Goal: Transaction & Acquisition: Purchase product/service

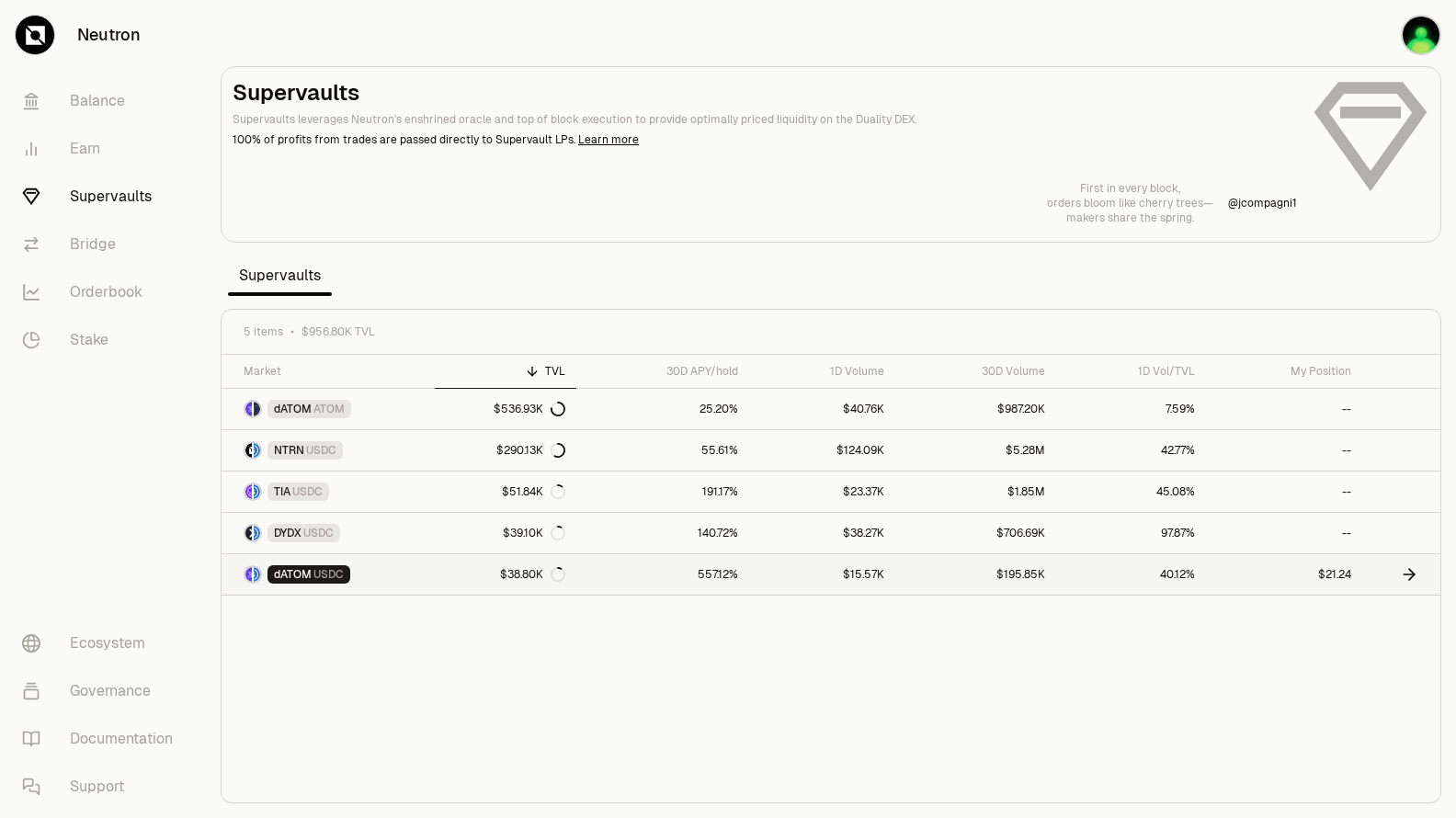
click at [590, 579] on link "557.12%" at bounding box center [663, 575] width 172 height 40
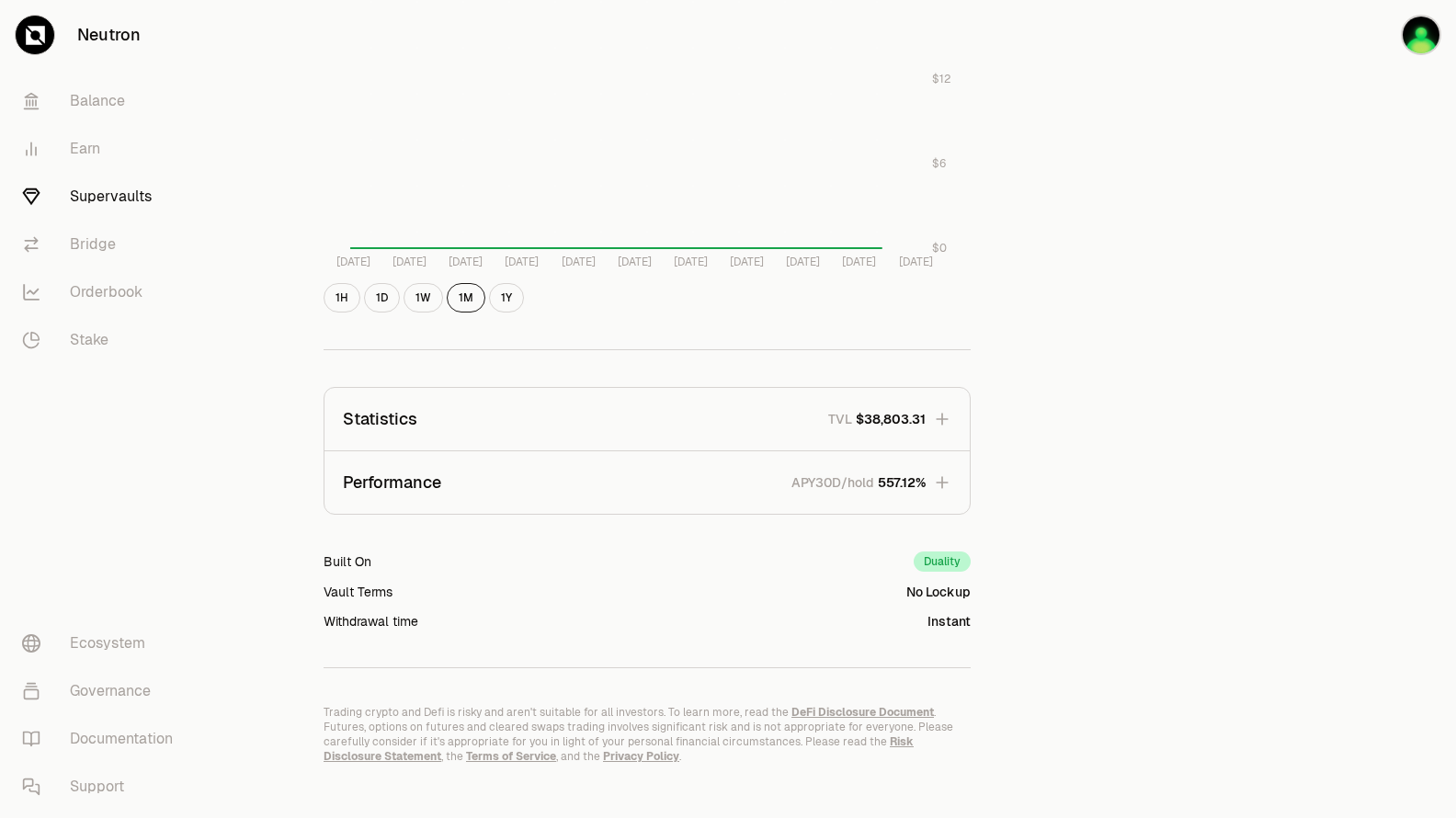
scroll to position [920, 0]
click at [898, 486] on span "557.12%" at bounding box center [902, 480] width 48 height 18
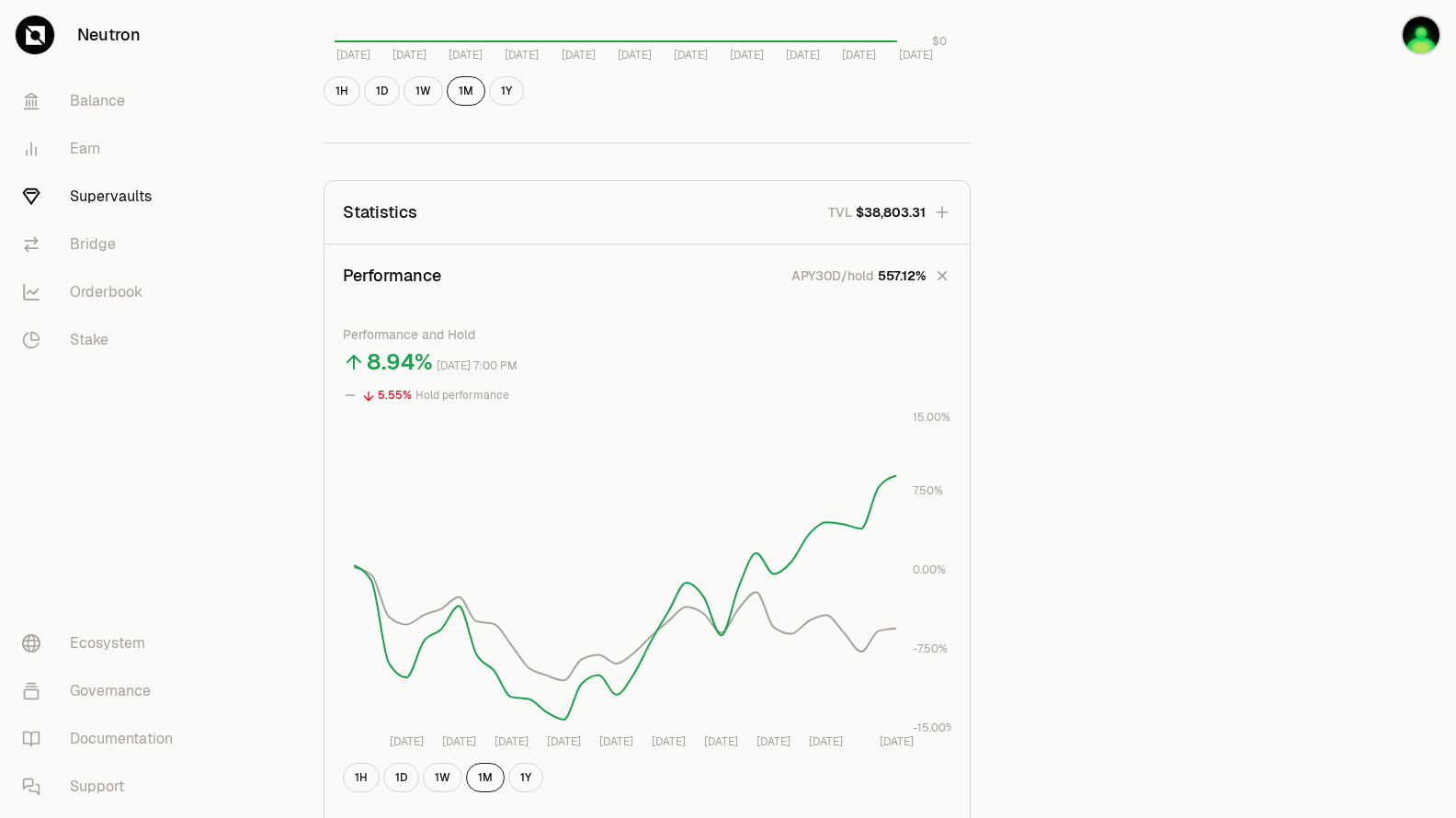
scroll to position [1011, 0]
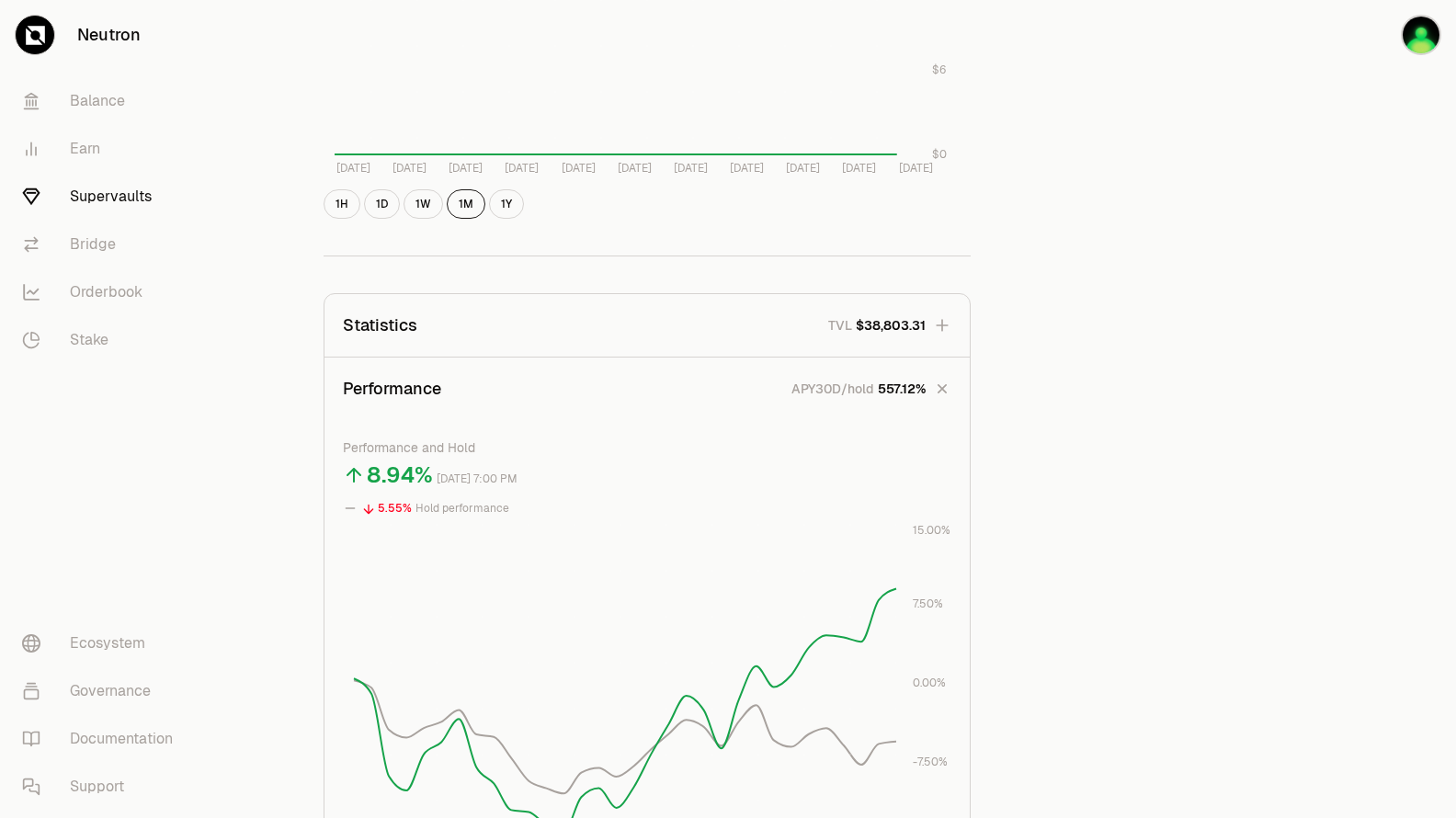
click at [880, 396] on span "557.12%" at bounding box center [902, 388] width 48 height 18
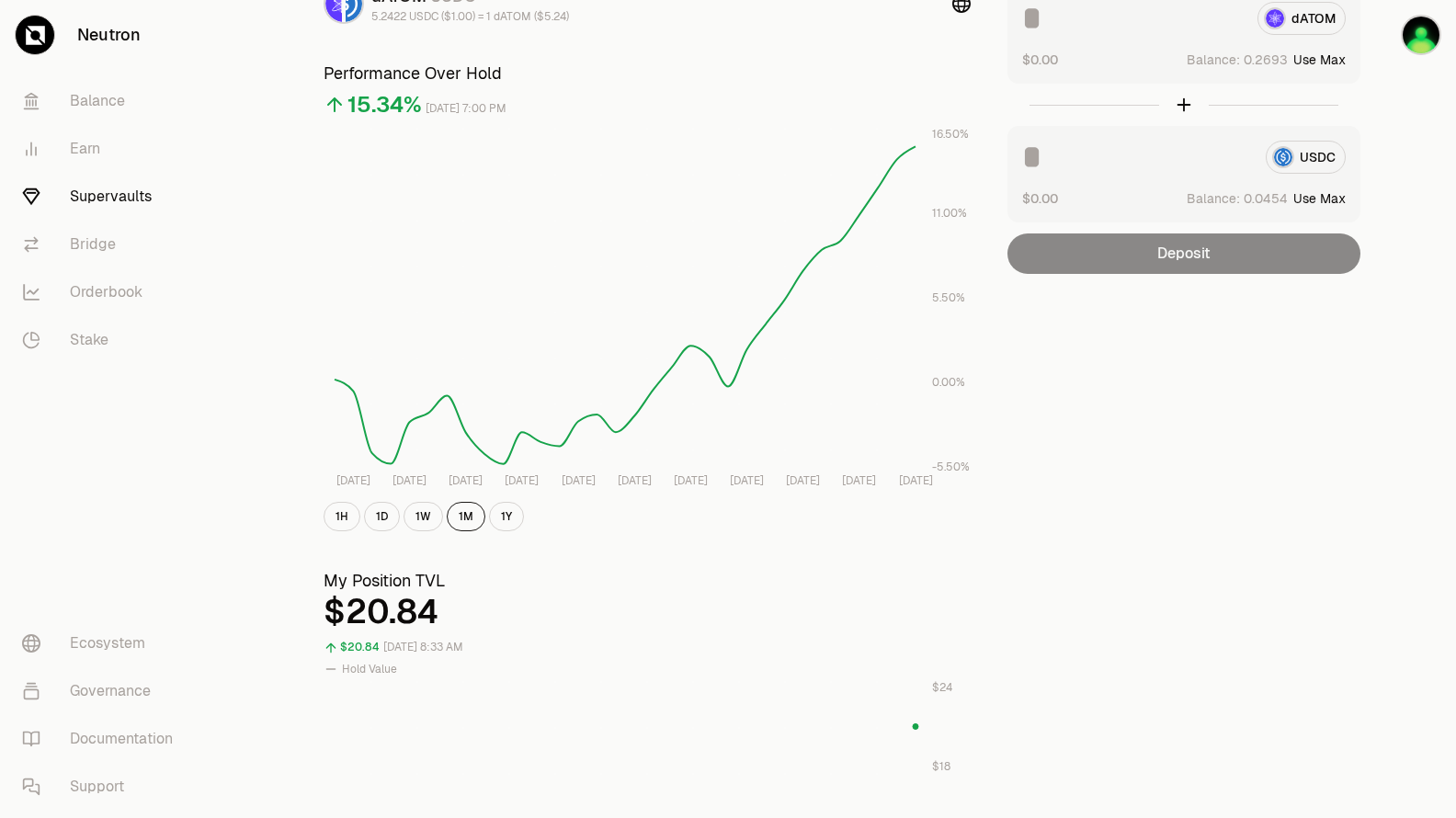
scroll to position [0, 0]
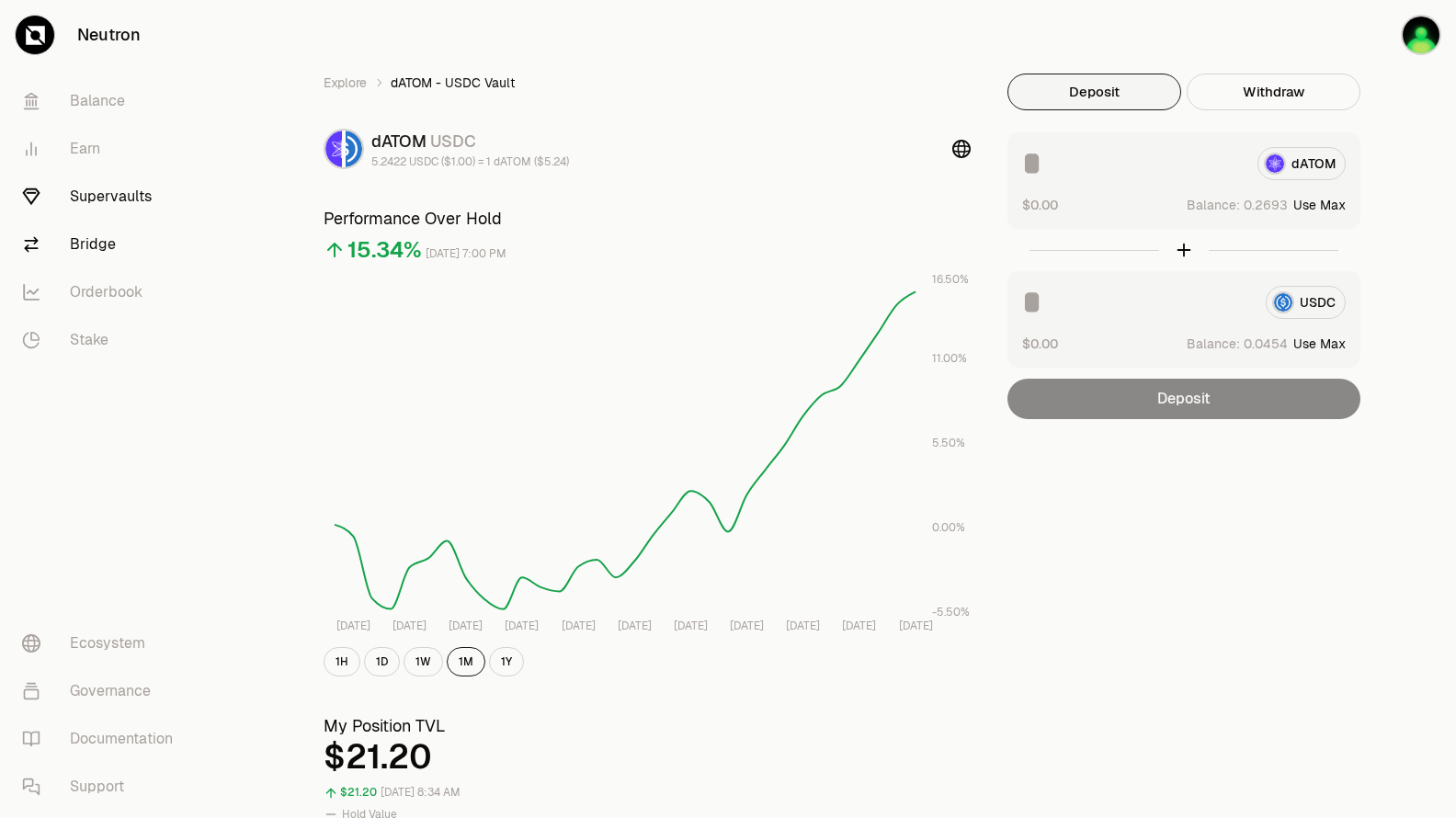
click at [90, 238] on link "Bridge" at bounding box center [103, 244] width 192 height 48
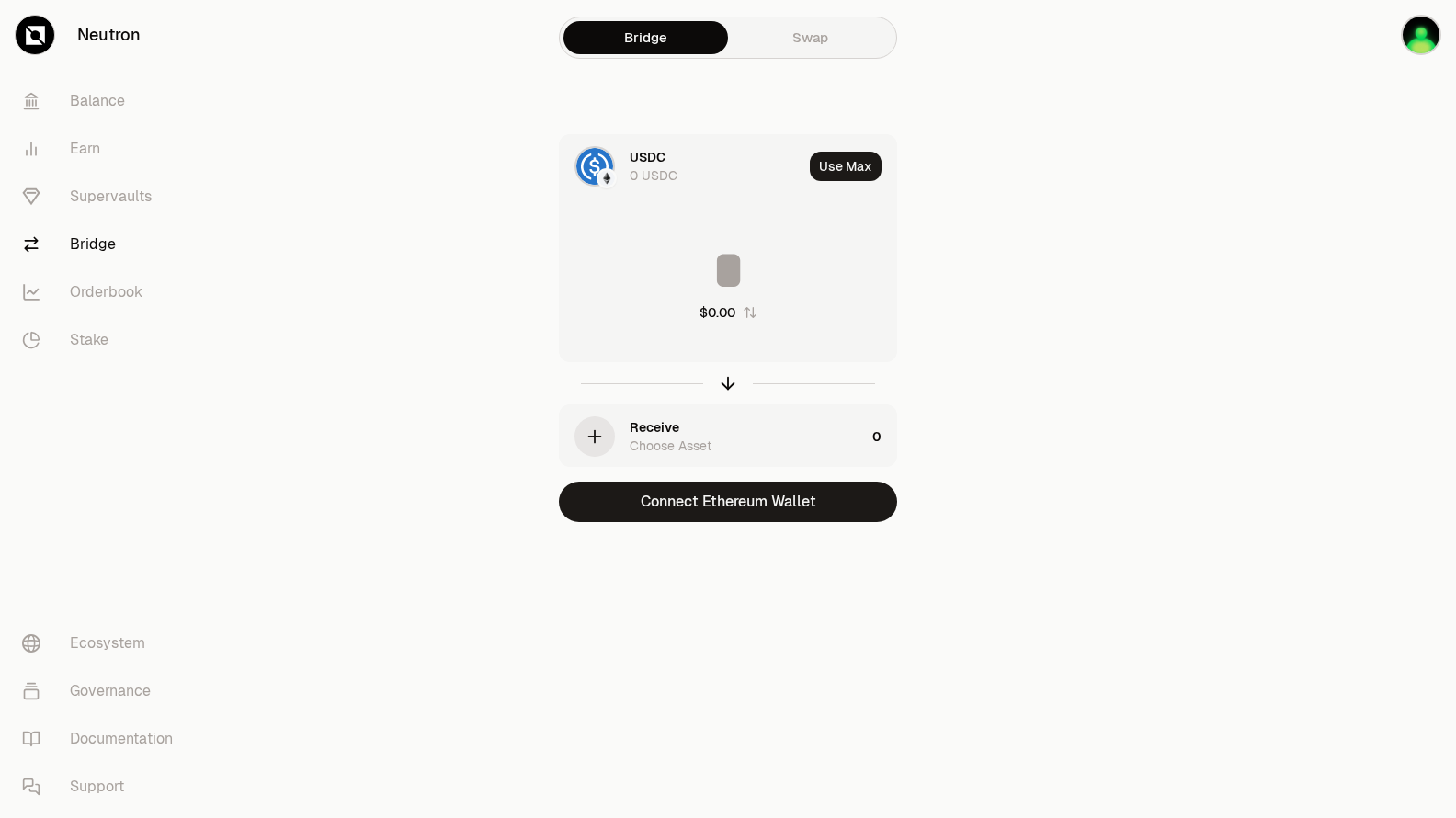
click at [651, 163] on div "USDC" at bounding box center [647, 157] width 35 height 18
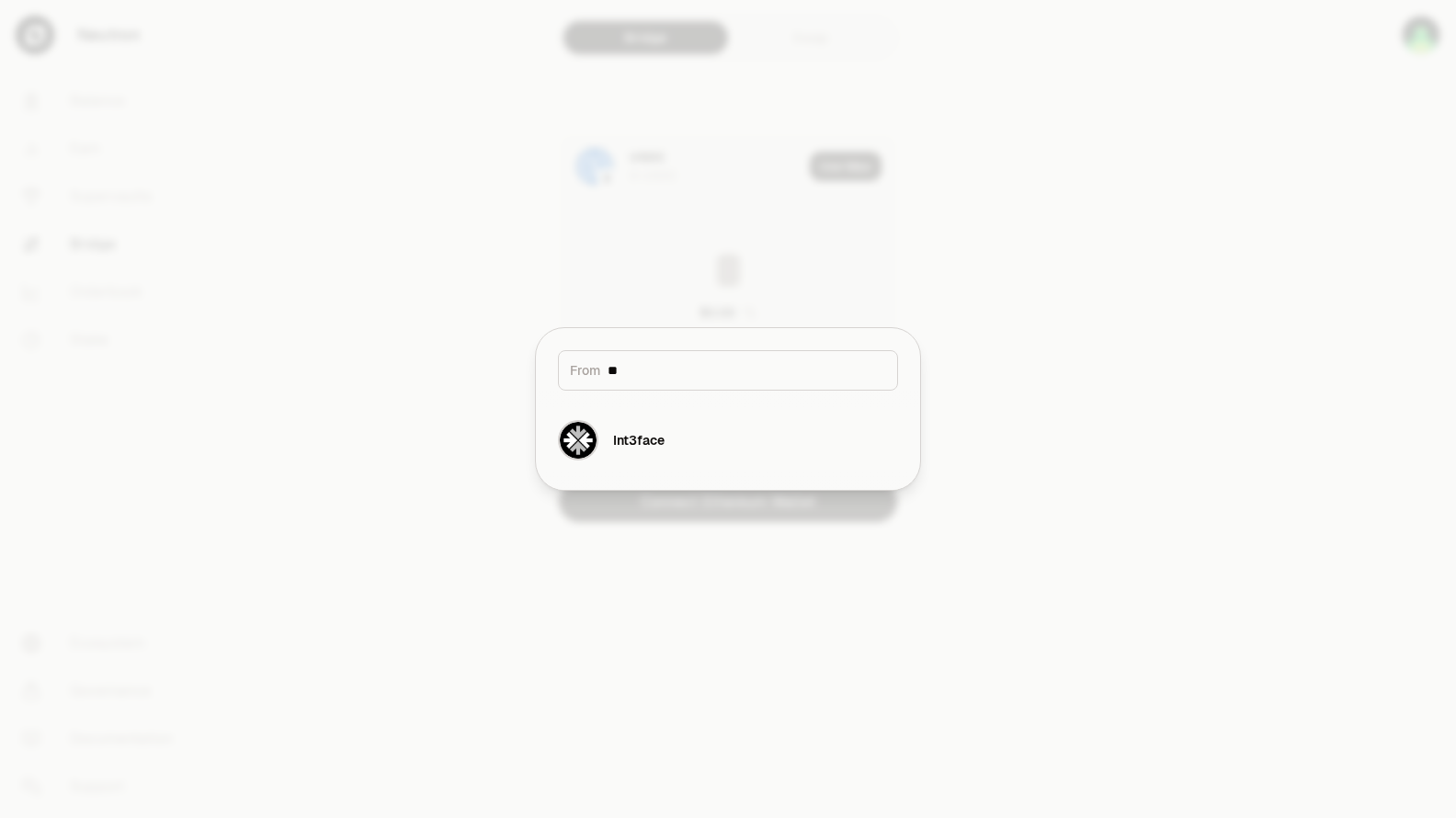
type input "*"
type input "****"
click at [653, 447] on div "Celestia" at bounding box center [639, 440] width 52 height 18
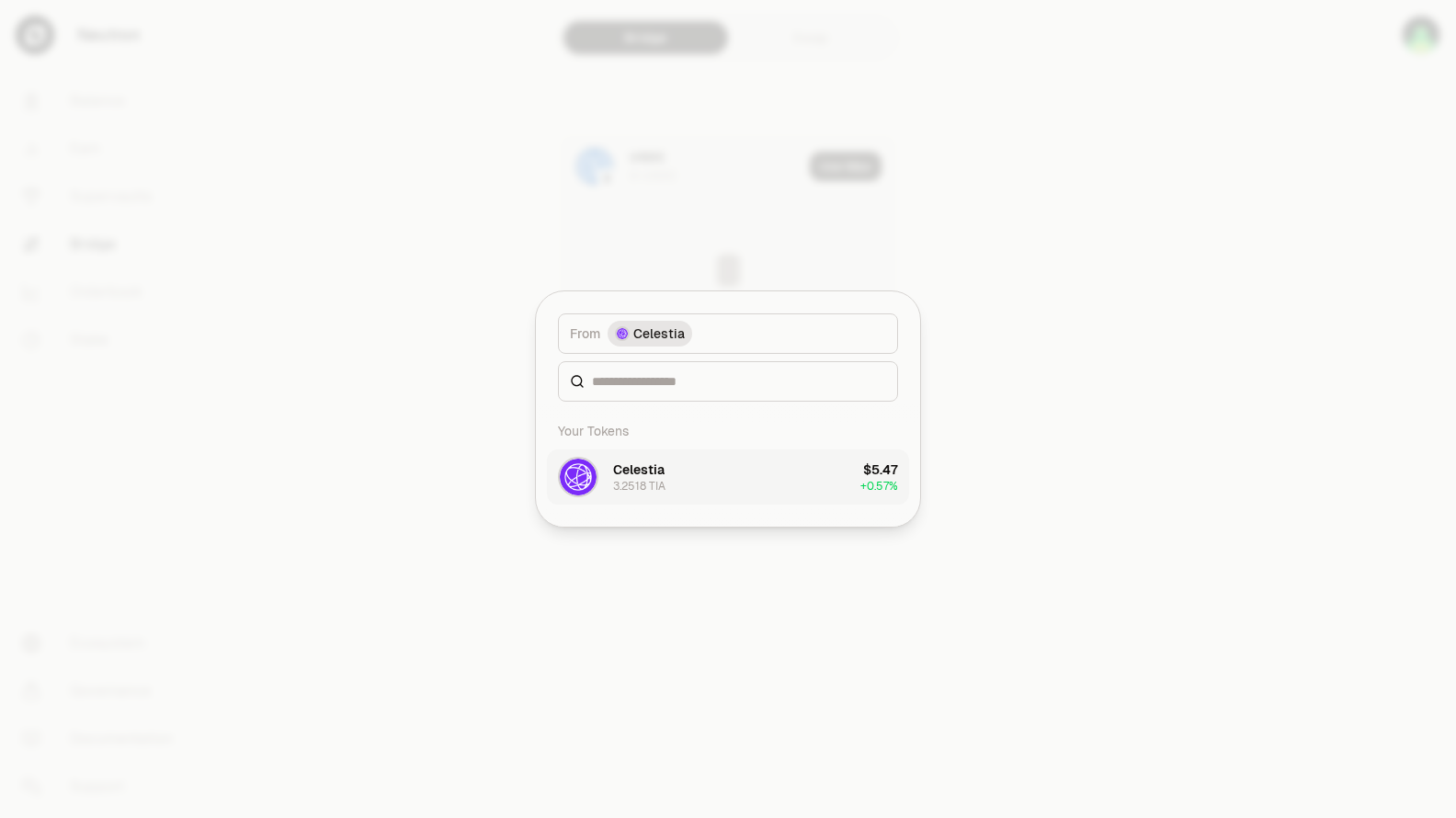
click at [775, 480] on button "Celestia 3.2518 TIA $5.47 + 0.57%" at bounding box center [728, 477] width 362 height 56
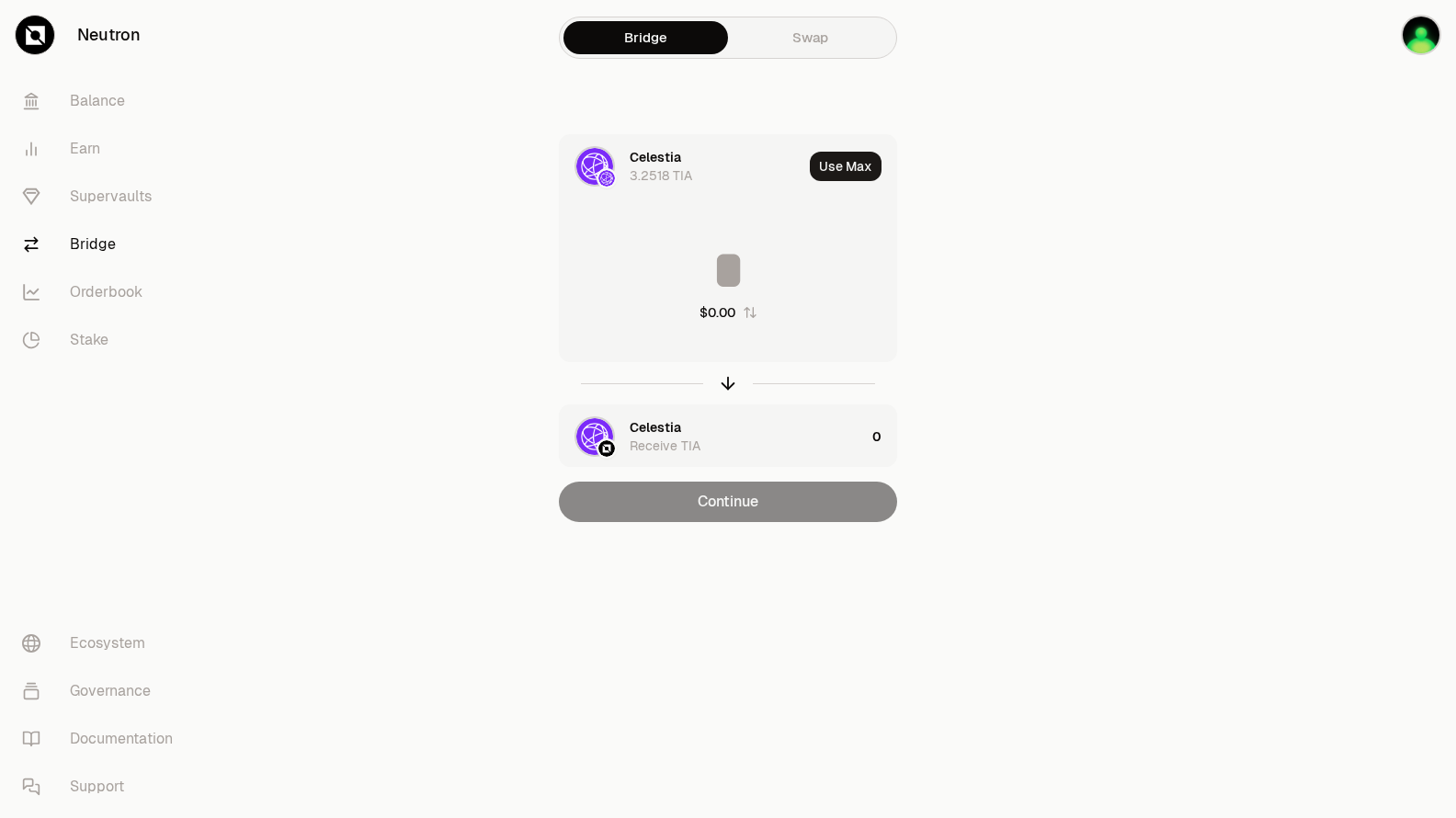
click at [741, 271] on input at bounding box center [727, 270] width 336 height 56
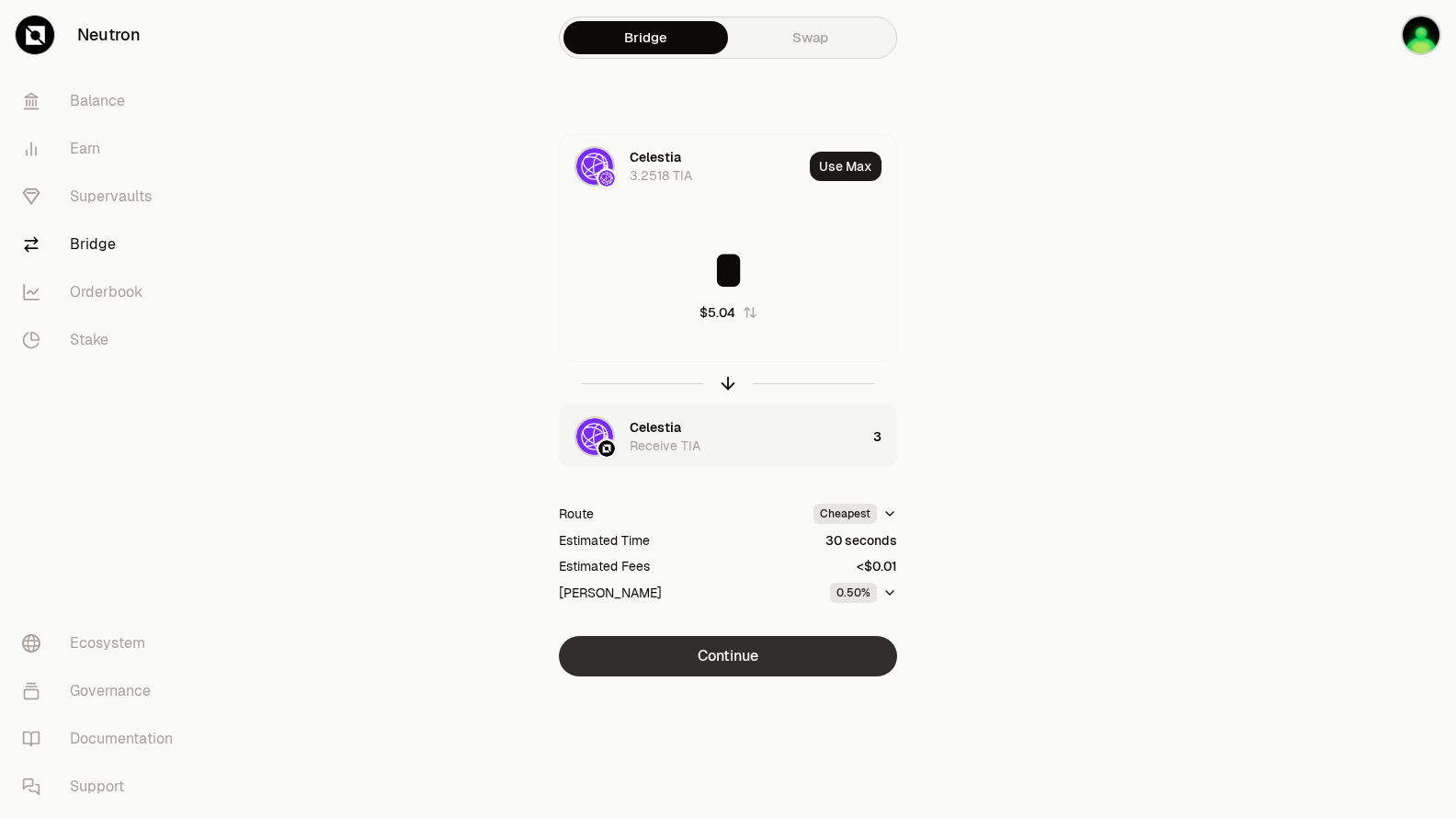
type input "*"
click at [781, 669] on button "Continue" at bounding box center [727, 656] width 338 height 40
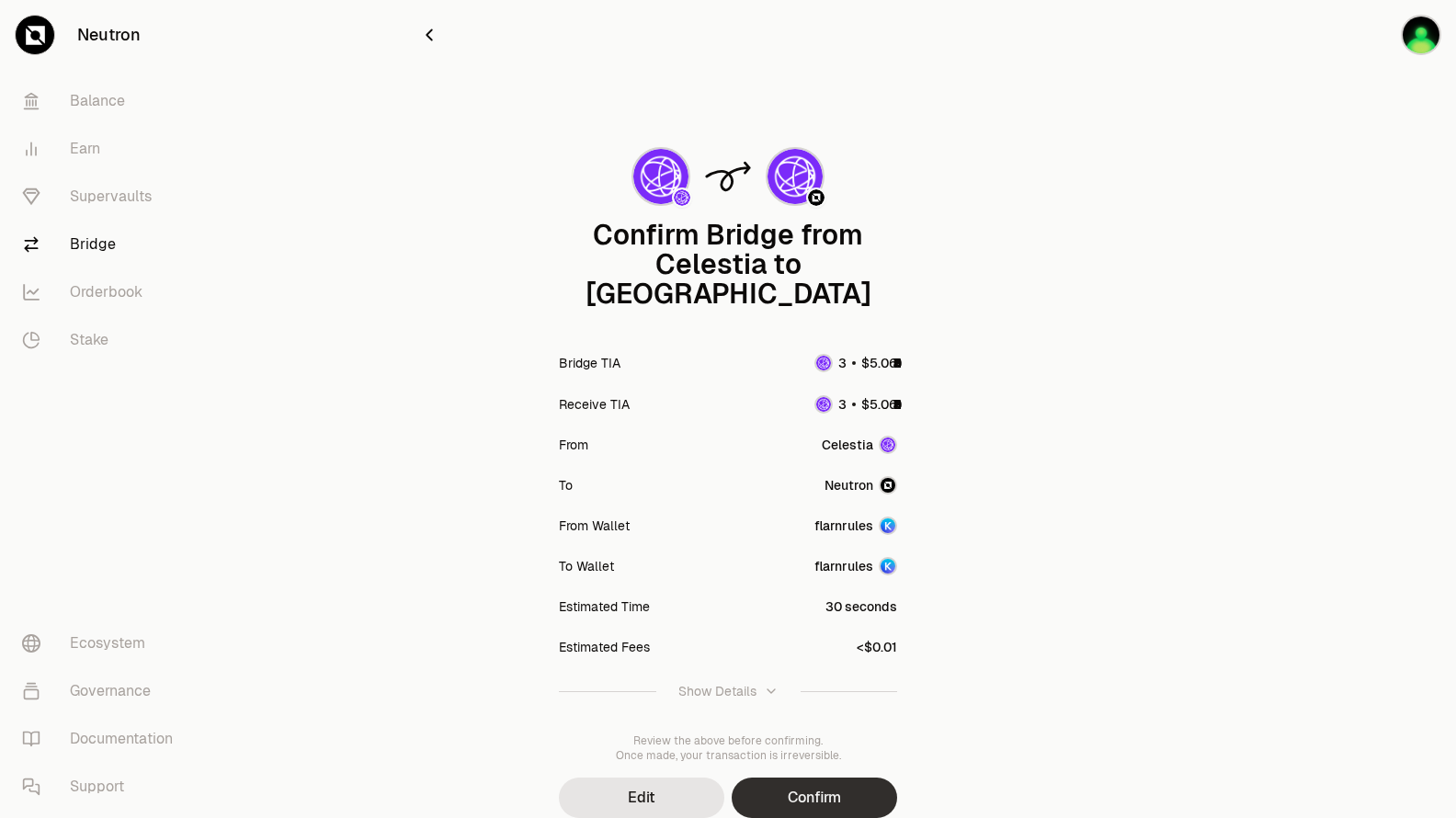
click at [831, 778] on button "Confirm" at bounding box center [814, 798] width 166 height 40
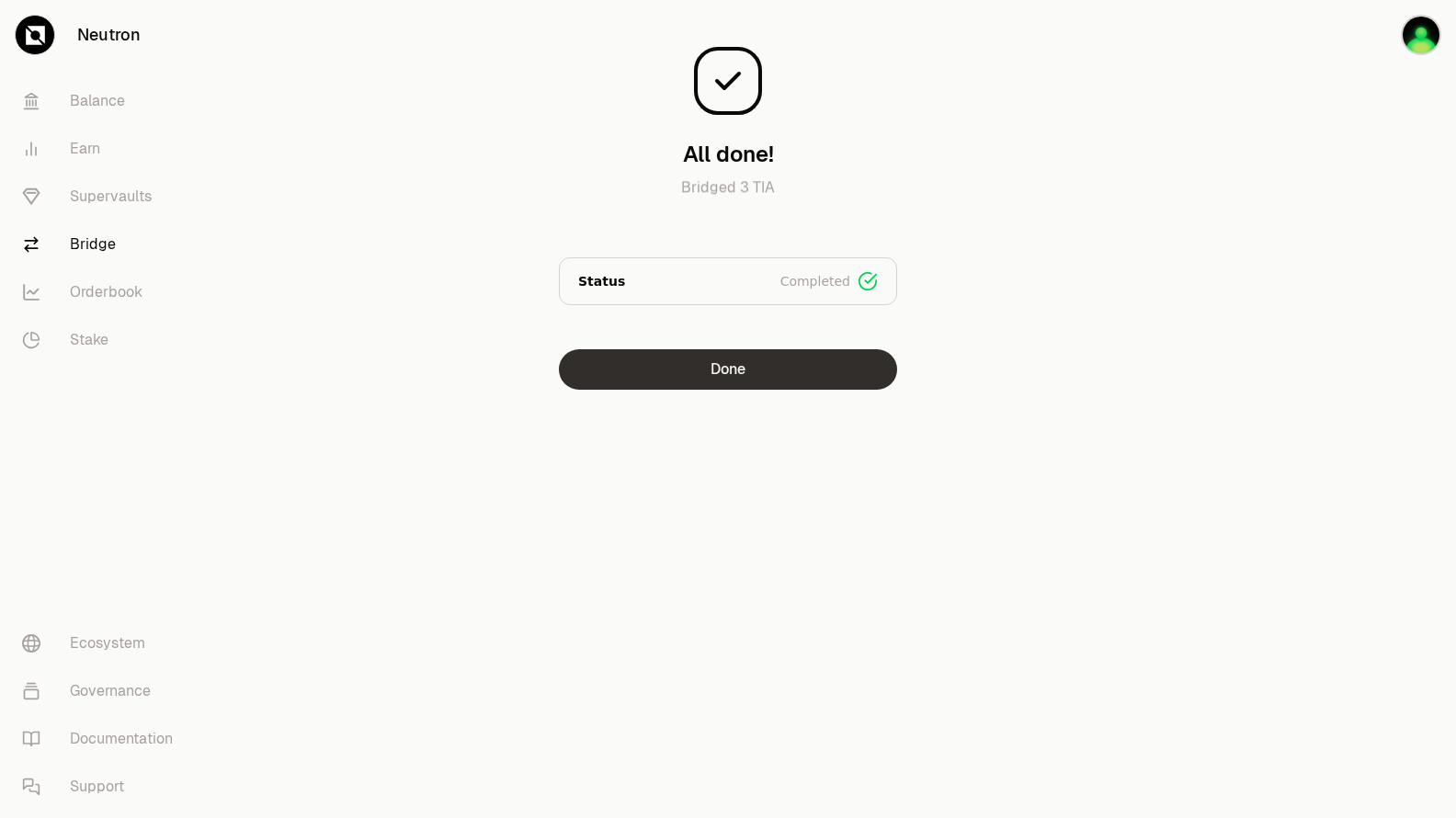
click at [837, 380] on button "Done" at bounding box center [727, 370] width 338 height 40
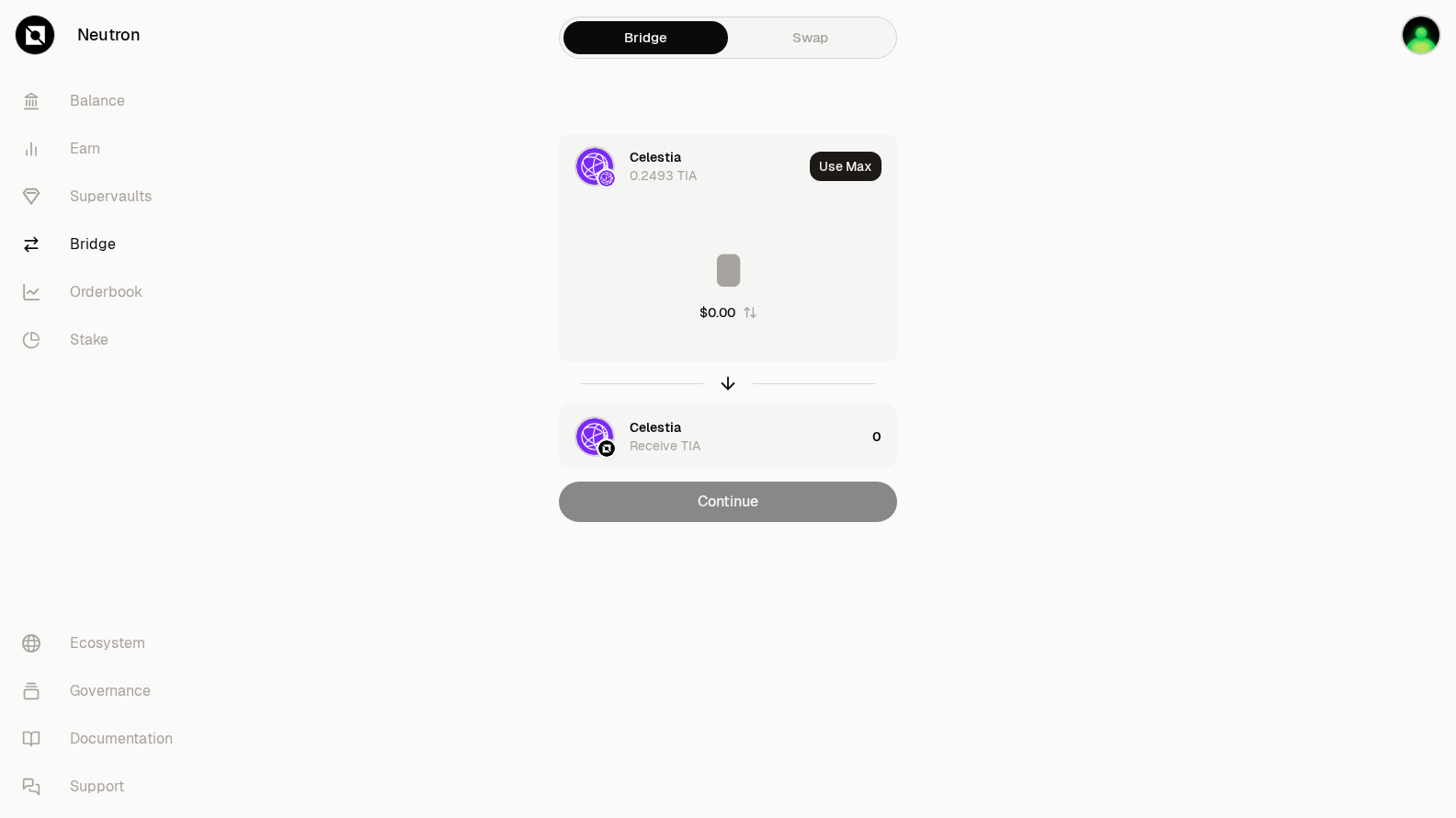
click at [660, 166] on div "Celestia" at bounding box center [655, 157] width 52 height 18
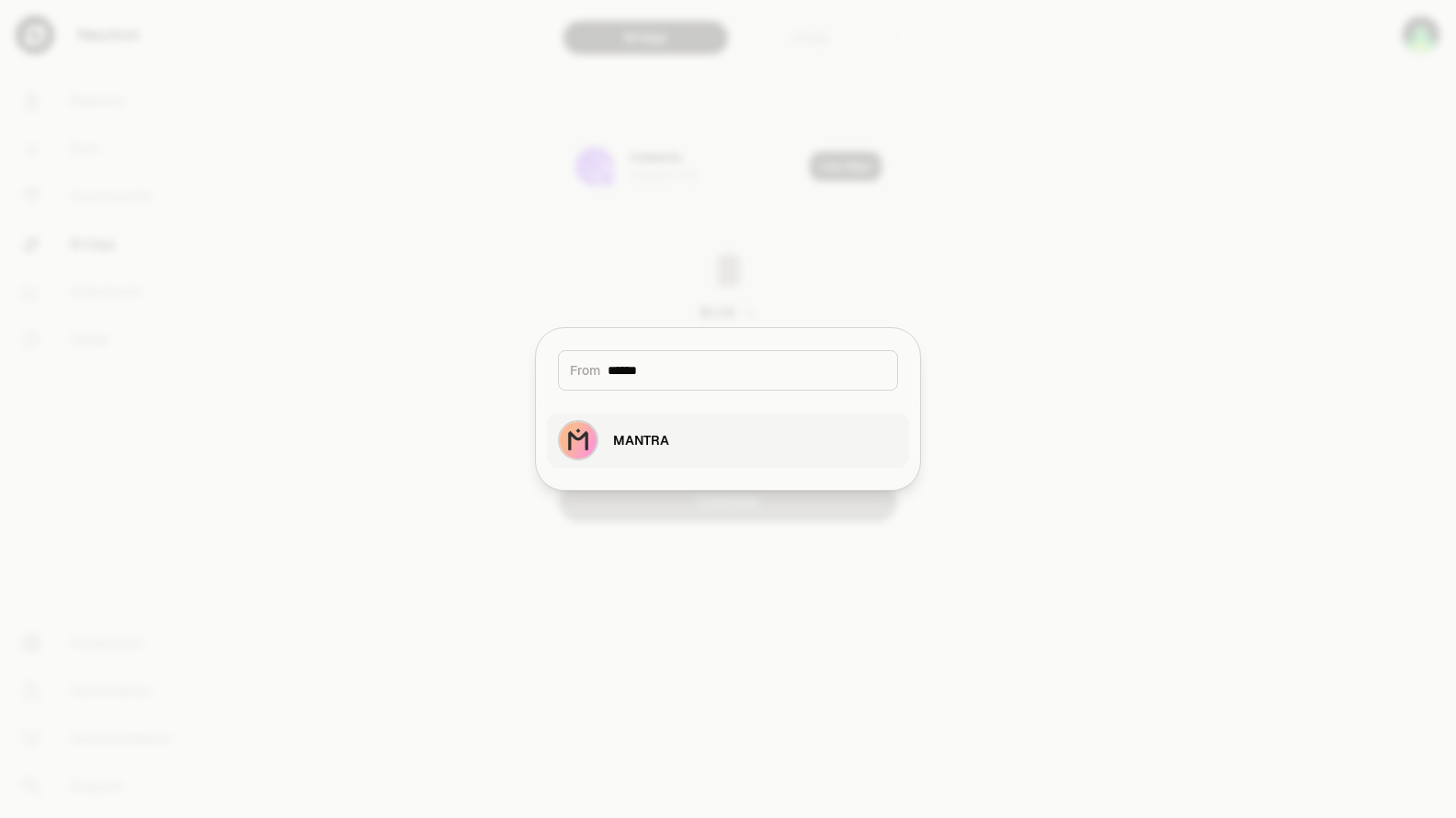
type input "******"
click at [665, 436] on div "MANTRA" at bounding box center [641, 440] width 57 height 18
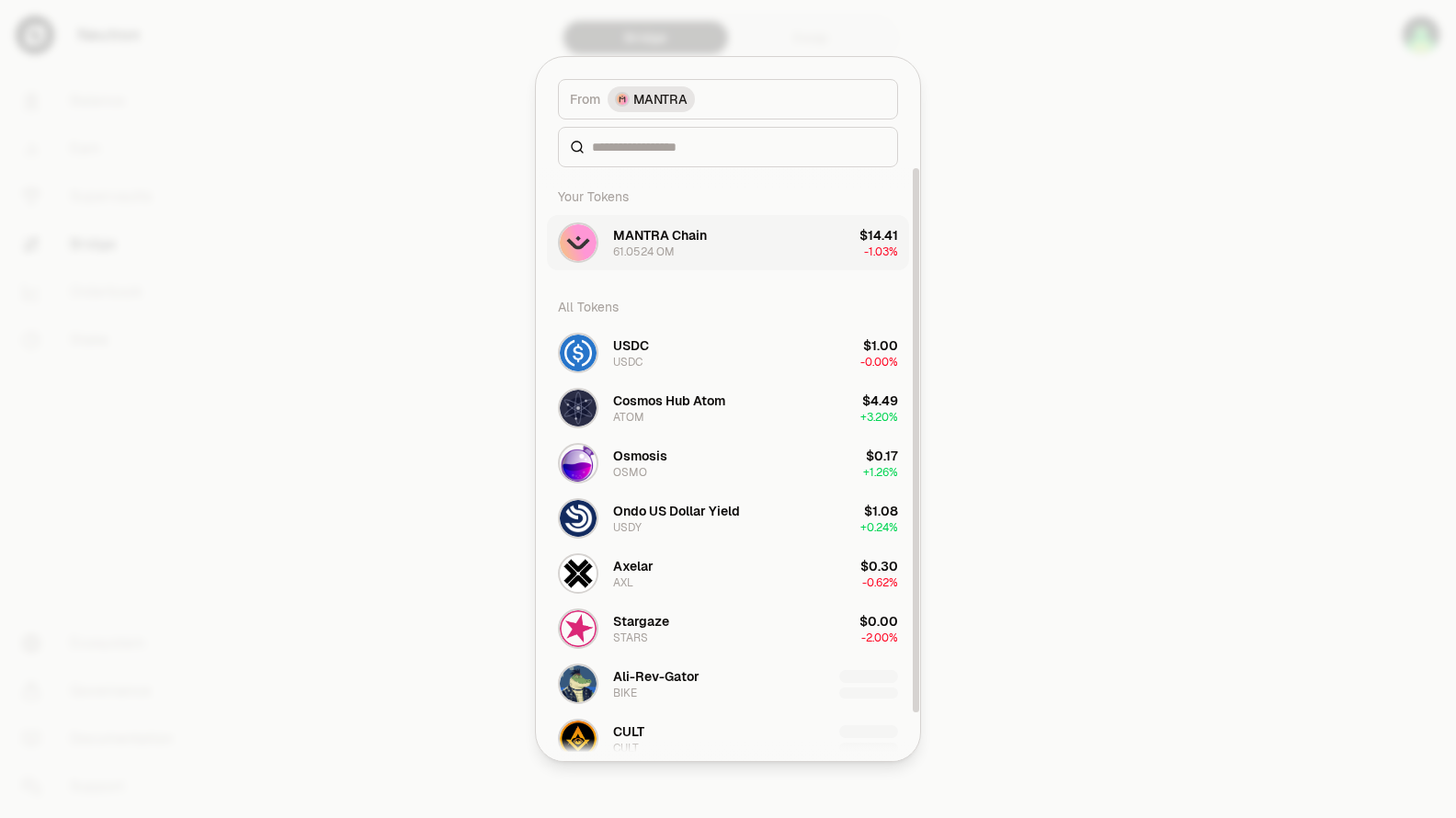
click at [720, 239] on button "MANTRA Chain 61.0524 OM $14.41 -1.03%" at bounding box center [728, 243] width 362 height 56
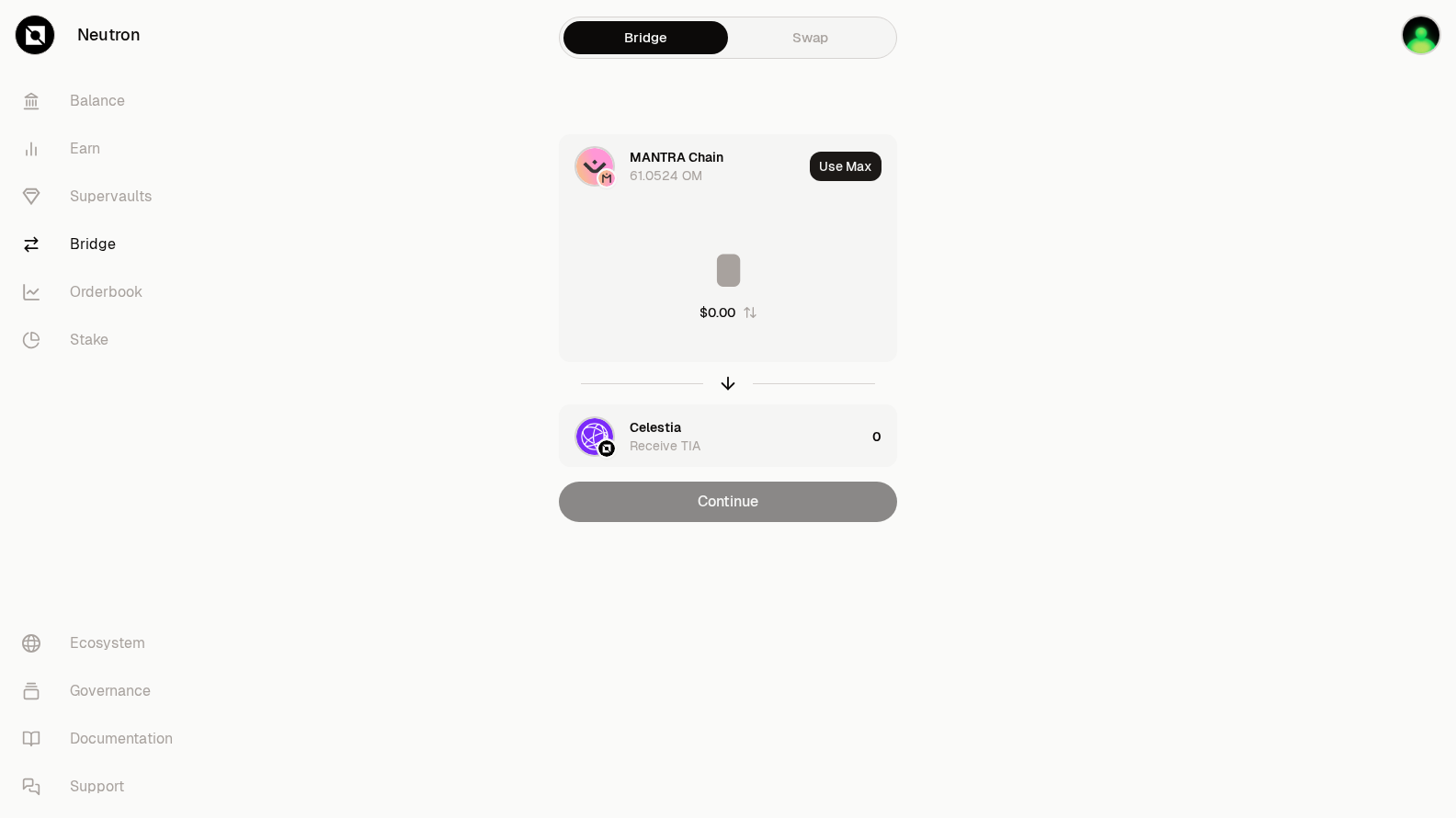
click at [741, 264] on input at bounding box center [727, 270] width 336 height 56
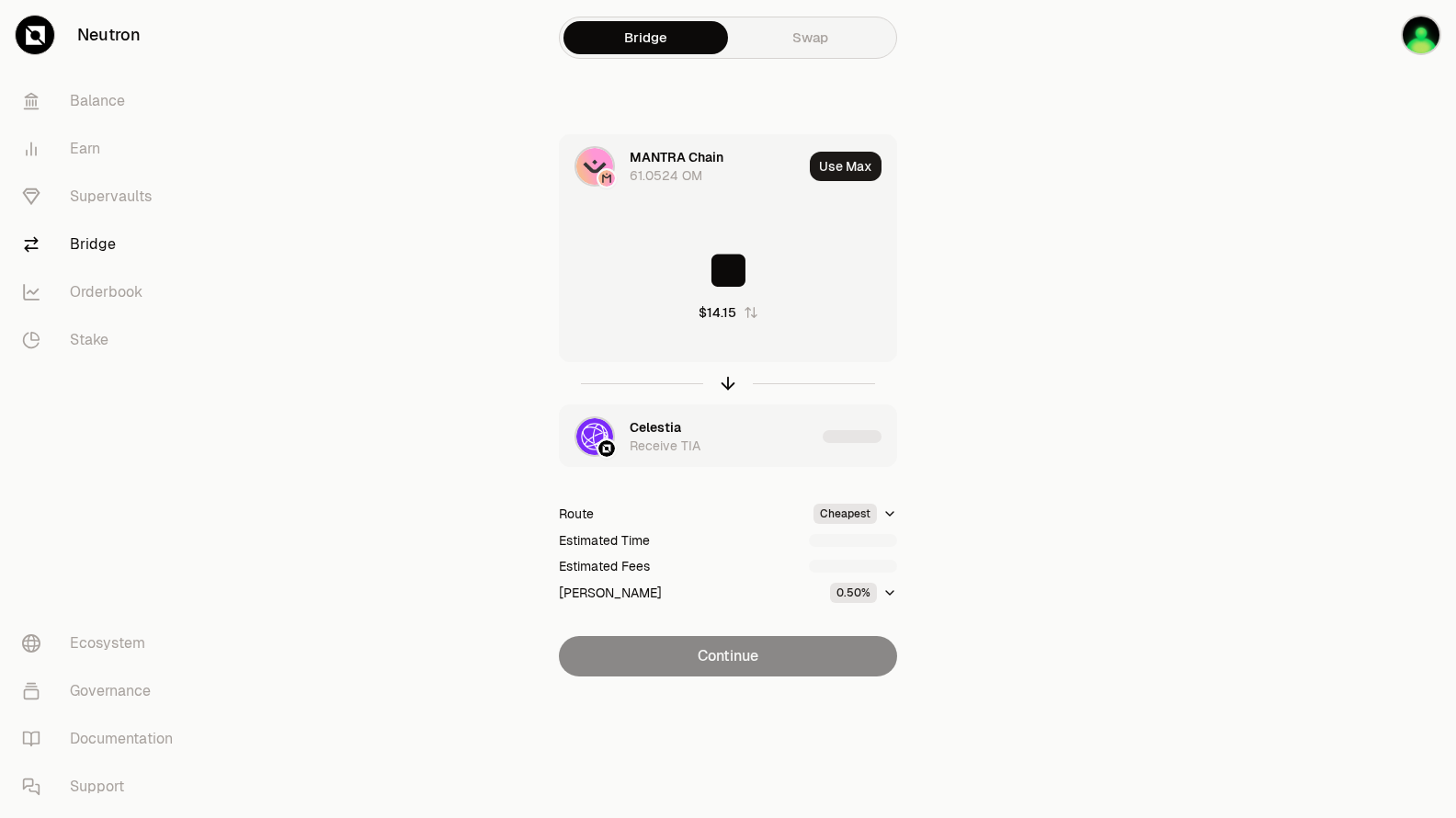
type input "**"
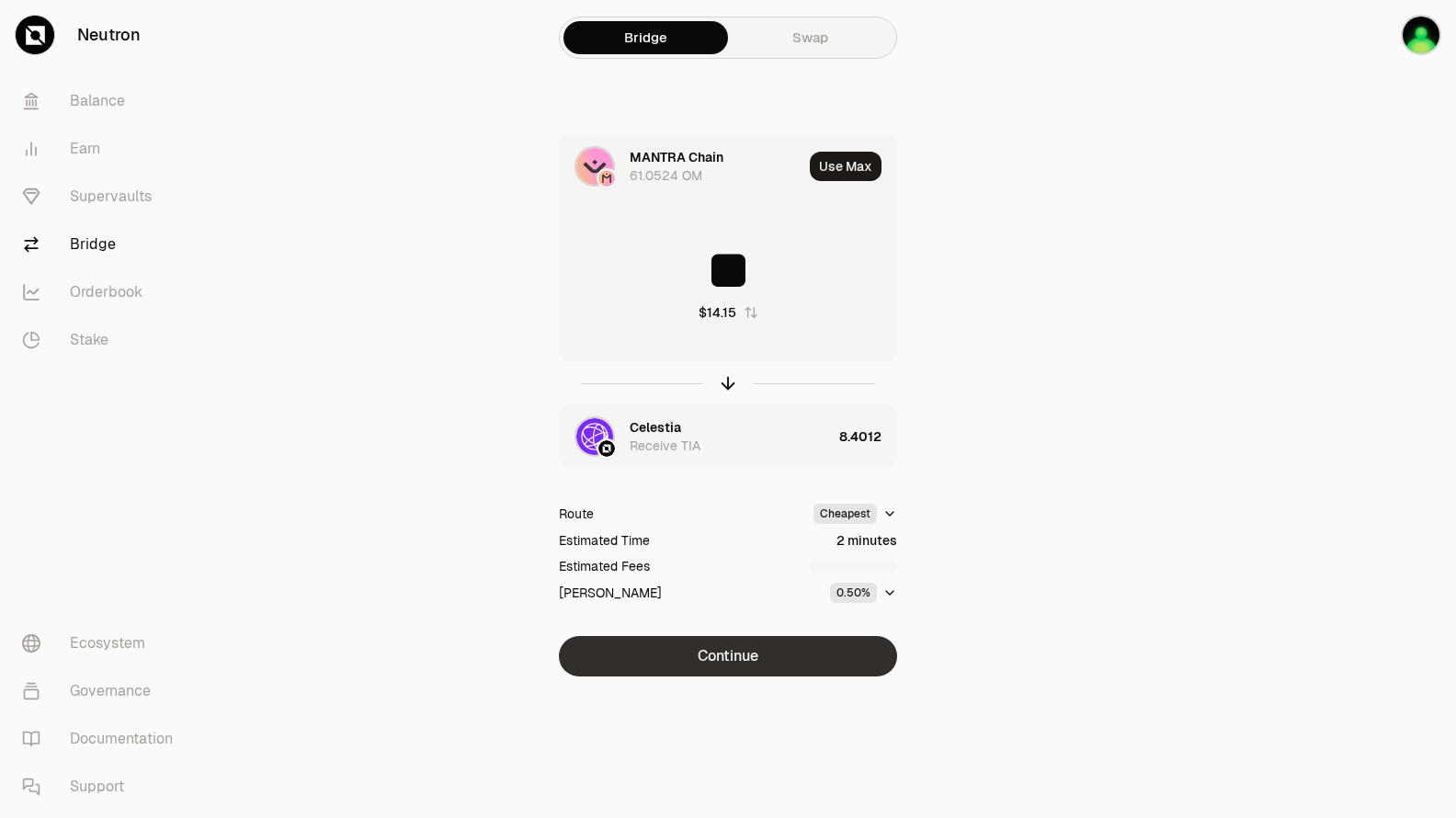
click at [825, 650] on button "Continue" at bounding box center [727, 656] width 338 height 40
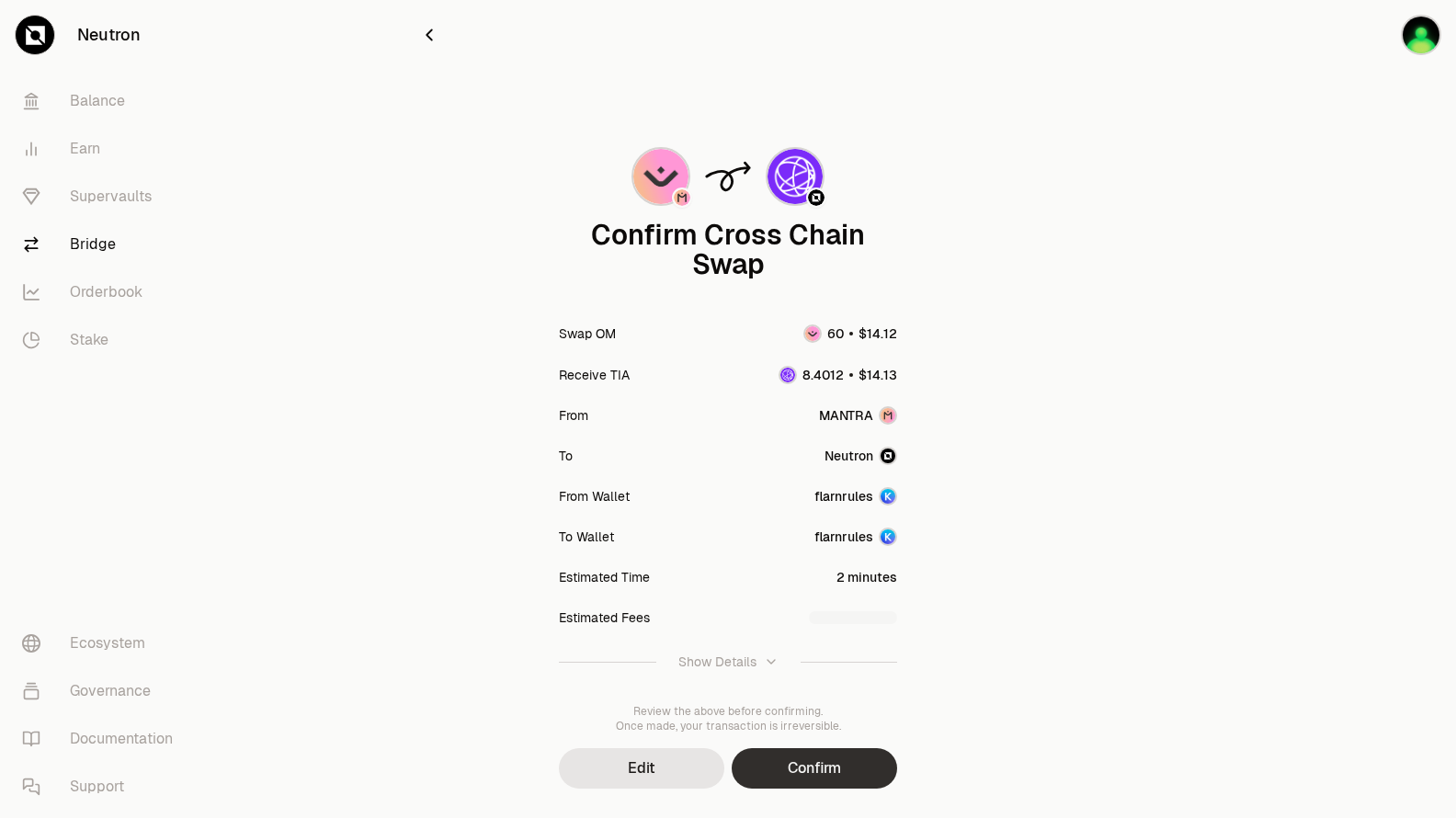
click at [806, 762] on button "Confirm" at bounding box center [814, 768] width 166 height 40
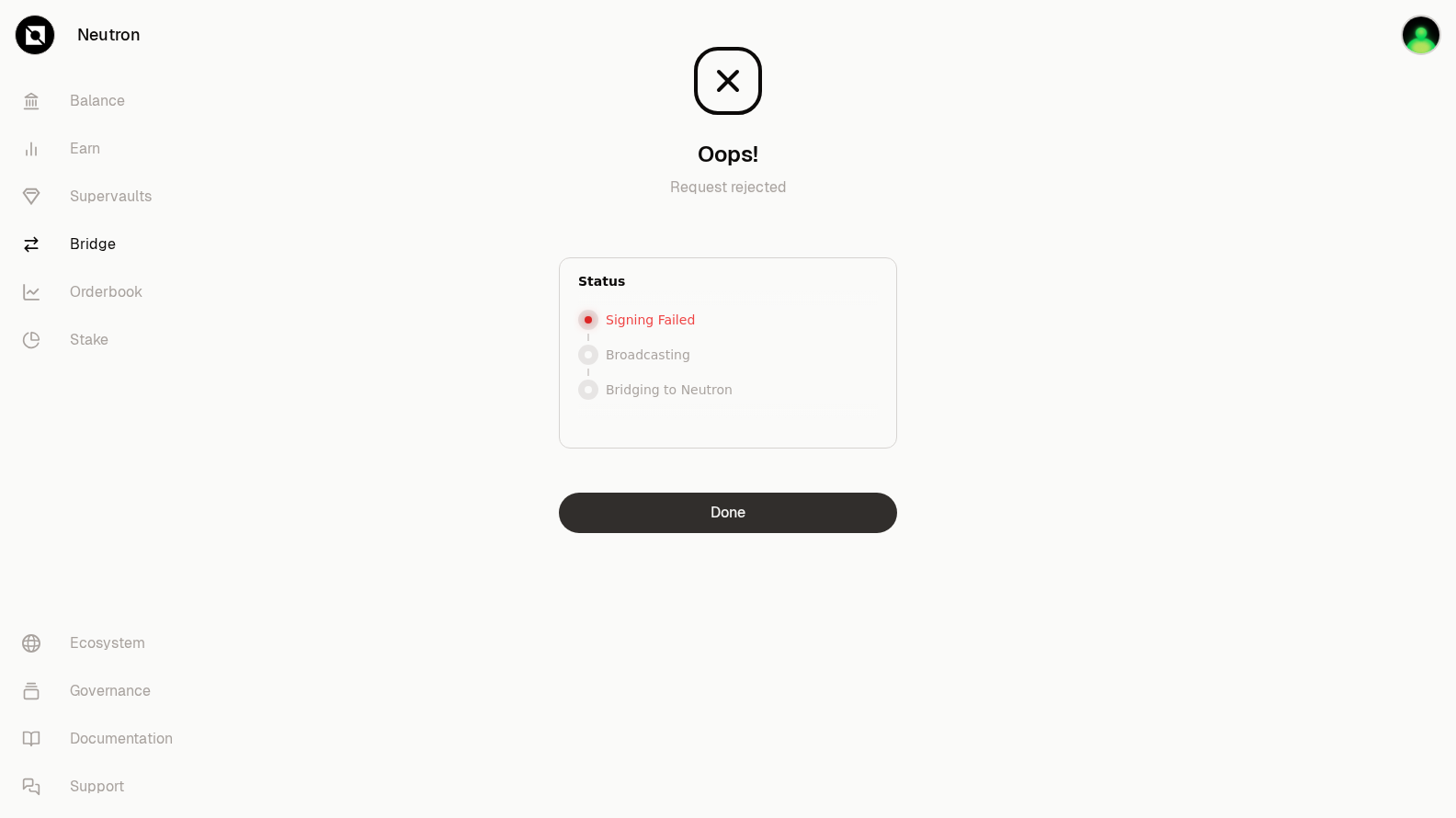
click at [740, 507] on button "Done" at bounding box center [727, 512] width 338 height 40
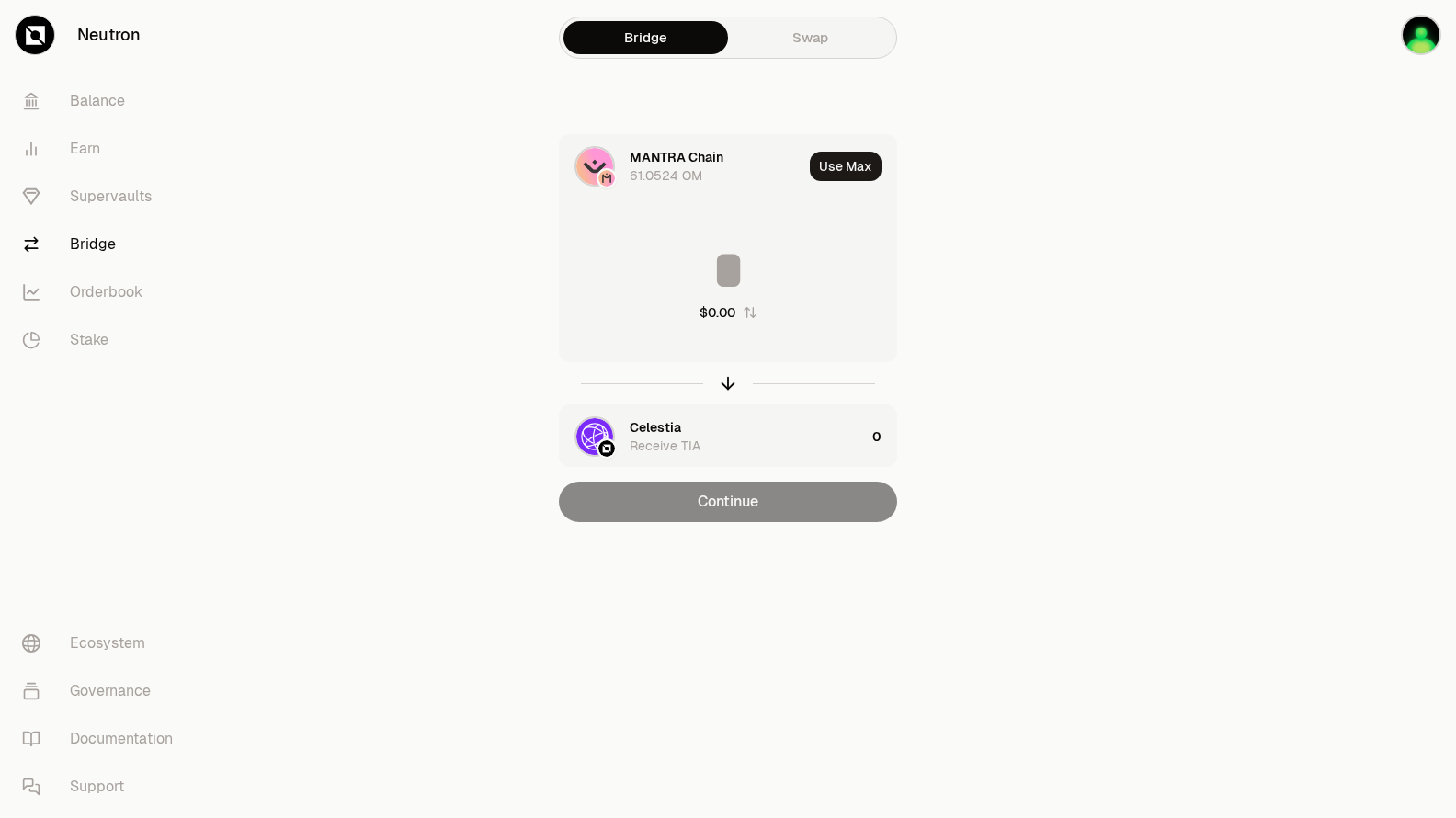
click at [694, 436] on div "Celestia Receive TIA" at bounding box center [747, 437] width 236 height 36
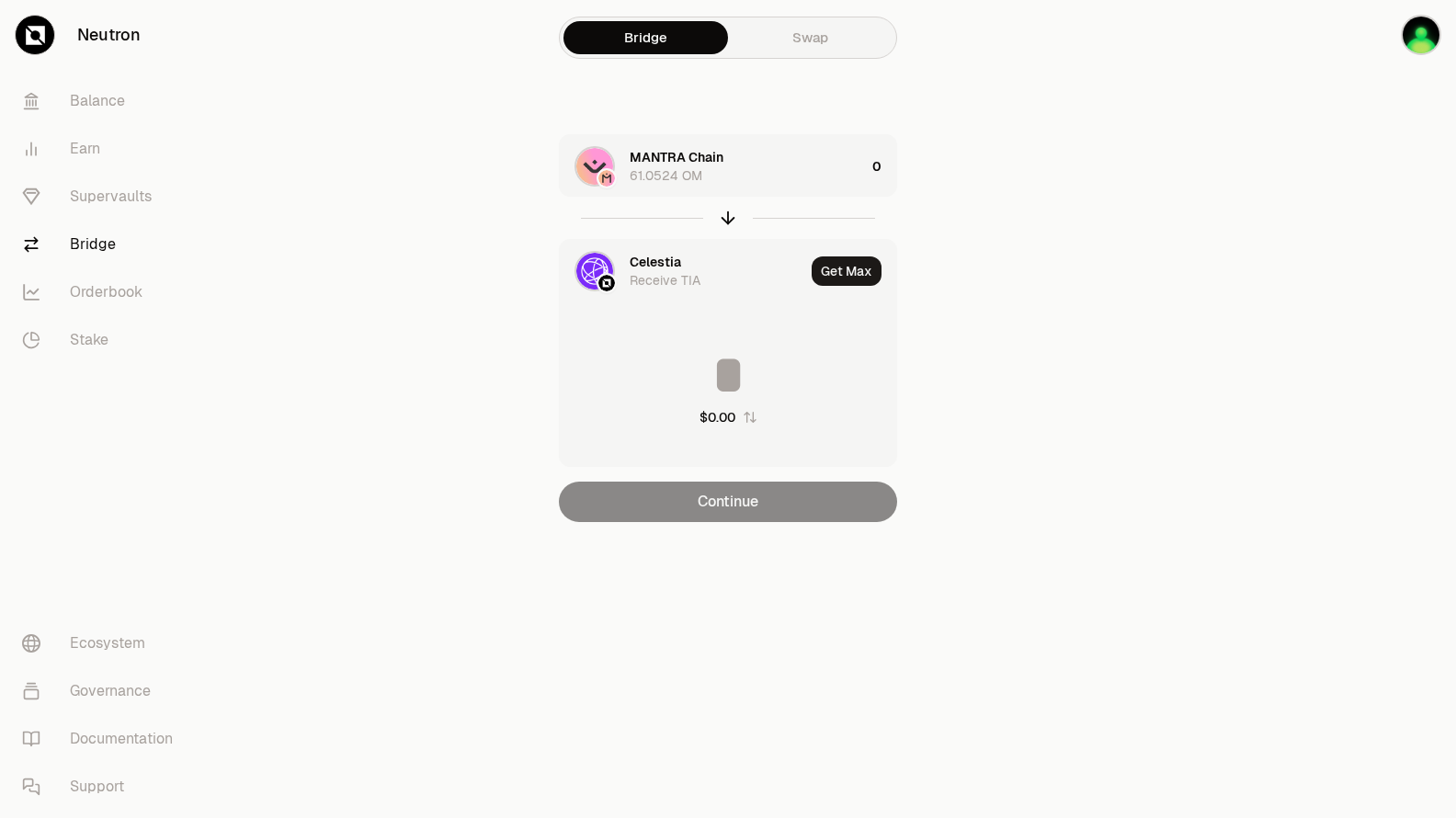
click at [642, 273] on div "Receive TIA" at bounding box center [665, 280] width 71 height 18
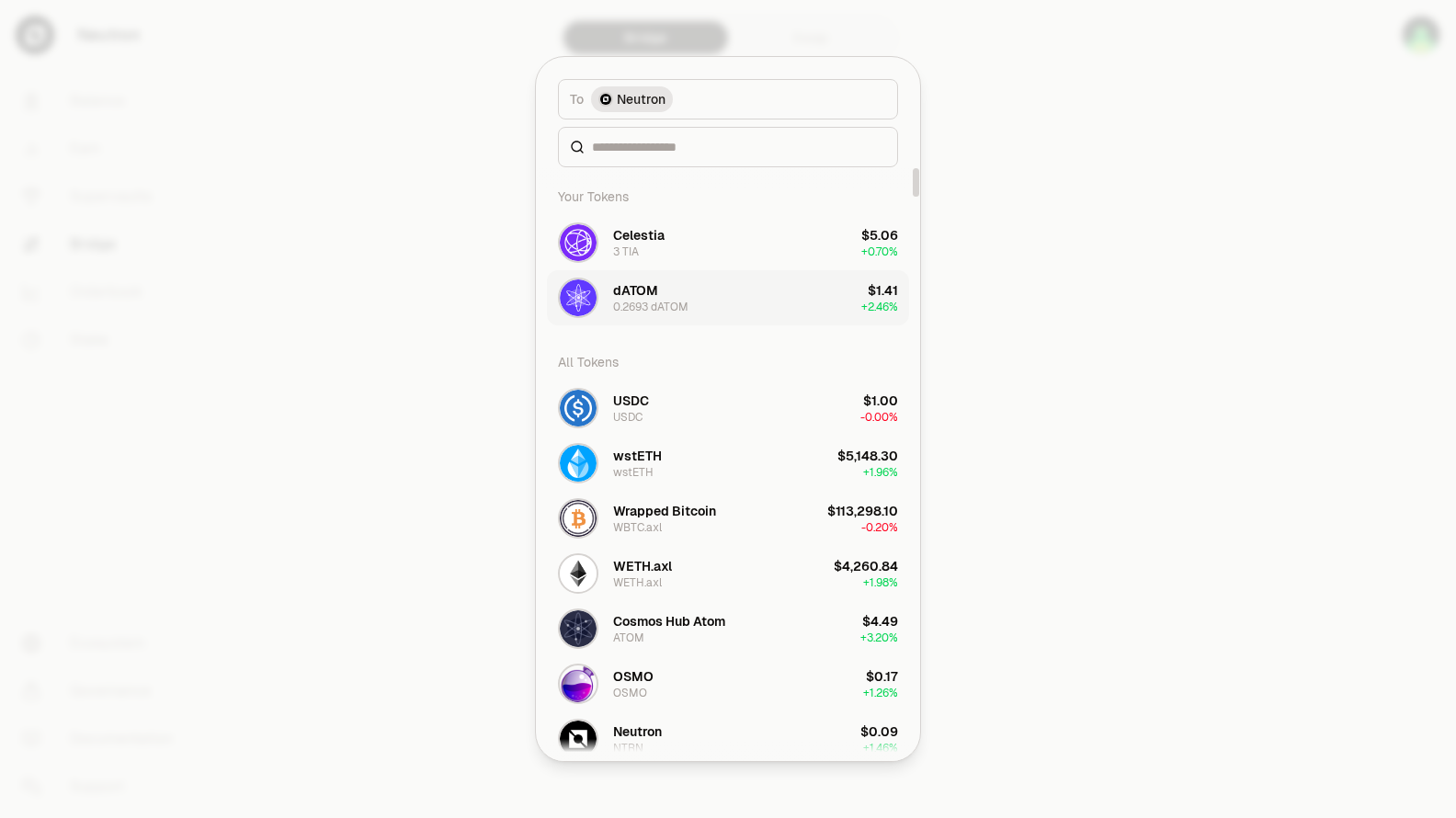
click at [650, 297] on div "dATOM" at bounding box center [635, 290] width 45 height 18
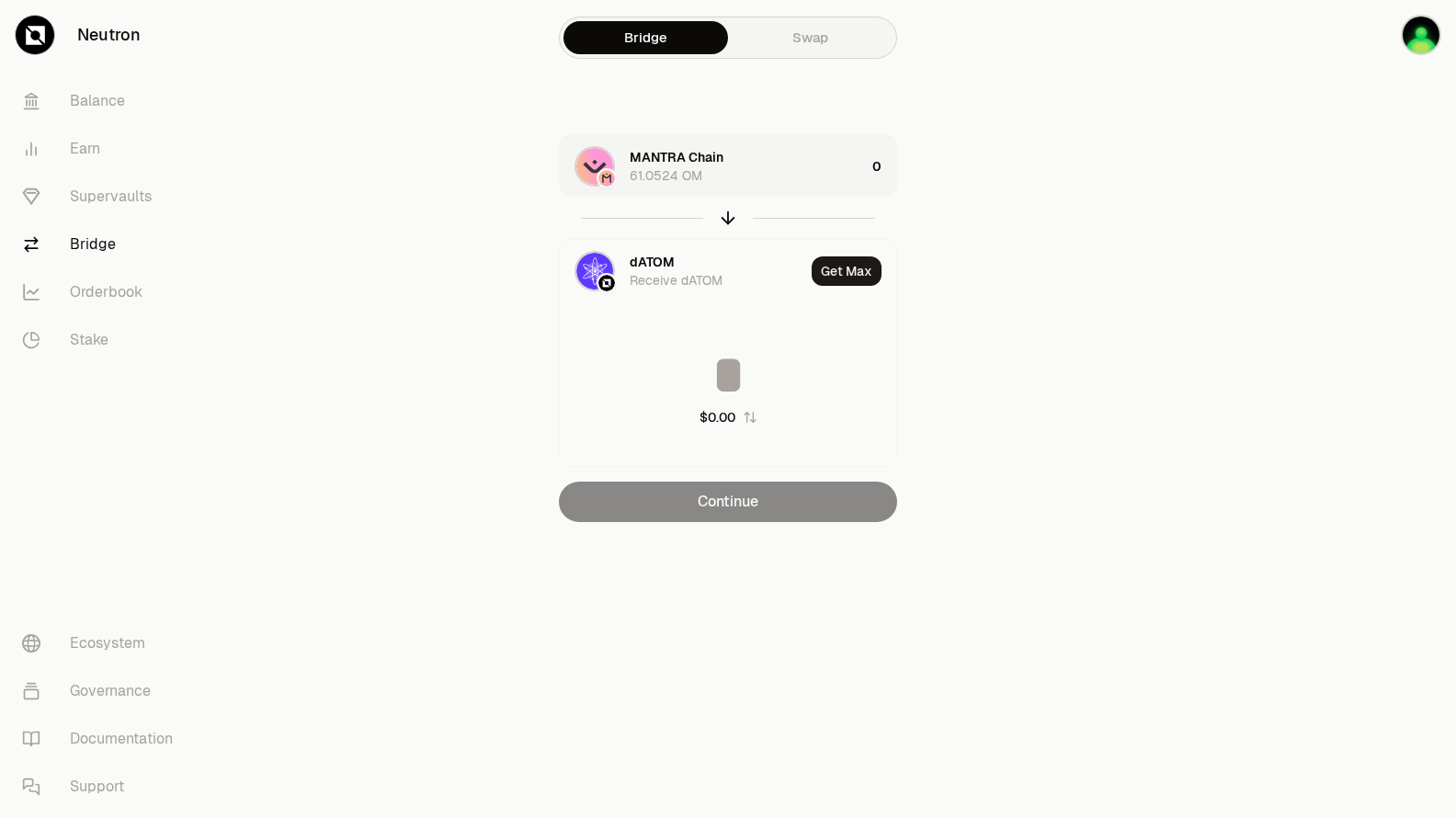
click at [876, 167] on div "0" at bounding box center [884, 166] width 24 height 62
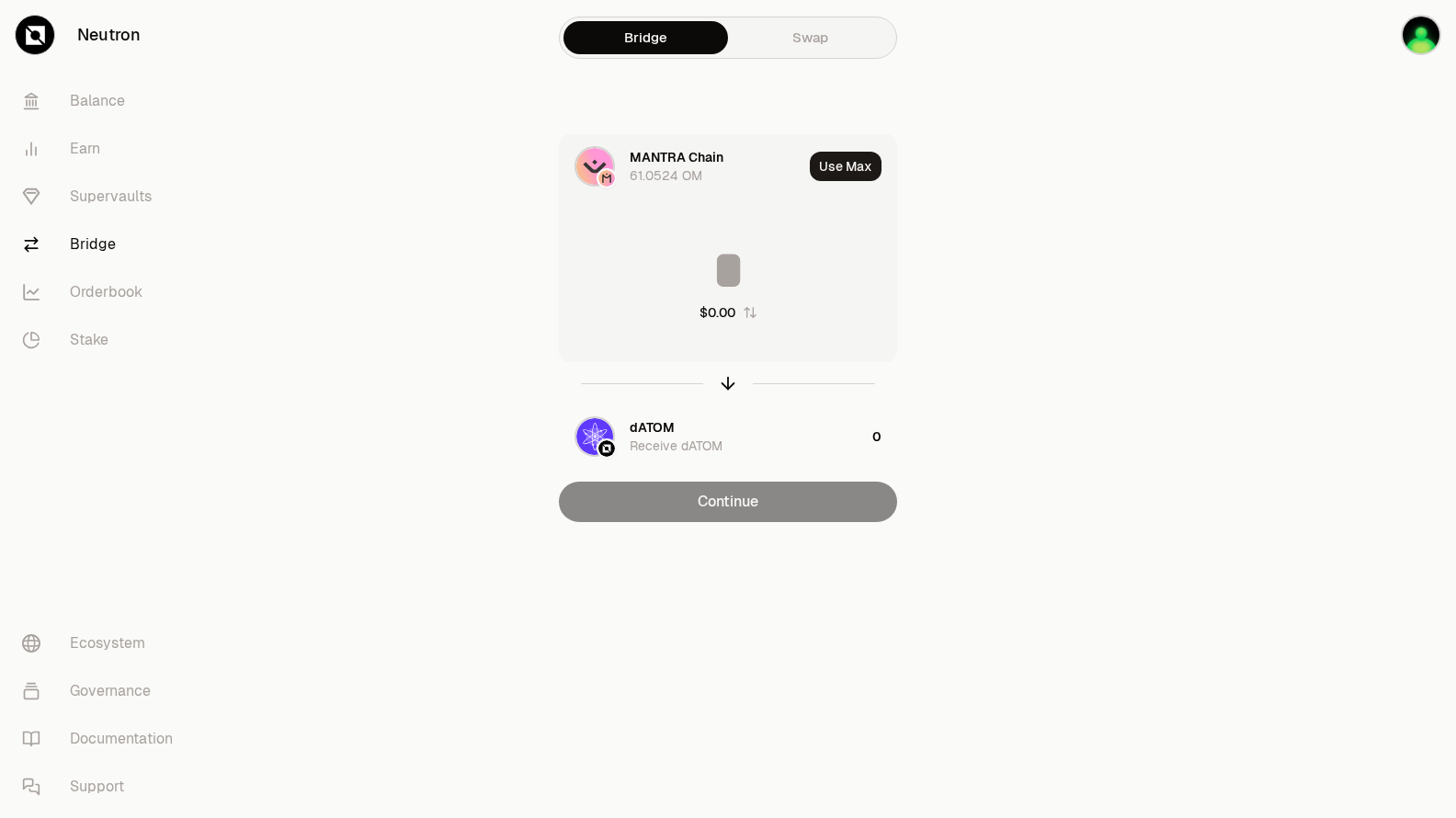
click at [740, 260] on input at bounding box center [727, 270] width 336 height 56
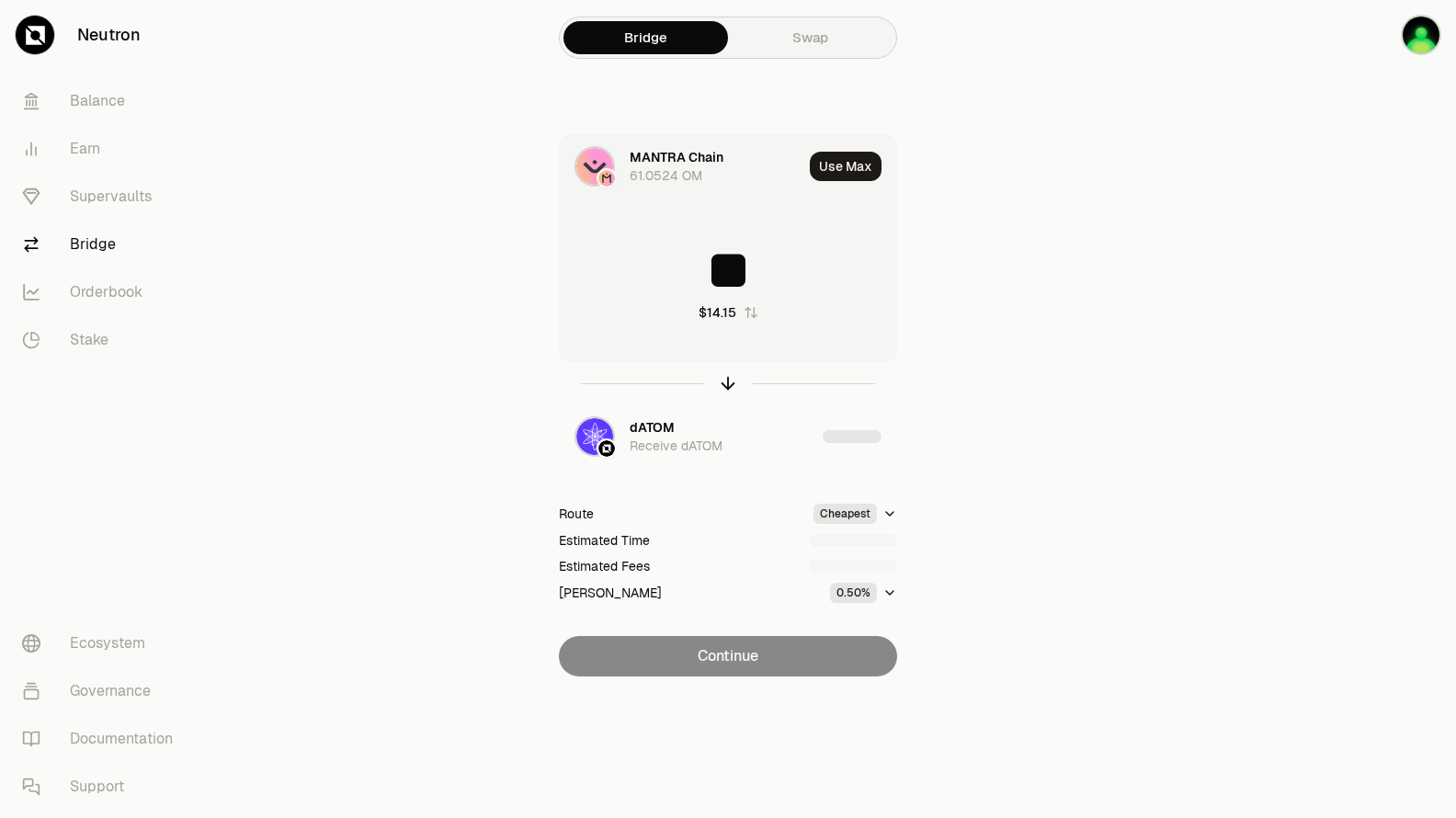
type input "**"
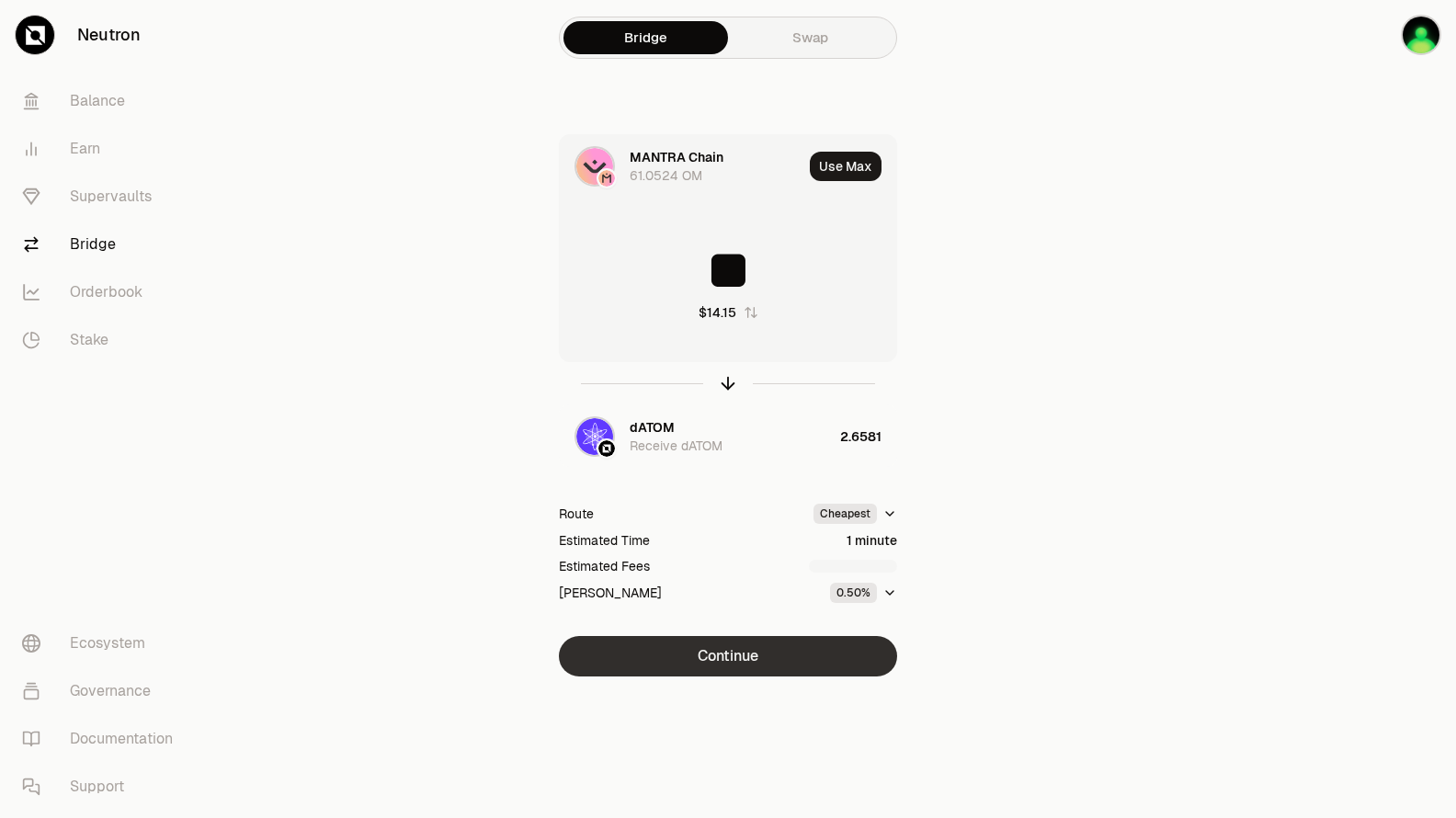
click at [835, 648] on button "Continue" at bounding box center [727, 656] width 338 height 40
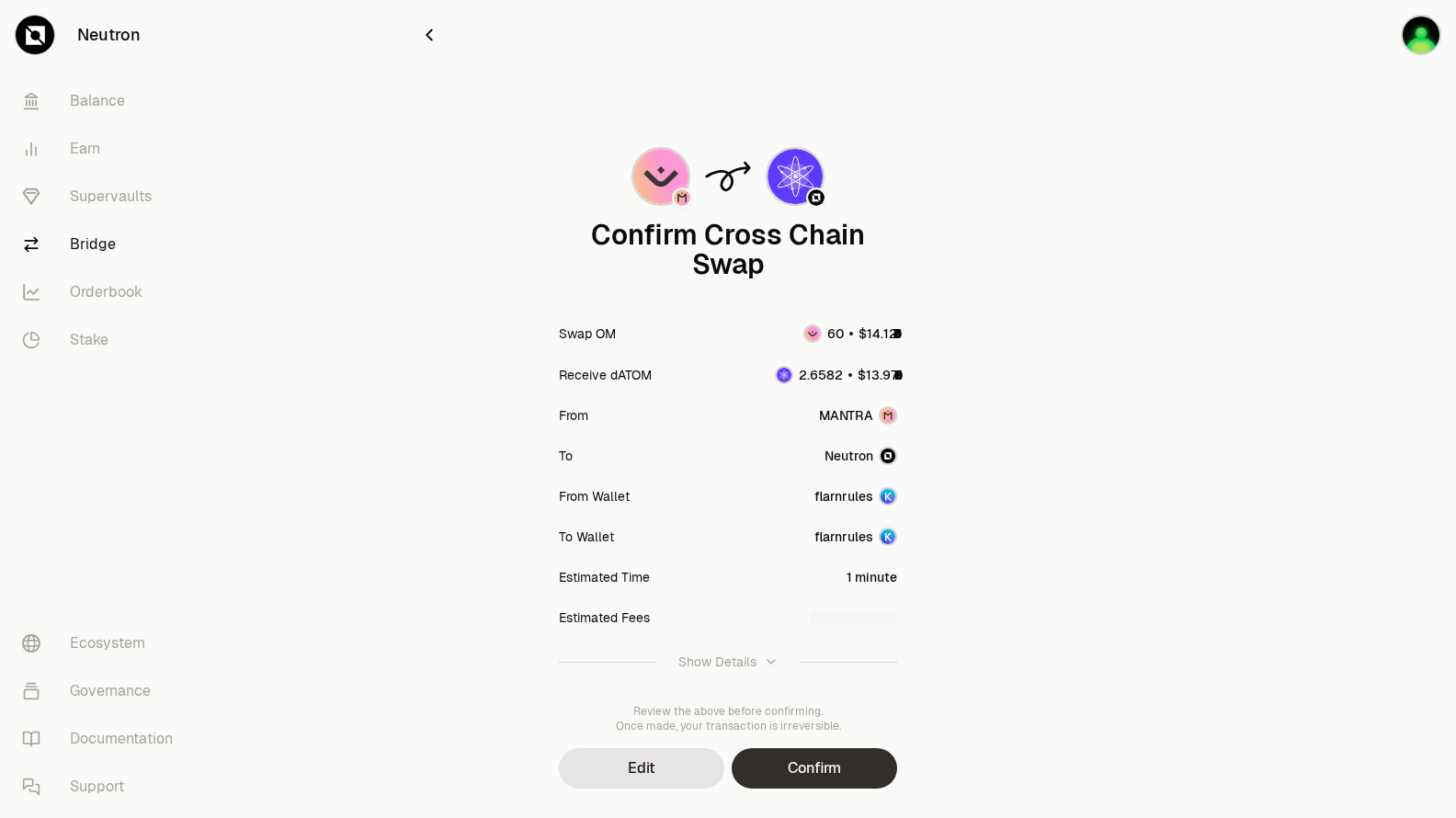
click at [859, 768] on button "Confirm" at bounding box center [814, 768] width 166 height 40
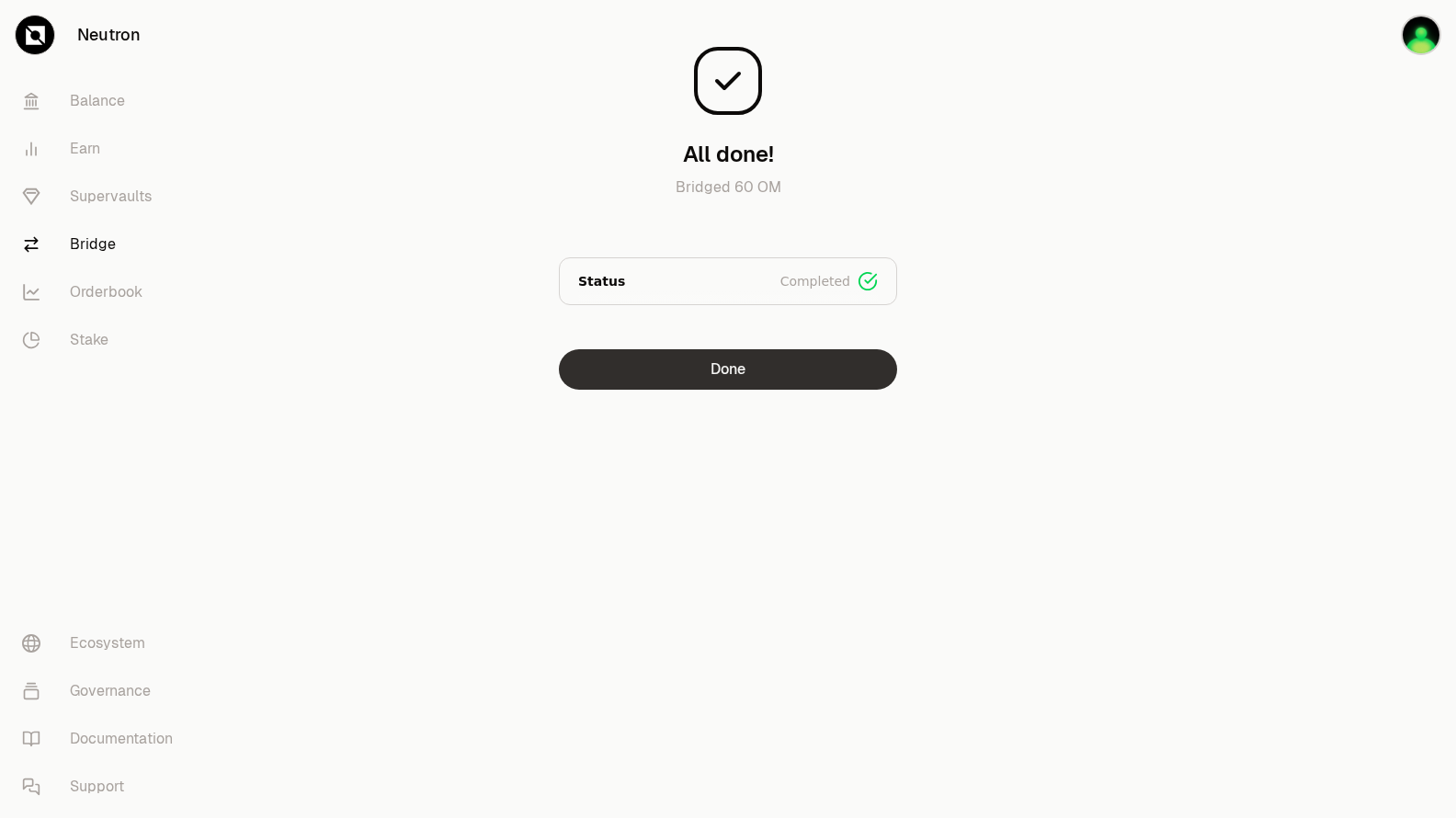
click at [802, 376] on button "Done" at bounding box center [727, 370] width 338 height 40
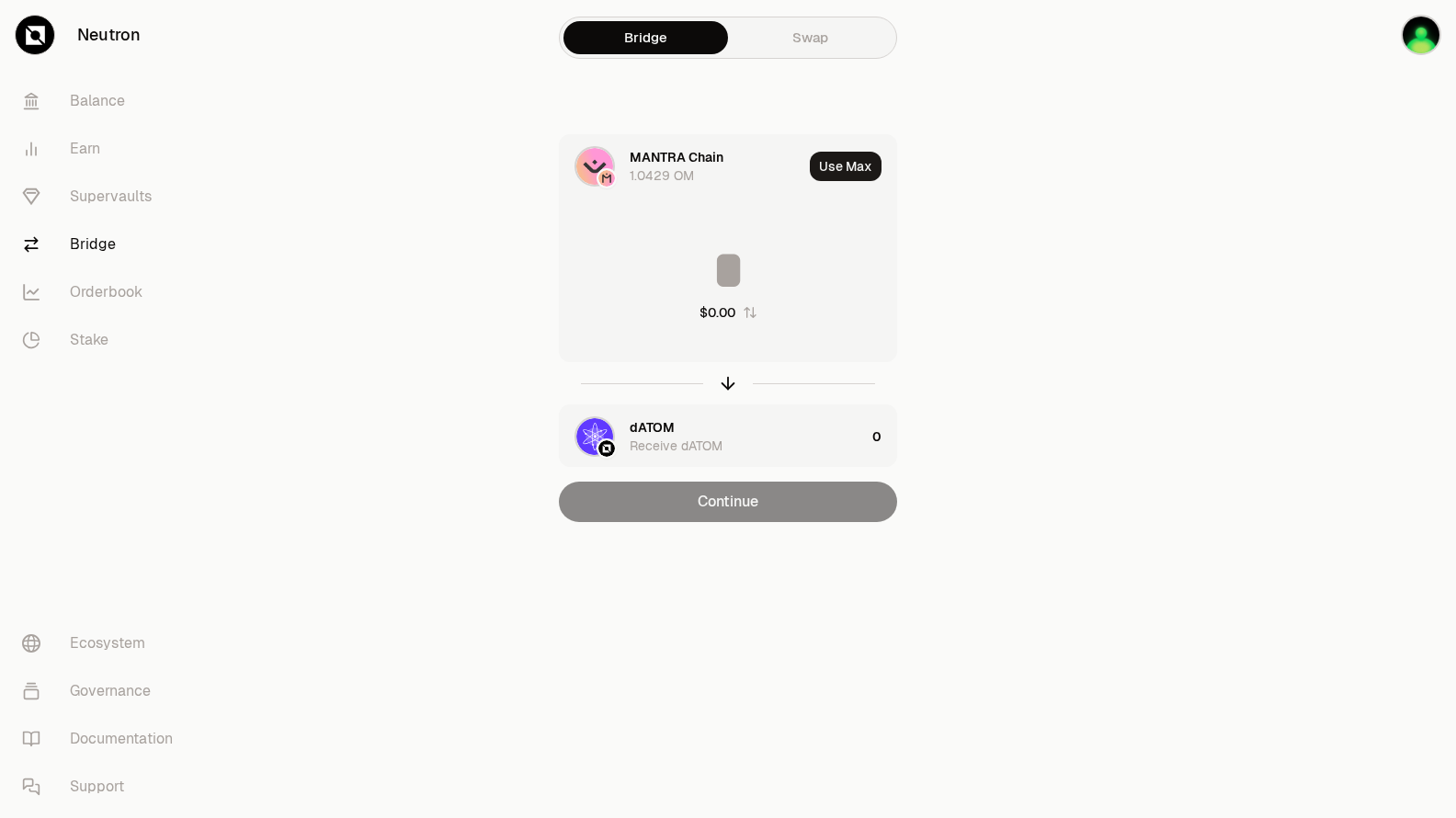
click at [697, 158] on div "MANTRA Chain" at bounding box center [676, 157] width 94 height 18
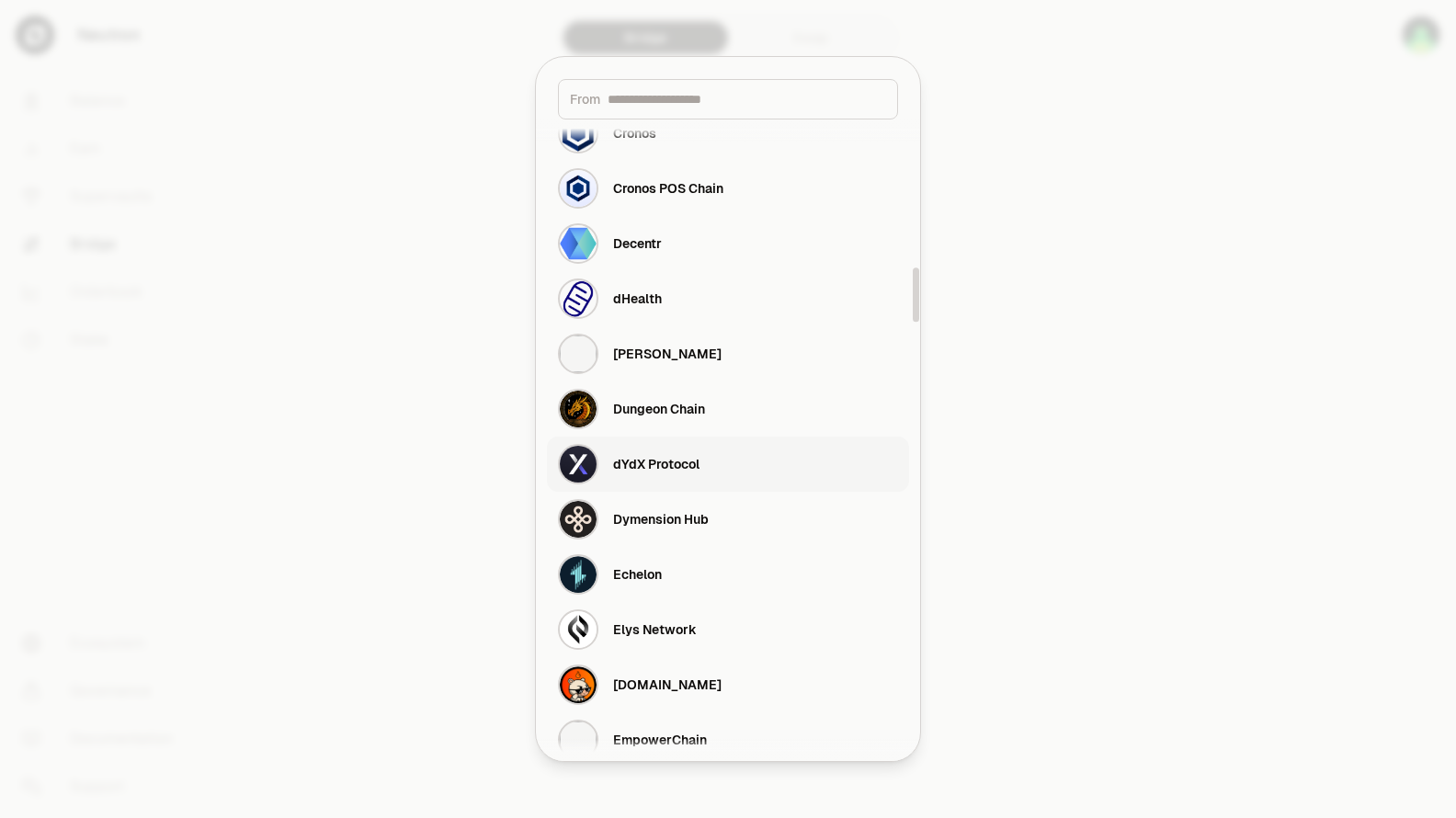
scroll to position [1746, 0]
click at [684, 513] on div "Dymension Hub" at bounding box center [661, 518] width 96 height 18
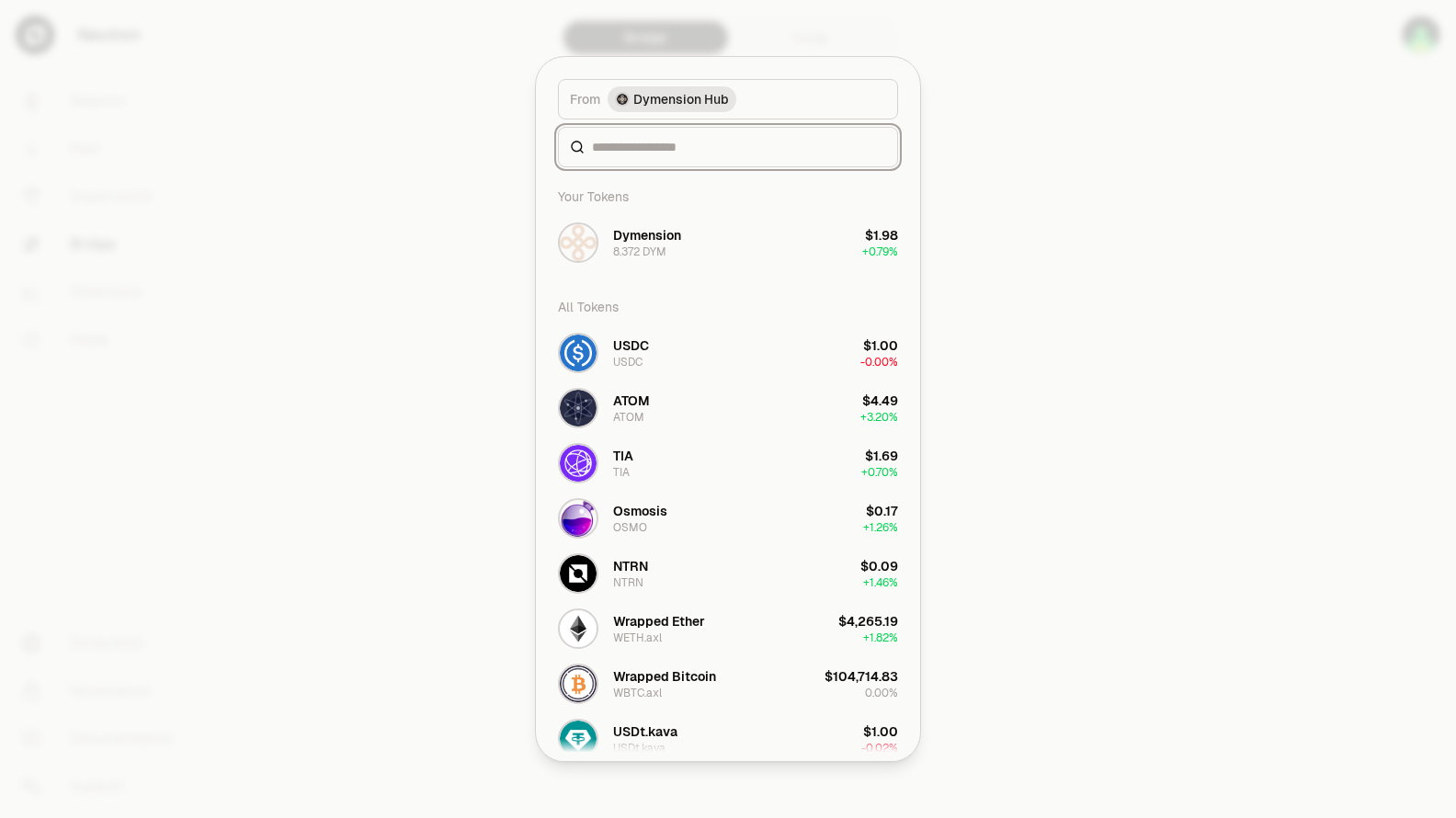
click at [702, 152] on input at bounding box center [739, 147] width 294 height 18
click at [758, 239] on button "Dymension 8.372 DYM $1.98 + 0.79%" at bounding box center [728, 243] width 362 height 56
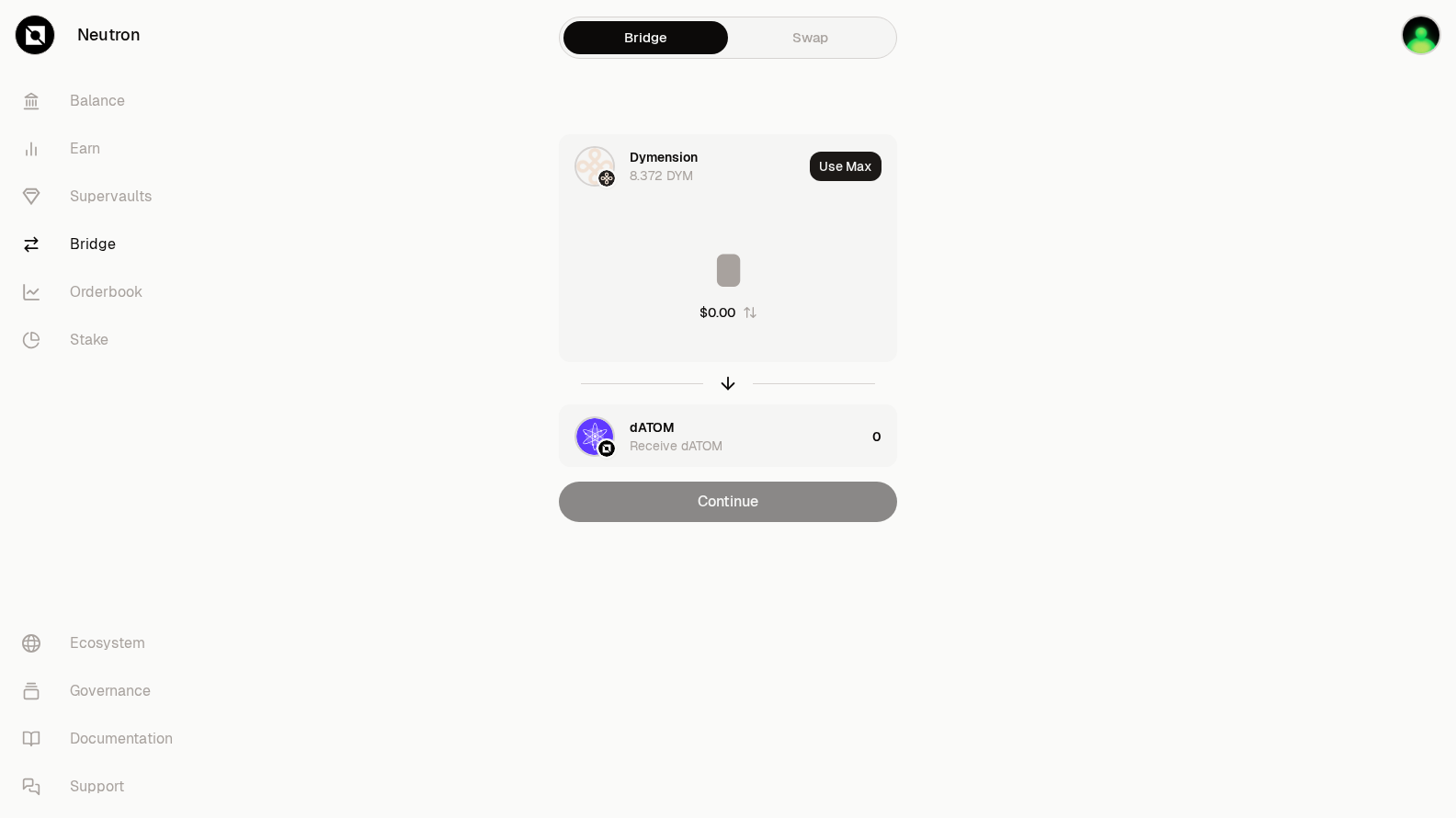
click at [740, 266] on input at bounding box center [727, 270] width 336 height 56
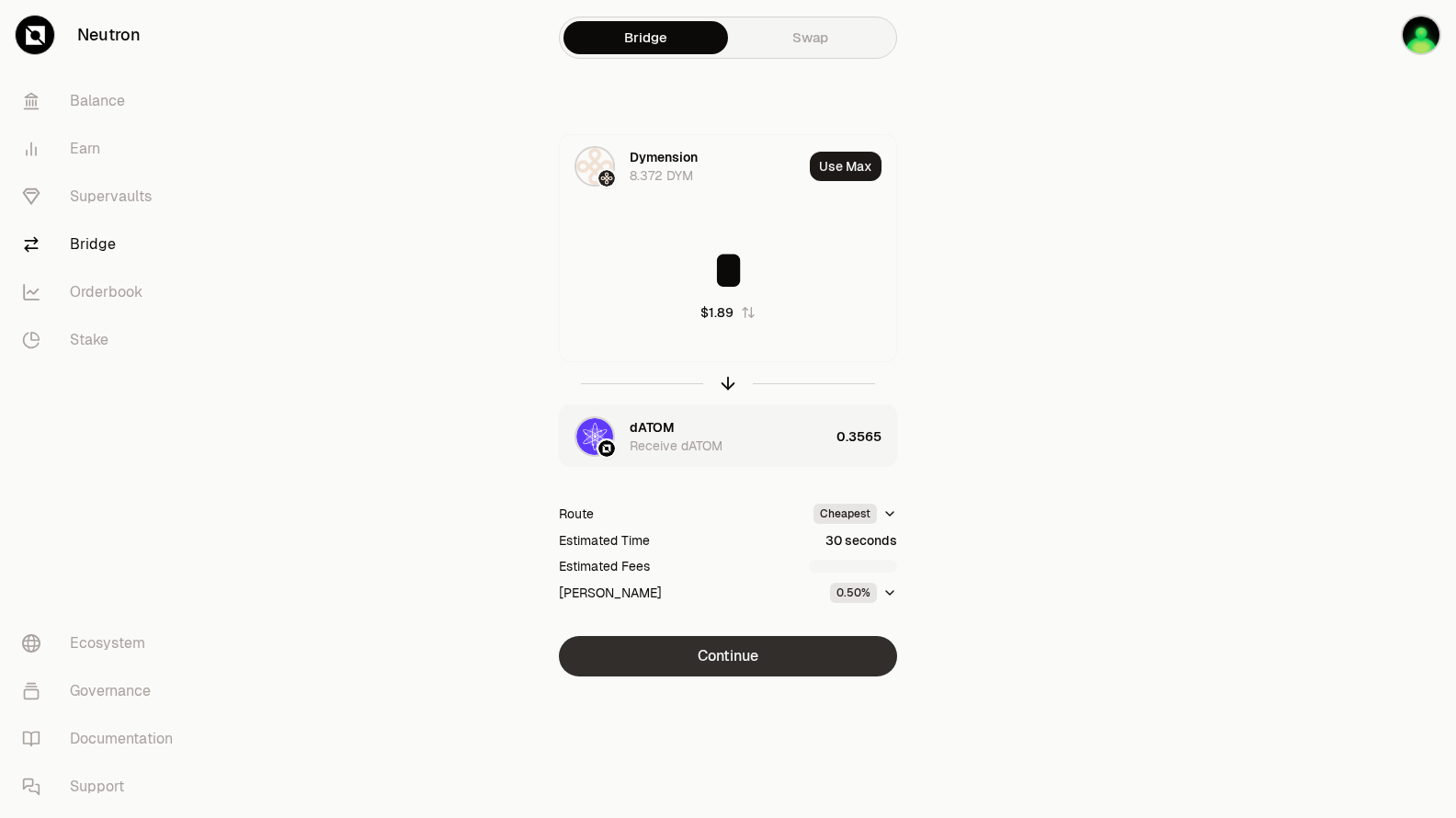
type input "*"
click at [751, 666] on button "Continue" at bounding box center [727, 656] width 338 height 40
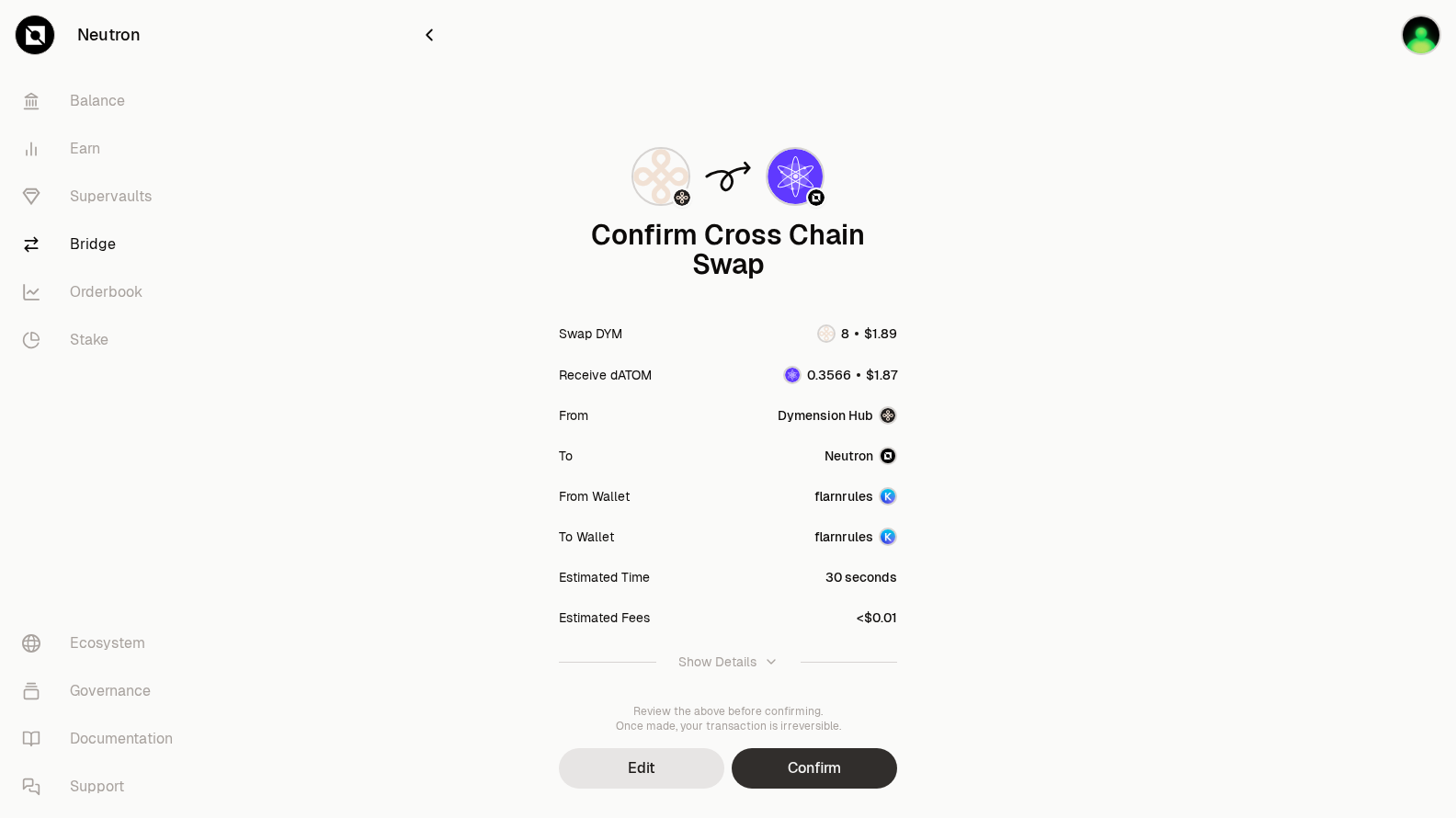
click at [830, 770] on button "Confirm" at bounding box center [814, 768] width 166 height 40
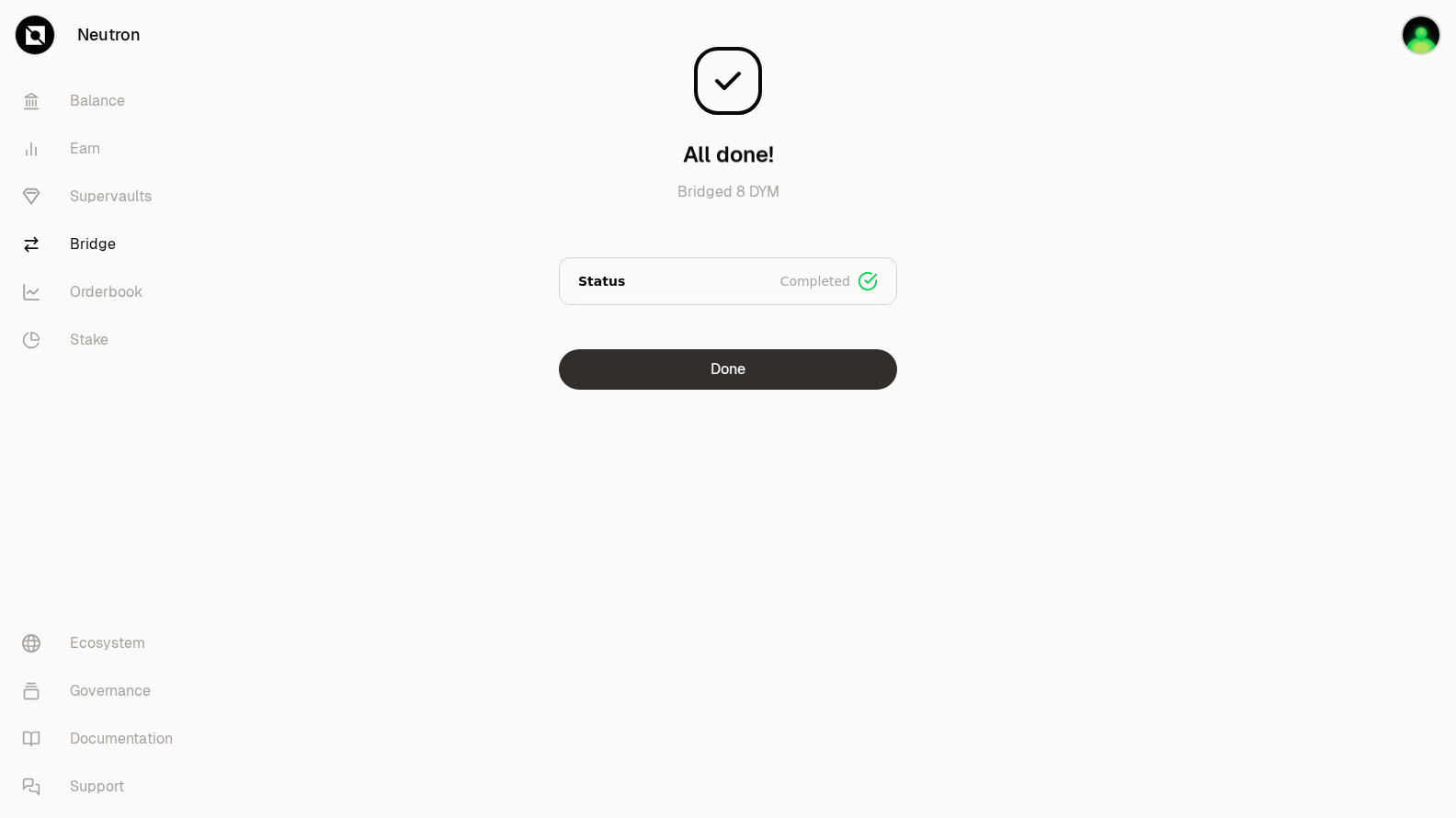
click at [809, 376] on button "Done" at bounding box center [727, 370] width 338 height 40
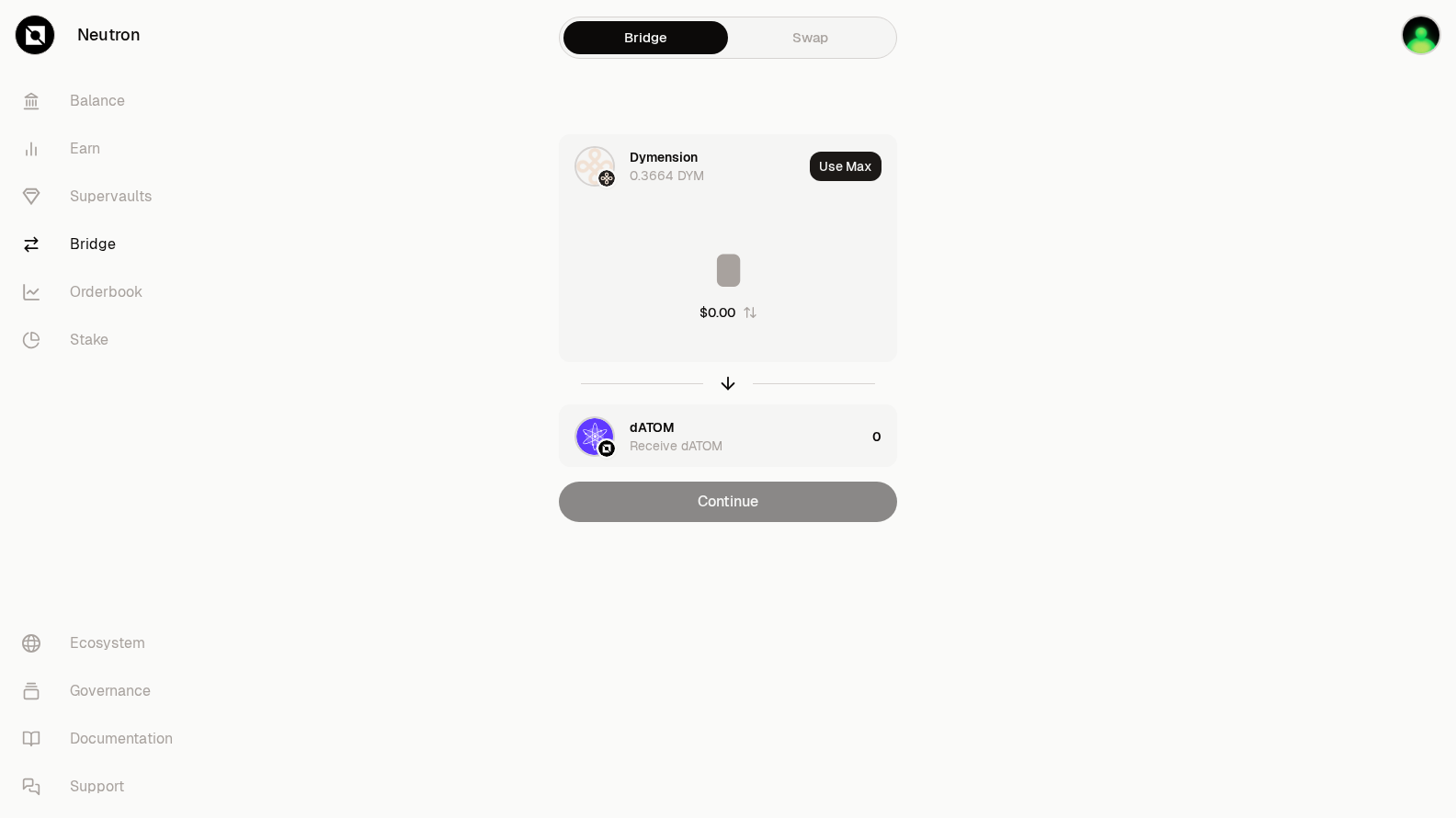
click at [674, 156] on div "Dymension" at bounding box center [663, 157] width 68 height 18
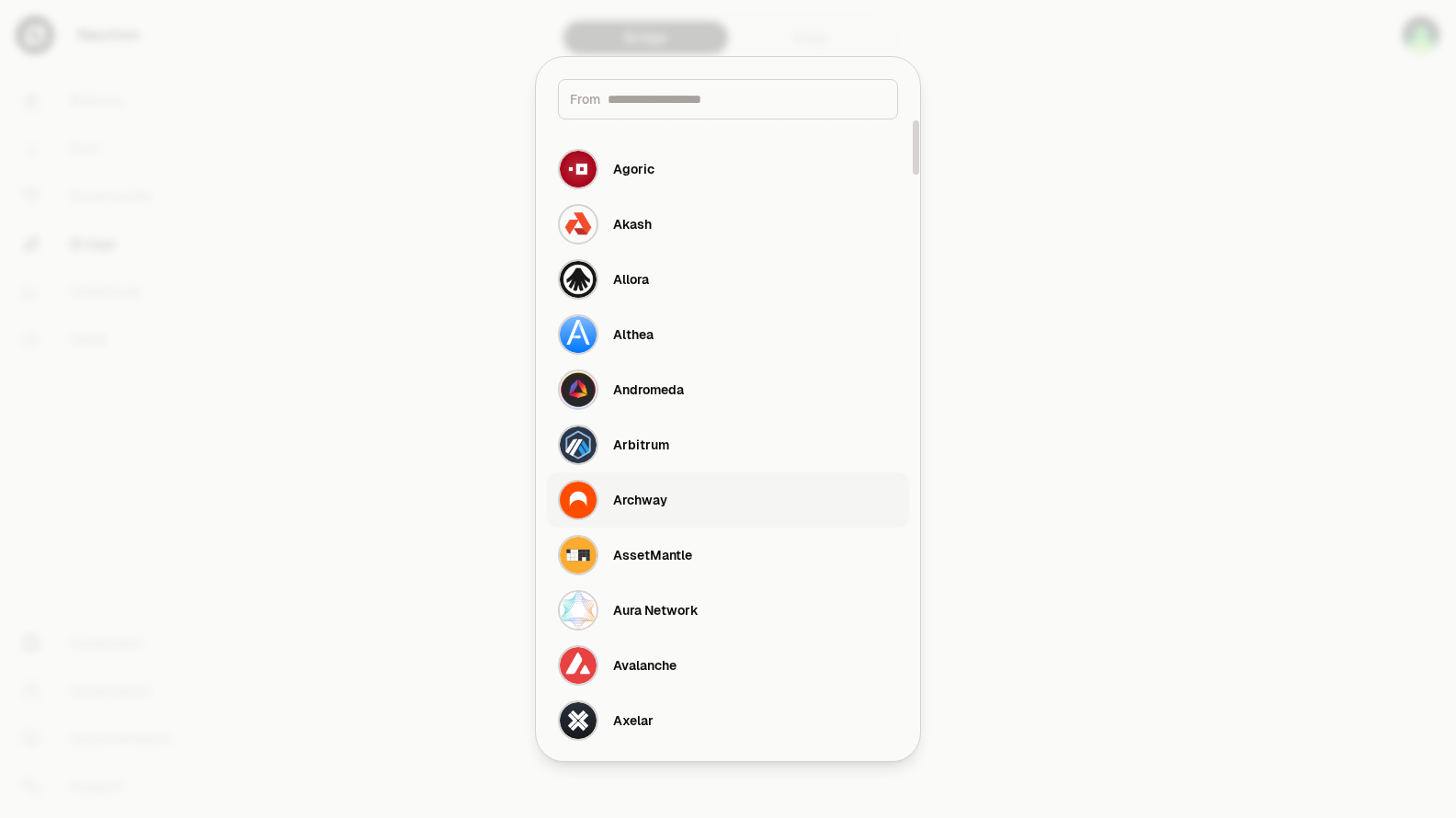
click at [658, 495] on div "Archway" at bounding box center [640, 499] width 55 height 18
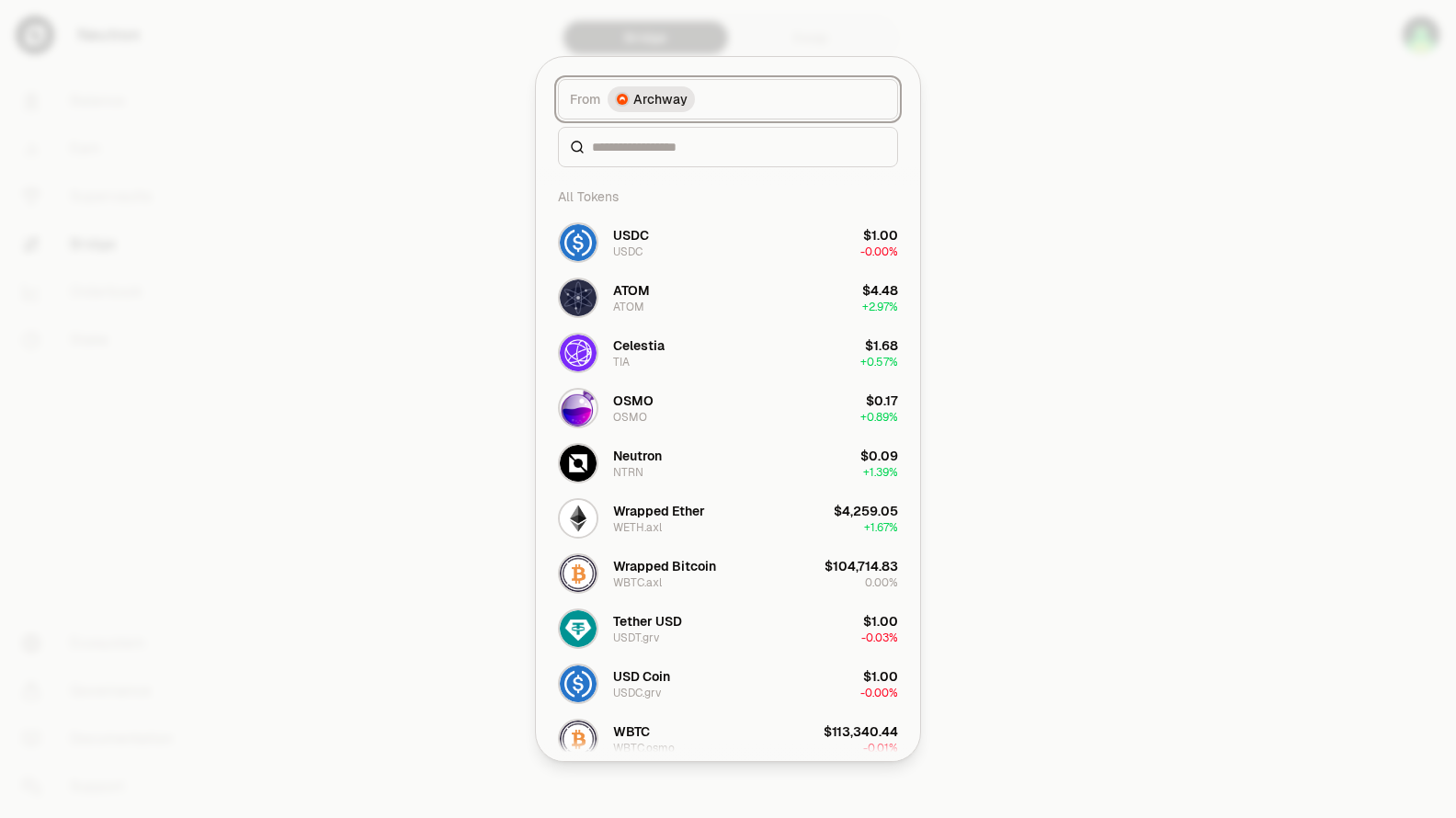
click at [742, 104] on button "From Archway" at bounding box center [728, 100] width 340 height 40
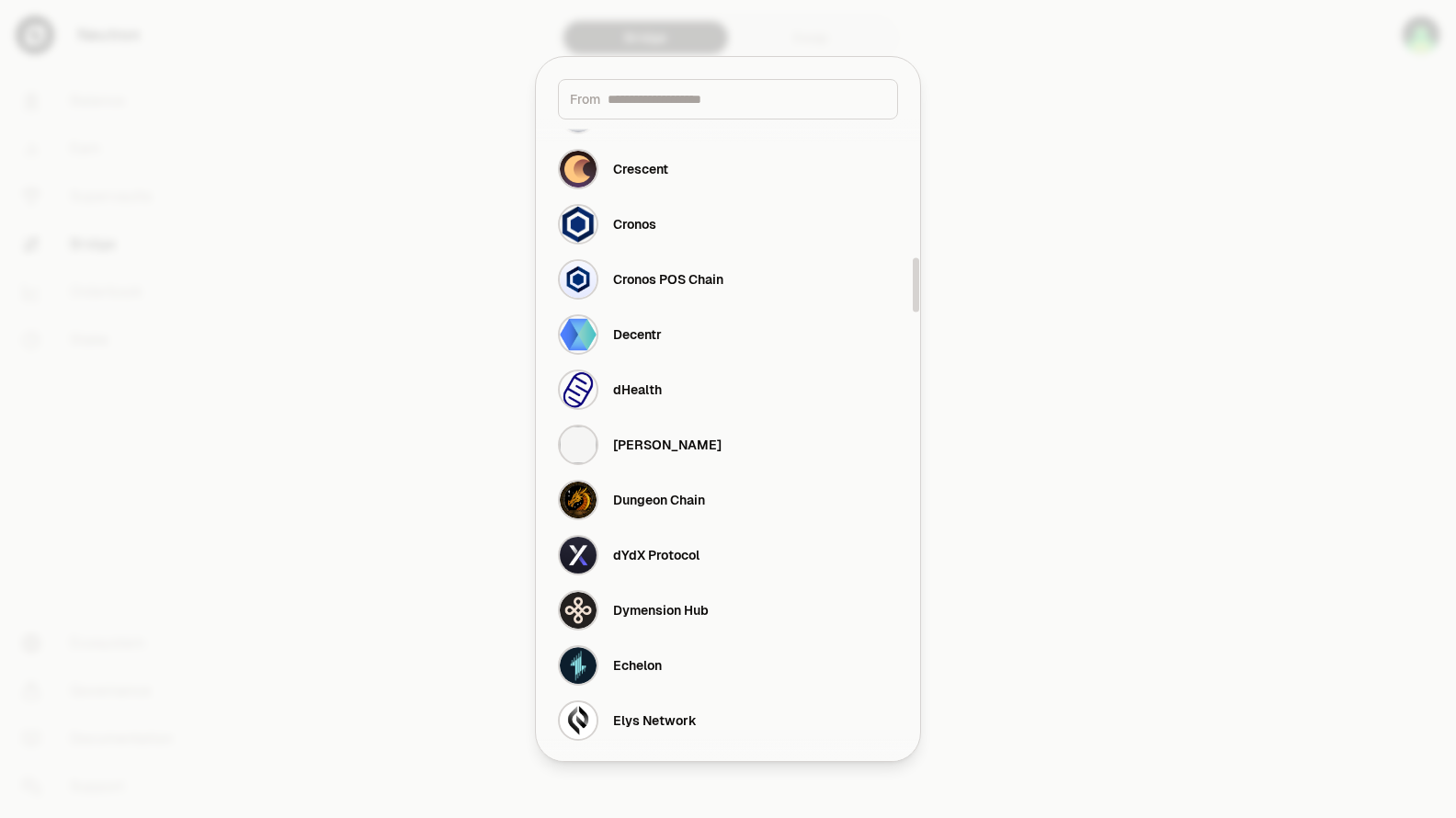
scroll to position [1562, 0]
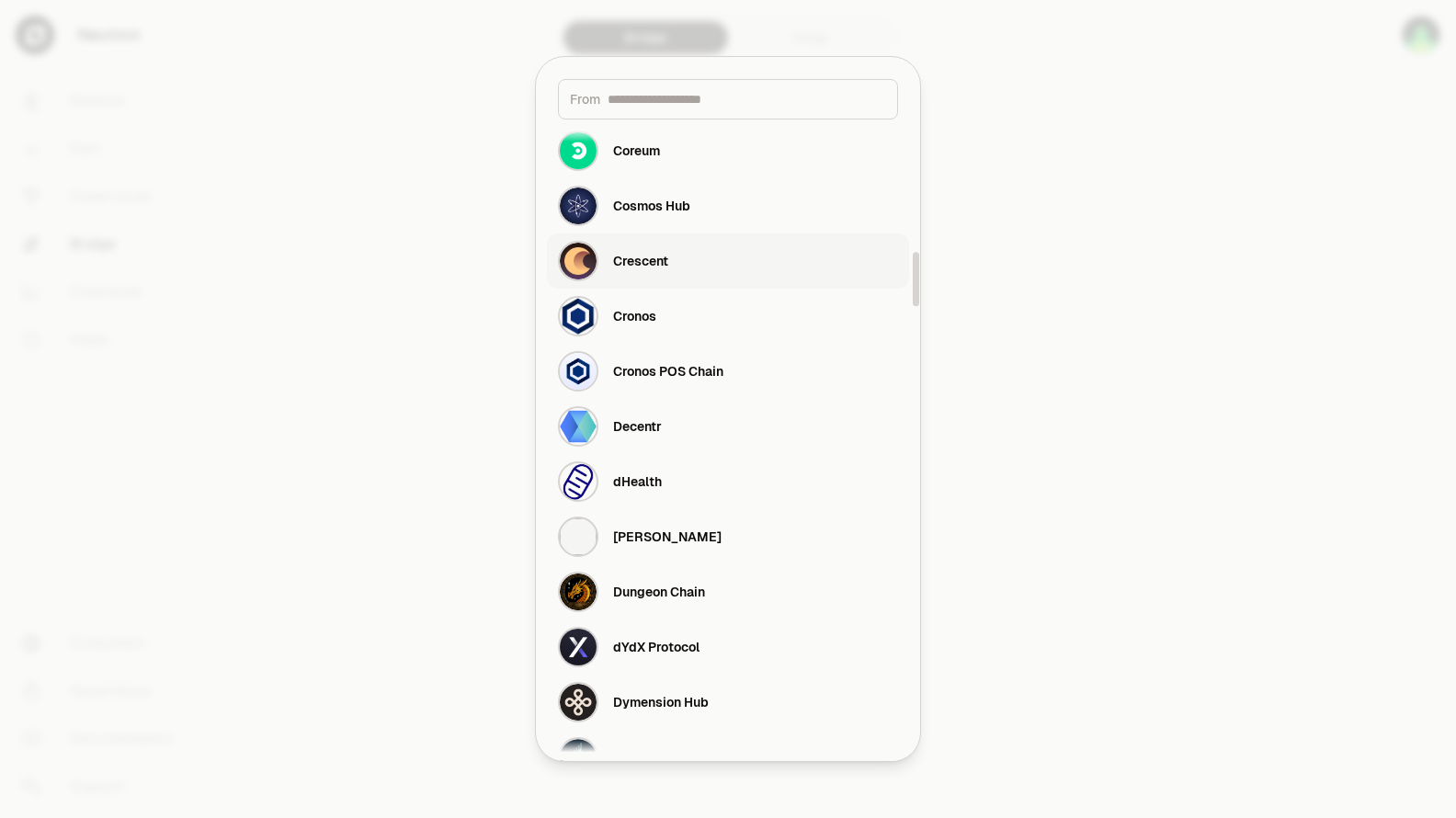
click at [649, 250] on div "Crescent" at bounding box center [613, 261] width 110 height 40
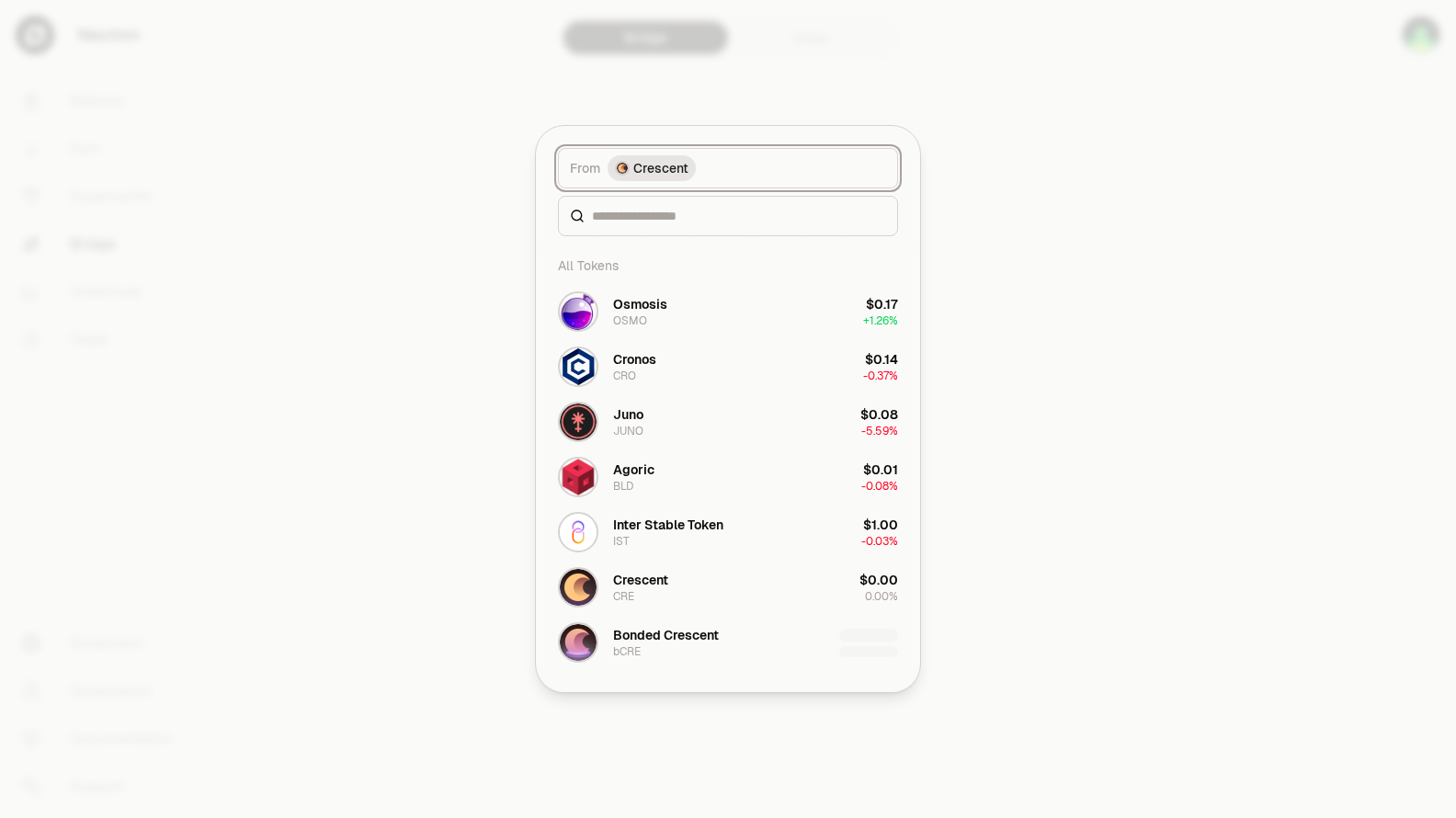
click at [747, 166] on button "From Crescent" at bounding box center [728, 169] width 340 height 40
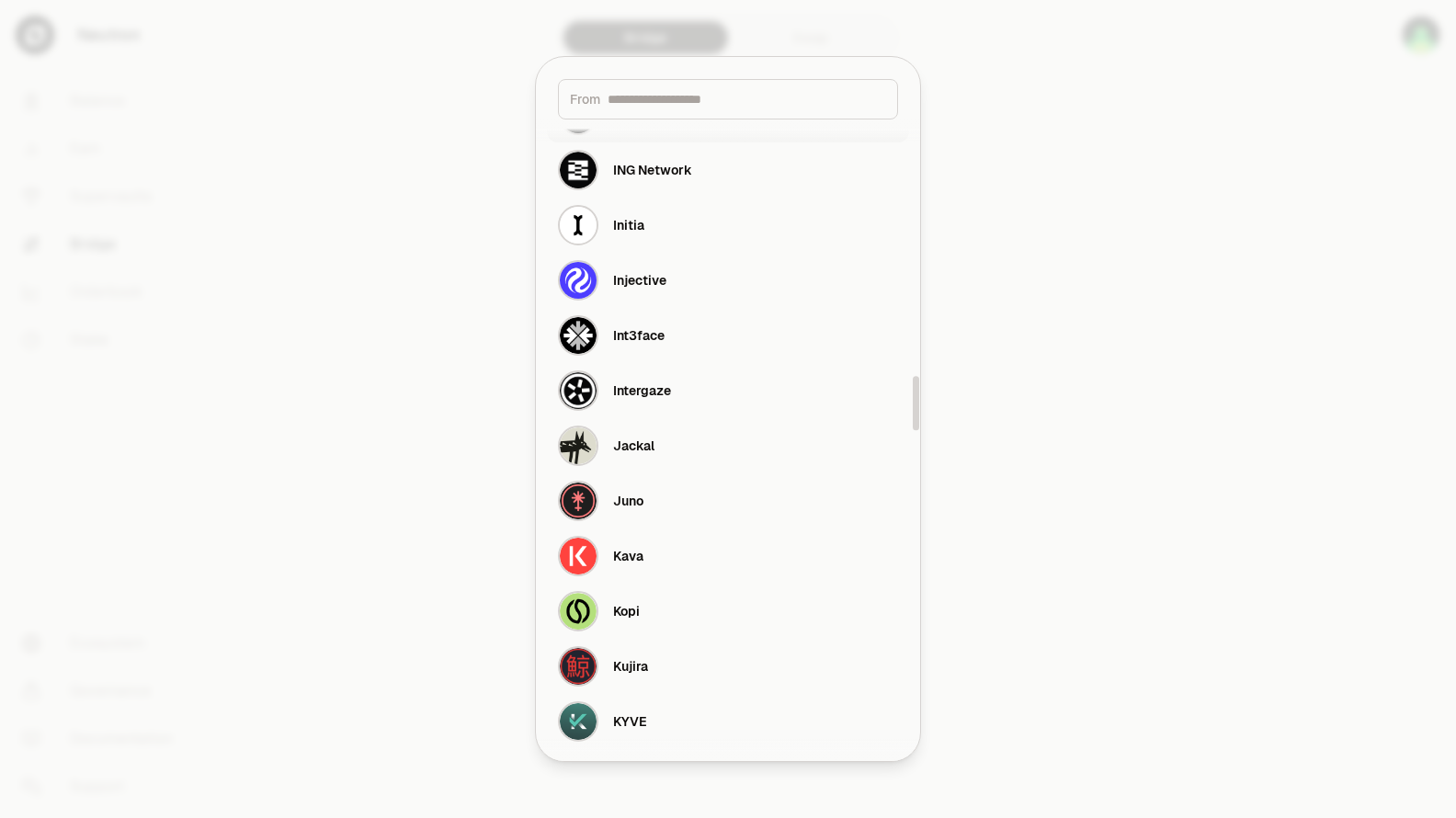
scroll to position [3033, 0]
click at [627, 492] on div "Juno" at bounding box center [628, 499] width 31 height 18
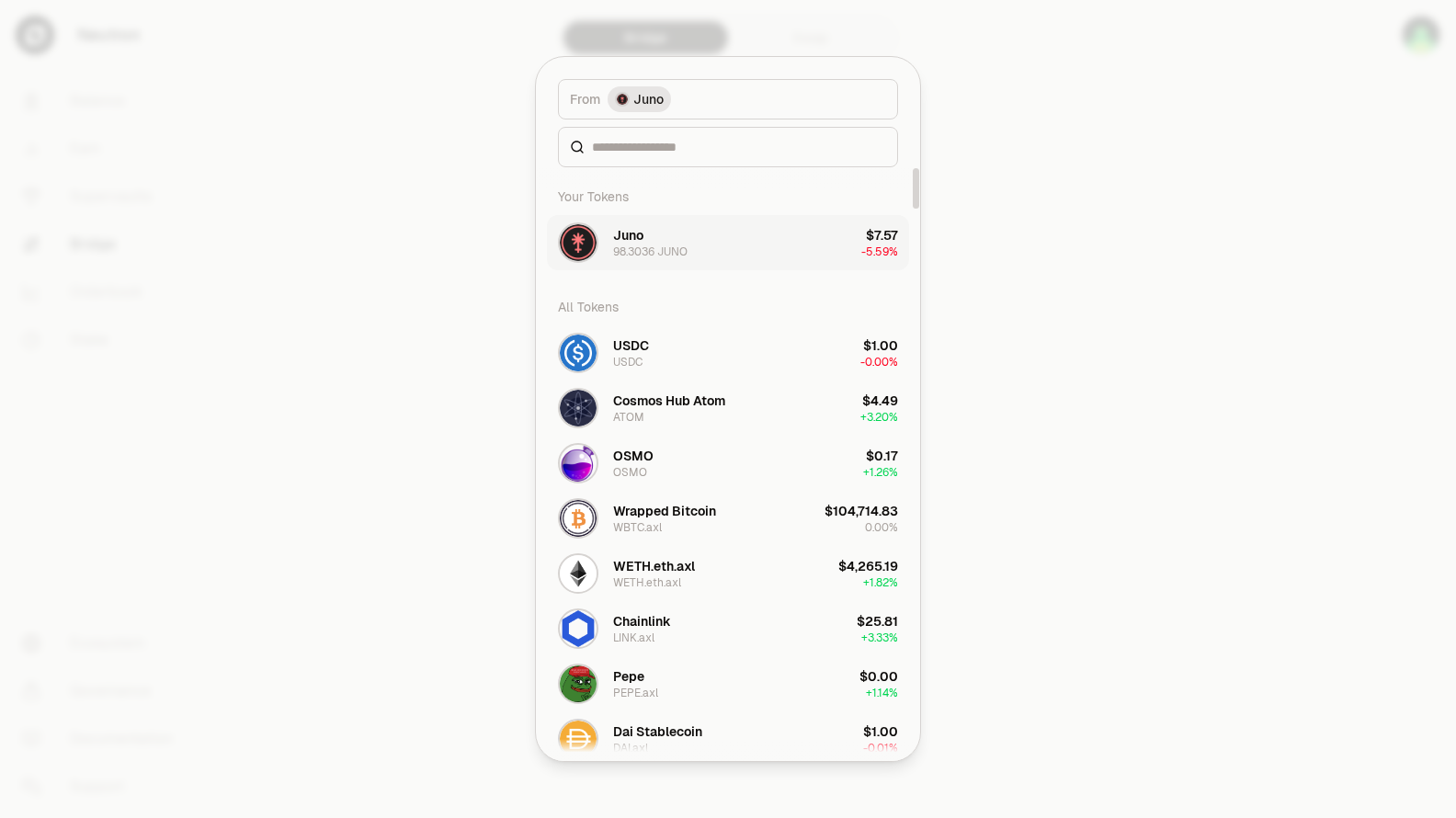
click at [746, 243] on button "Juno 98.3036 JUNO $7.57 -5.59%" at bounding box center [728, 243] width 362 height 56
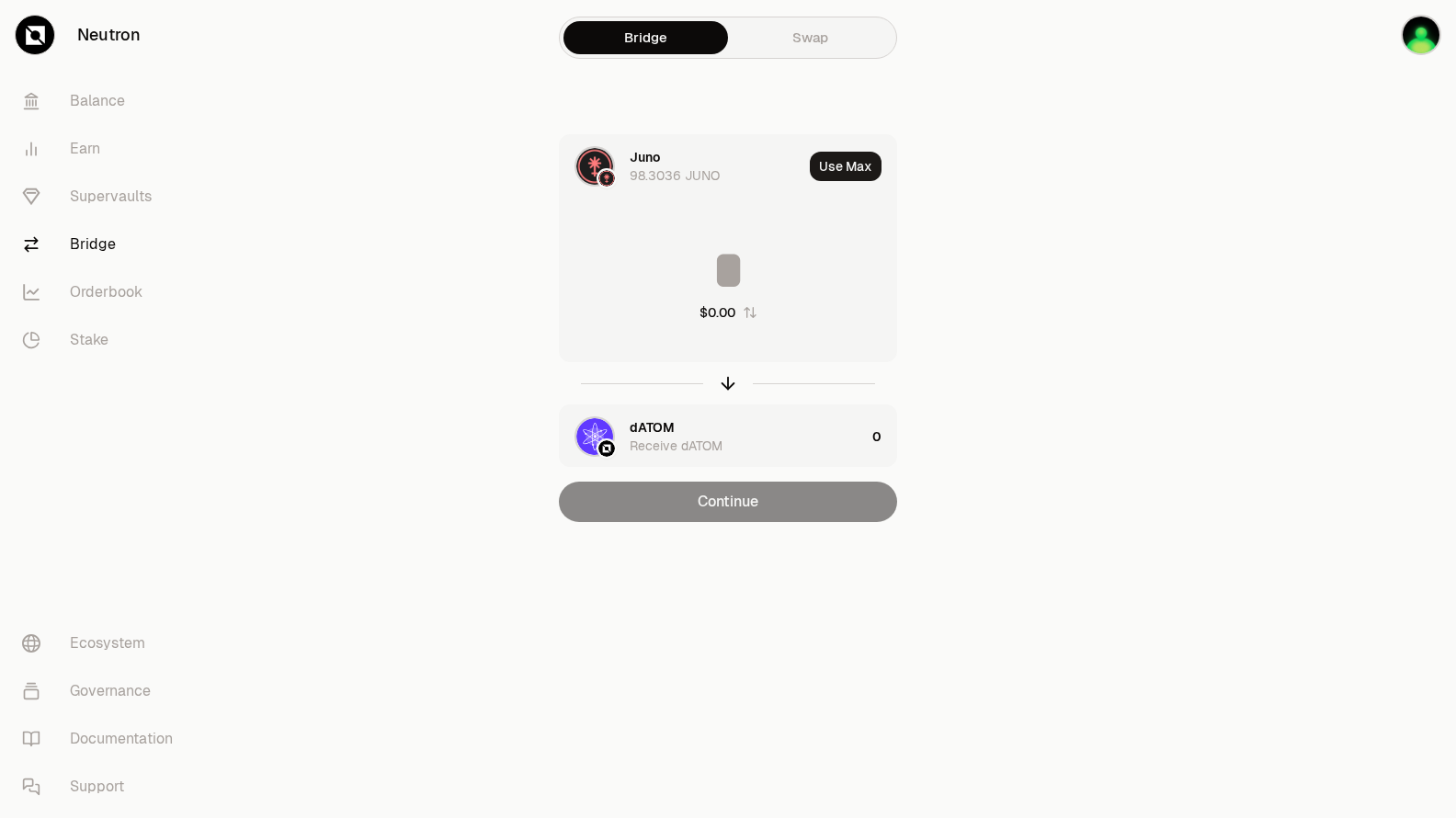
click at [733, 260] on input at bounding box center [727, 270] width 336 height 56
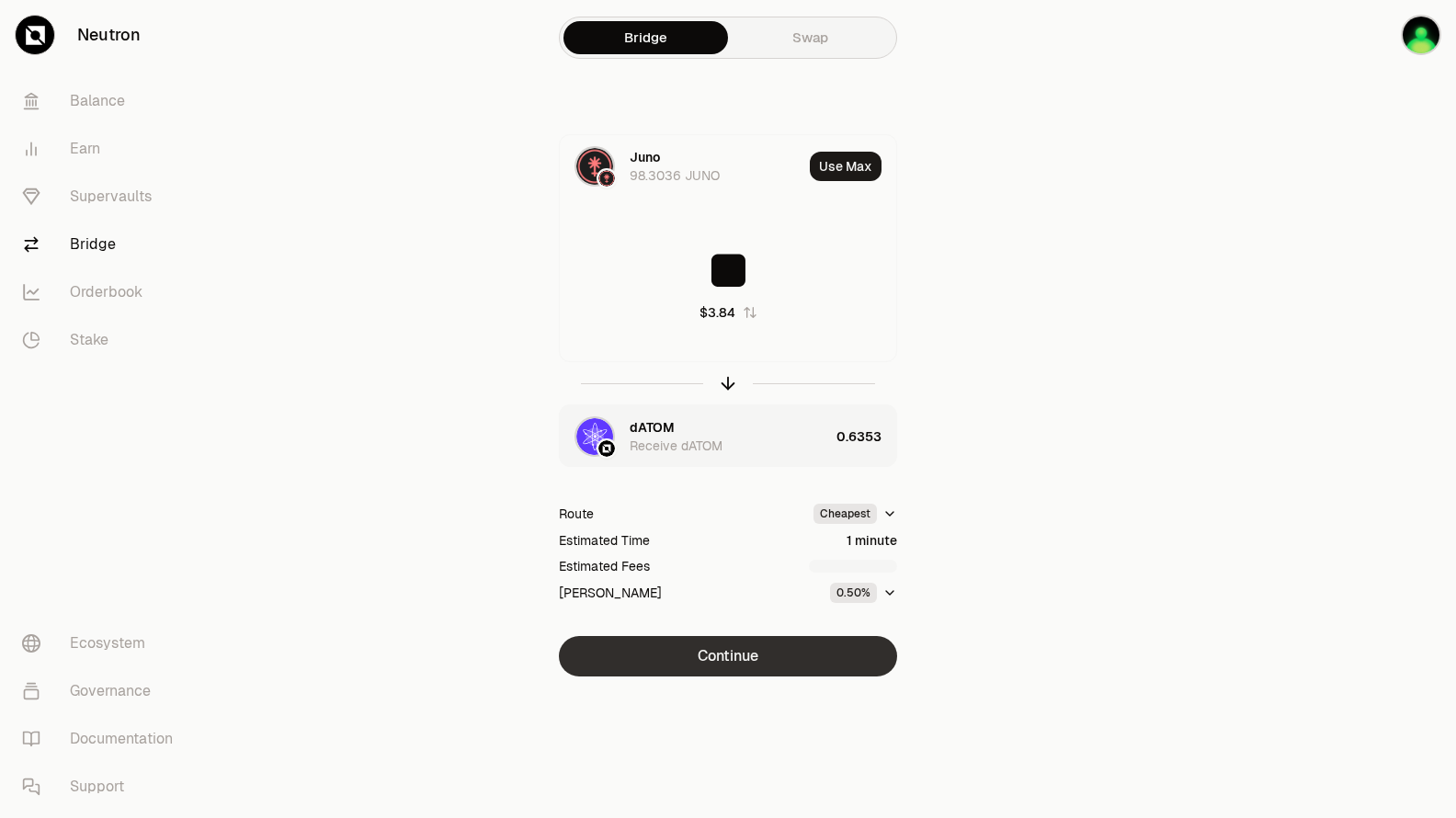
type input "**"
click at [741, 641] on button "Continue" at bounding box center [727, 656] width 338 height 40
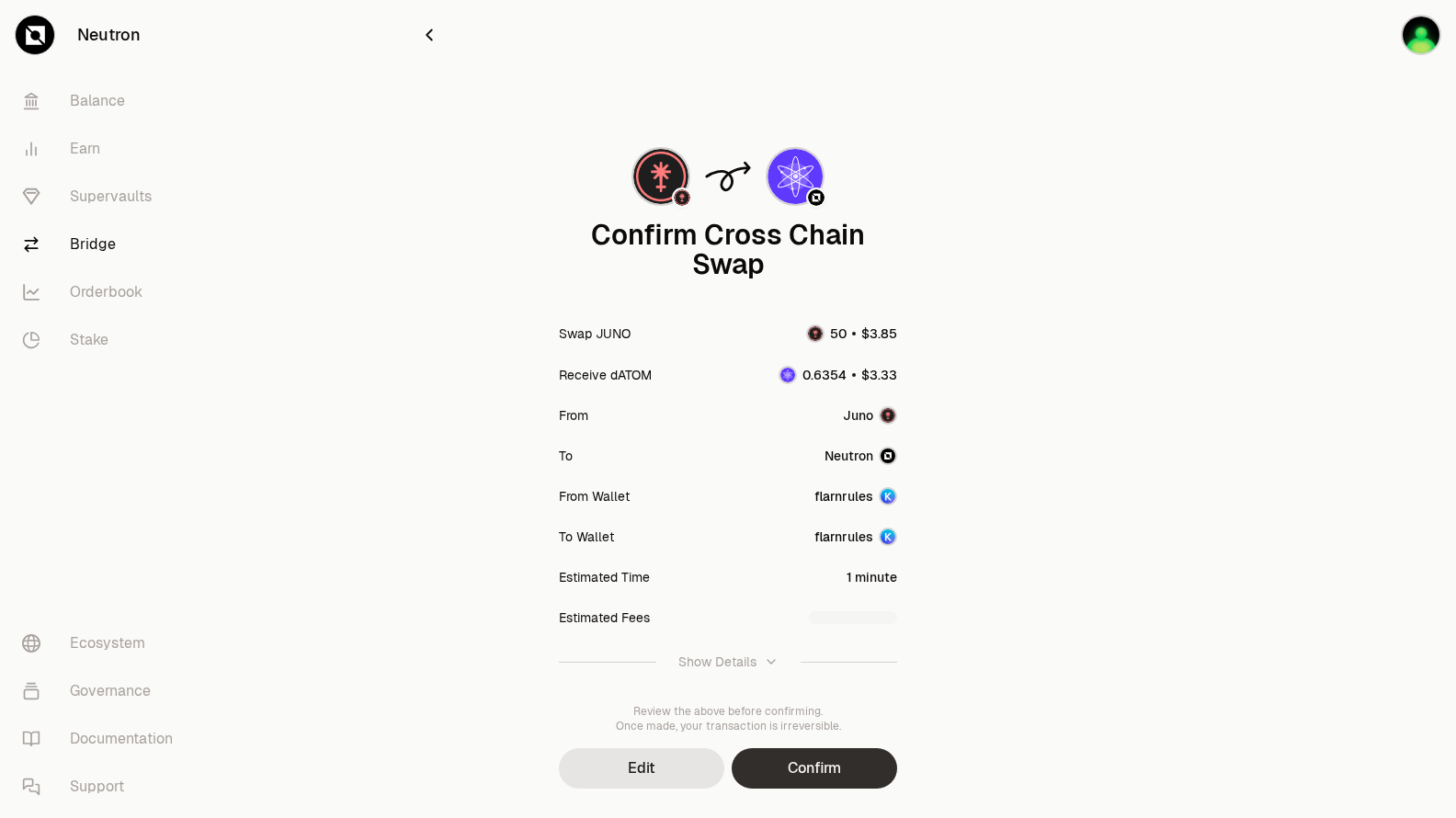
click at [822, 771] on button "Confirm" at bounding box center [814, 768] width 166 height 40
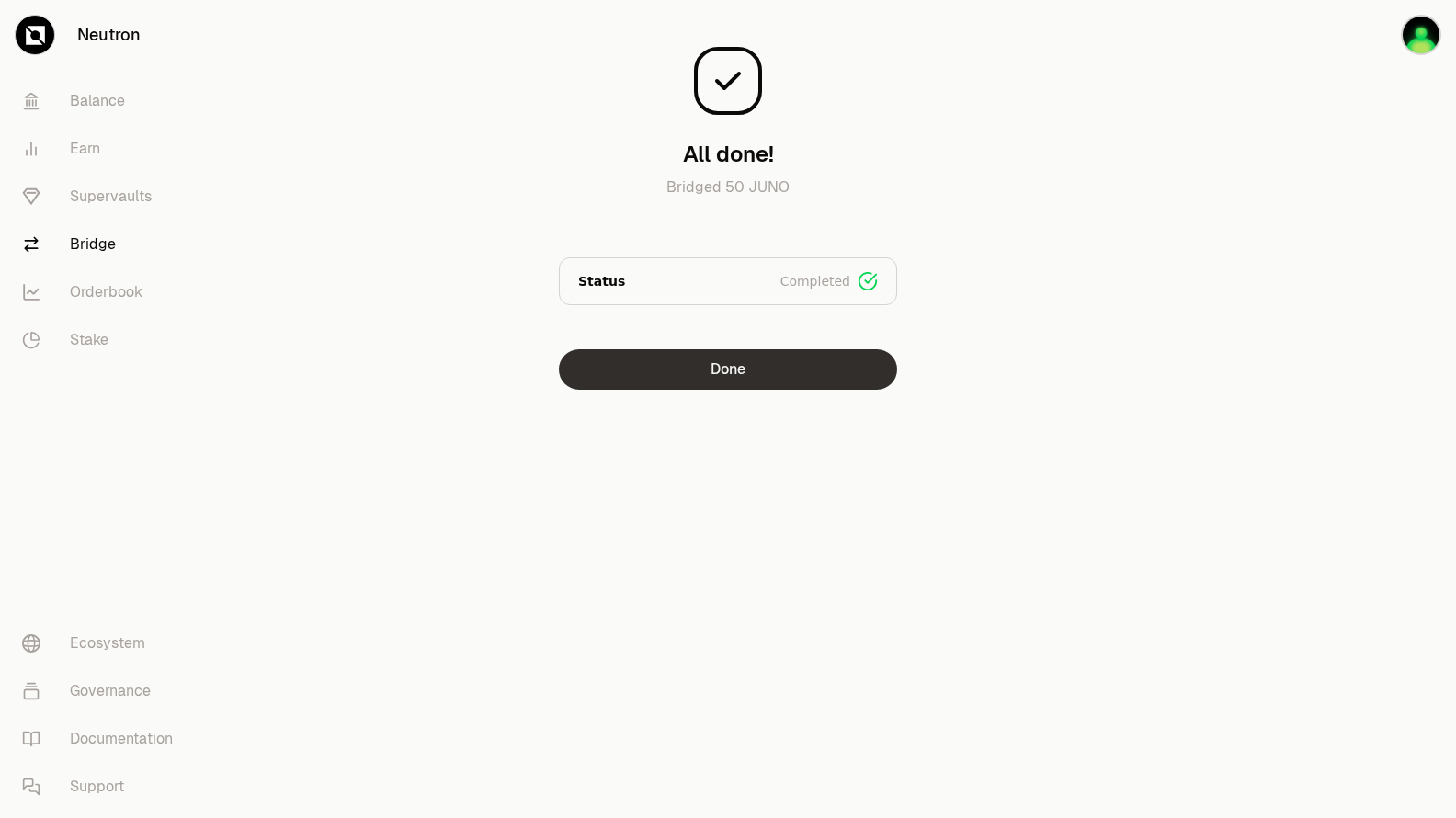
click at [849, 375] on button "Done" at bounding box center [727, 370] width 338 height 40
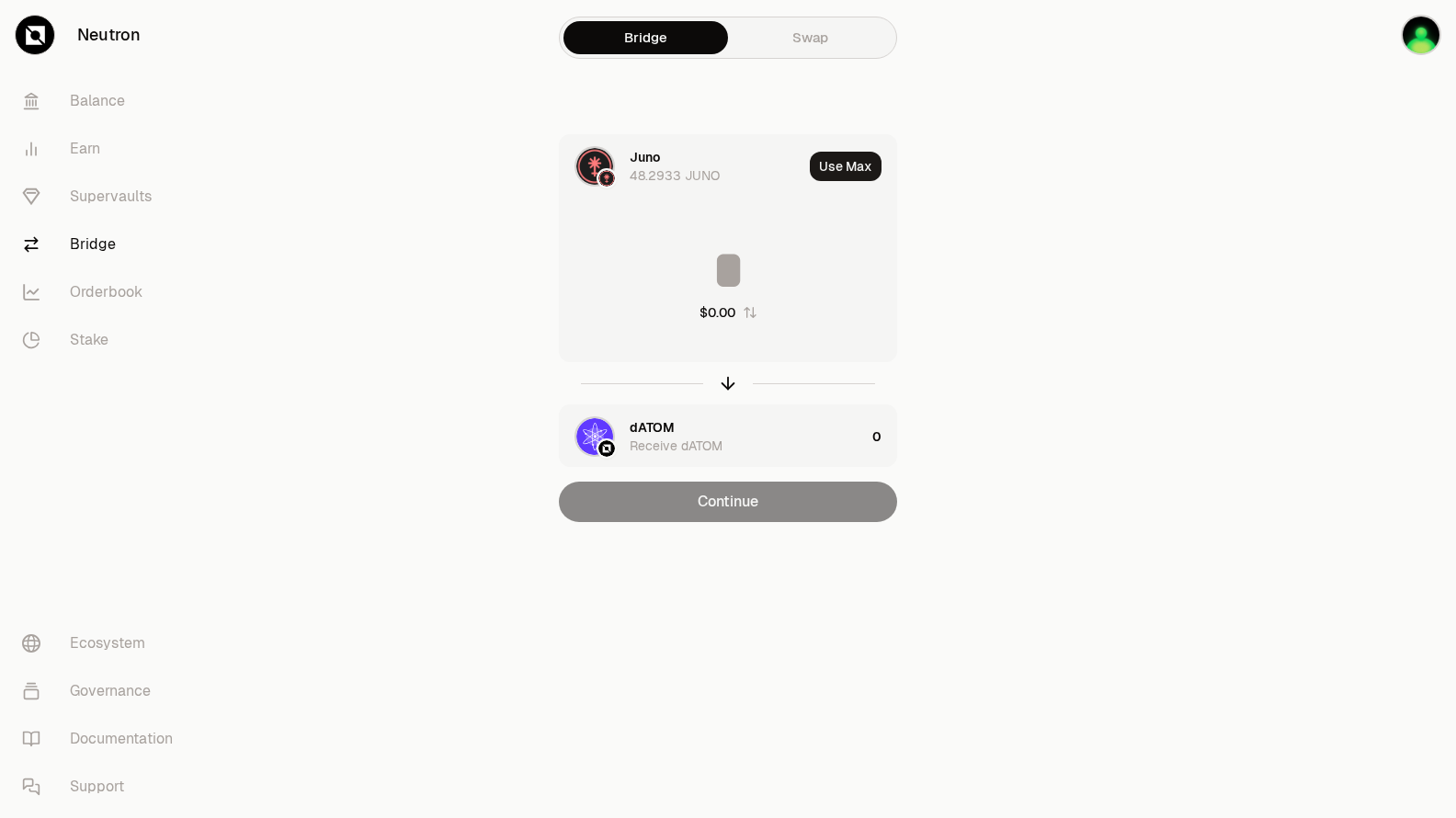
click at [674, 166] on div "Juno 48.2933 JUNO" at bounding box center [716, 167] width 172 height 36
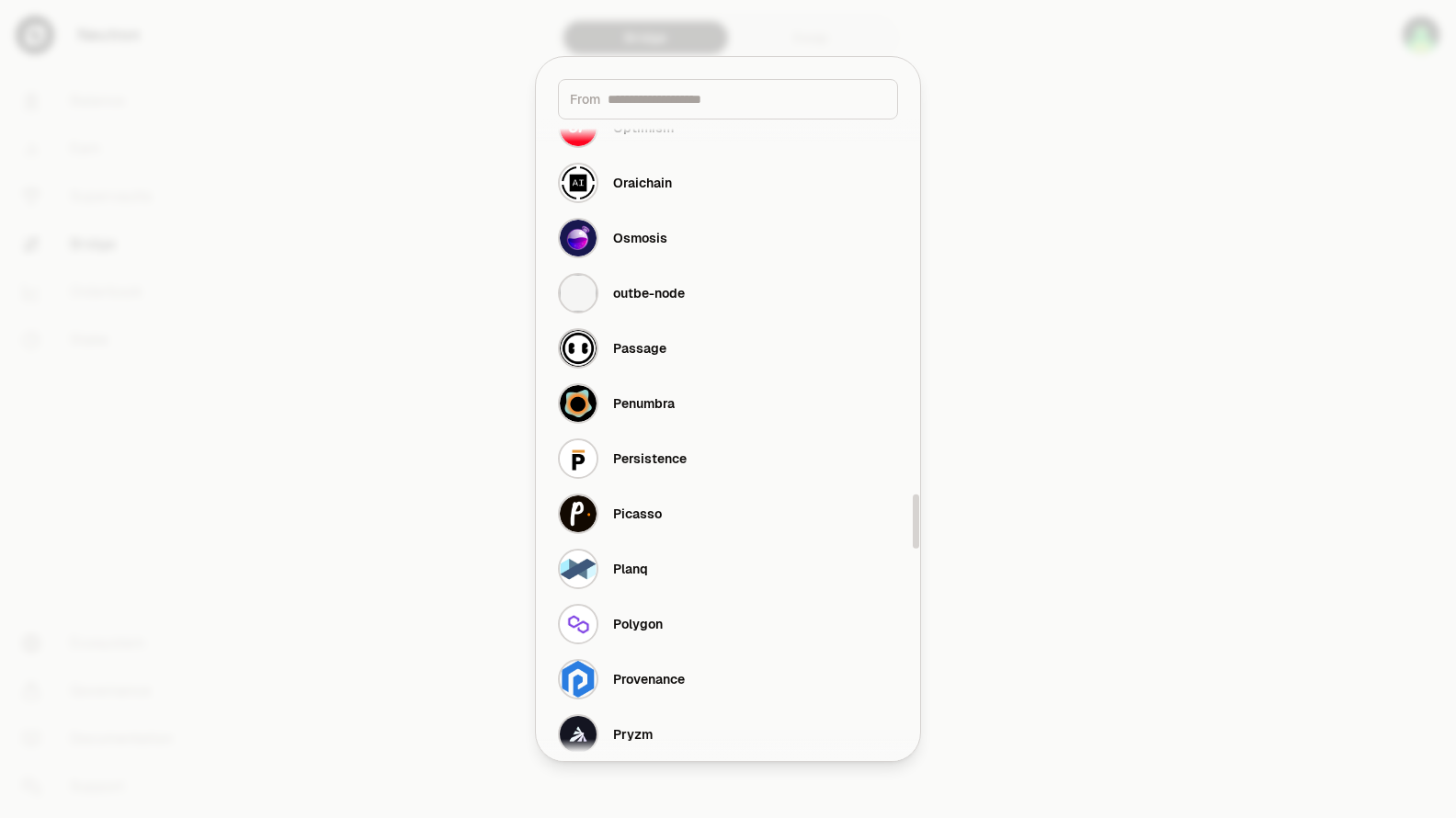
scroll to position [4780, 0]
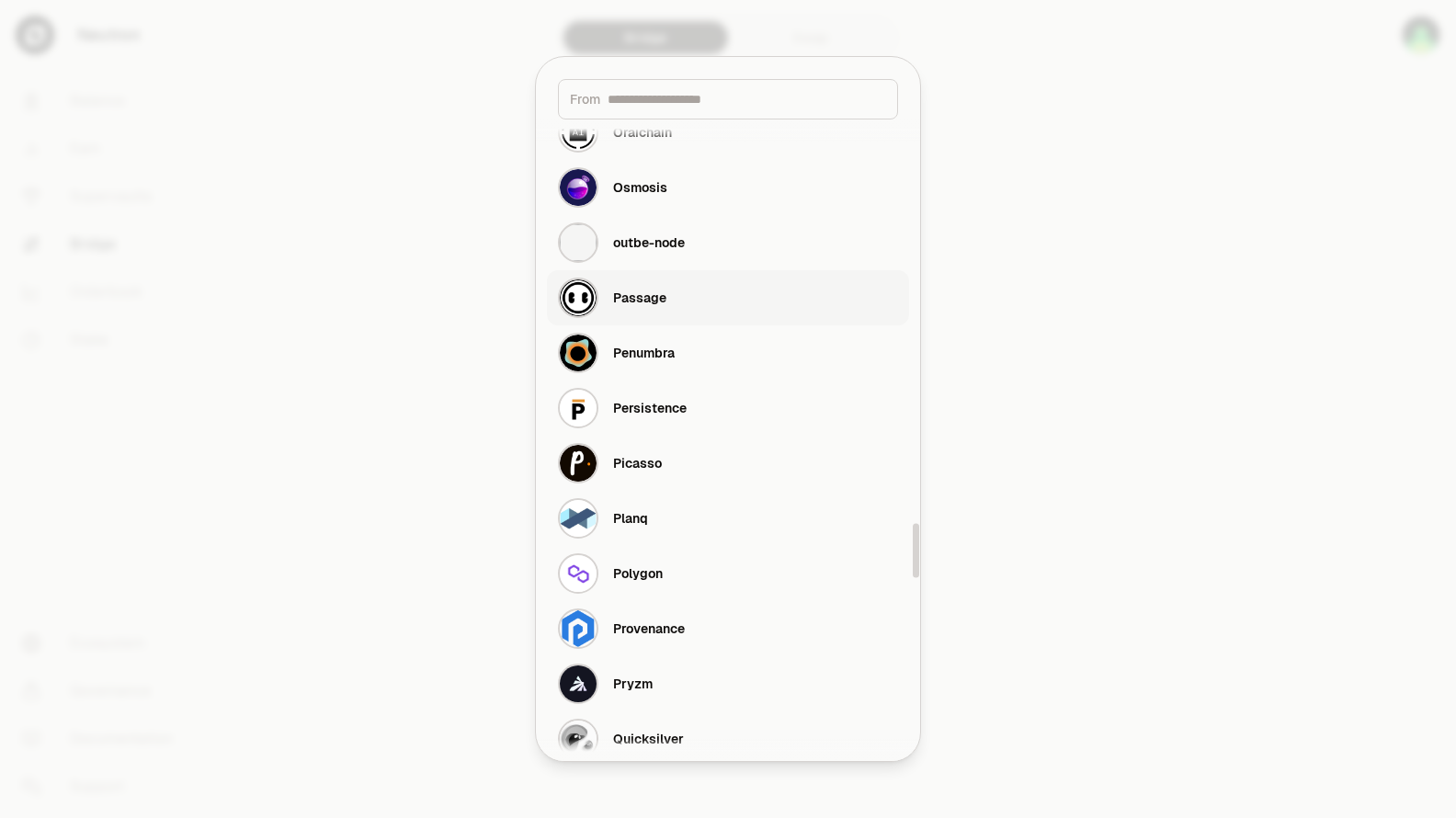
click at [644, 287] on div "Passage" at bounding box center [612, 298] width 108 height 40
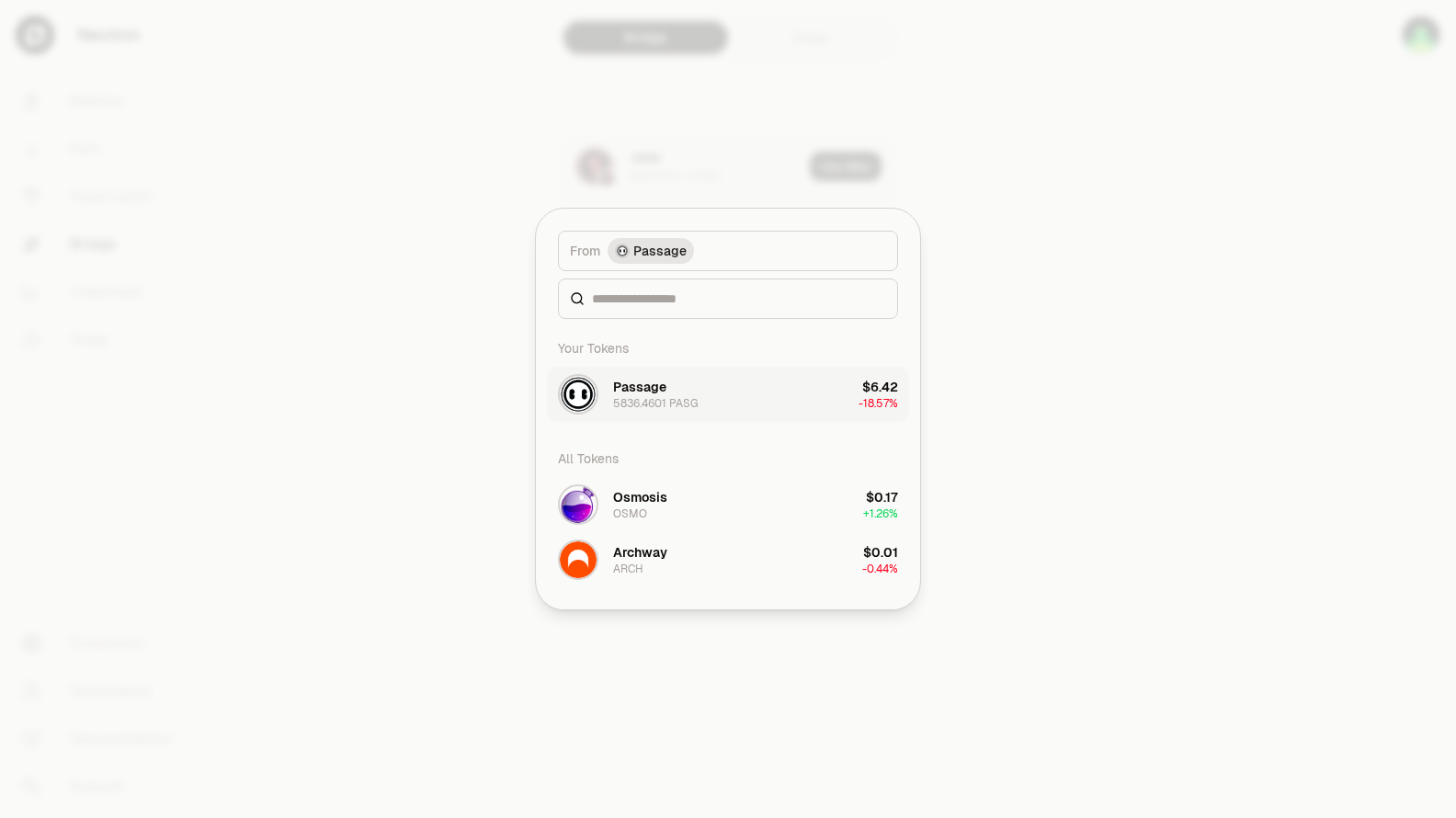
click at [663, 398] on div "5836.4601 PASG" at bounding box center [655, 403] width 84 height 14
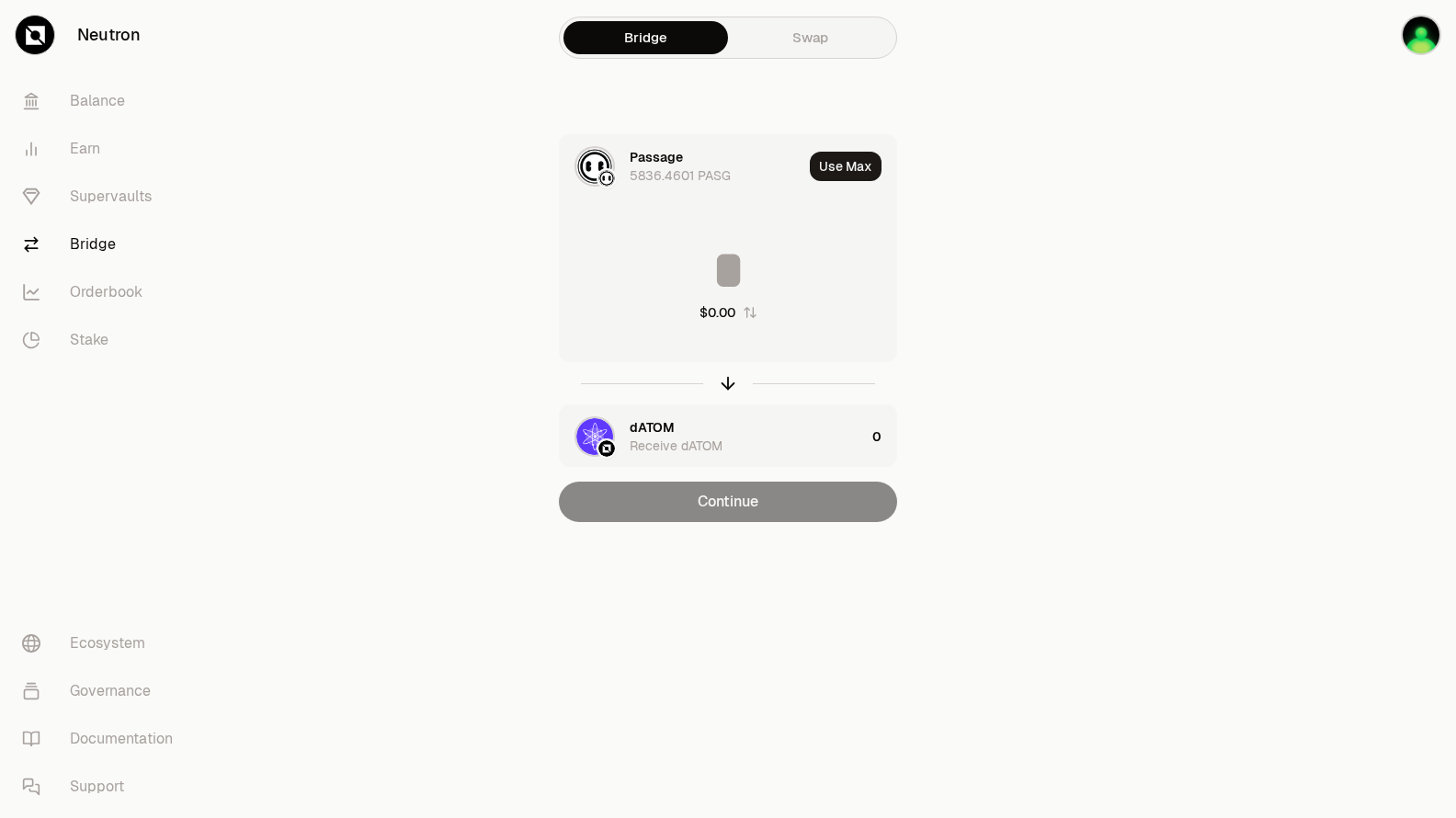
click at [1072, 359] on section "Bridge Swap Passage 5836.4601 PASG Use Max $0.00 dATOM Receive dATOM 0 Continue" at bounding box center [729, 298] width 707 height 596
click at [118, 197] on link "Supervaults" at bounding box center [103, 196] width 192 height 48
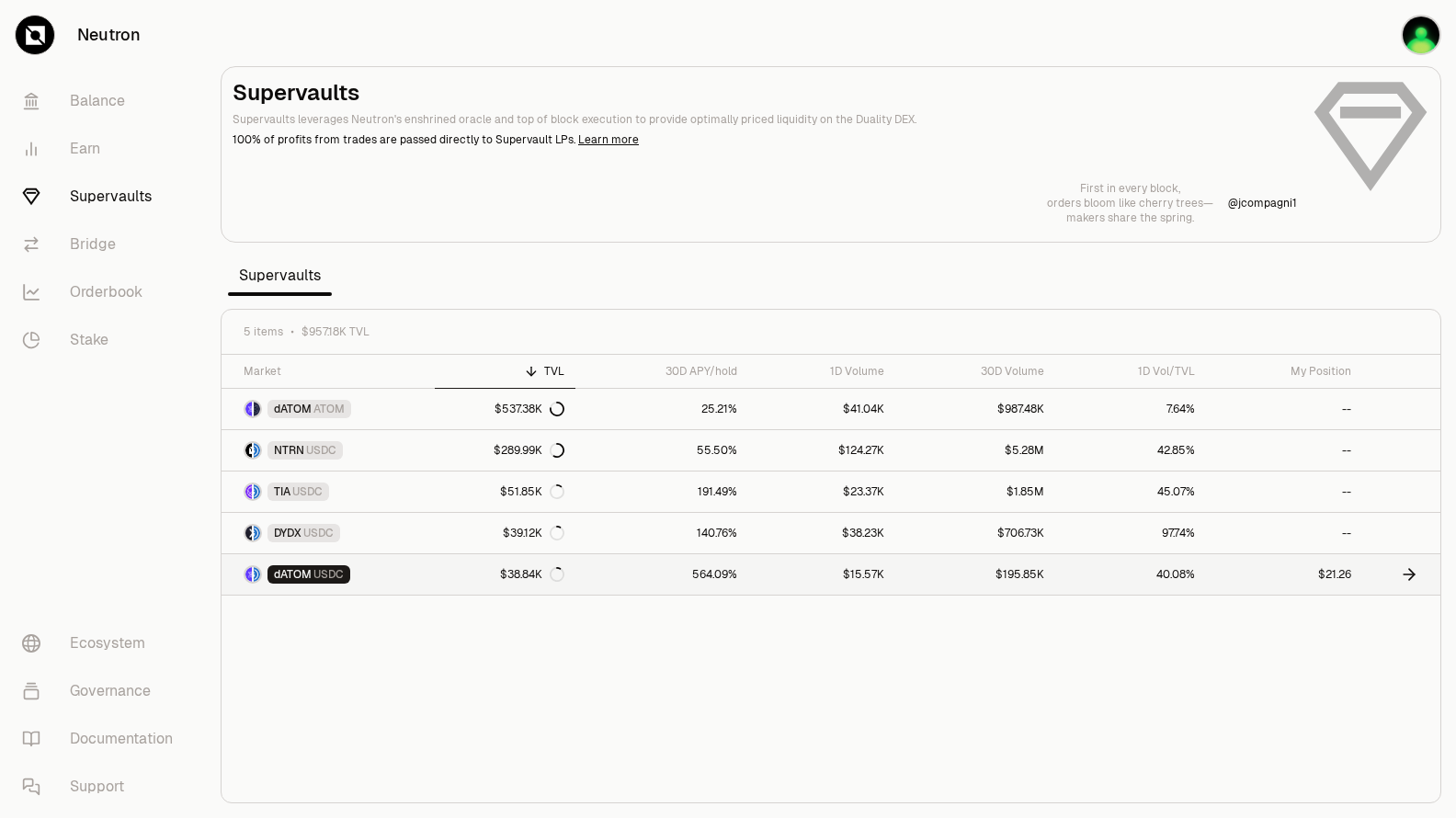
click at [420, 579] on link "dATOM USDC" at bounding box center [328, 575] width 214 height 40
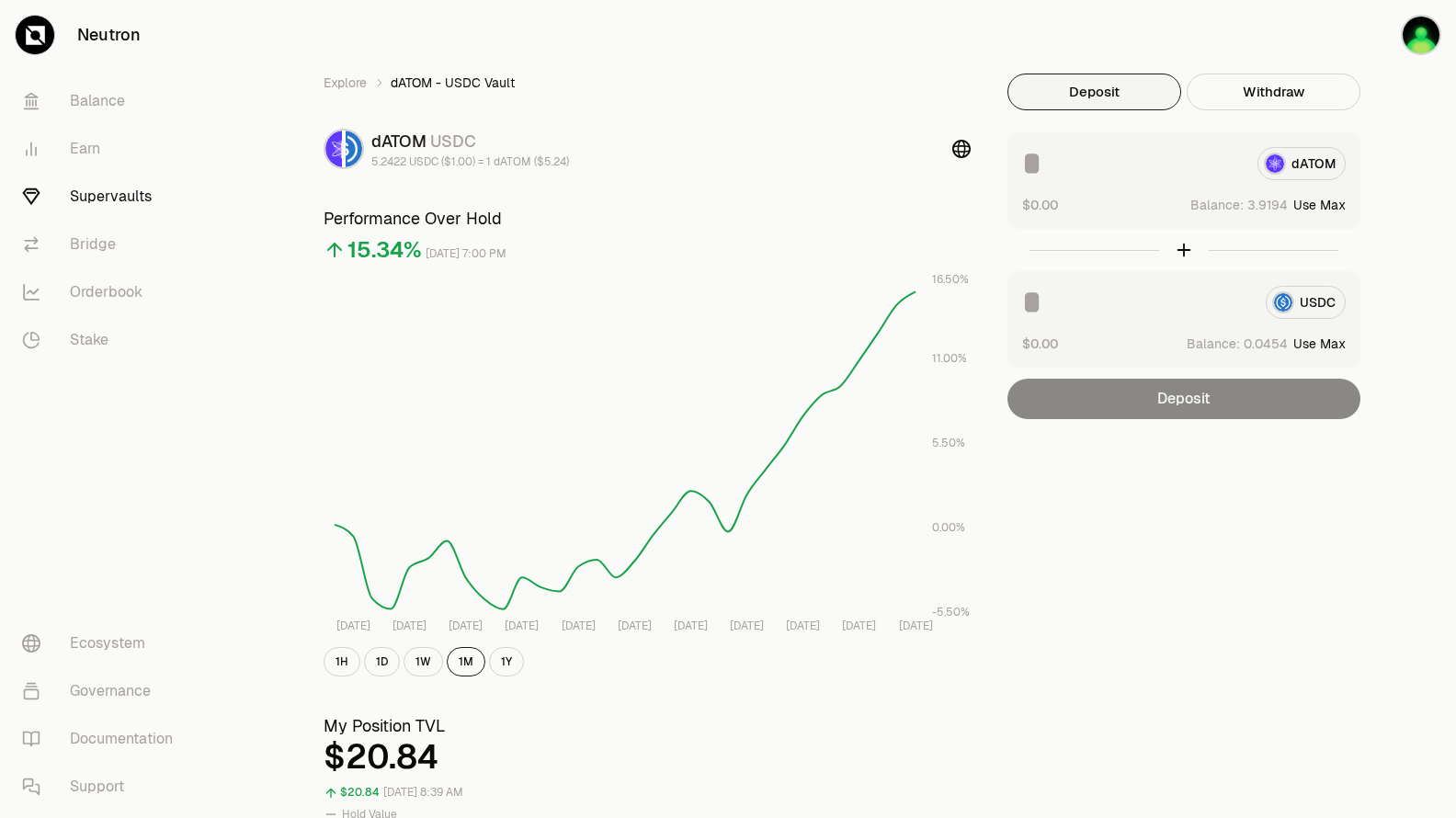
click at [1058, 170] on input at bounding box center [1132, 164] width 220 height 34
click at [1280, 165] on div "dATOM" at bounding box center [1184, 164] width 324 height 34
click at [1309, 164] on div "dATOM" at bounding box center [1184, 164] width 324 height 34
click at [1332, 203] on button "Use Max" at bounding box center [1319, 204] width 53 height 18
type input "********"
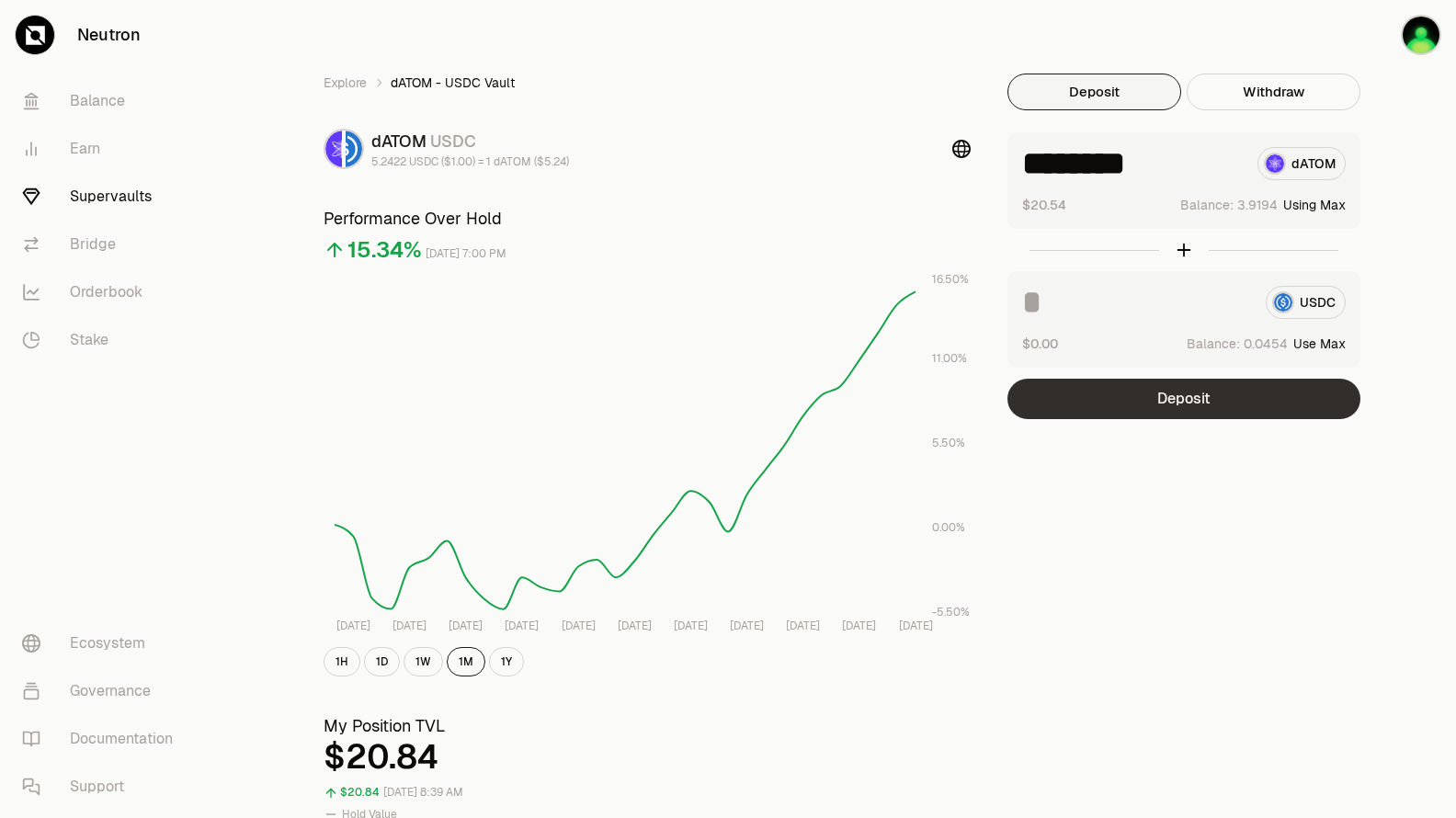
click at [1217, 407] on button "Deposit" at bounding box center [1184, 398] width 353 height 40
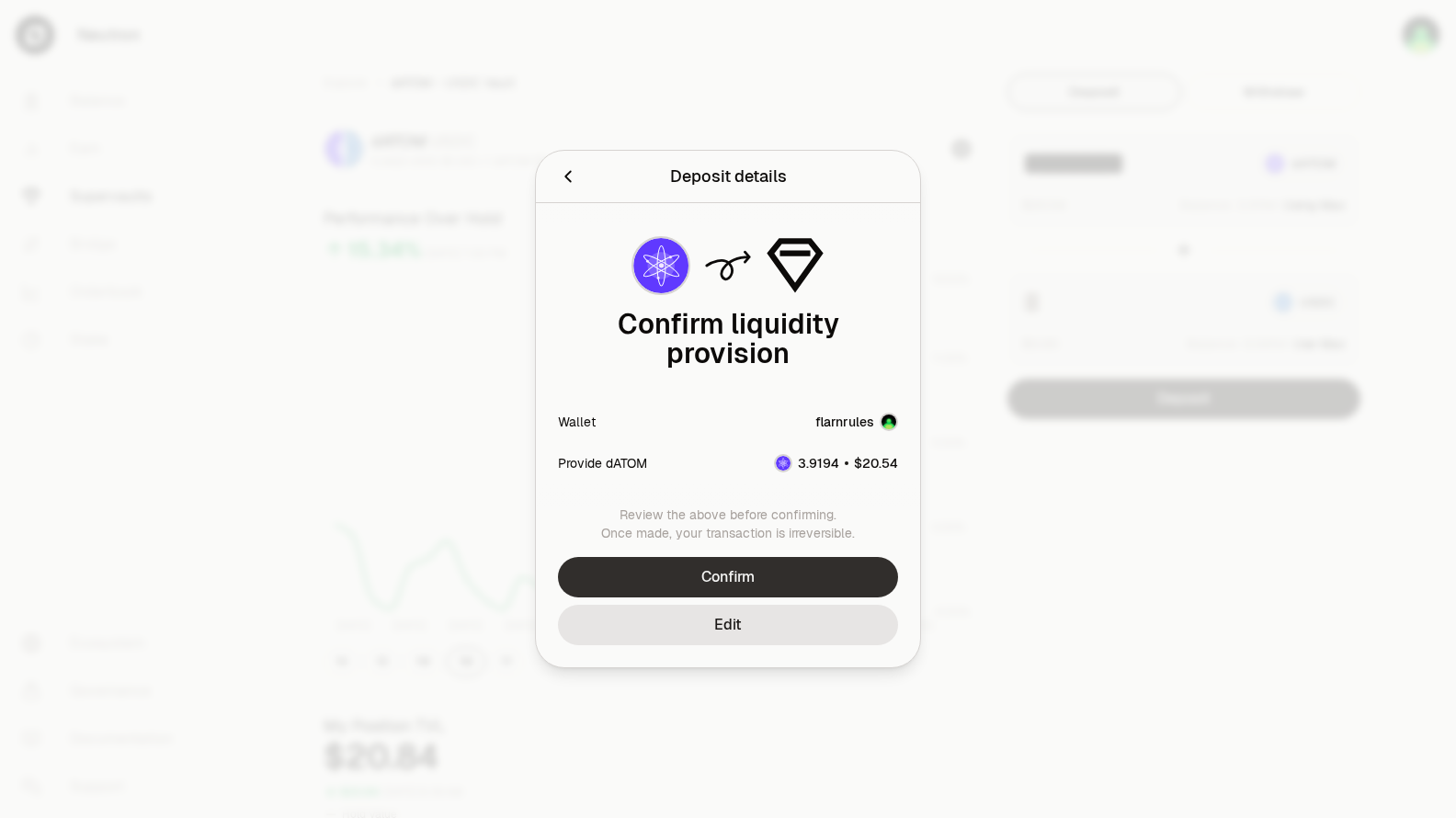
click at [803, 565] on button "Confirm" at bounding box center [728, 578] width 340 height 40
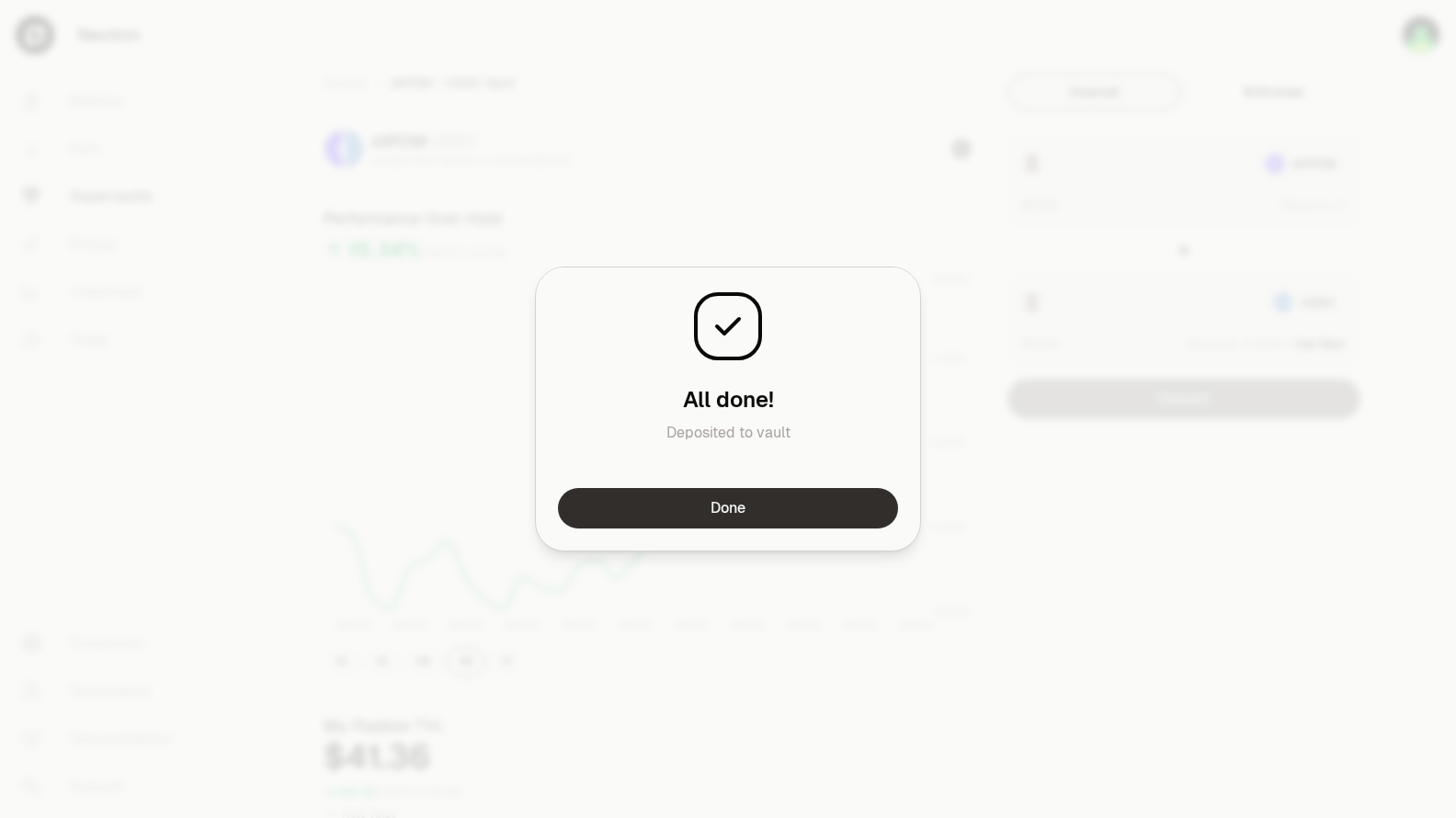
click at [799, 499] on button "Done" at bounding box center [728, 509] width 340 height 40
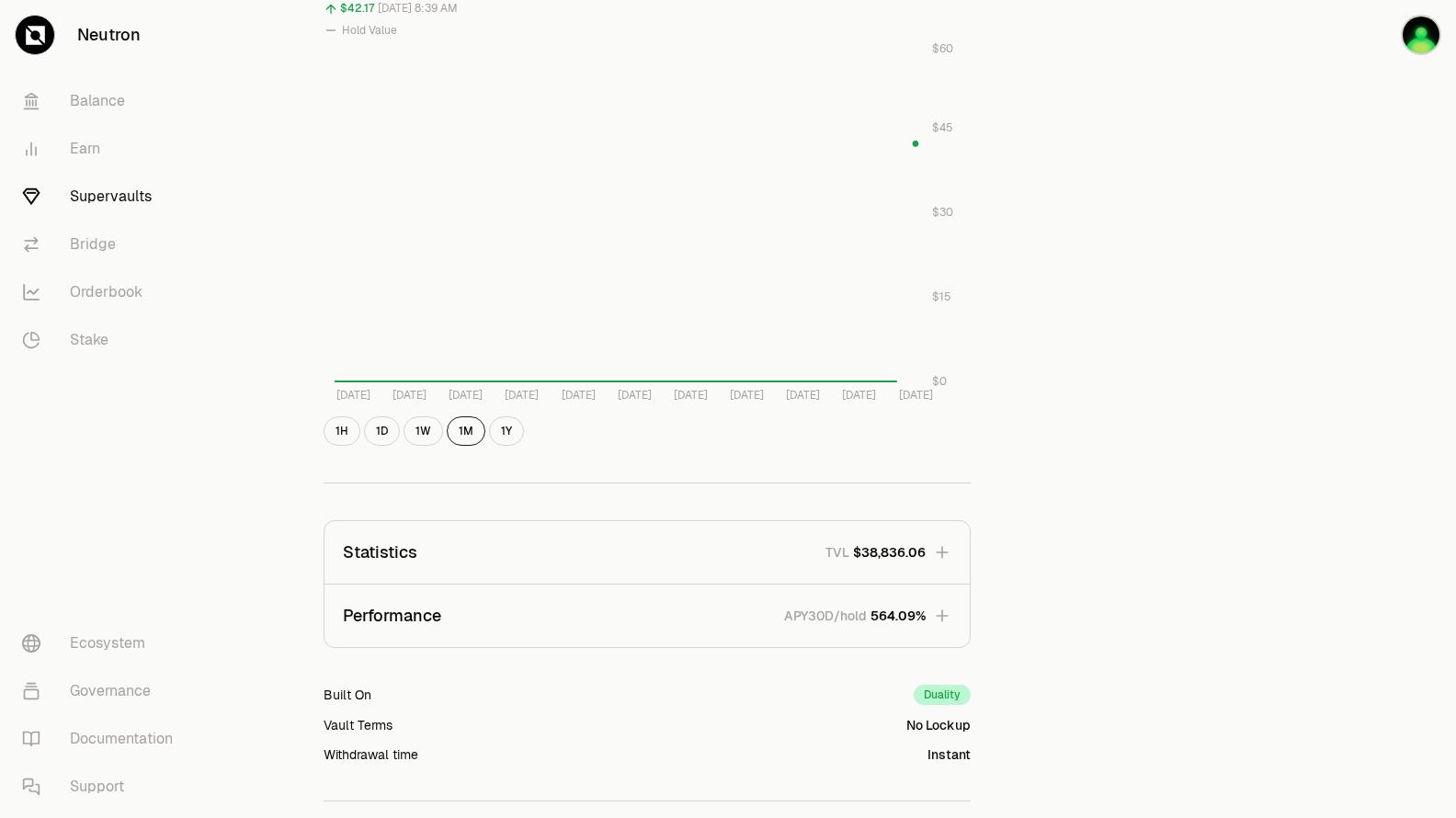
scroll to position [828, 0]
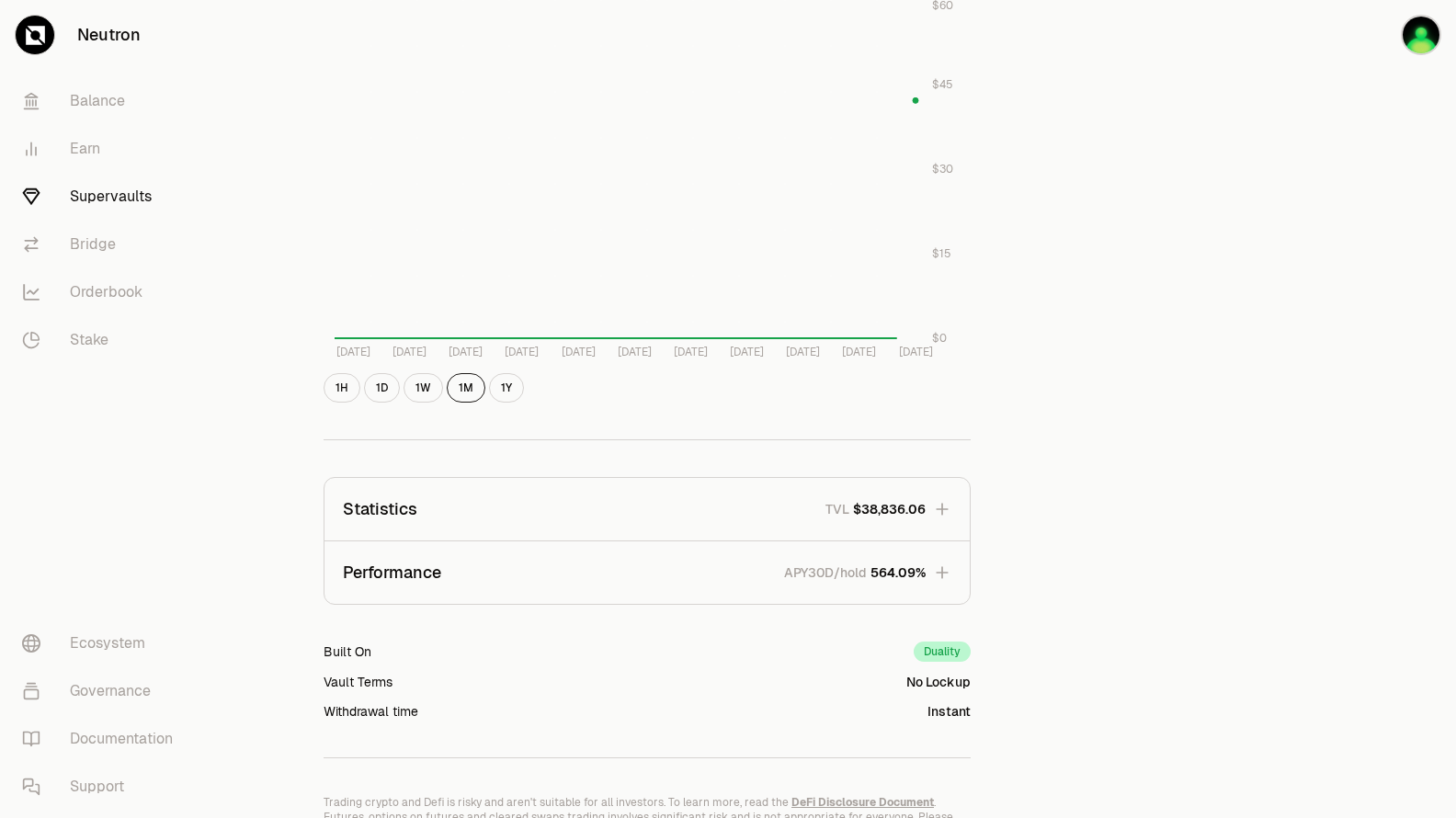
click at [937, 507] on icon "button" at bounding box center [942, 509] width 18 height 18
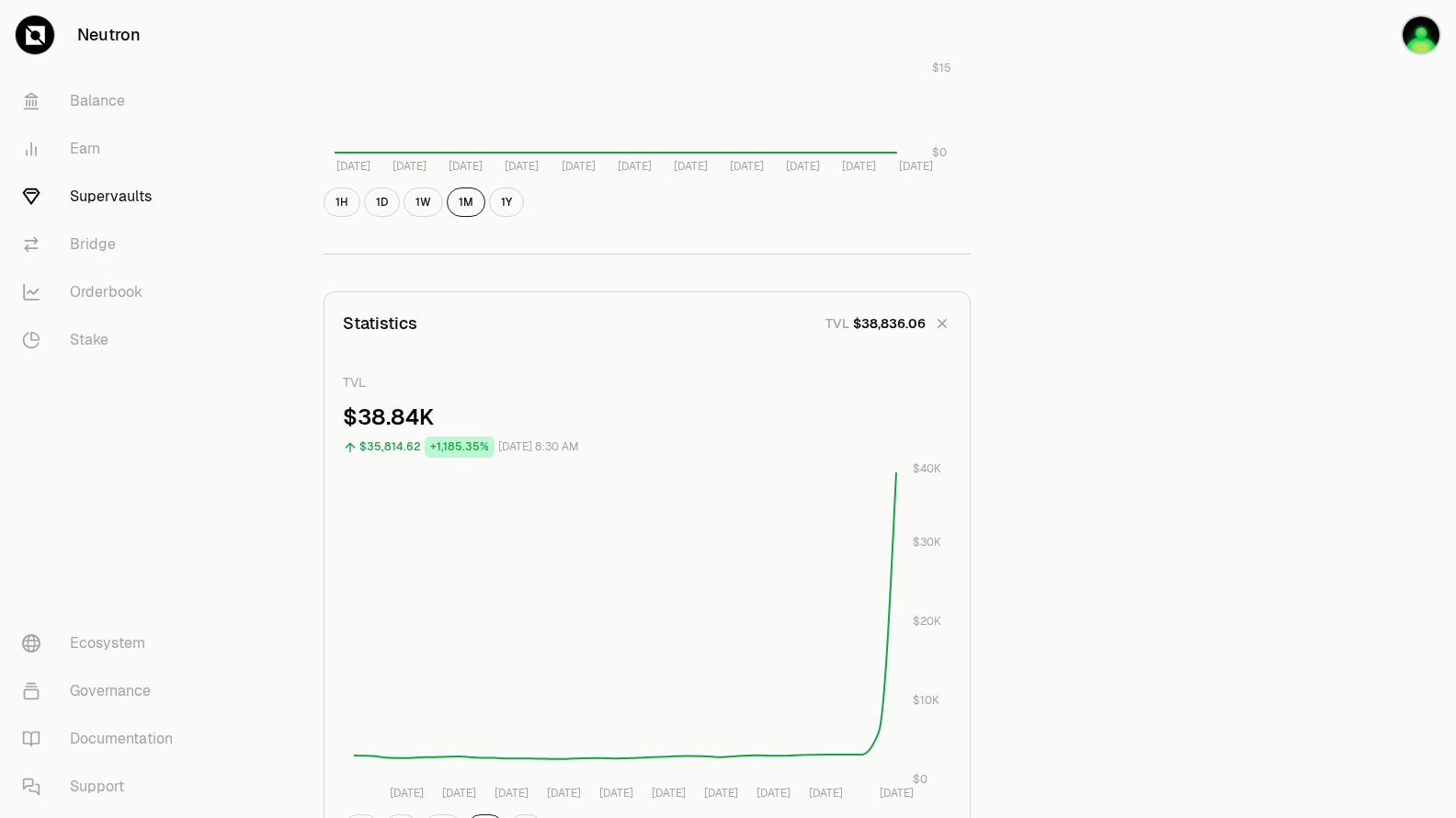
scroll to position [1287, 0]
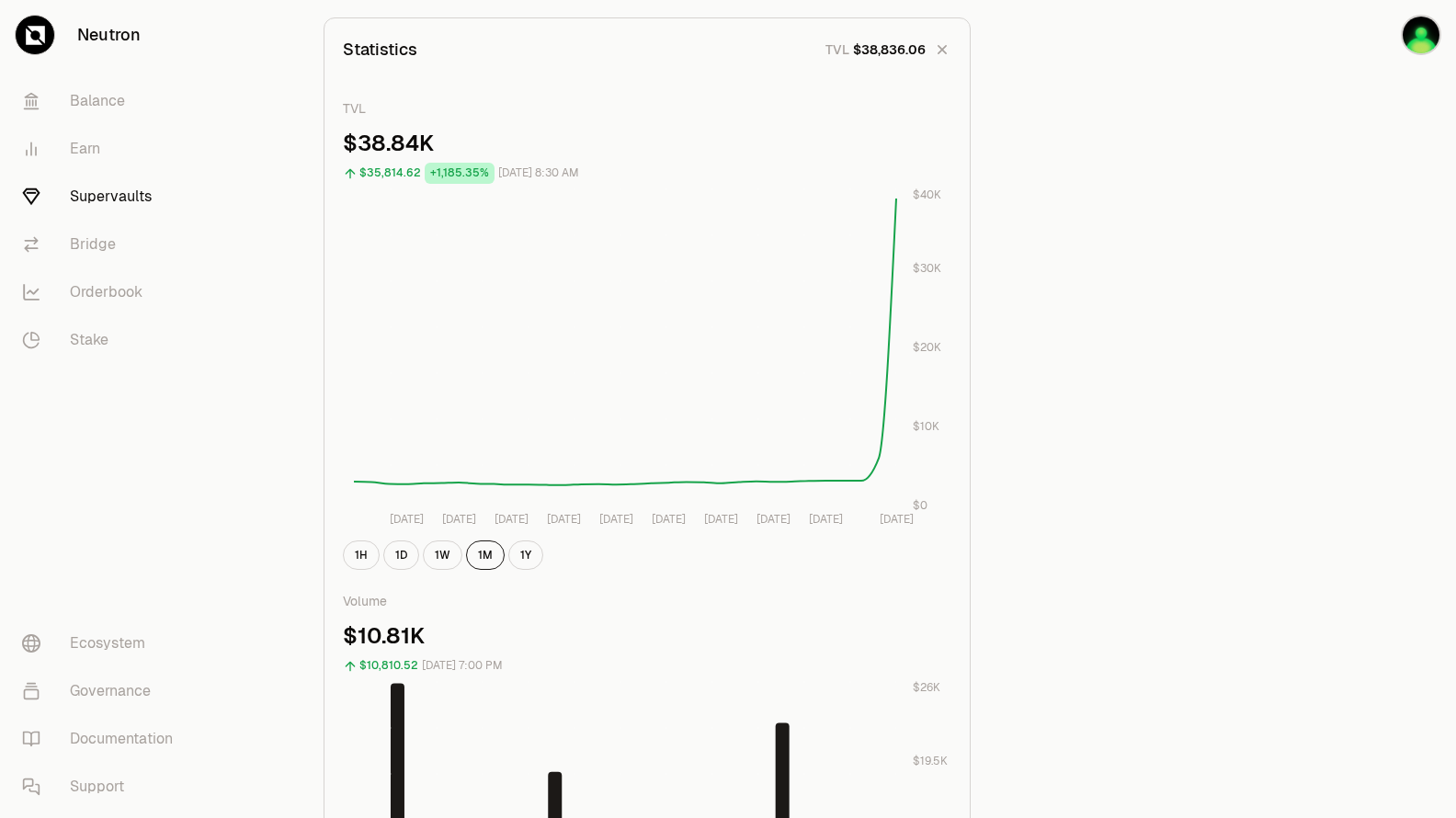
click at [901, 54] on span "$38,836.06" at bounding box center [890, 49] width 73 height 18
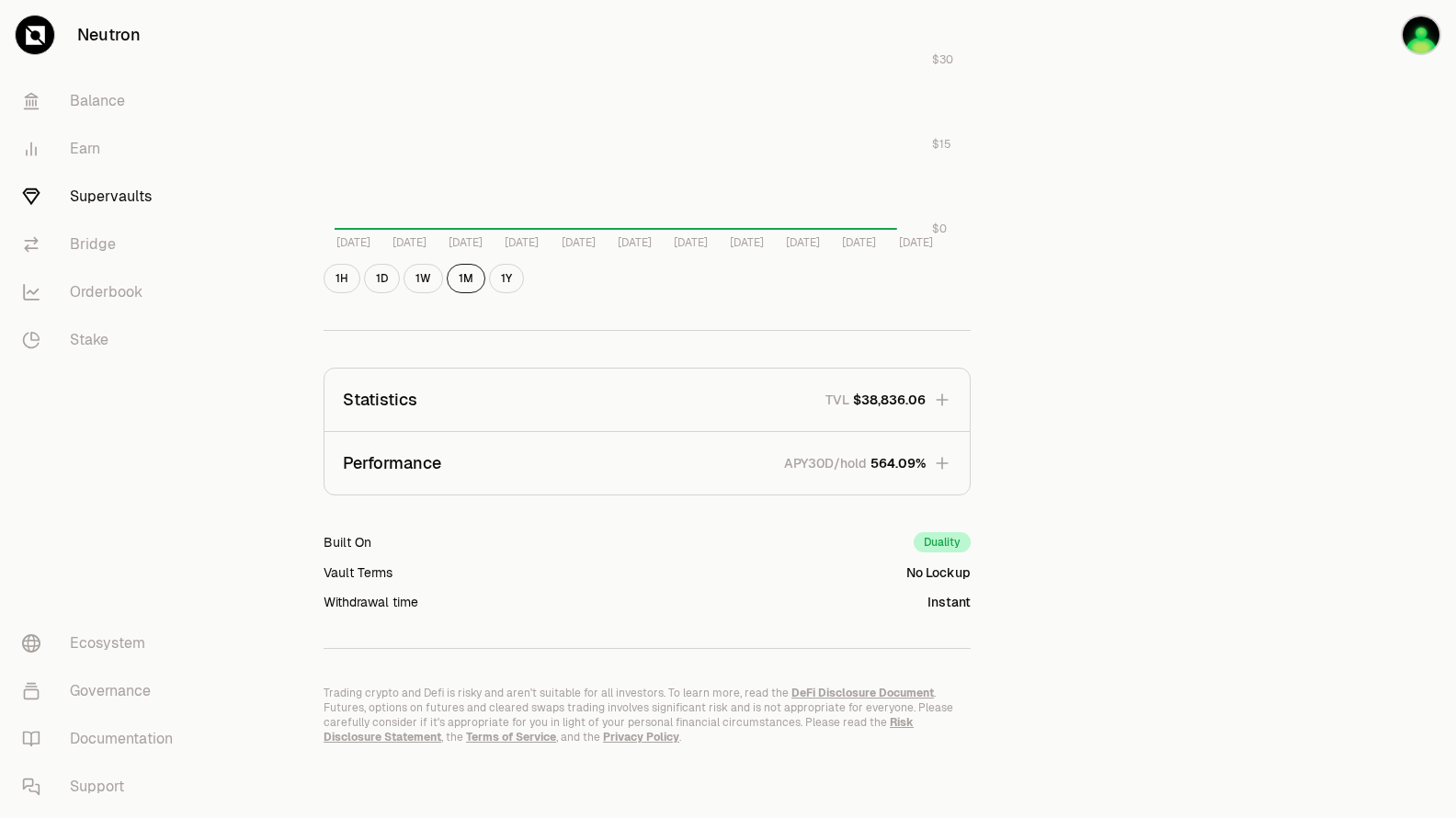
click at [921, 467] on span "564.09%" at bounding box center [899, 463] width 56 height 18
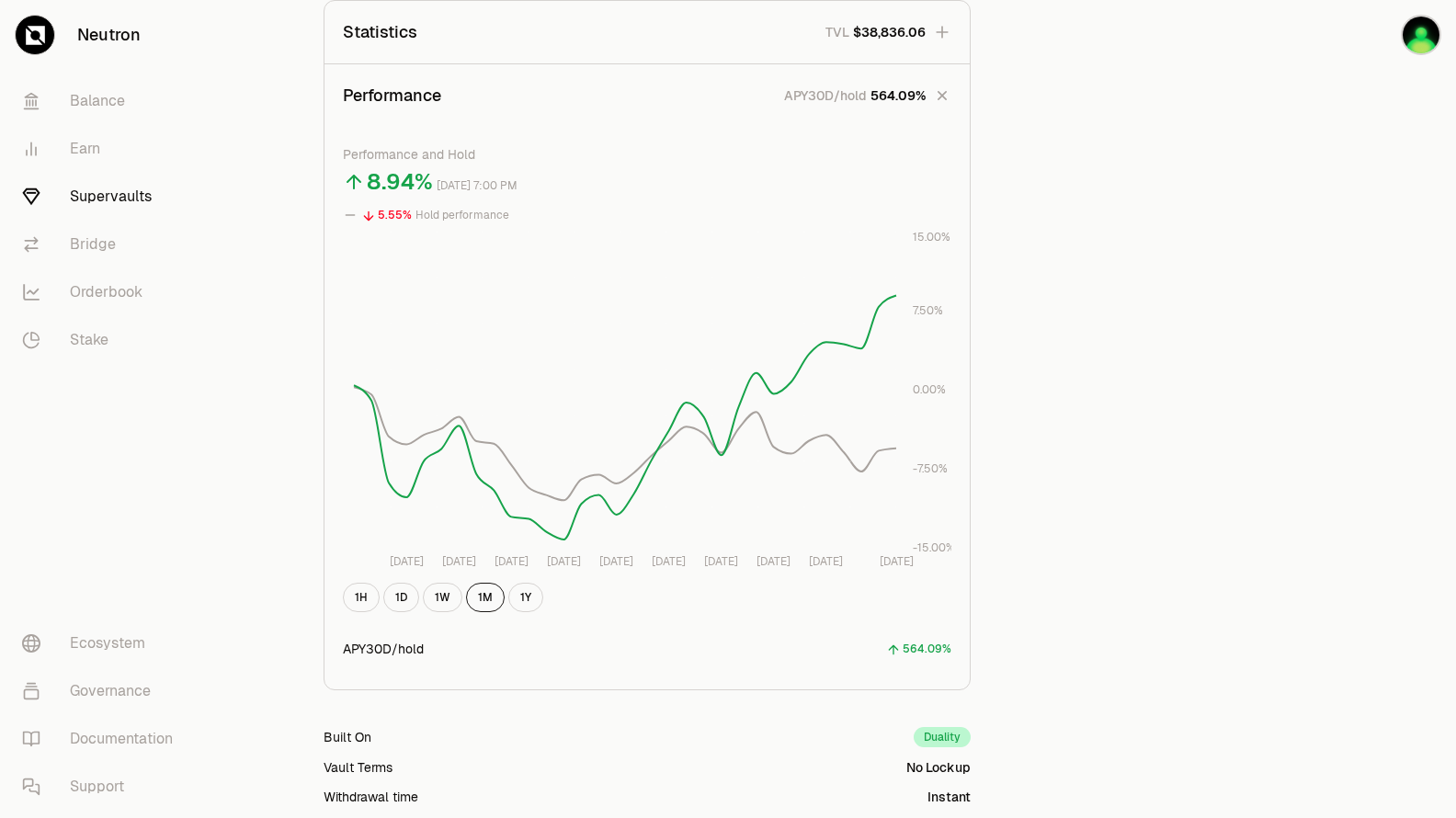
click at [899, 97] on span "564.09%" at bounding box center [899, 95] width 56 height 18
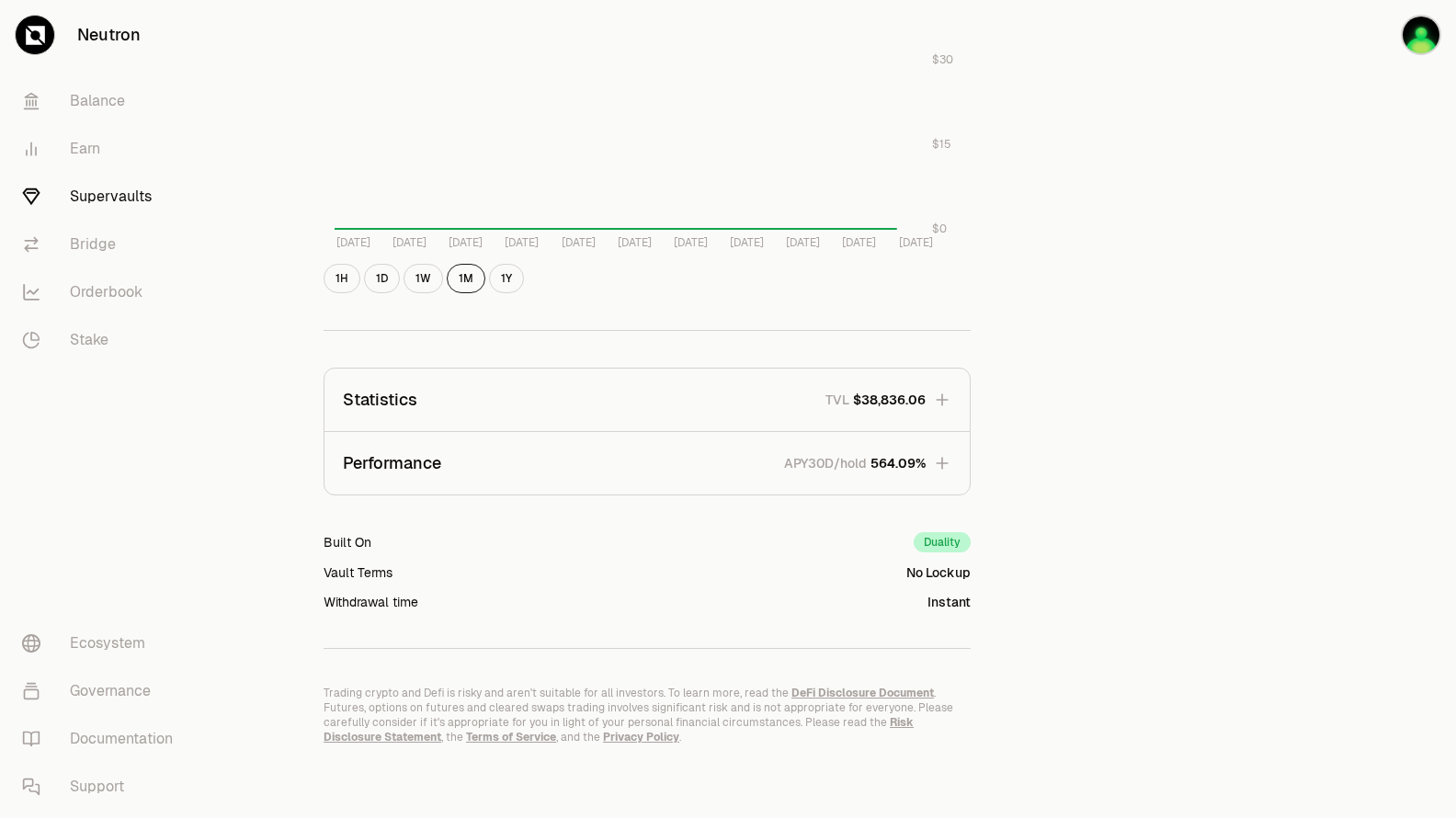
click at [379, 388] on p "Statistics" at bounding box center [380, 399] width 75 height 26
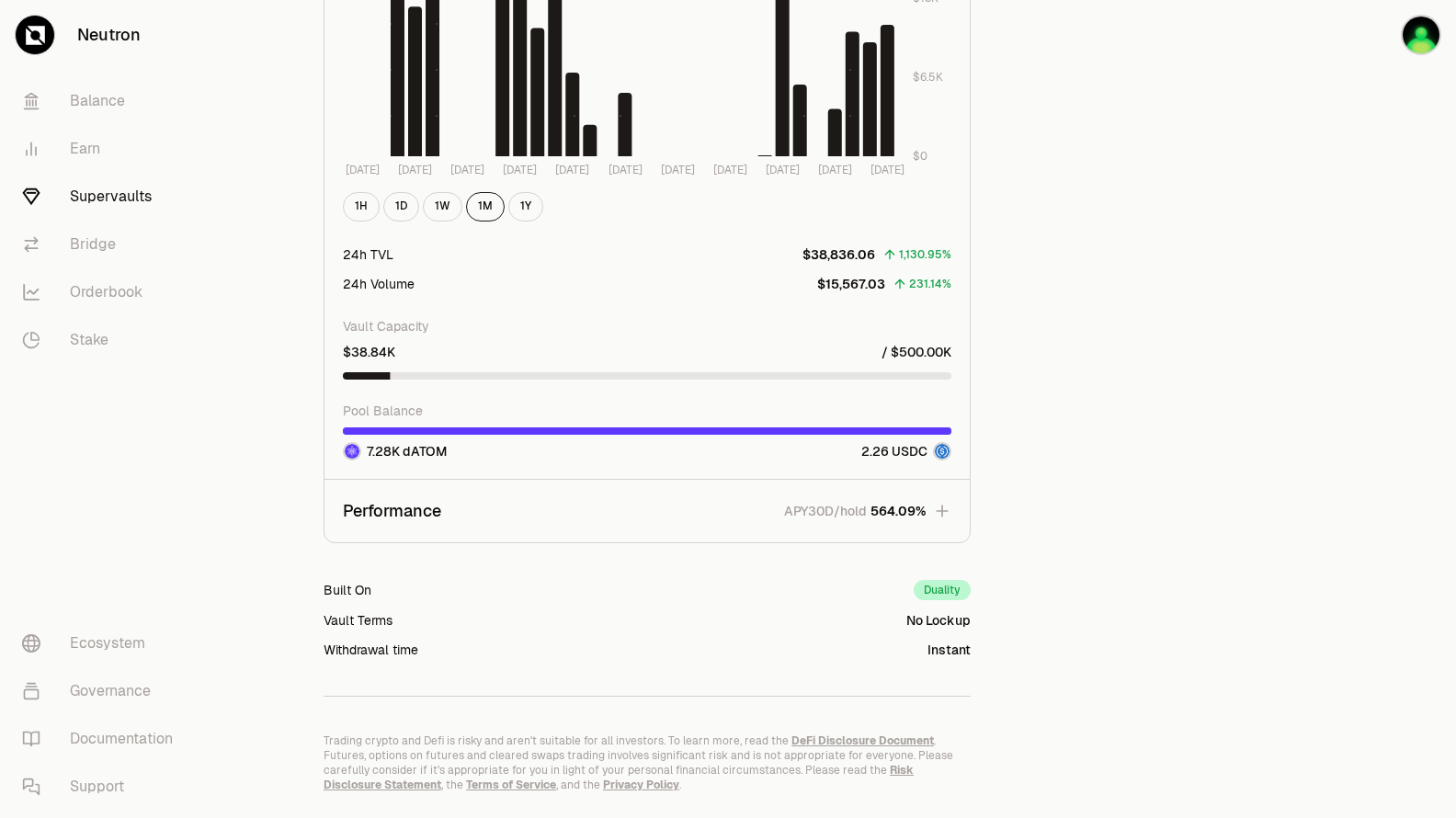
scroll to position [2132, 0]
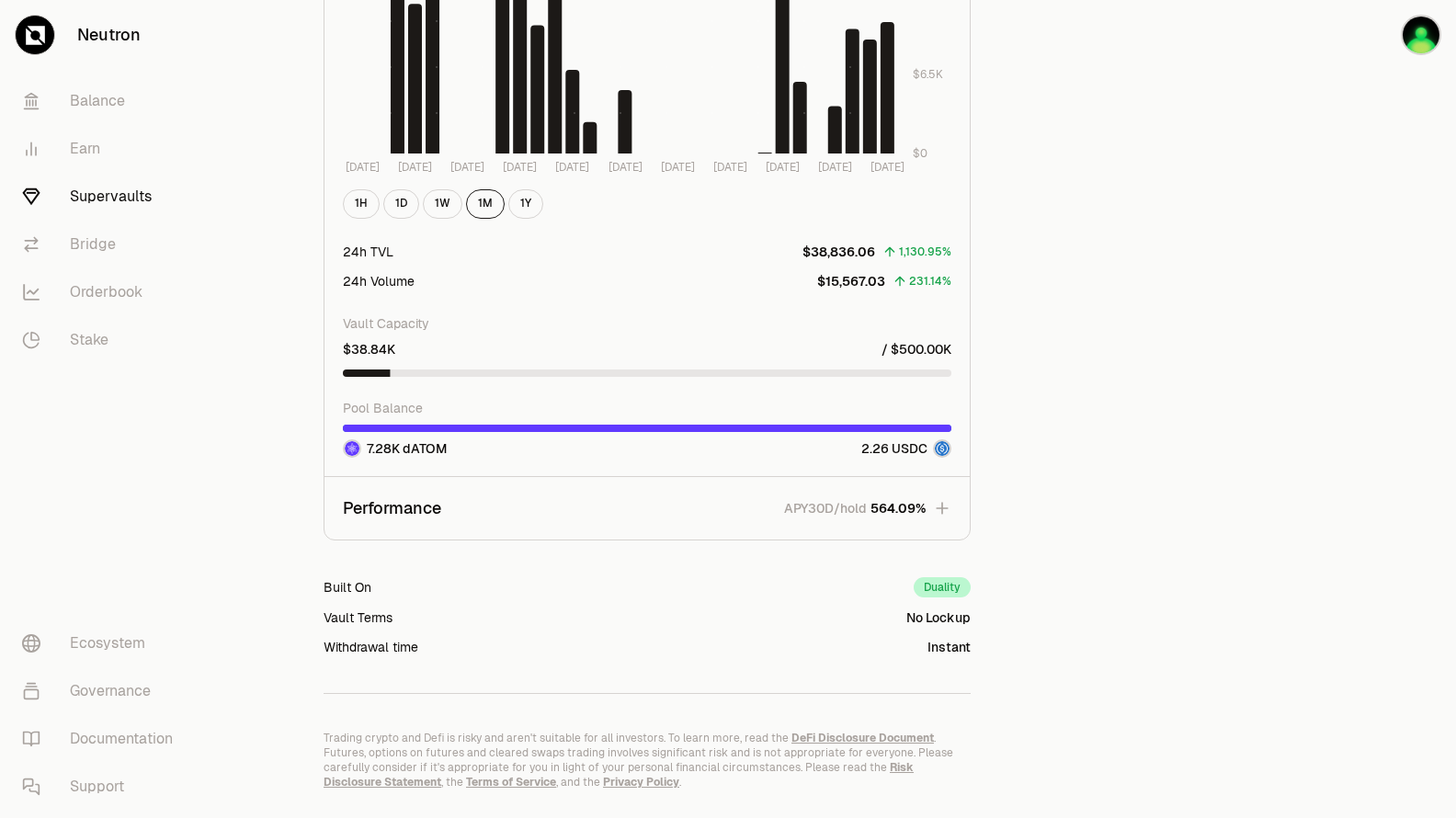
click at [943, 514] on icon "button" at bounding box center [942, 508] width 18 height 18
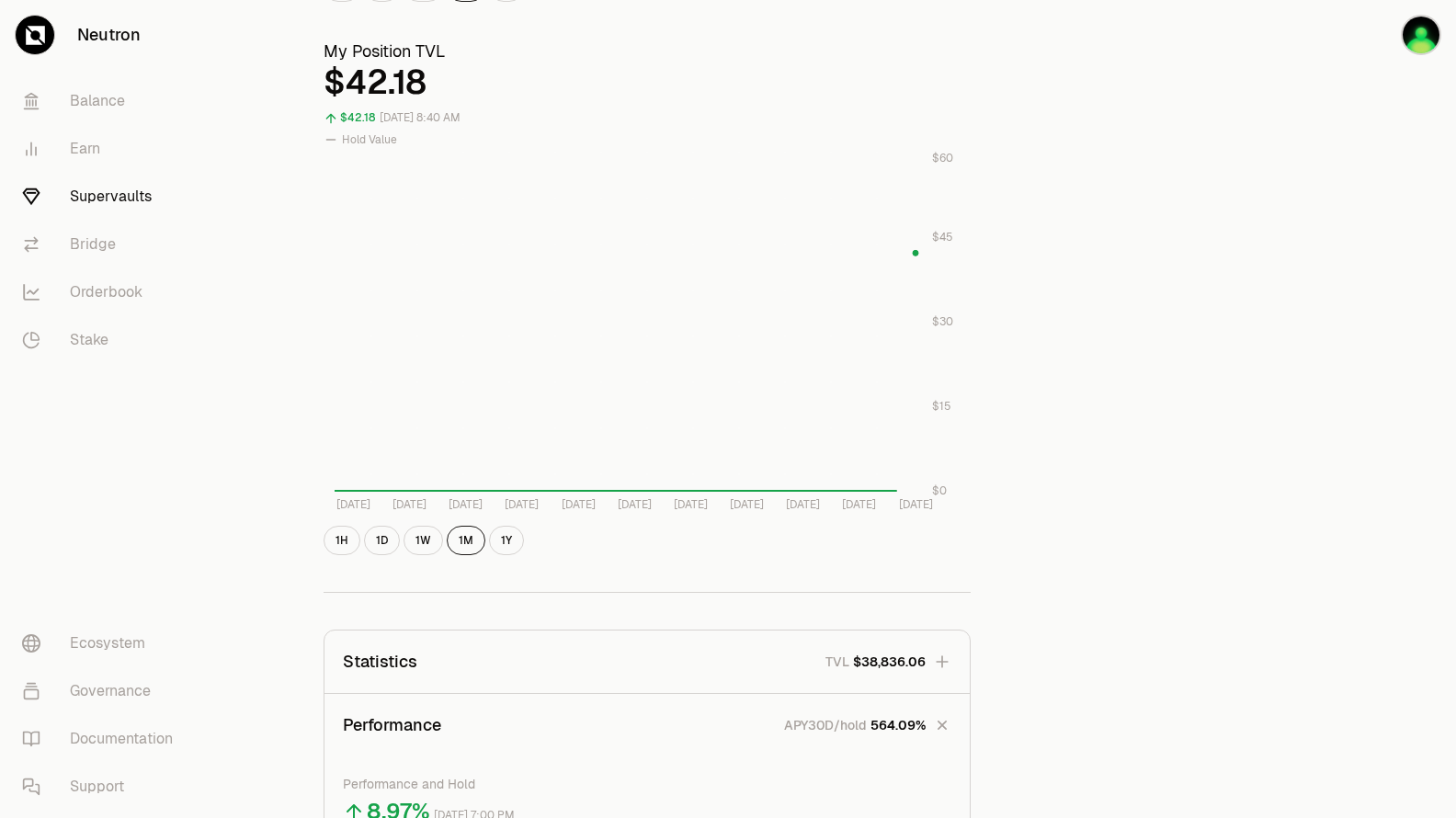
scroll to position [672, 0]
click at [945, 727] on icon "button" at bounding box center [942, 728] width 26 height 26
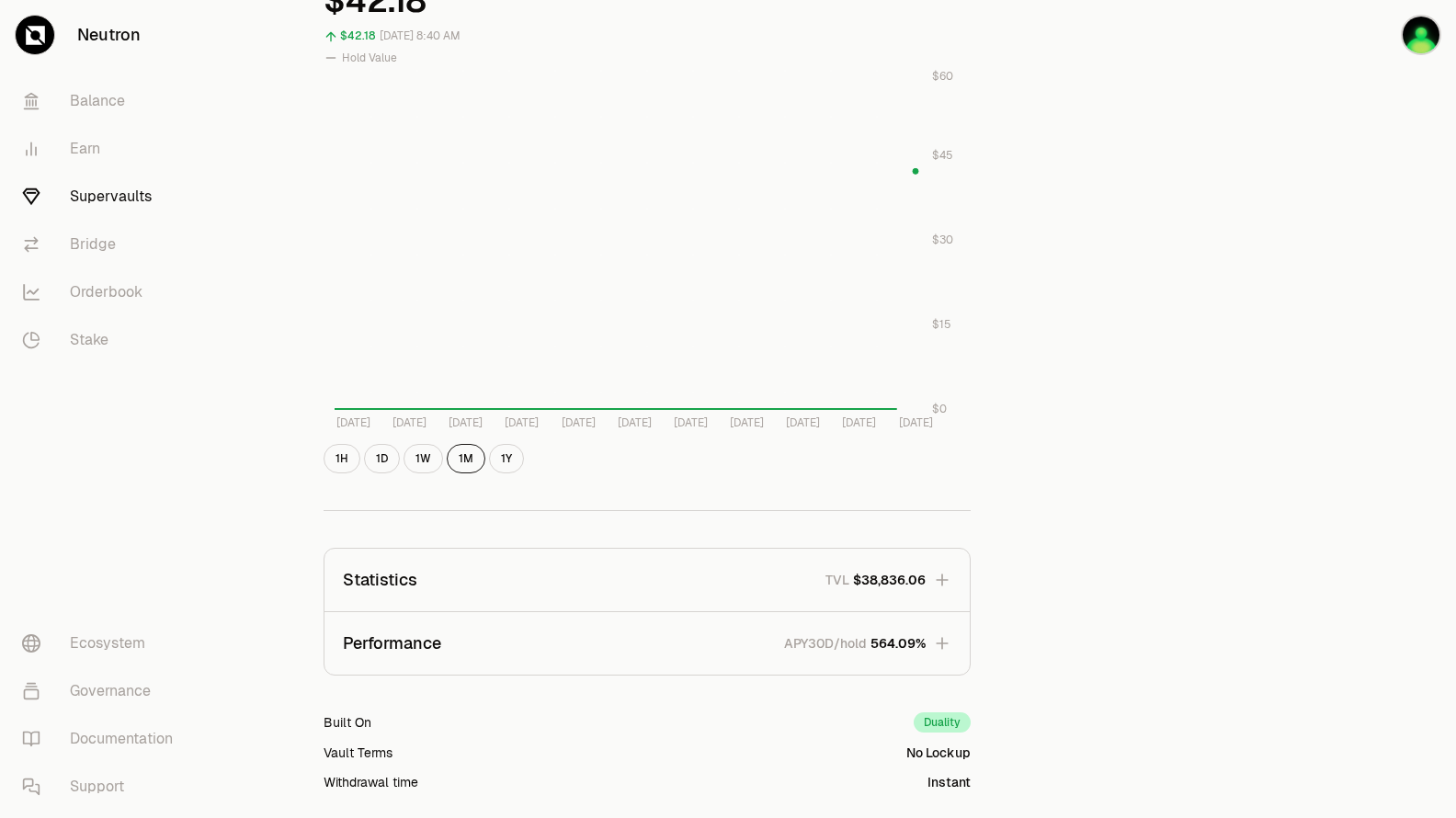
scroll to position [855, 0]
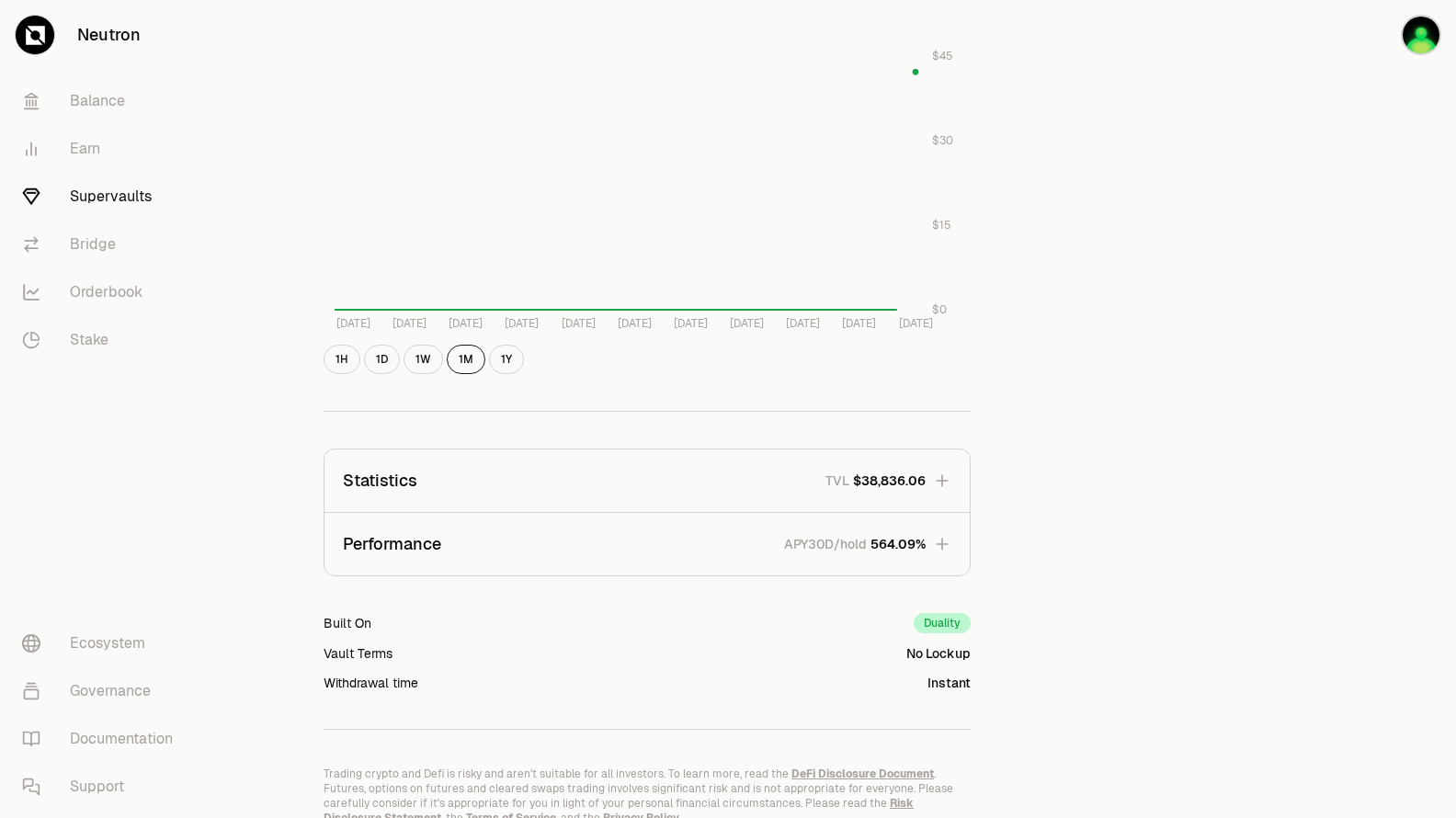
click at [940, 481] on icon "button" at bounding box center [942, 480] width 18 height 18
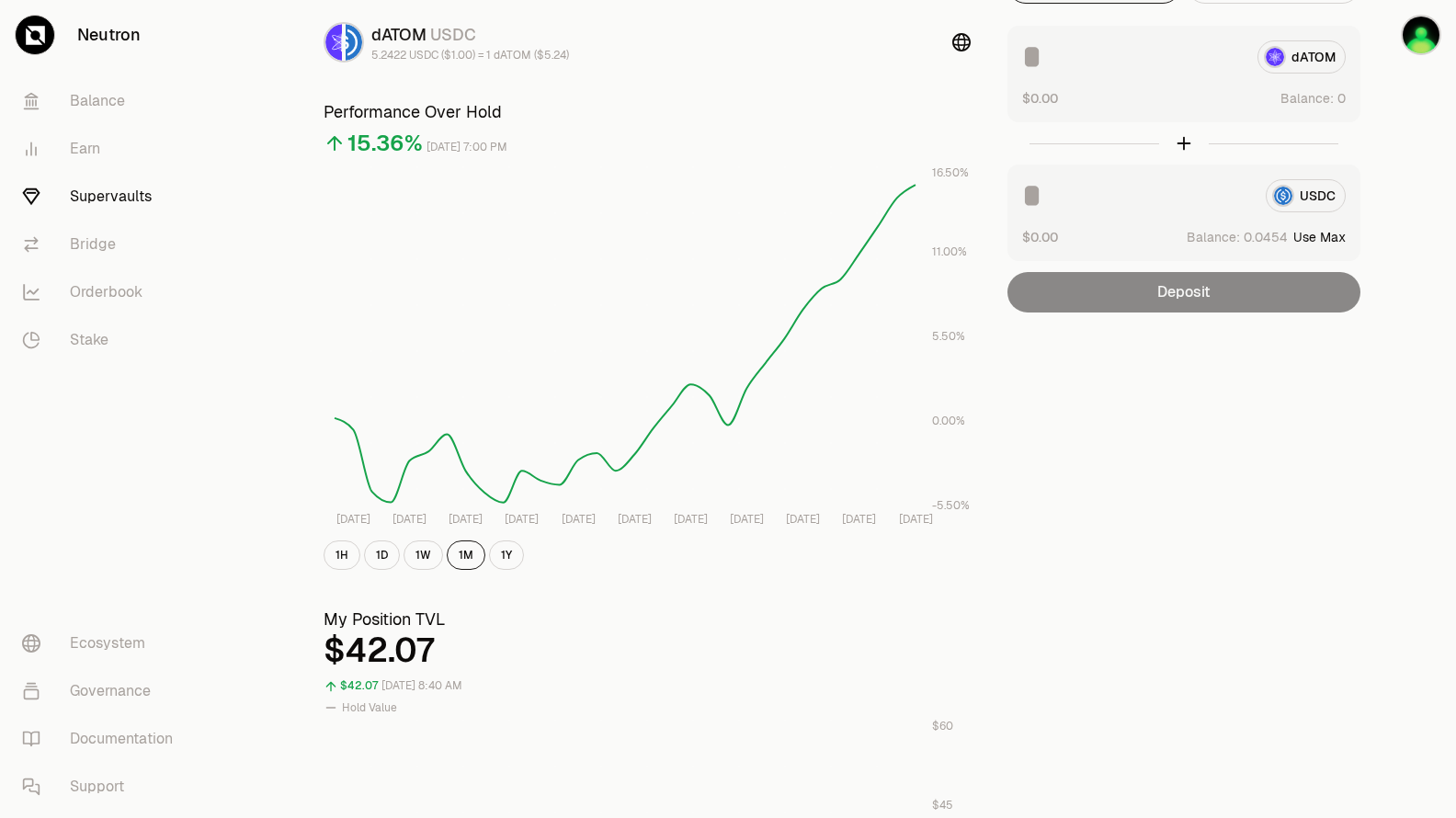
scroll to position [0, 0]
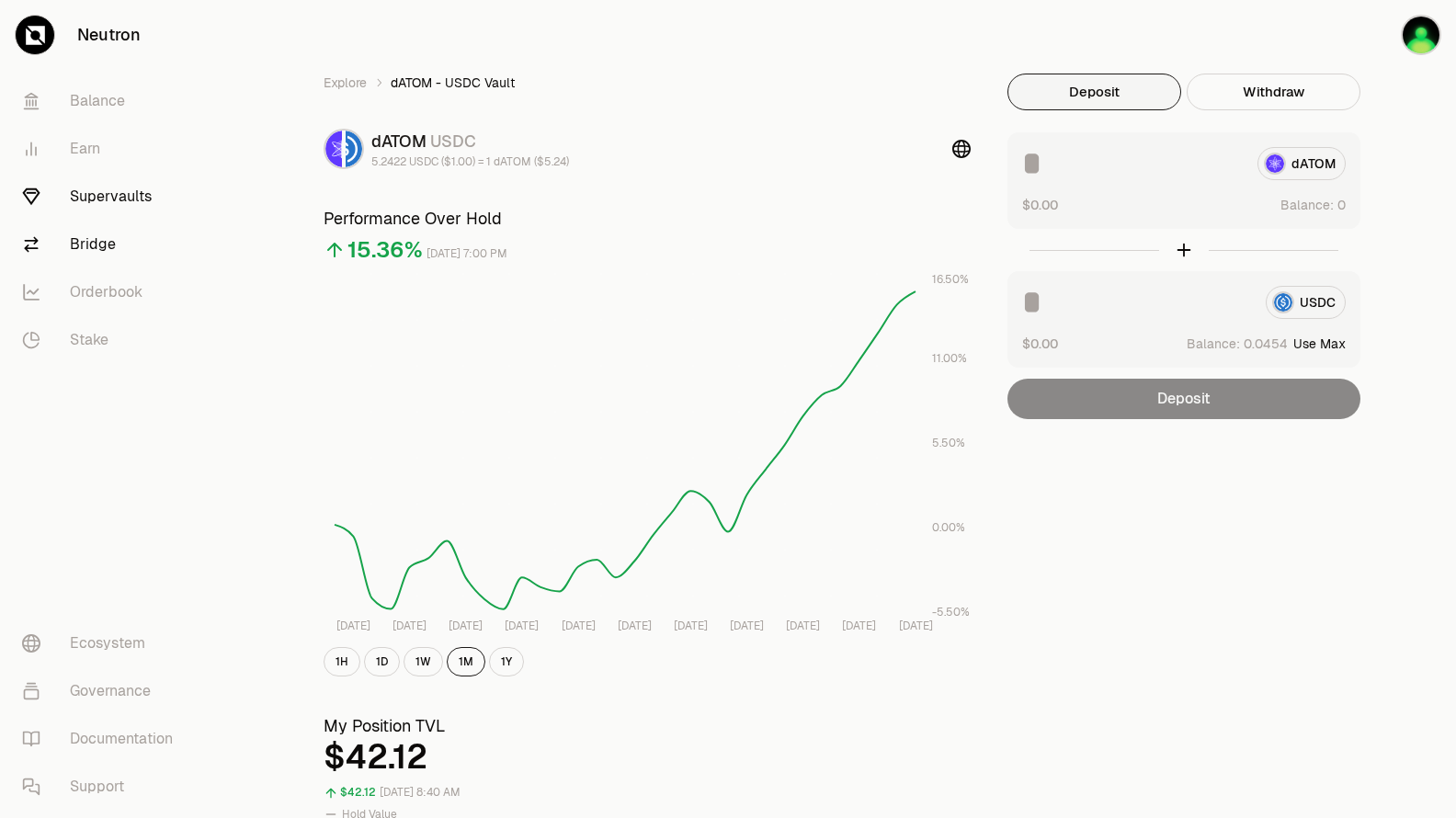
click at [102, 256] on link "Bridge" at bounding box center [103, 244] width 192 height 48
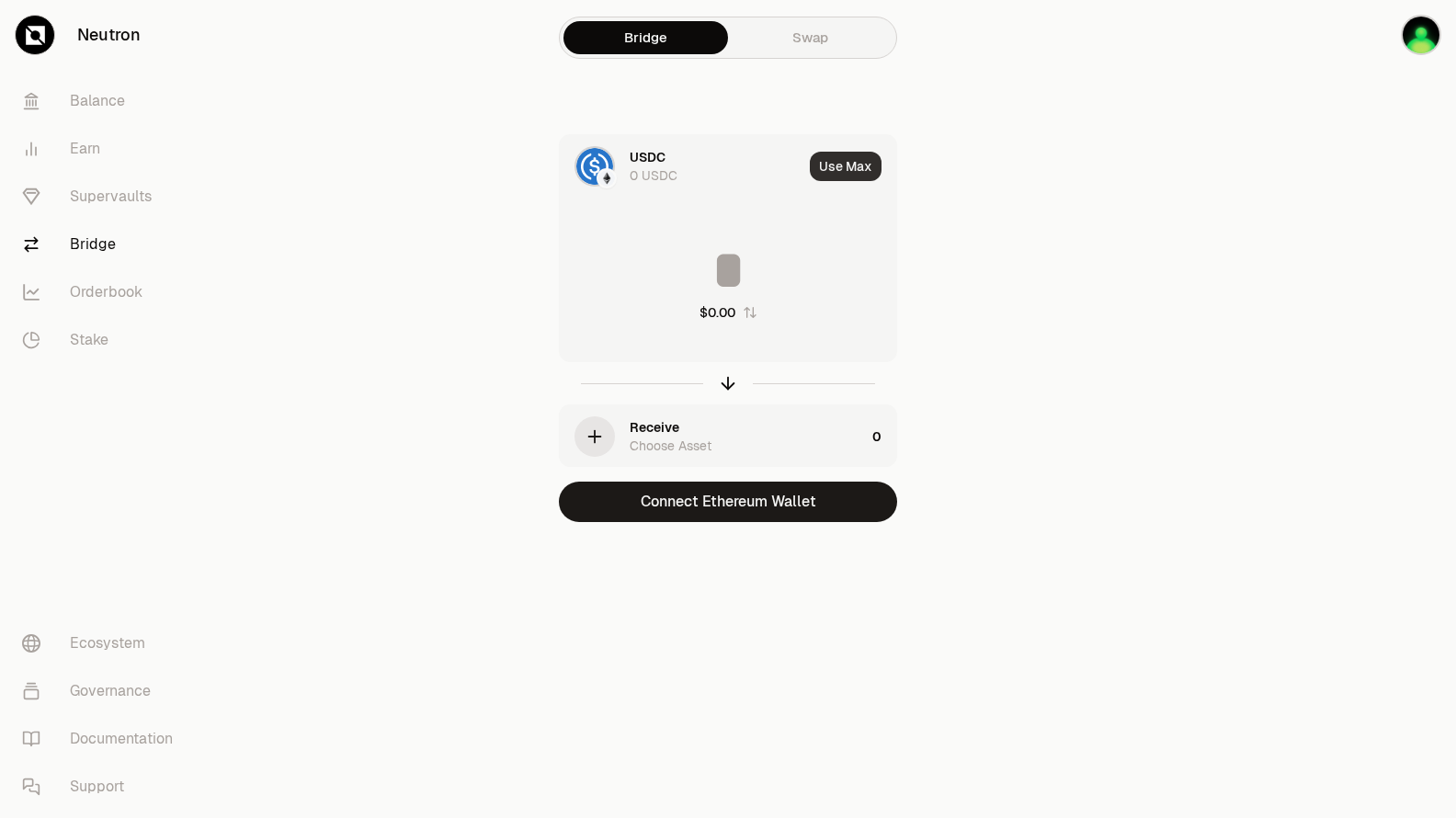
click at [865, 168] on button "Use Max" at bounding box center [845, 166] width 72 height 30
type input "*"
click at [691, 170] on div "USDC 0 USDC" at bounding box center [710, 167] width 161 height 36
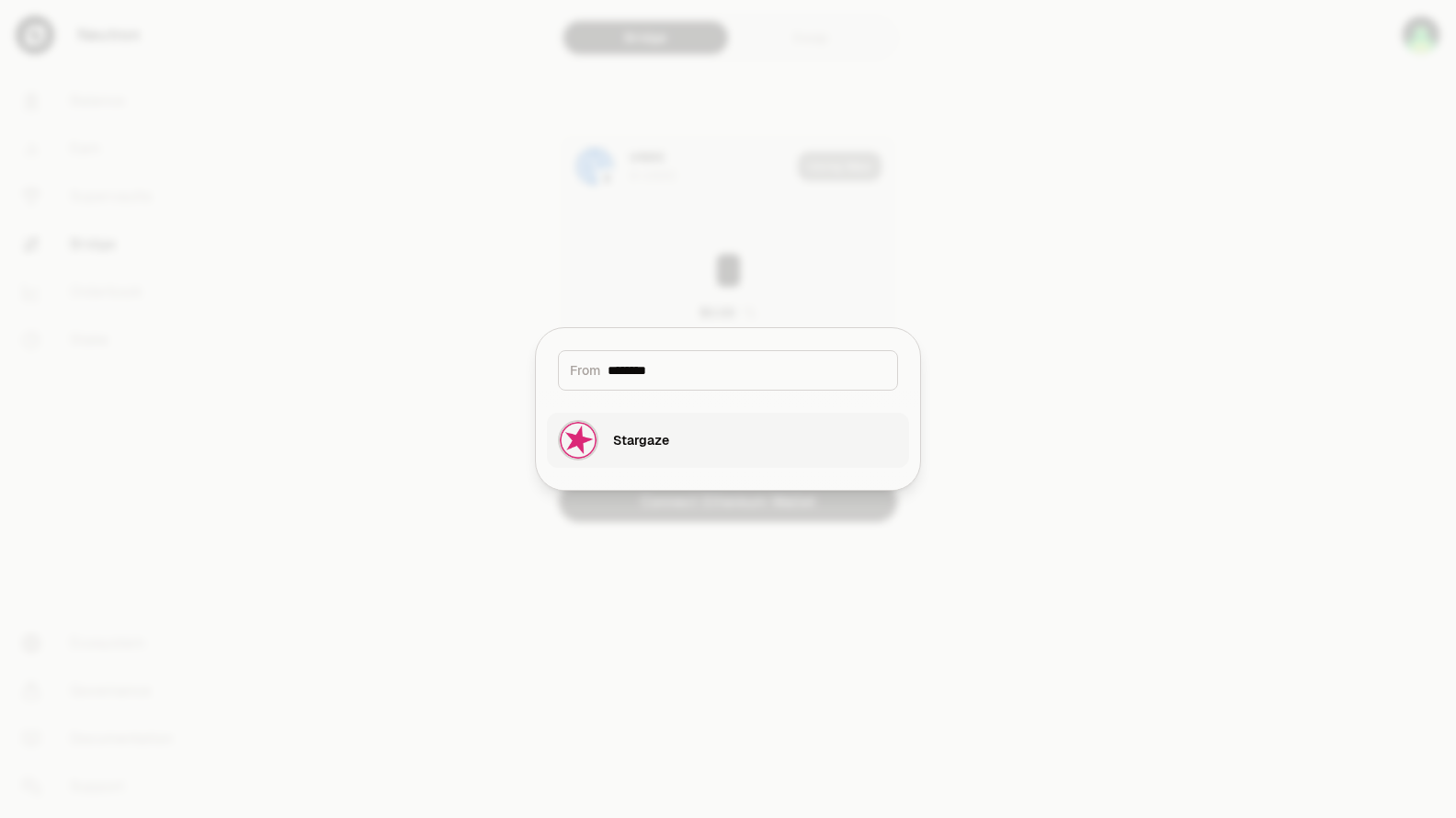
type input "********"
click at [637, 424] on div "Stargaze" at bounding box center [614, 441] width 111 height 40
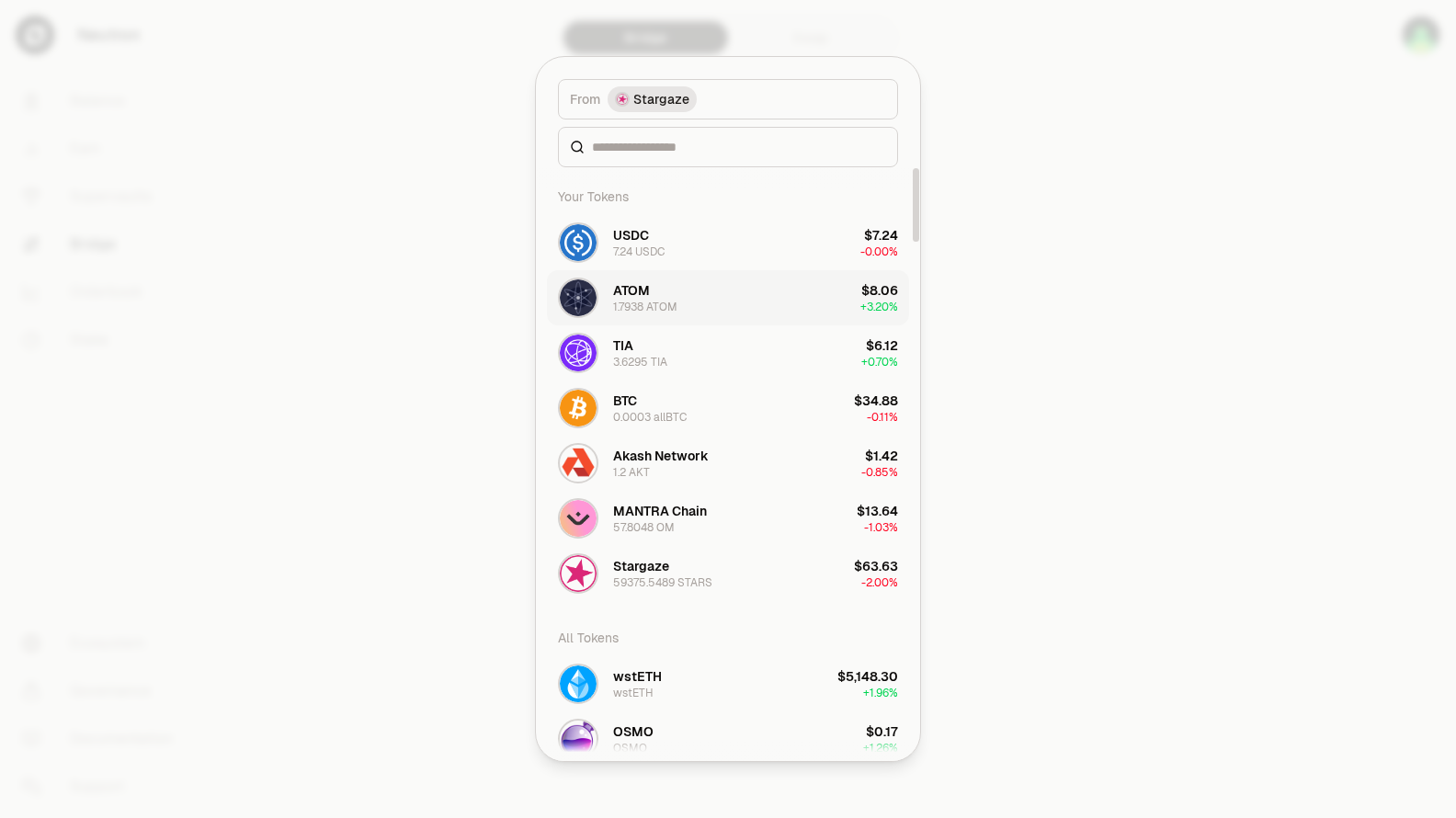
click at [705, 295] on button "ATOM 1.7938 ATOM $8.06 + 3.20%" at bounding box center [728, 298] width 362 height 56
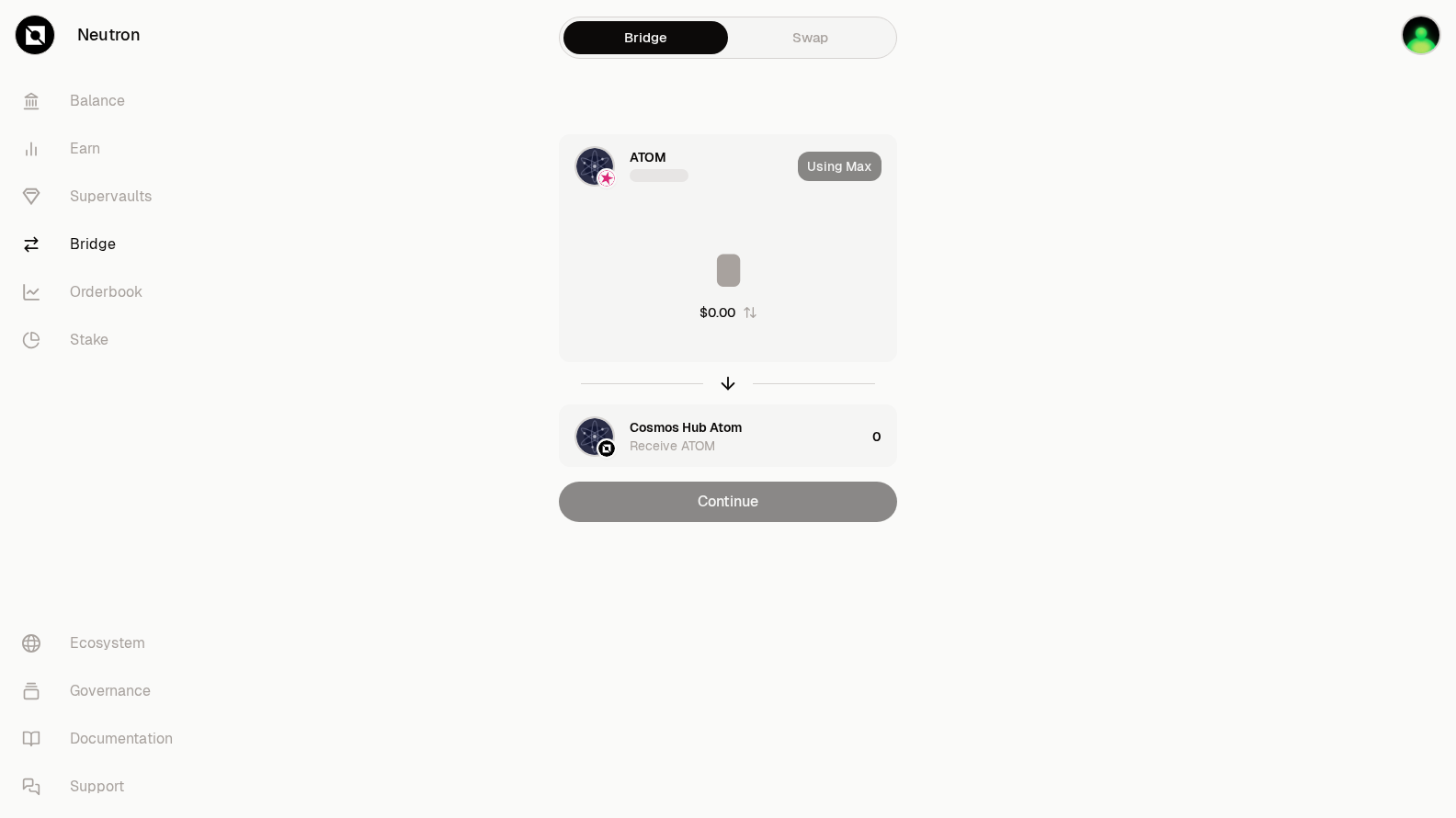
type input "********"
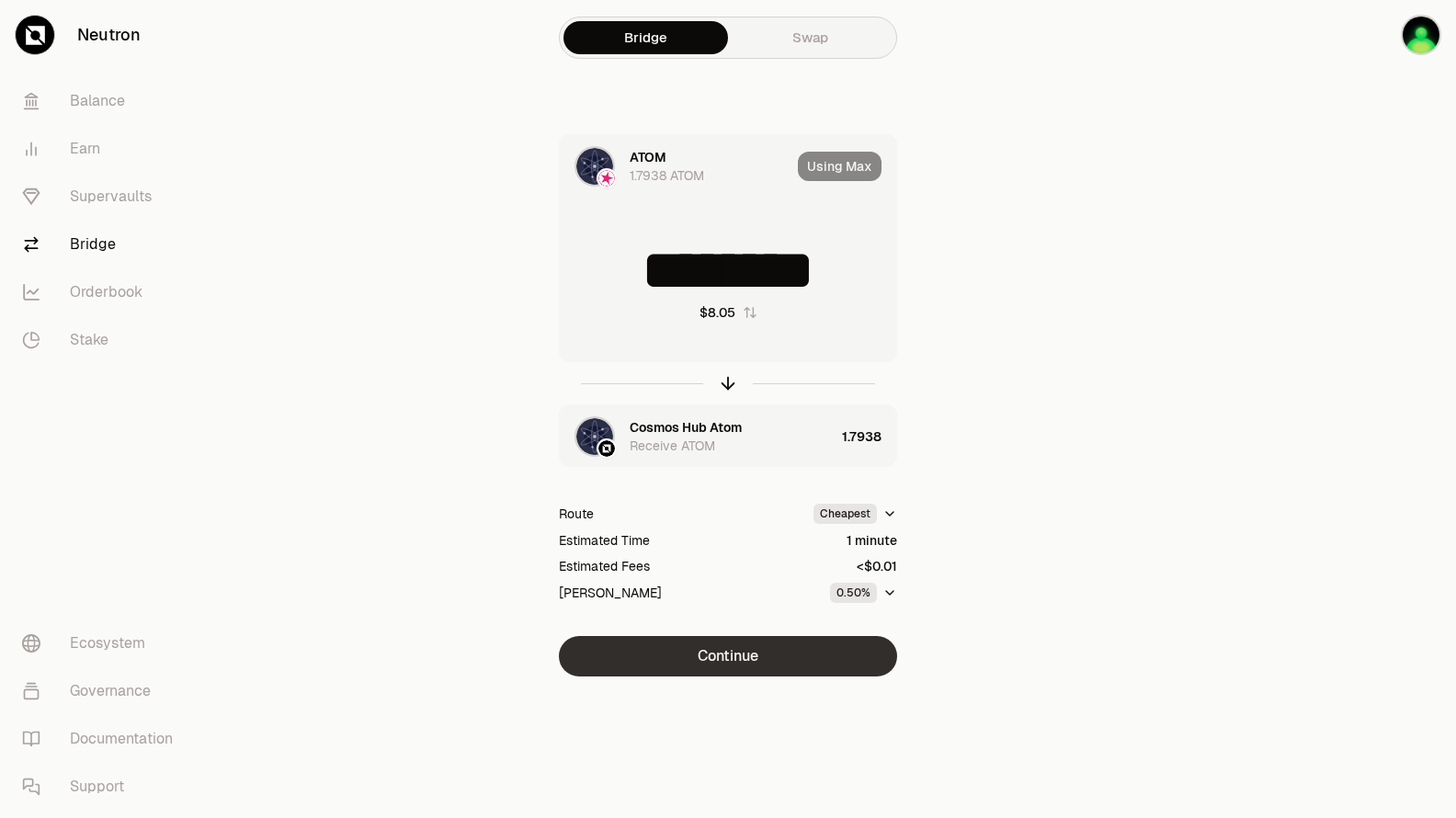
click at [763, 665] on button "Continue" at bounding box center [727, 656] width 338 height 40
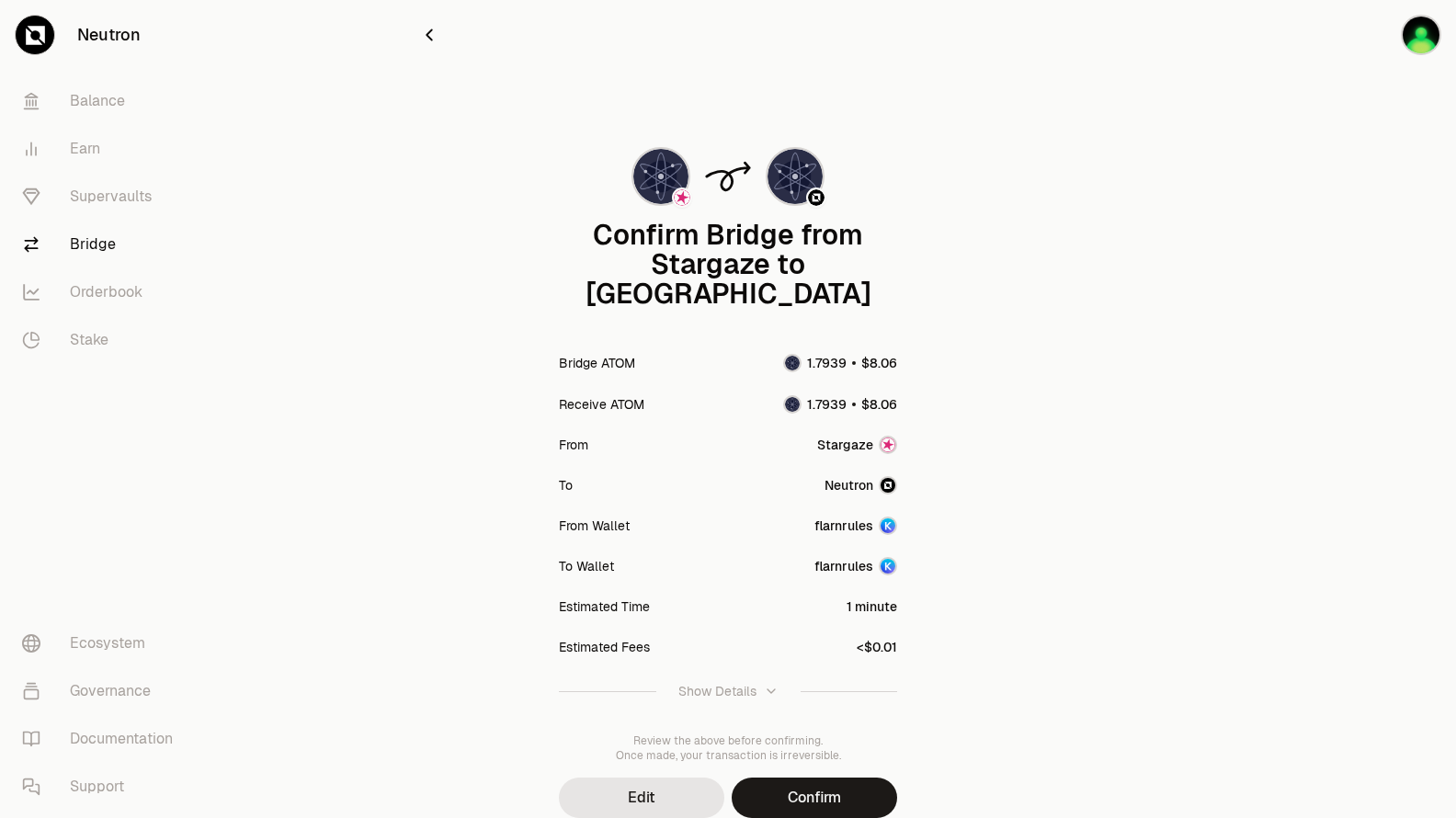
click at [820, 778] on button "Confirm" at bounding box center [814, 798] width 166 height 40
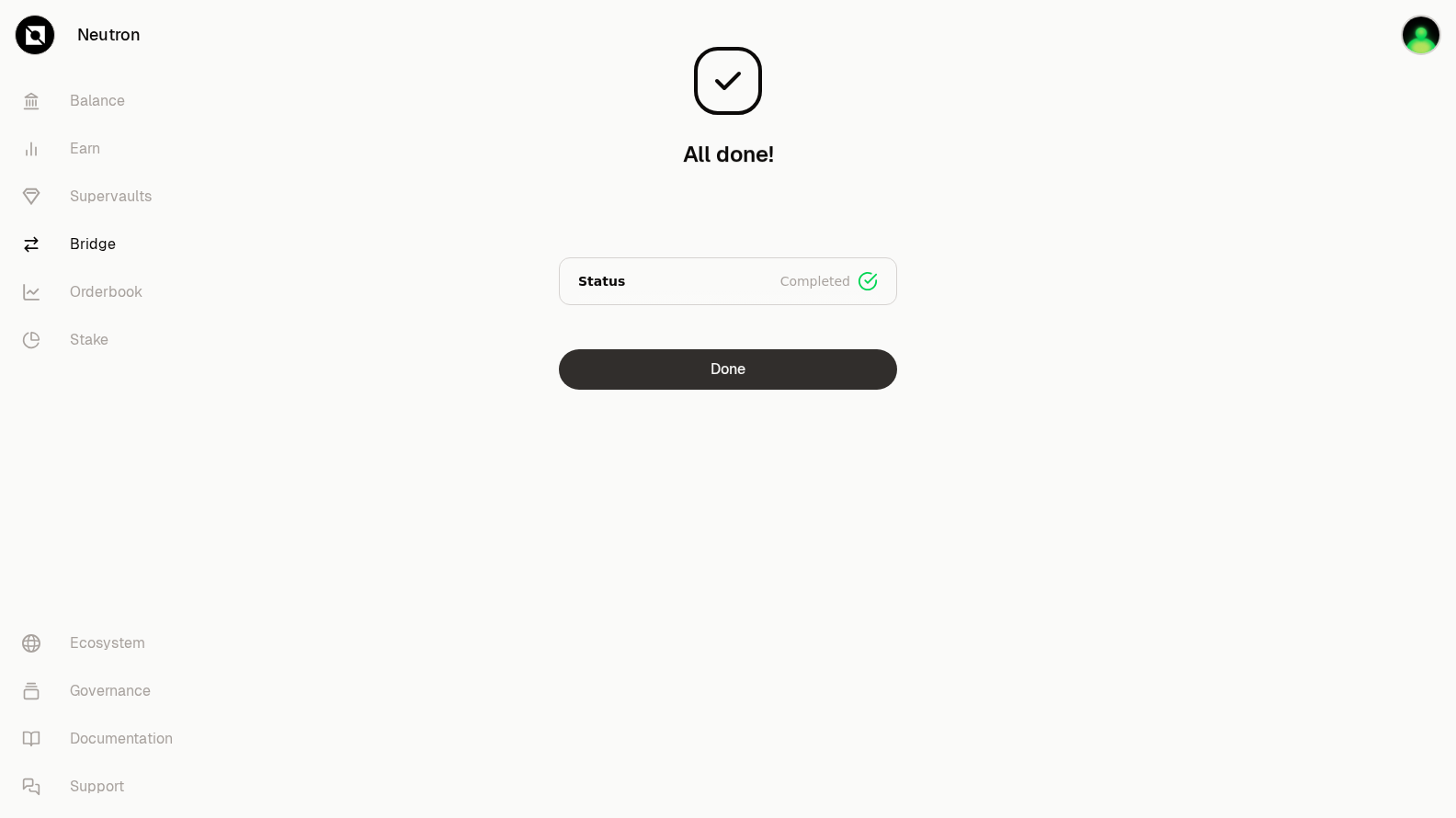
click at [844, 352] on button "Done" at bounding box center [727, 370] width 338 height 40
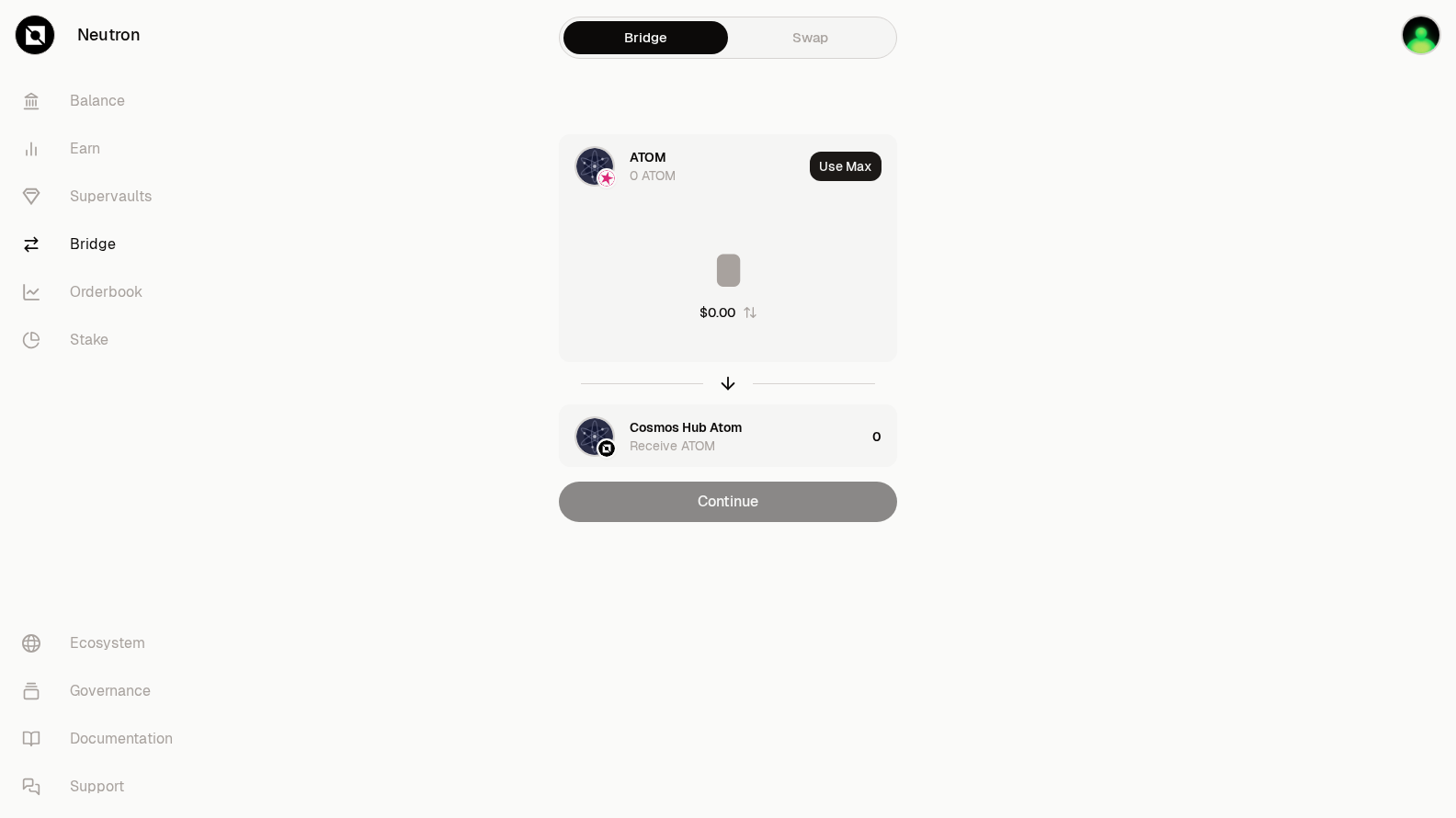
click at [681, 160] on div "ATOM 0 ATOM" at bounding box center [716, 167] width 172 height 36
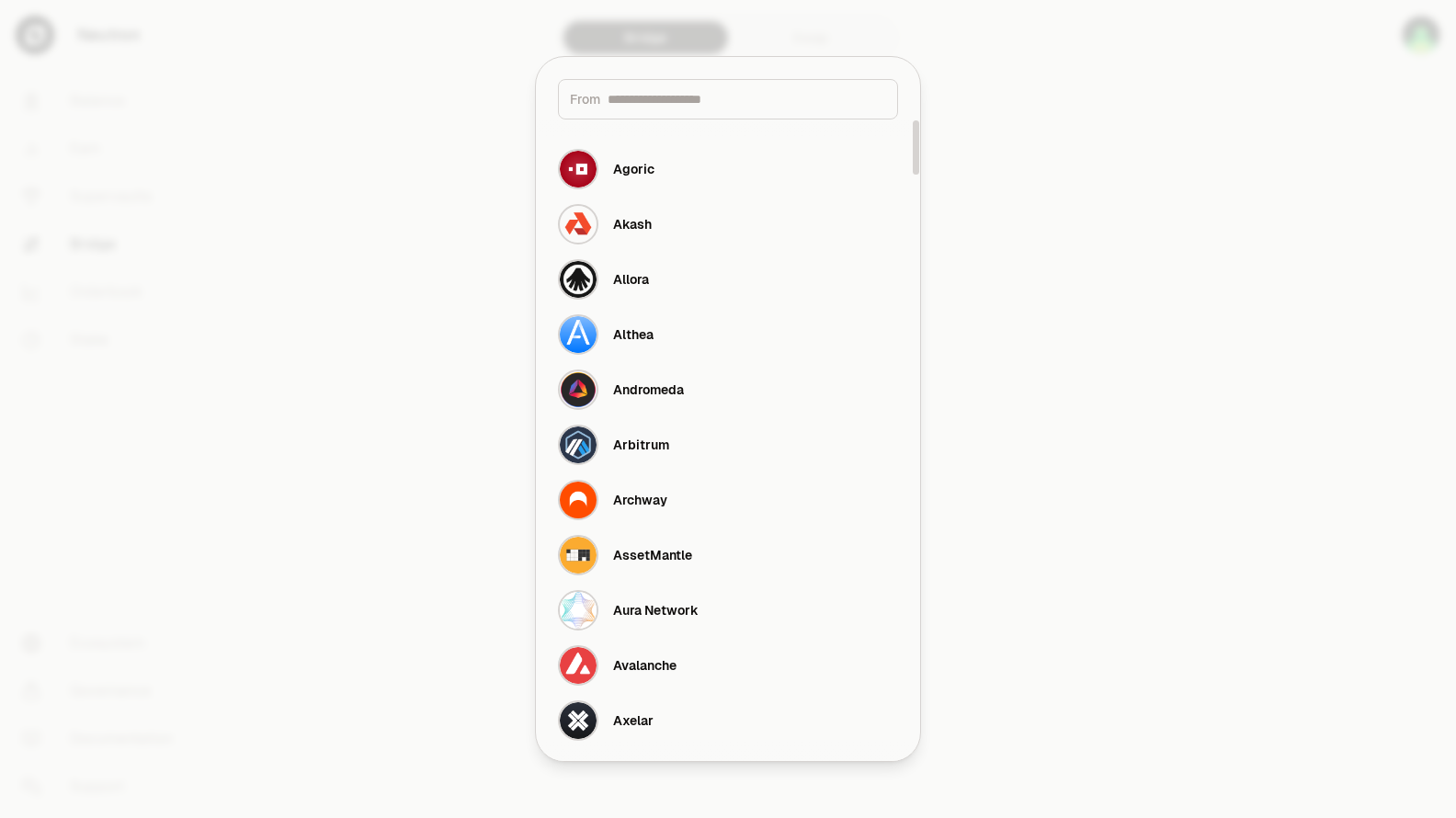
click at [1050, 132] on div at bounding box center [728, 409] width 1456 height 818
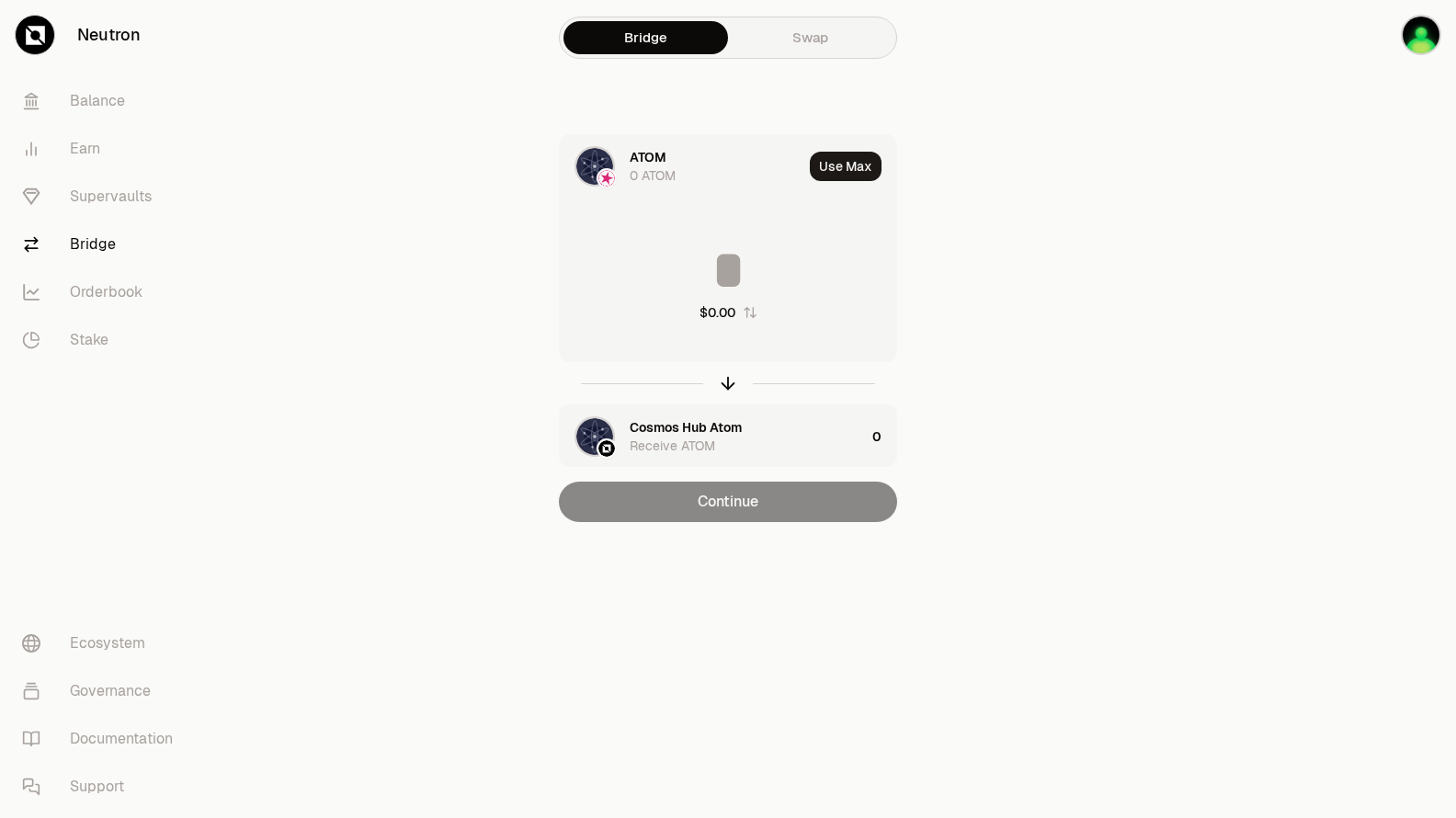
click at [648, 159] on div "ATOM" at bounding box center [648, 157] width 36 height 18
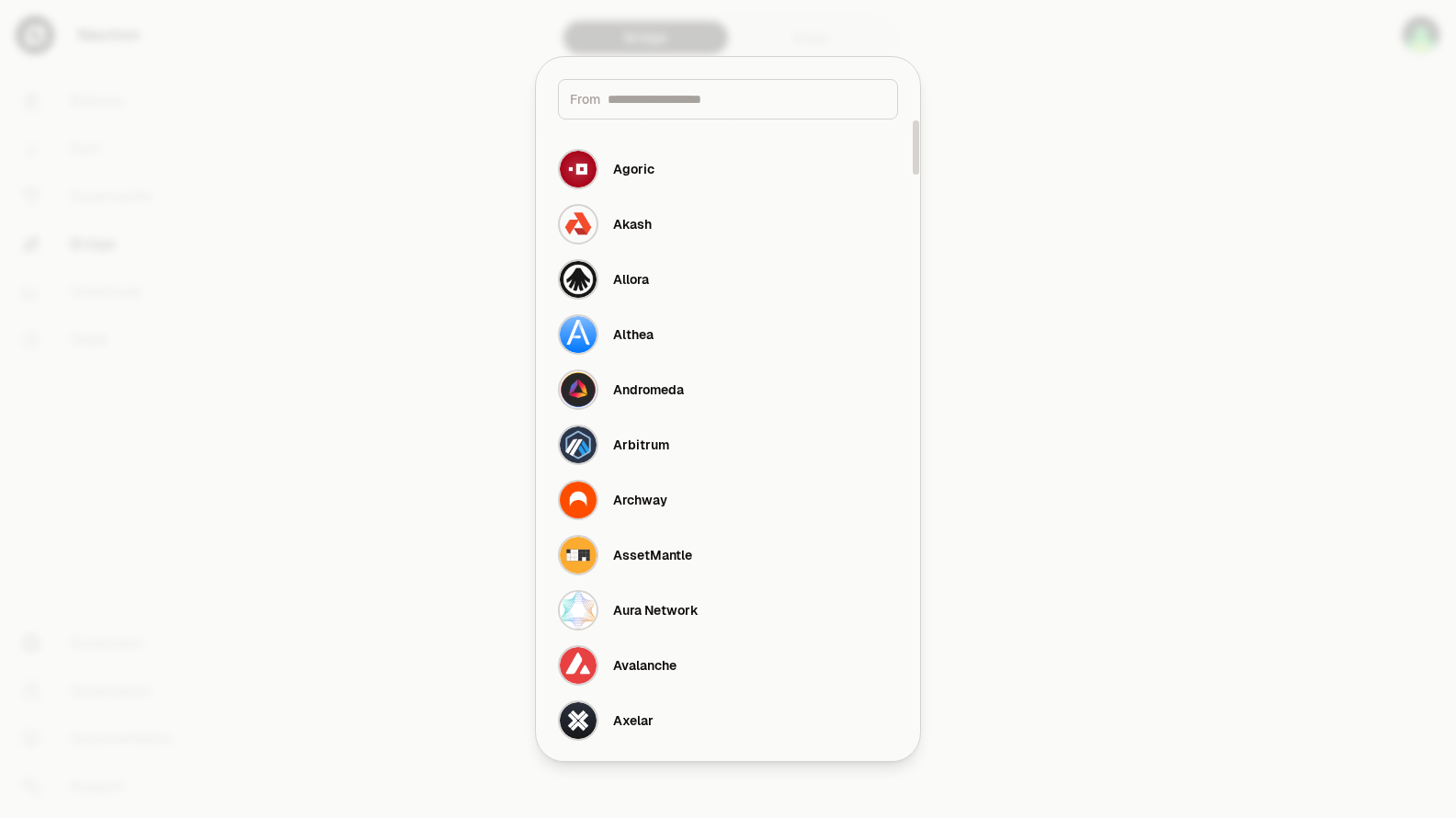
drag, startPoint x: 1149, startPoint y: 193, endPoint x: 1108, endPoint y: 194, distance: 41.0
click at [1152, 193] on div at bounding box center [728, 409] width 1456 height 818
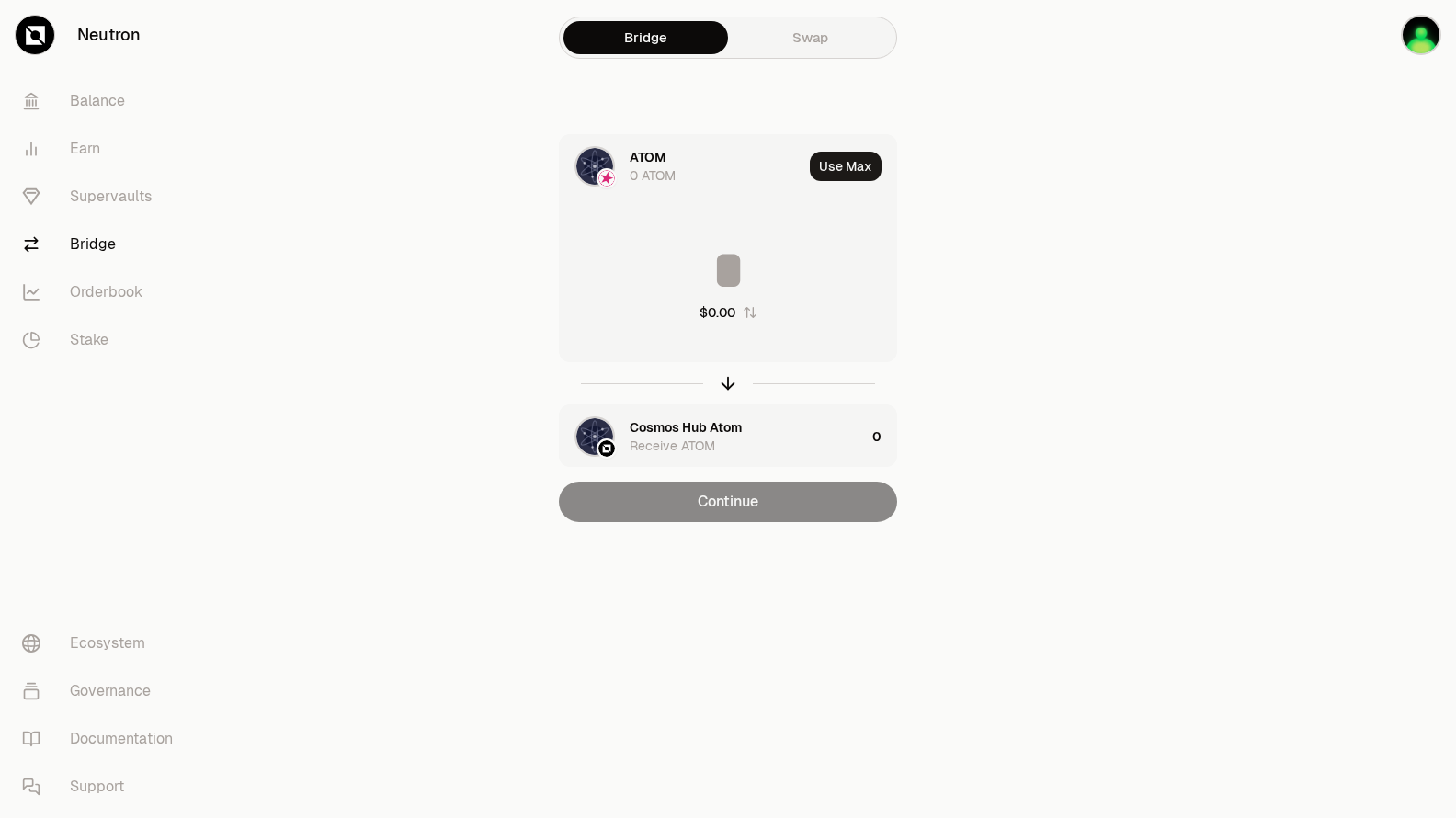
click at [655, 181] on div "0 ATOM" at bounding box center [652, 175] width 46 height 18
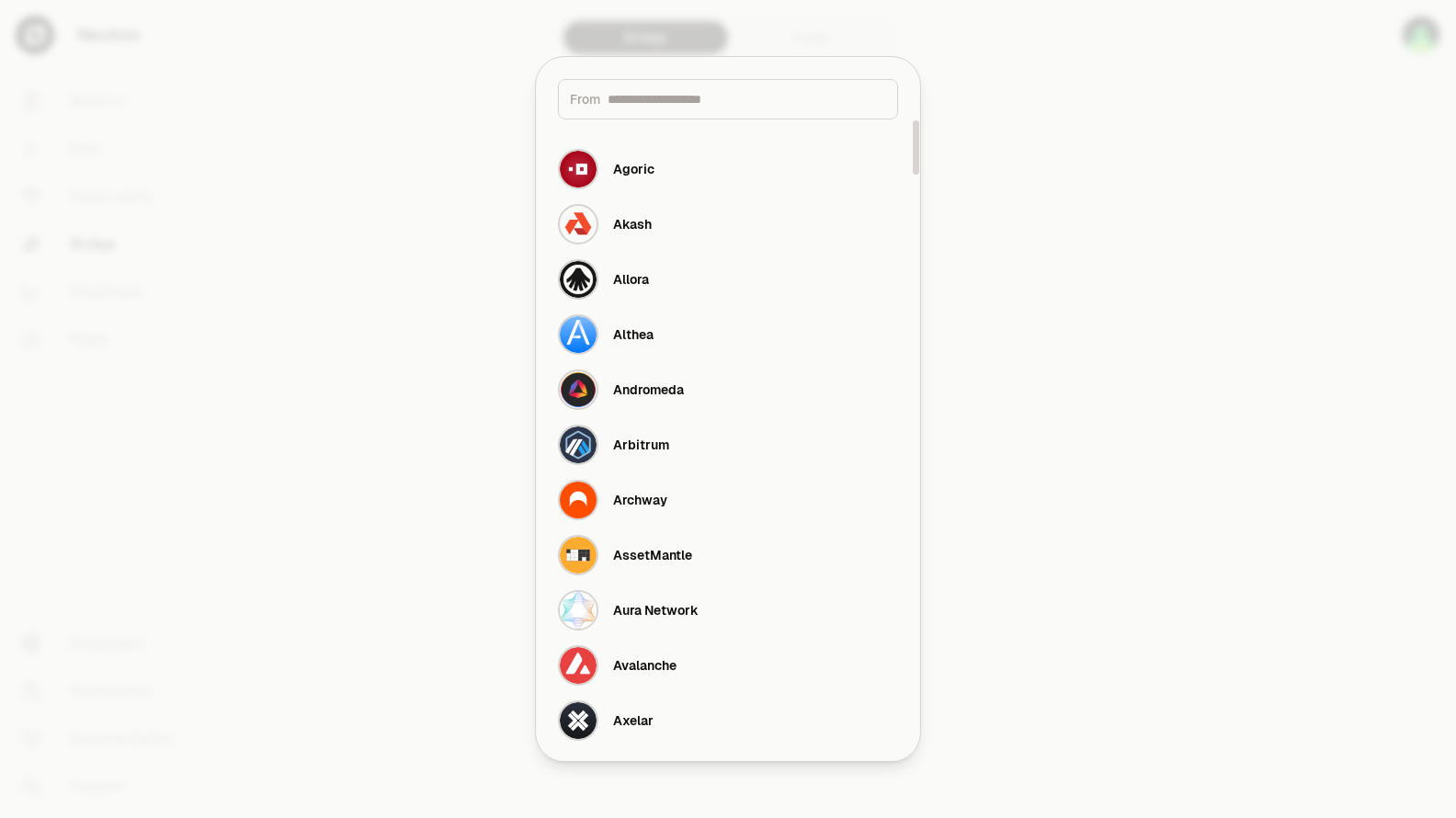
click at [1303, 294] on div at bounding box center [728, 409] width 1456 height 818
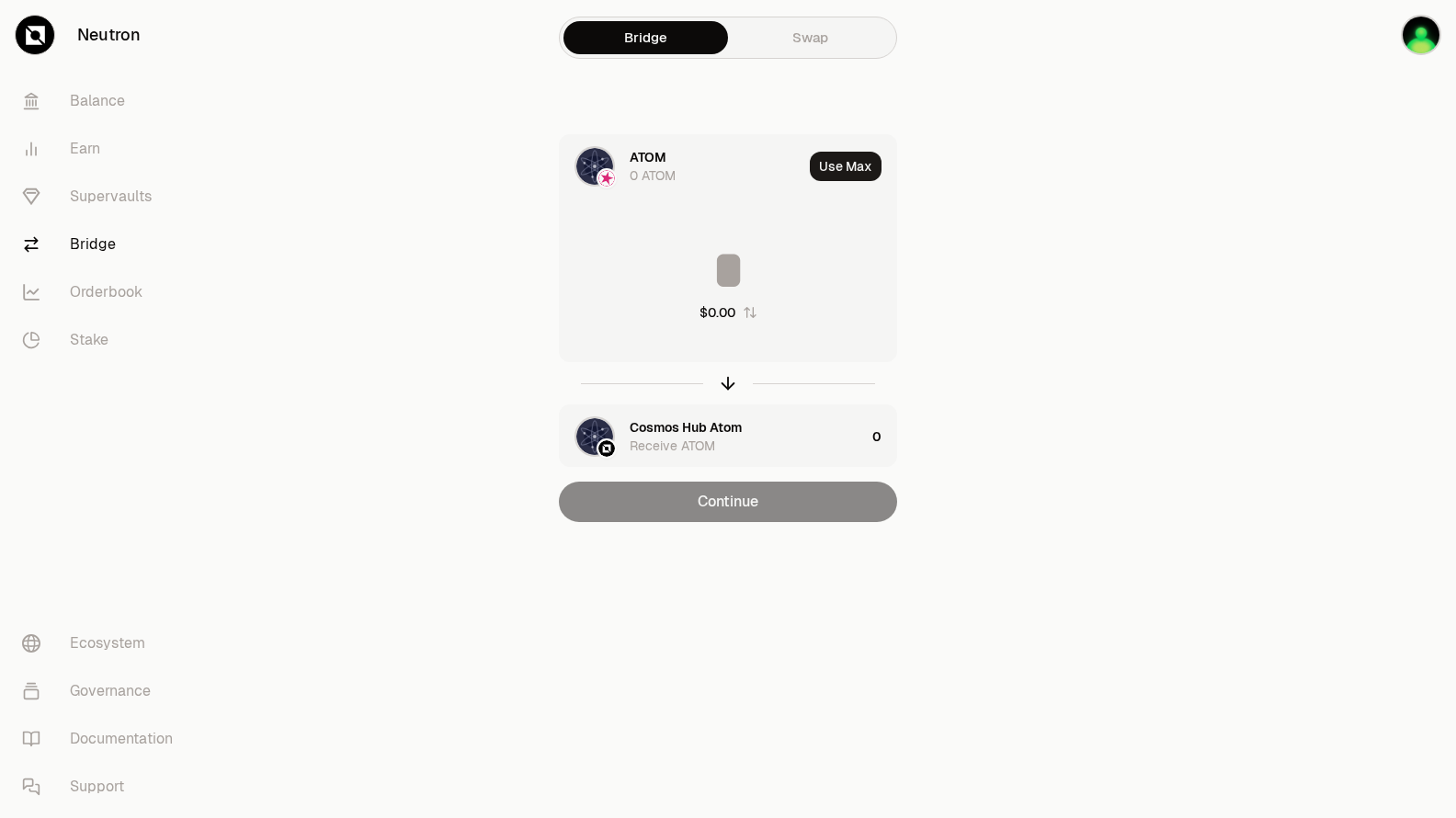
click at [589, 165] on img at bounding box center [595, 167] width 36 height 36
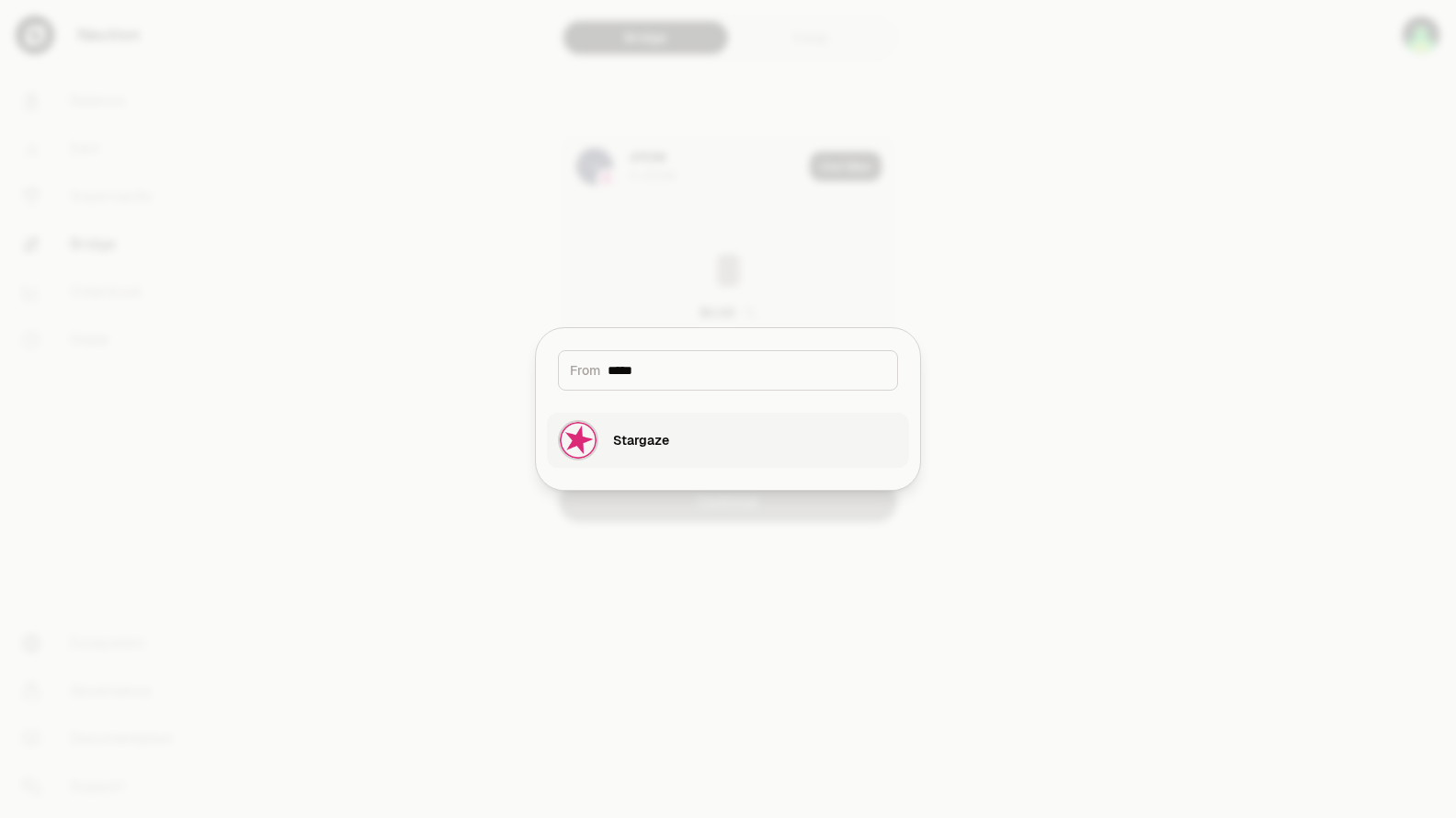
type input "*****"
click at [649, 435] on div "Stargaze" at bounding box center [641, 440] width 57 height 18
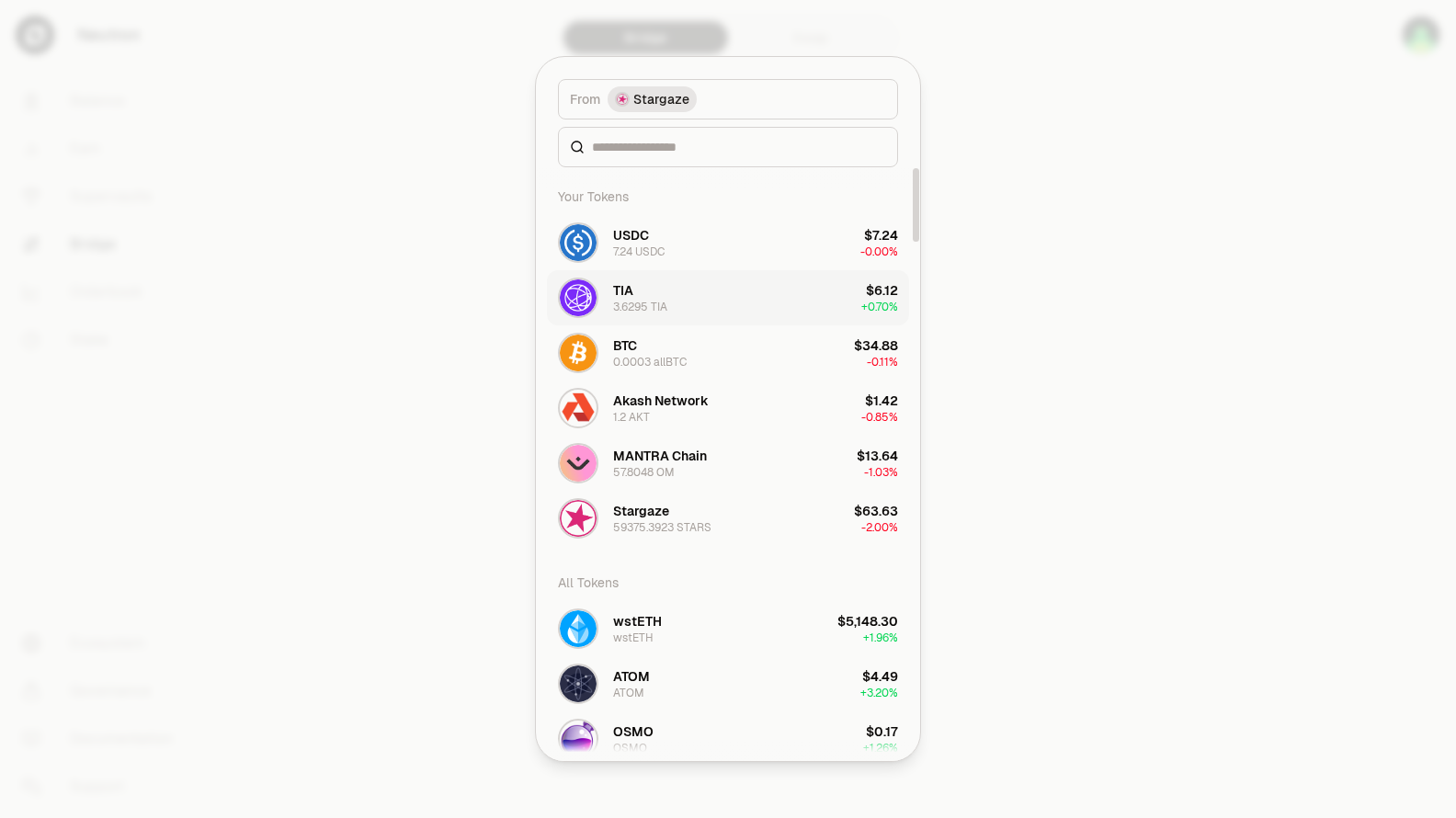
click at [692, 292] on button "TIA 3.6295 TIA $6.12 + 0.70%" at bounding box center [728, 298] width 362 height 56
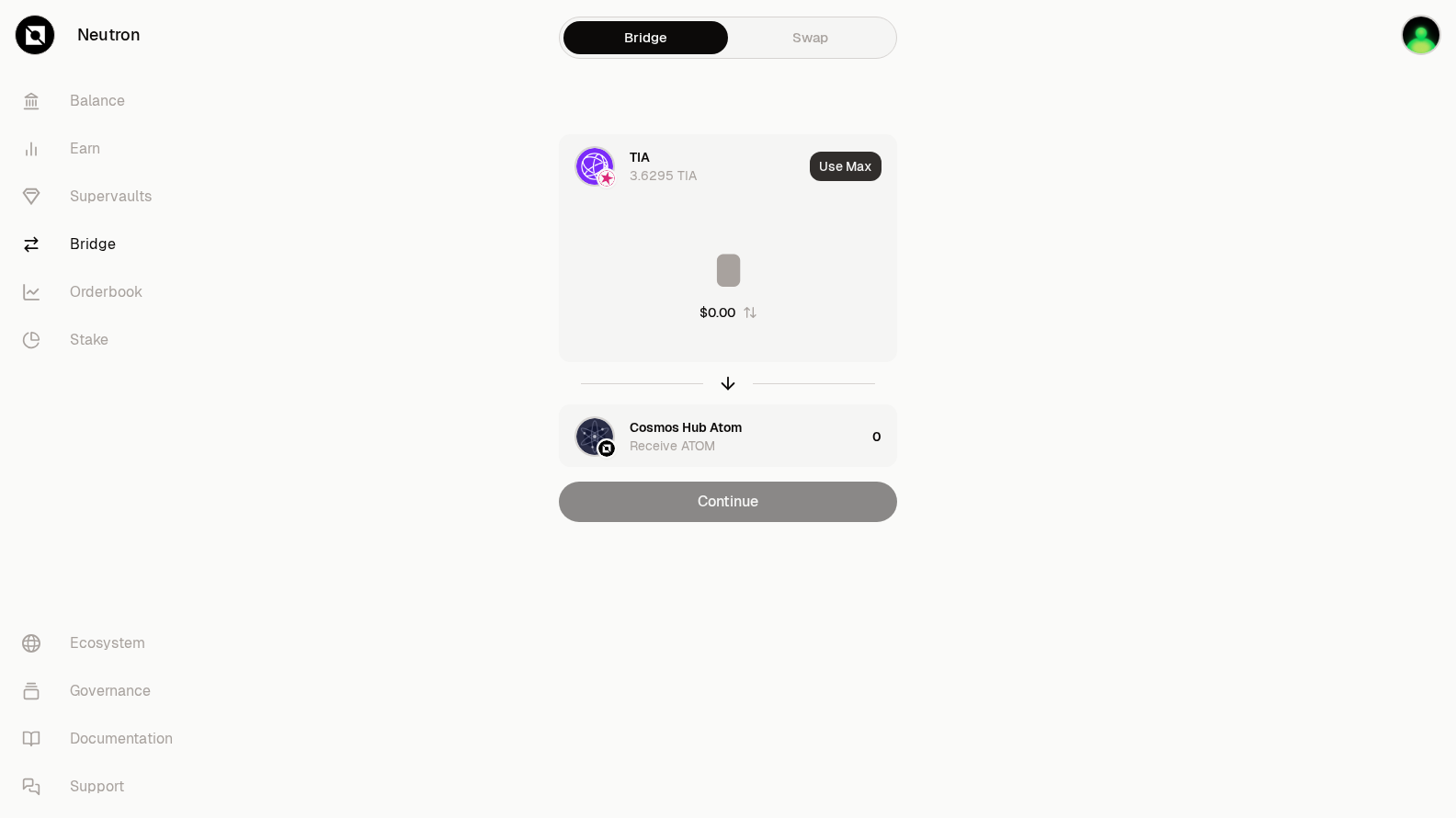
click at [844, 170] on button "Use Max" at bounding box center [845, 166] width 72 height 30
type input "********"
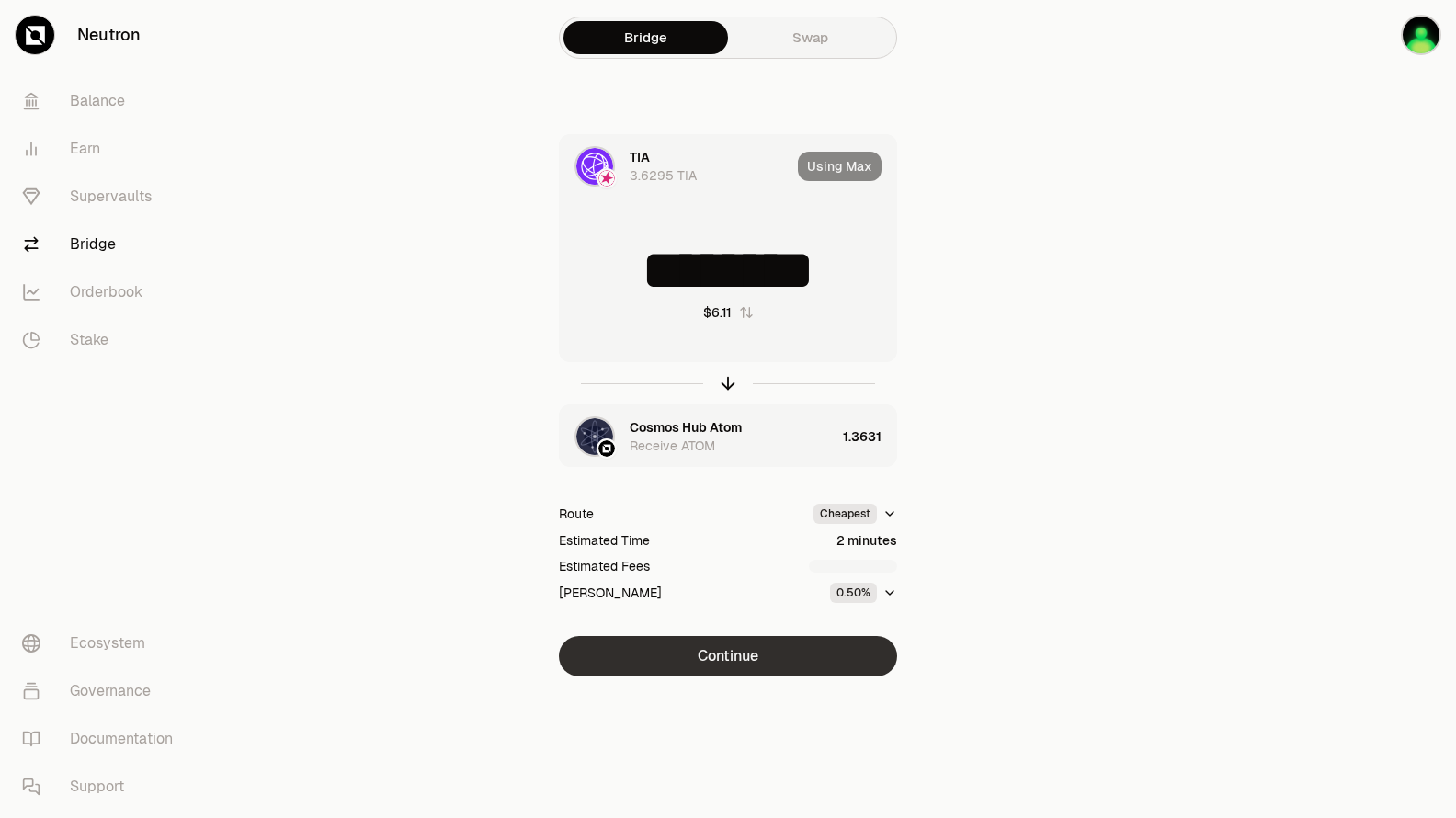
click at [755, 655] on button "Continue" at bounding box center [727, 656] width 338 height 40
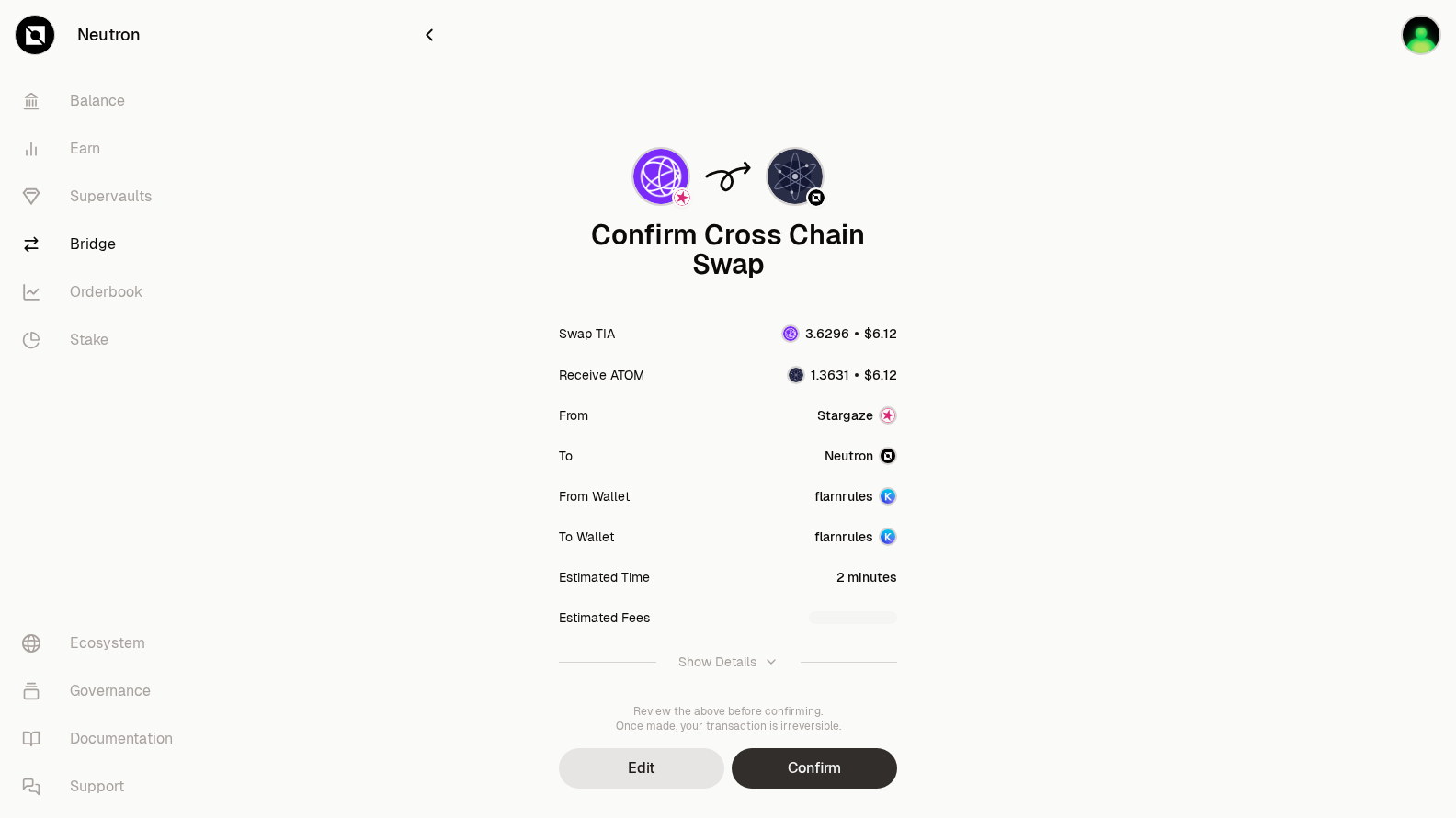
click at [836, 769] on button "Confirm" at bounding box center [814, 768] width 166 height 40
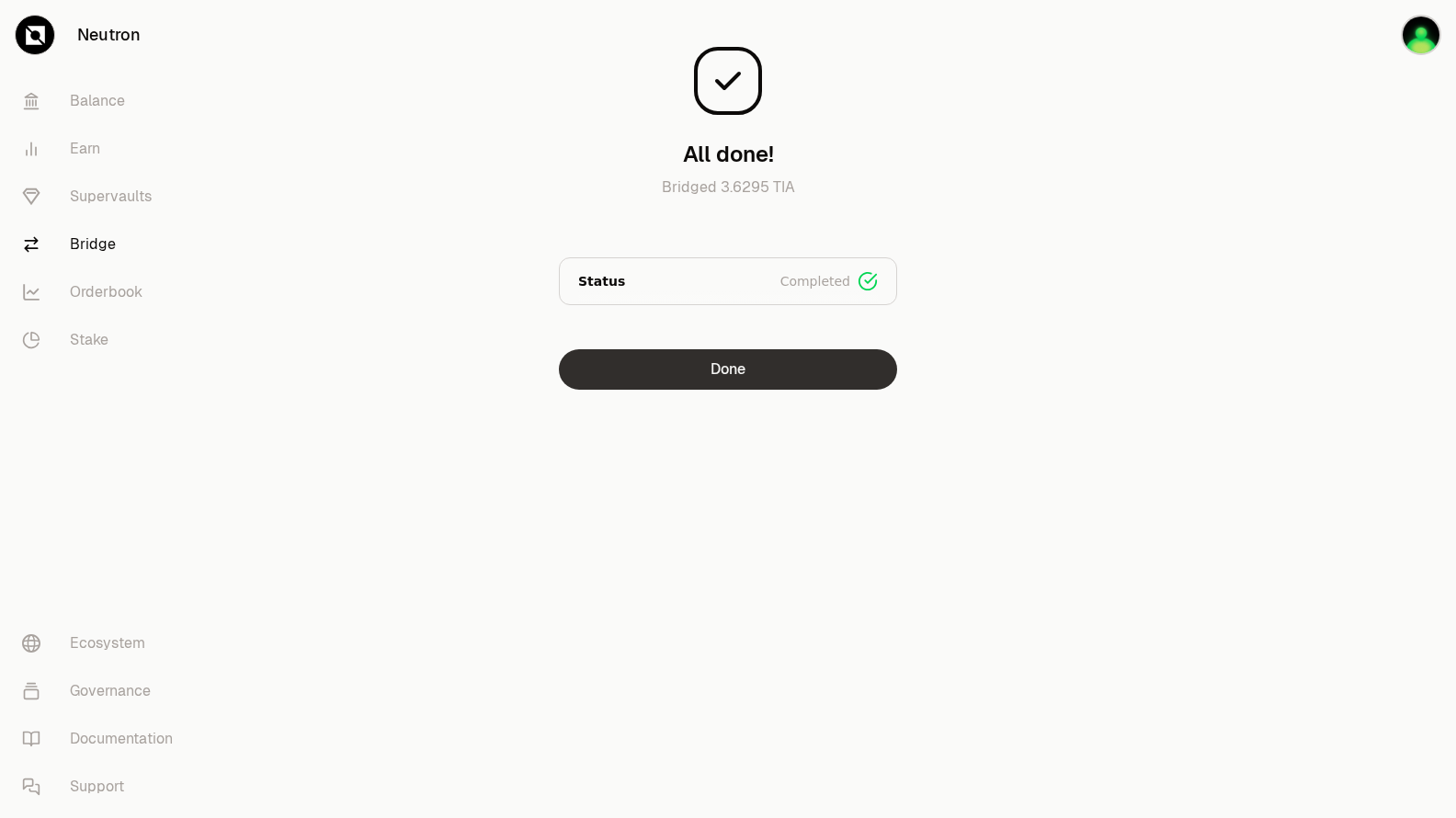
click at [786, 371] on button "Done" at bounding box center [727, 370] width 338 height 40
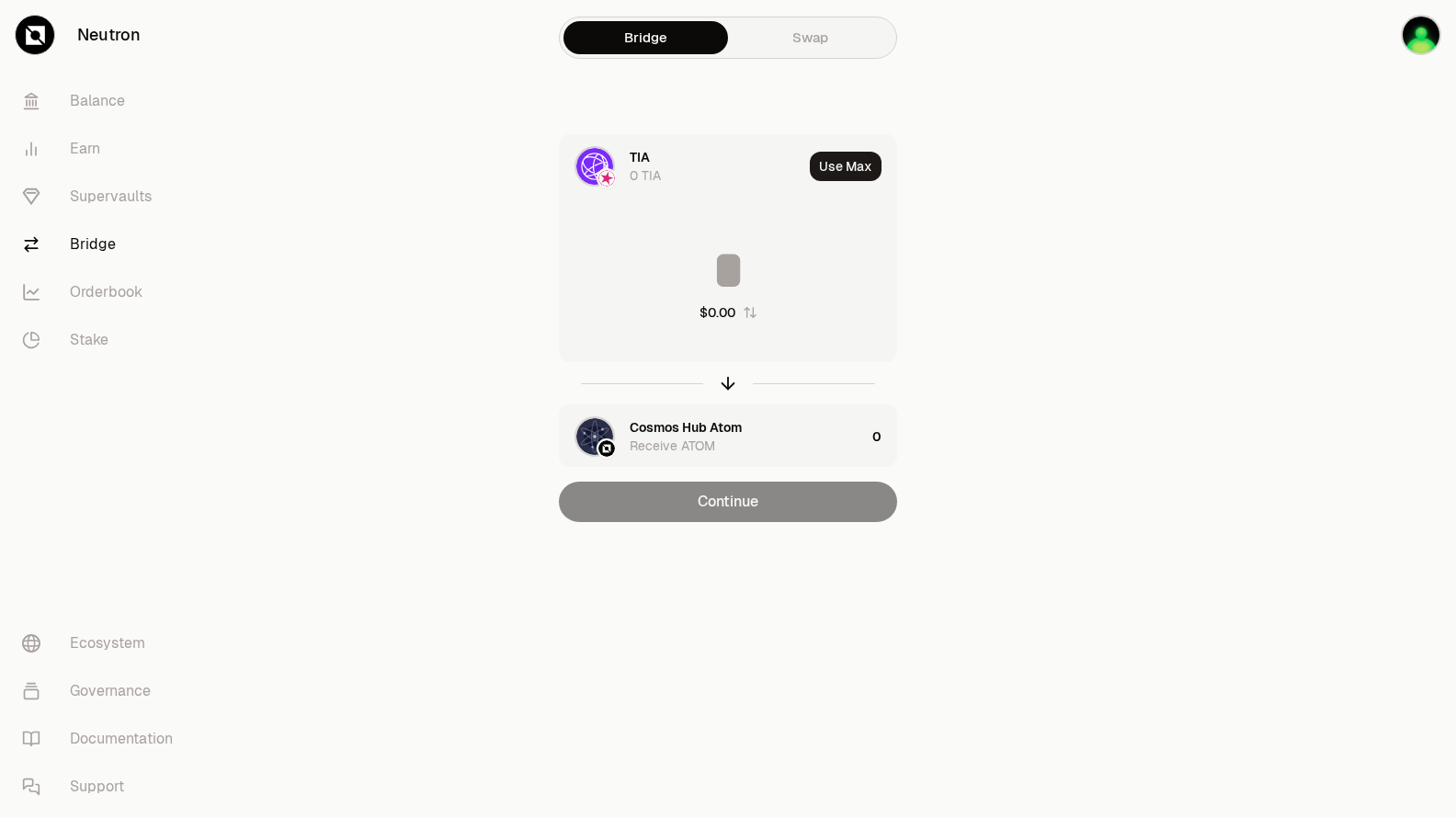
click at [653, 171] on div "0 TIA" at bounding box center [645, 175] width 32 height 18
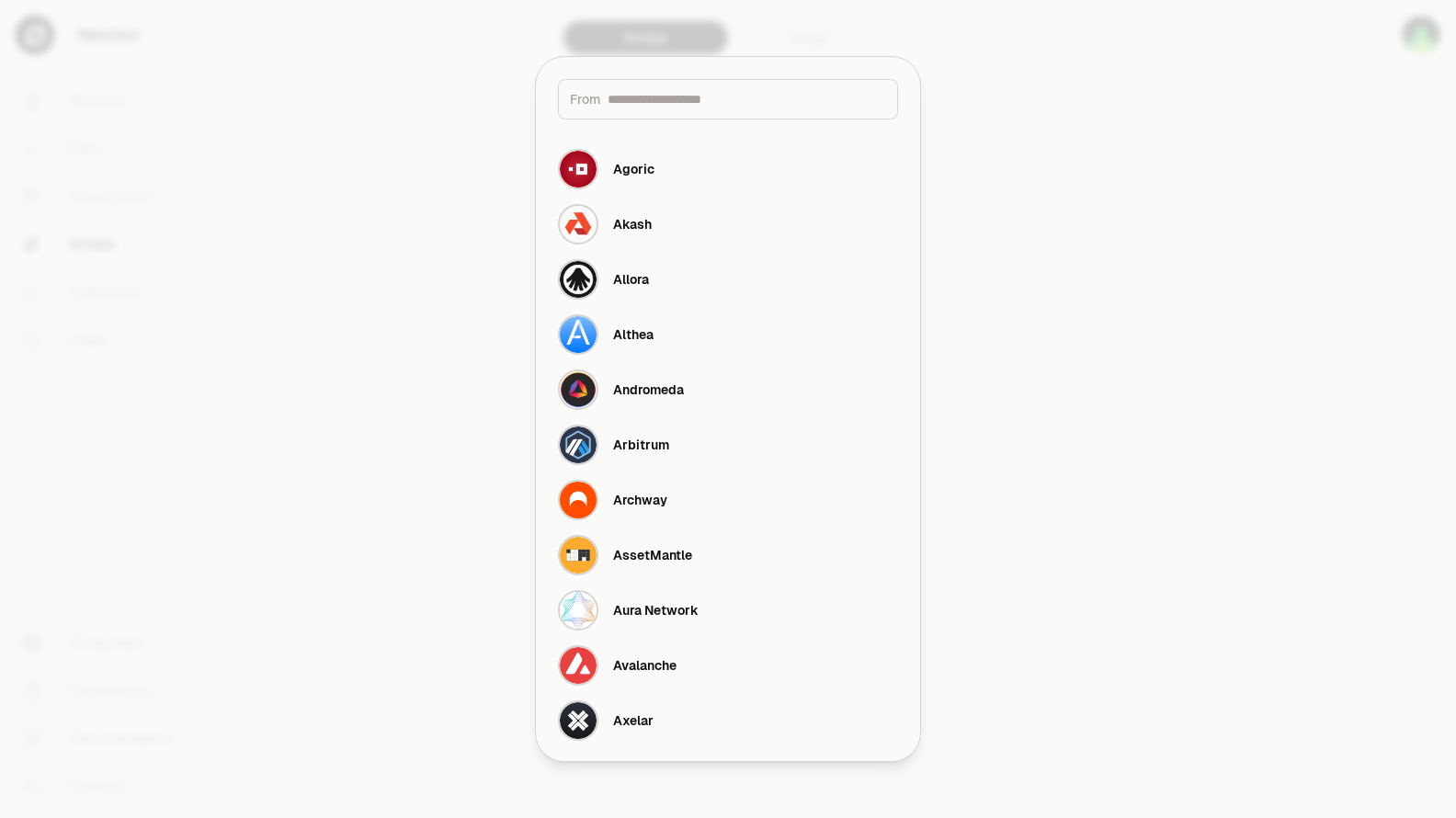
click at [1088, 292] on div at bounding box center [728, 409] width 1456 height 818
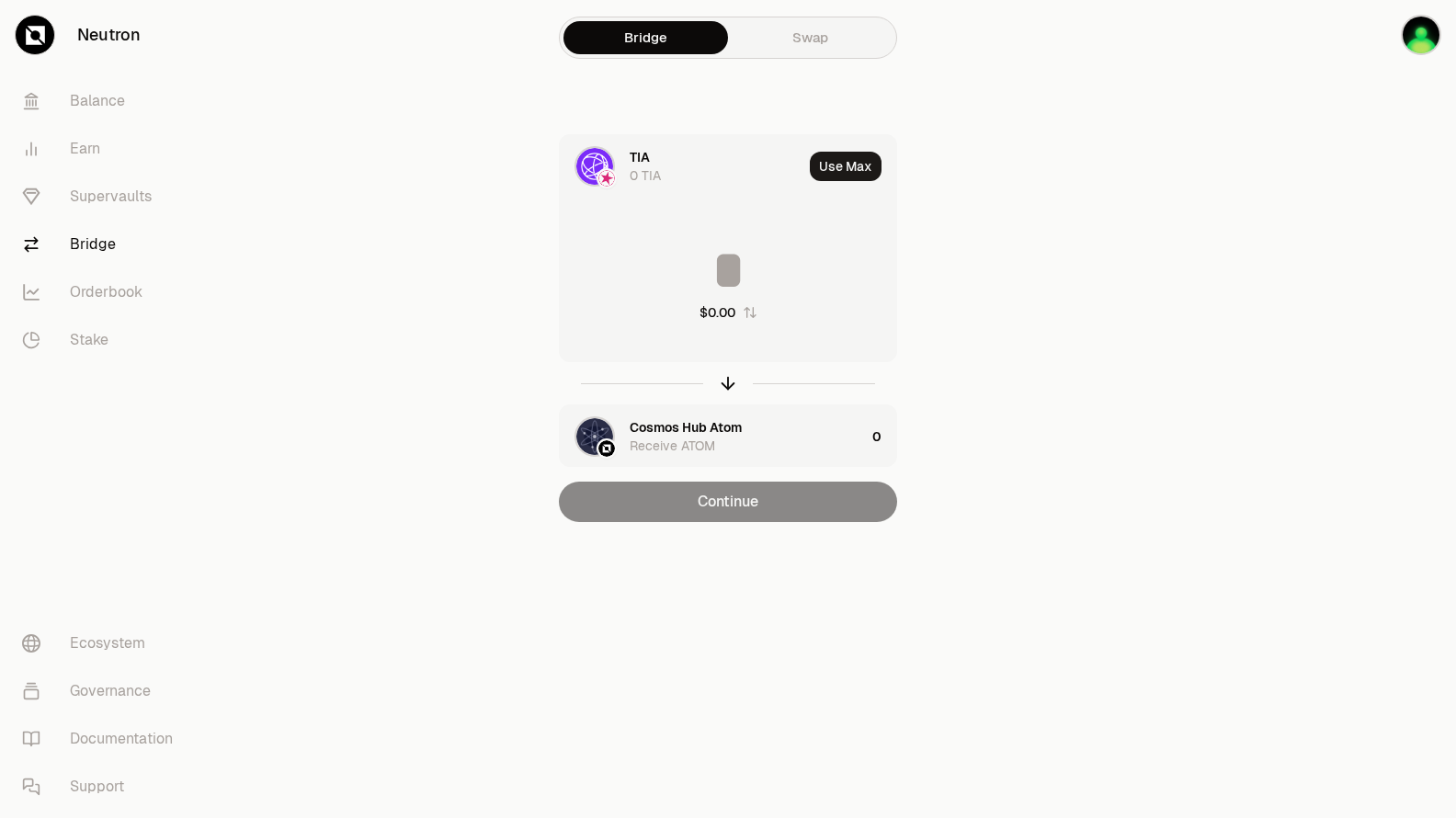
click at [89, 241] on link "Bridge" at bounding box center [103, 244] width 192 height 48
click at [91, 193] on link "Supervaults" at bounding box center [103, 196] width 192 height 48
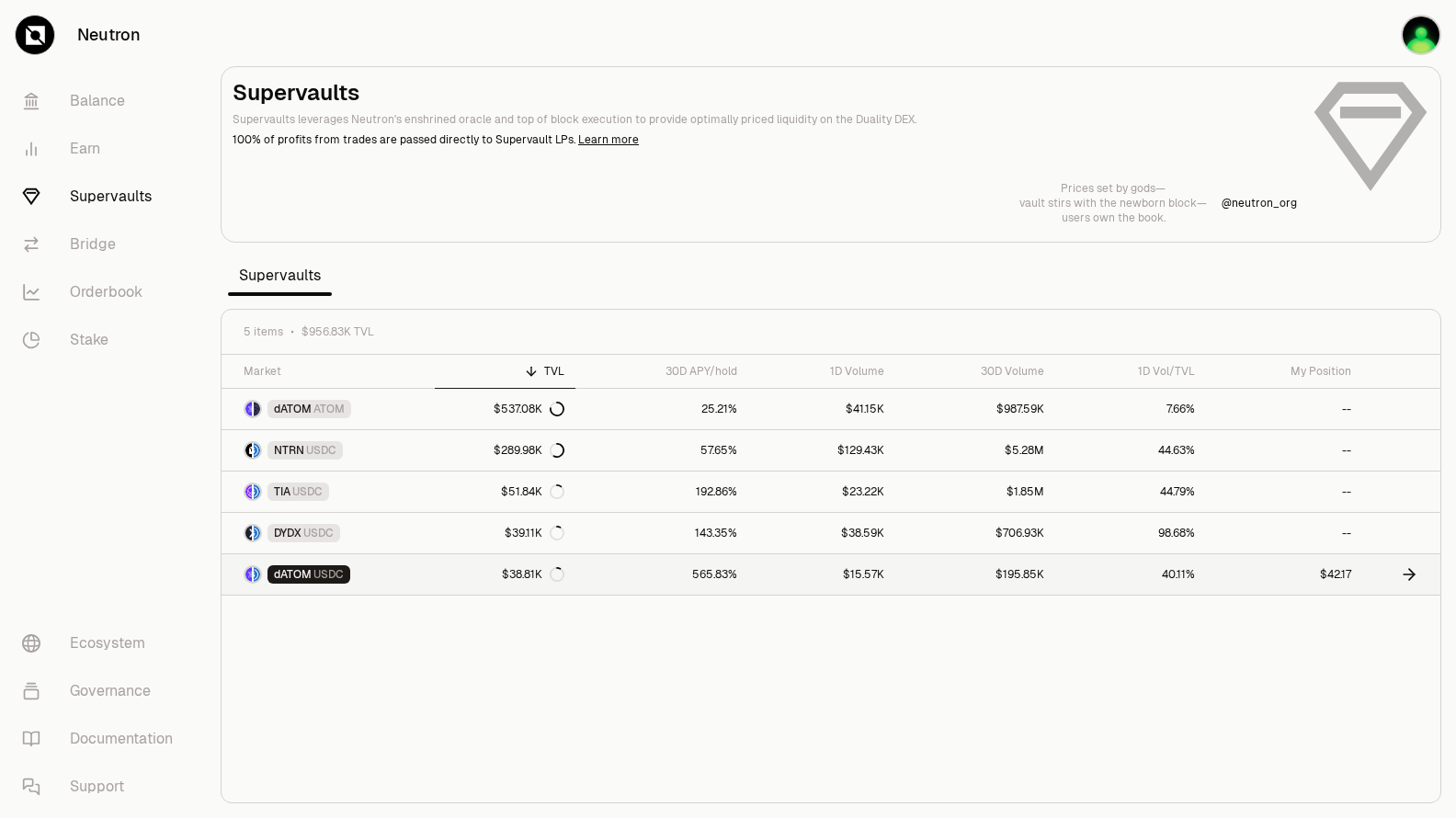
click at [374, 575] on link "dATOM USDC" at bounding box center [328, 575] width 214 height 40
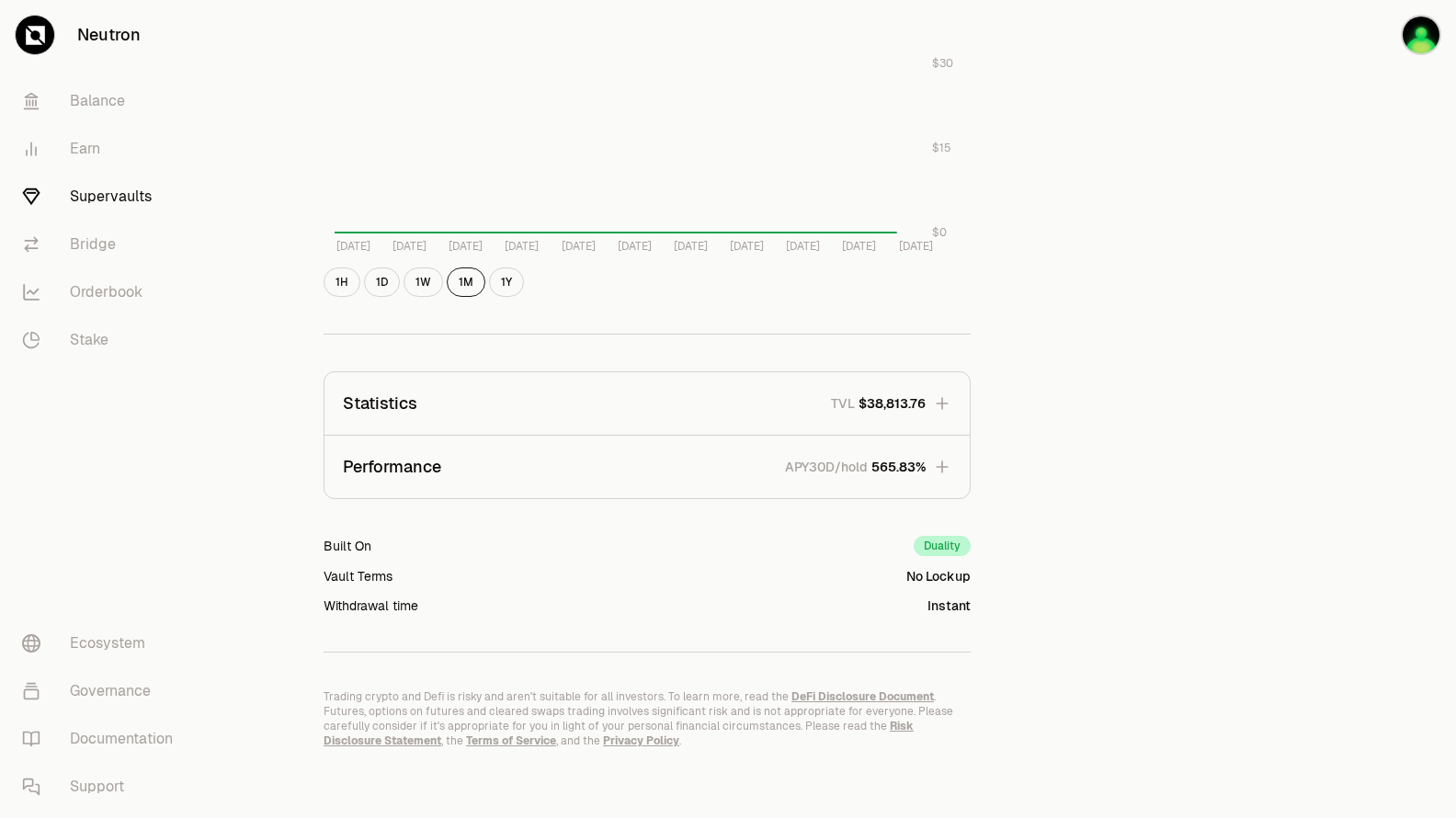
scroll to position [937, 0]
click at [938, 462] on icon "button" at bounding box center [942, 463] width 18 height 18
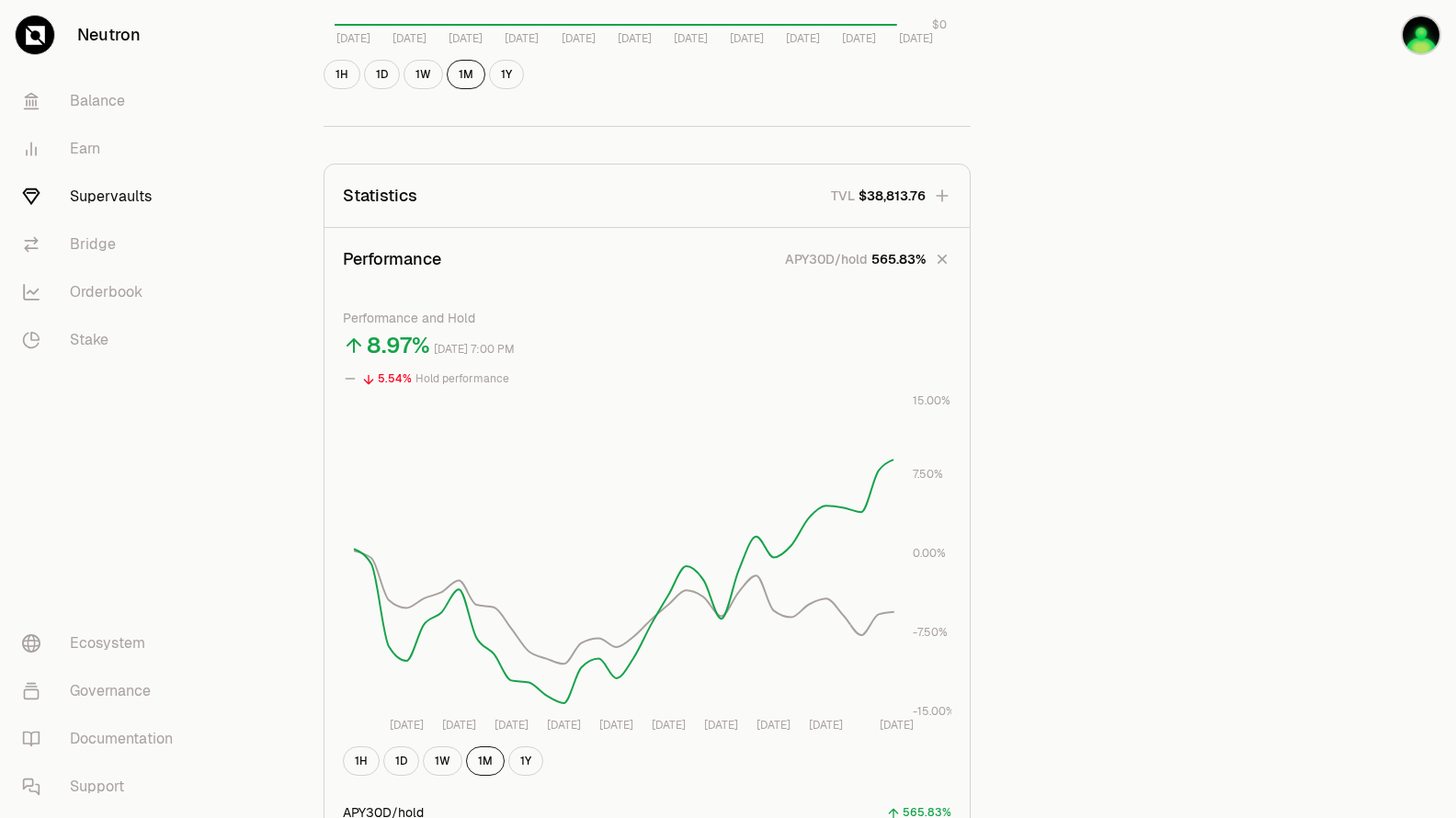
scroll to position [1029, 0]
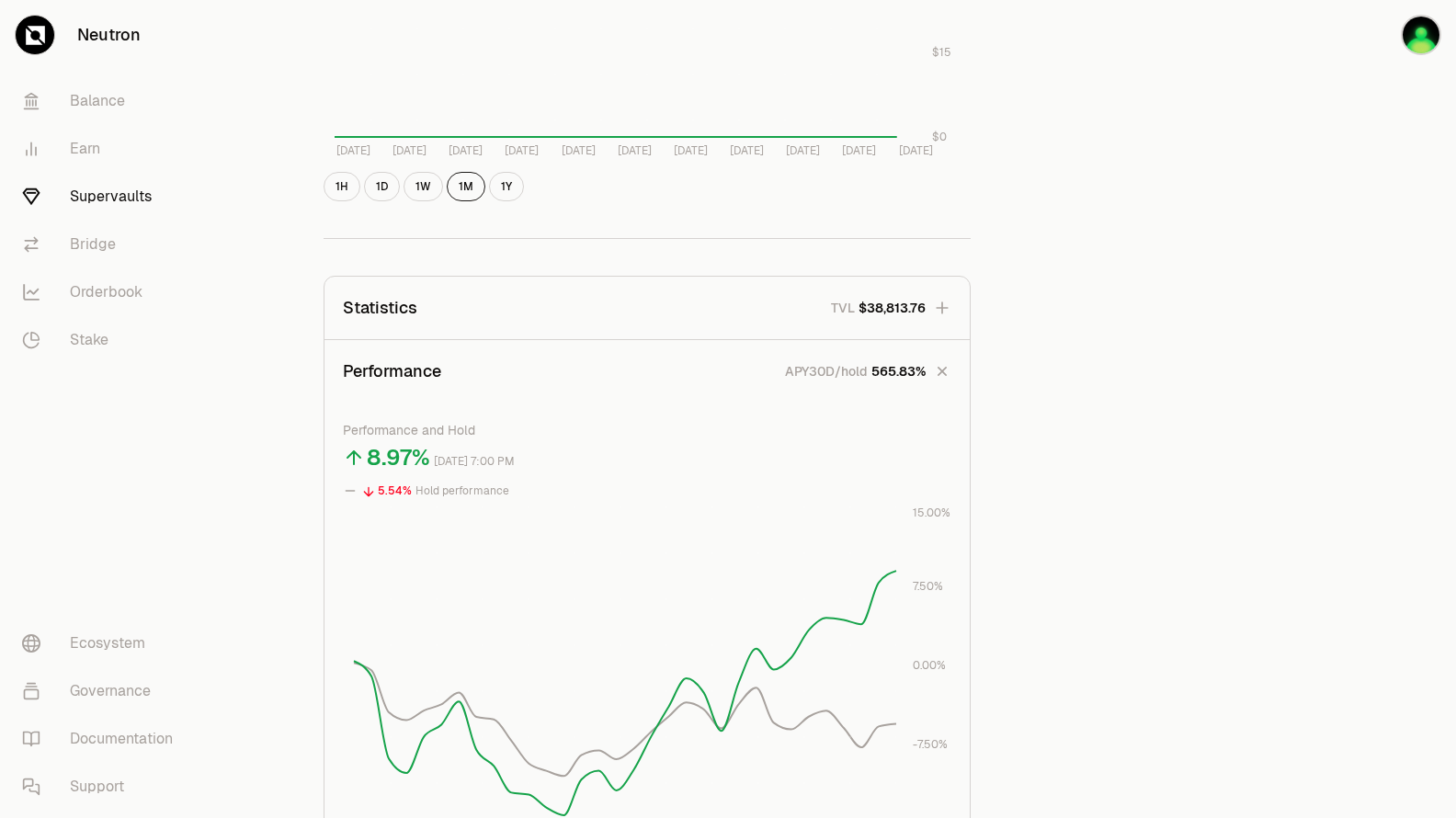
click at [944, 370] on icon "button" at bounding box center [943, 372] width 17 height 17
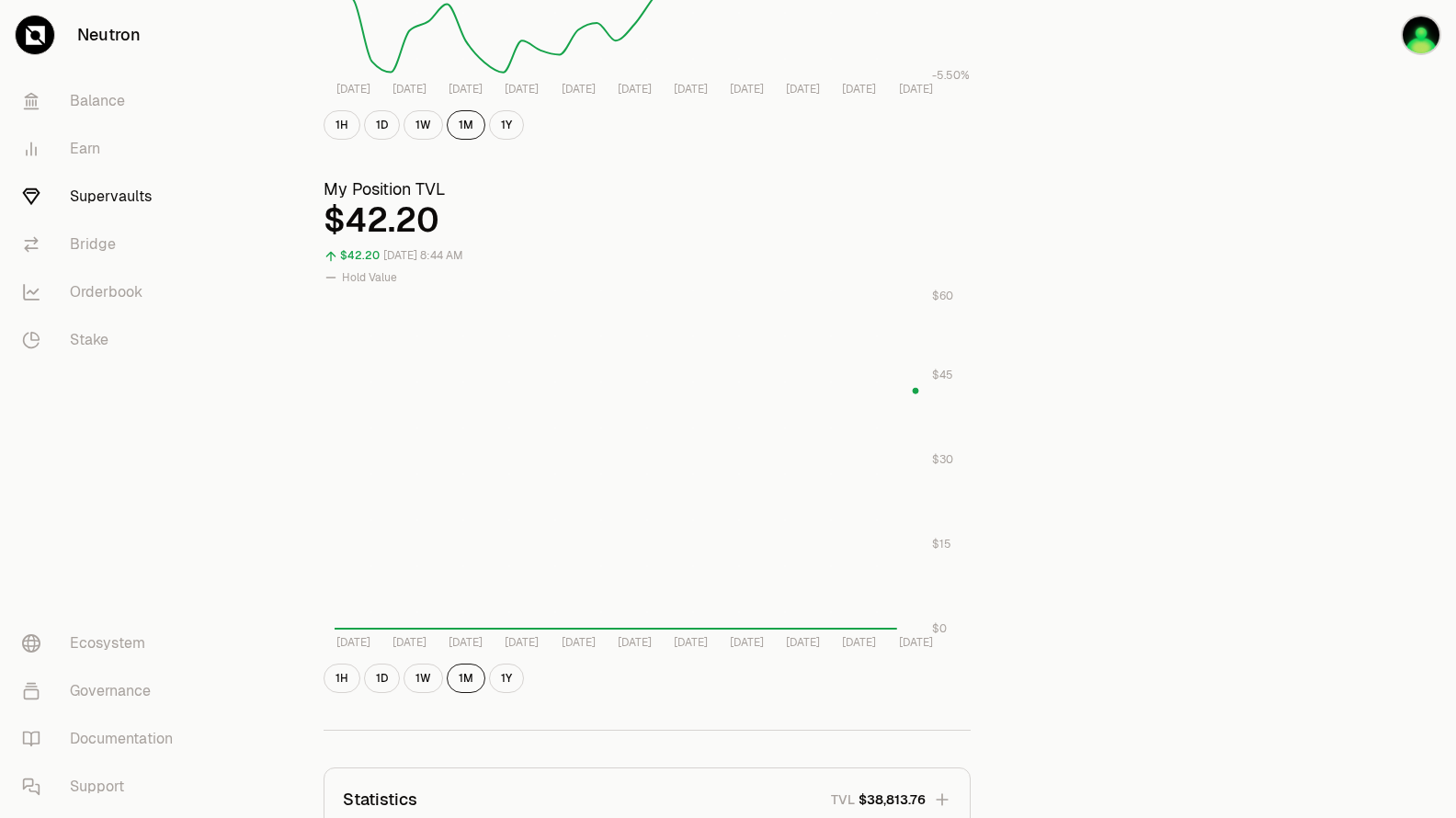
scroll to position [569, 0]
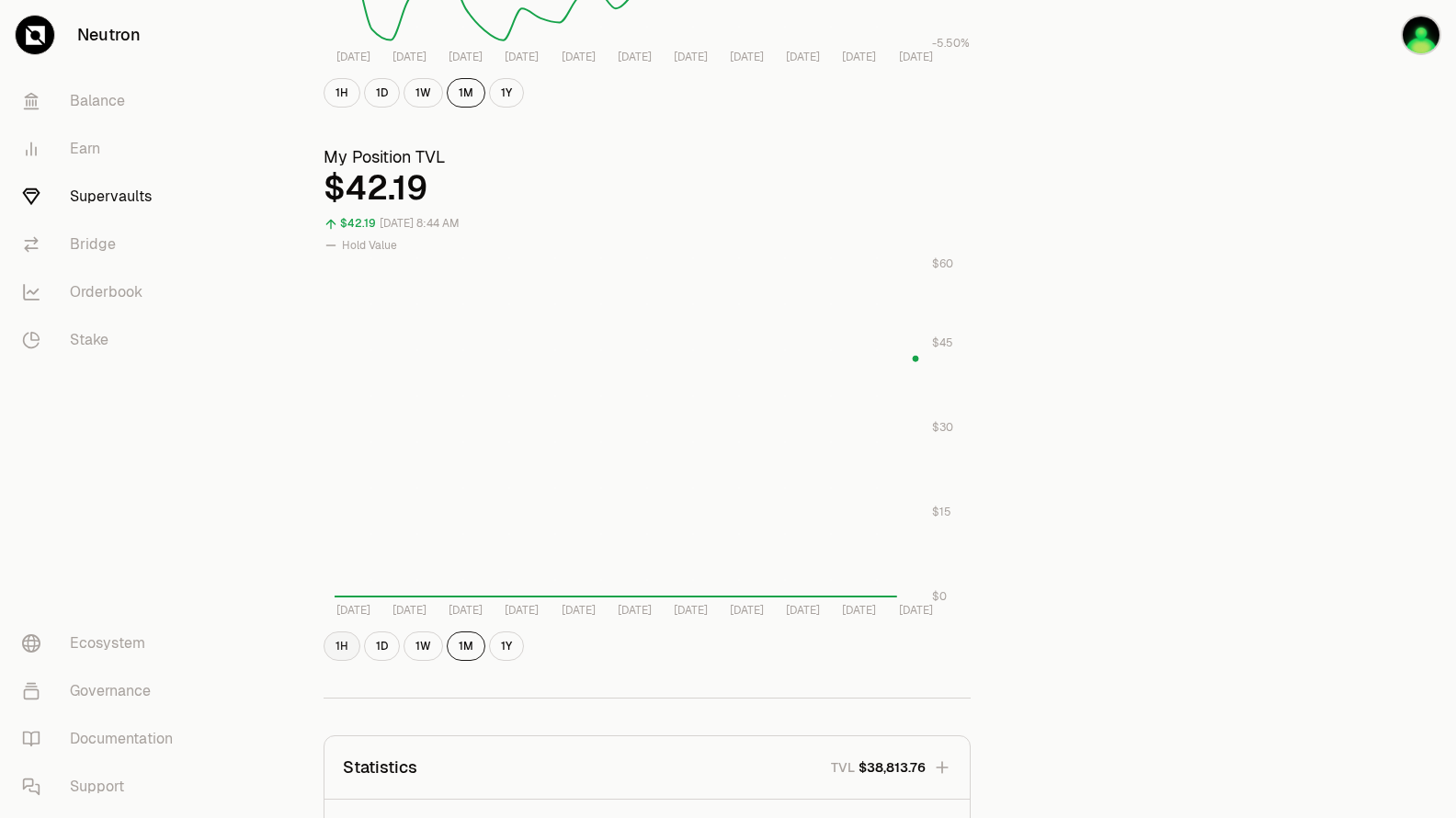
click at [346, 639] on button "1H" at bounding box center [342, 646] width 36 height 30
click at [375, 645] on button "1D" at bounding box center [381, 646] width 35 height 30
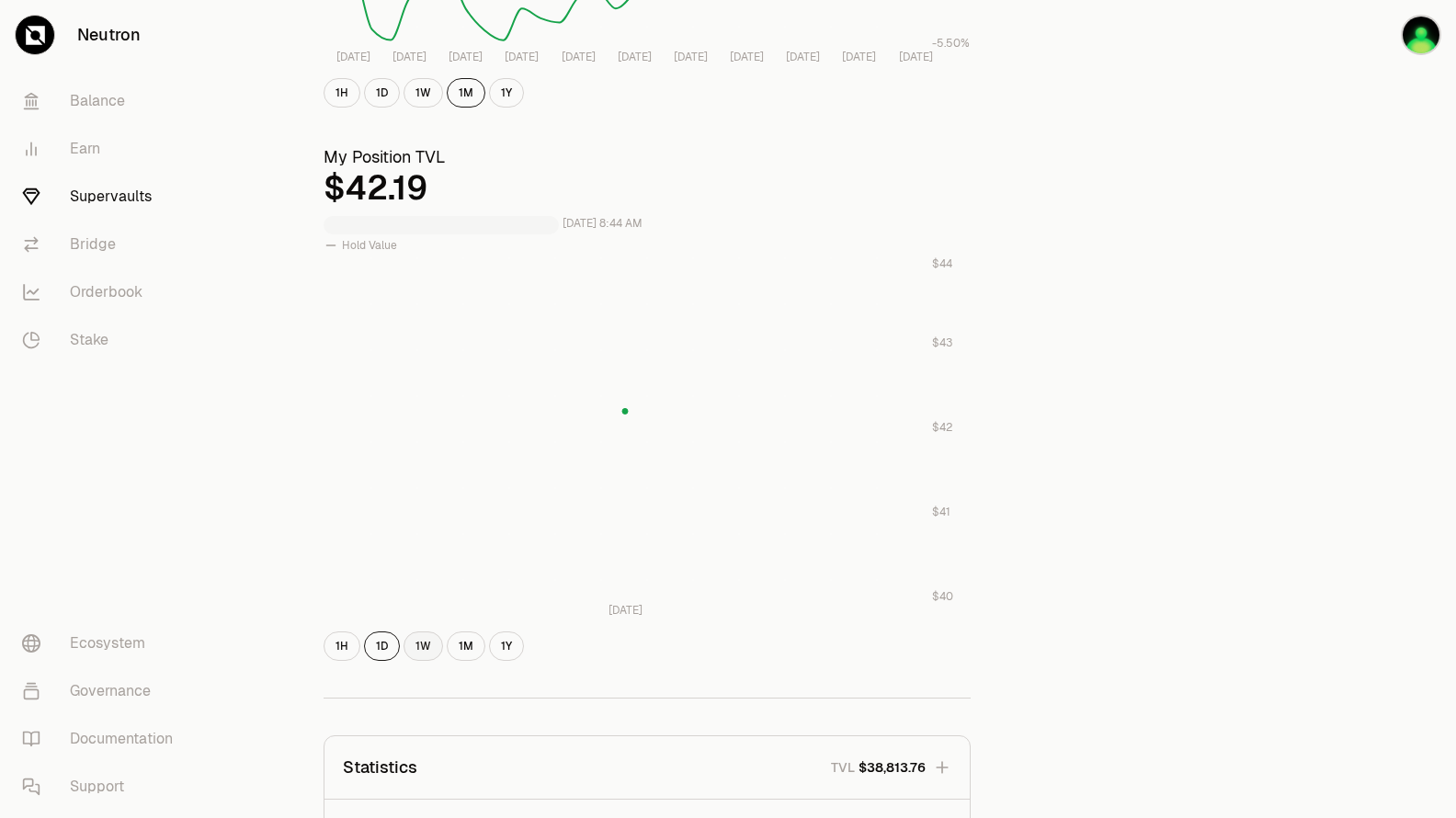
click at [413, 645] on button "1W" at bounding box center [422, 646] width 39 height 30
click at [418, 646] on button "1W" at bounding box center [422, 646] width 39 height 30
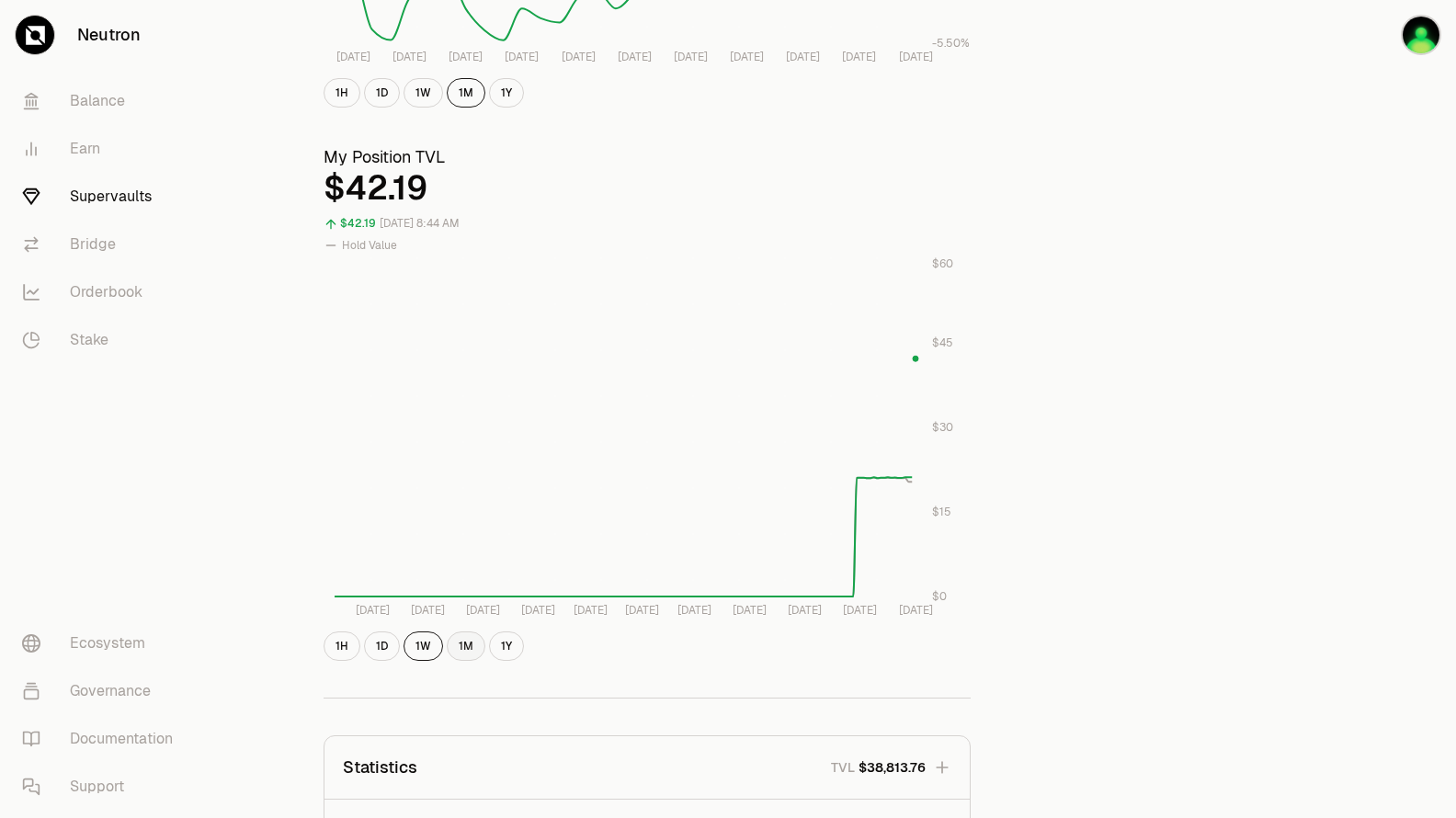
click at [458, 638] on button "1M" at bounding box center [466, 646] width 38 height 30
click at [429, 650] on button "1W" at bounding box center [422, 646] width 39 height 30
click at [390, 647] on button "1D" at bounding box center [381, 646] width 35 height 30
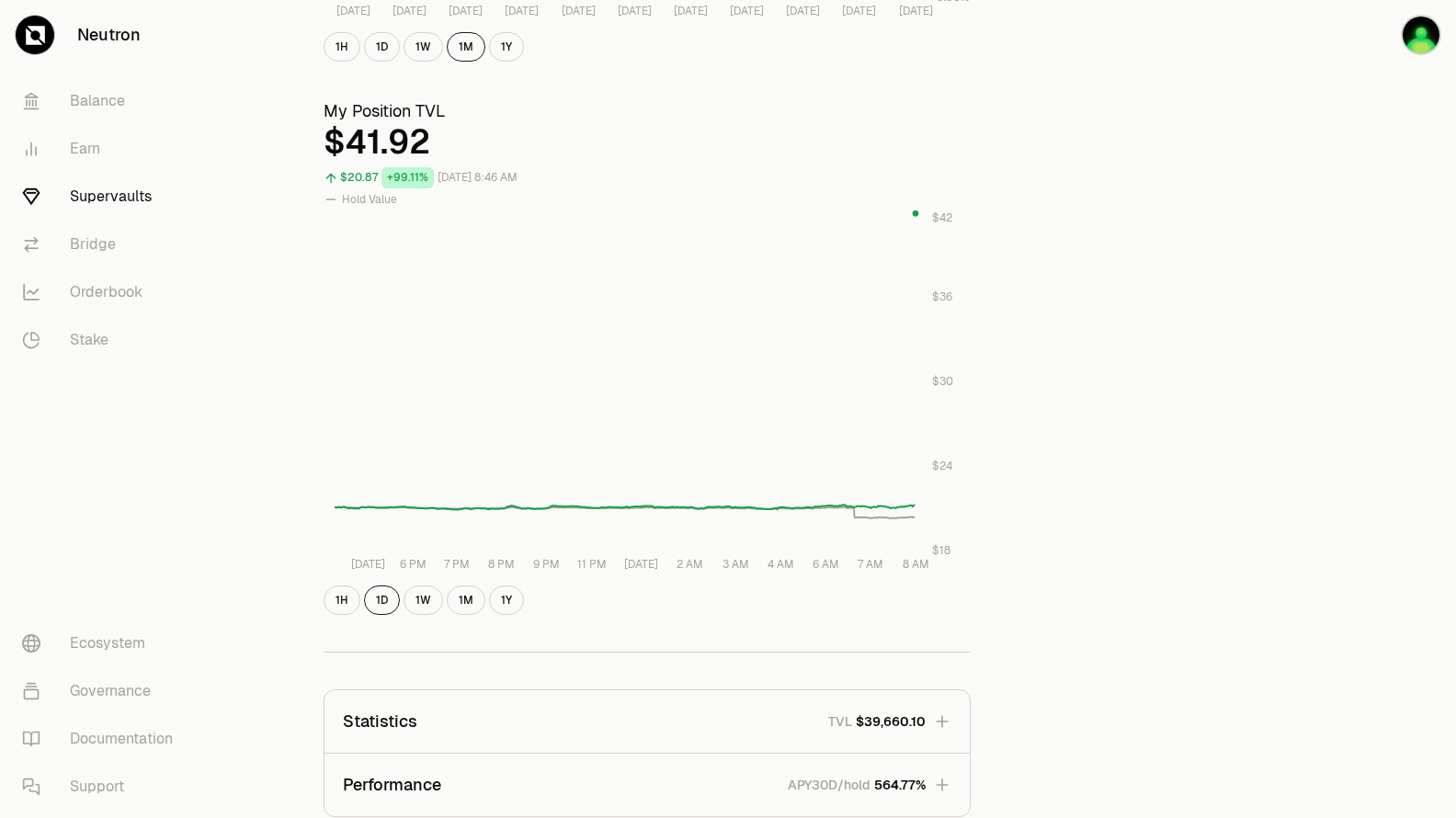
scroll to position [937, 0]
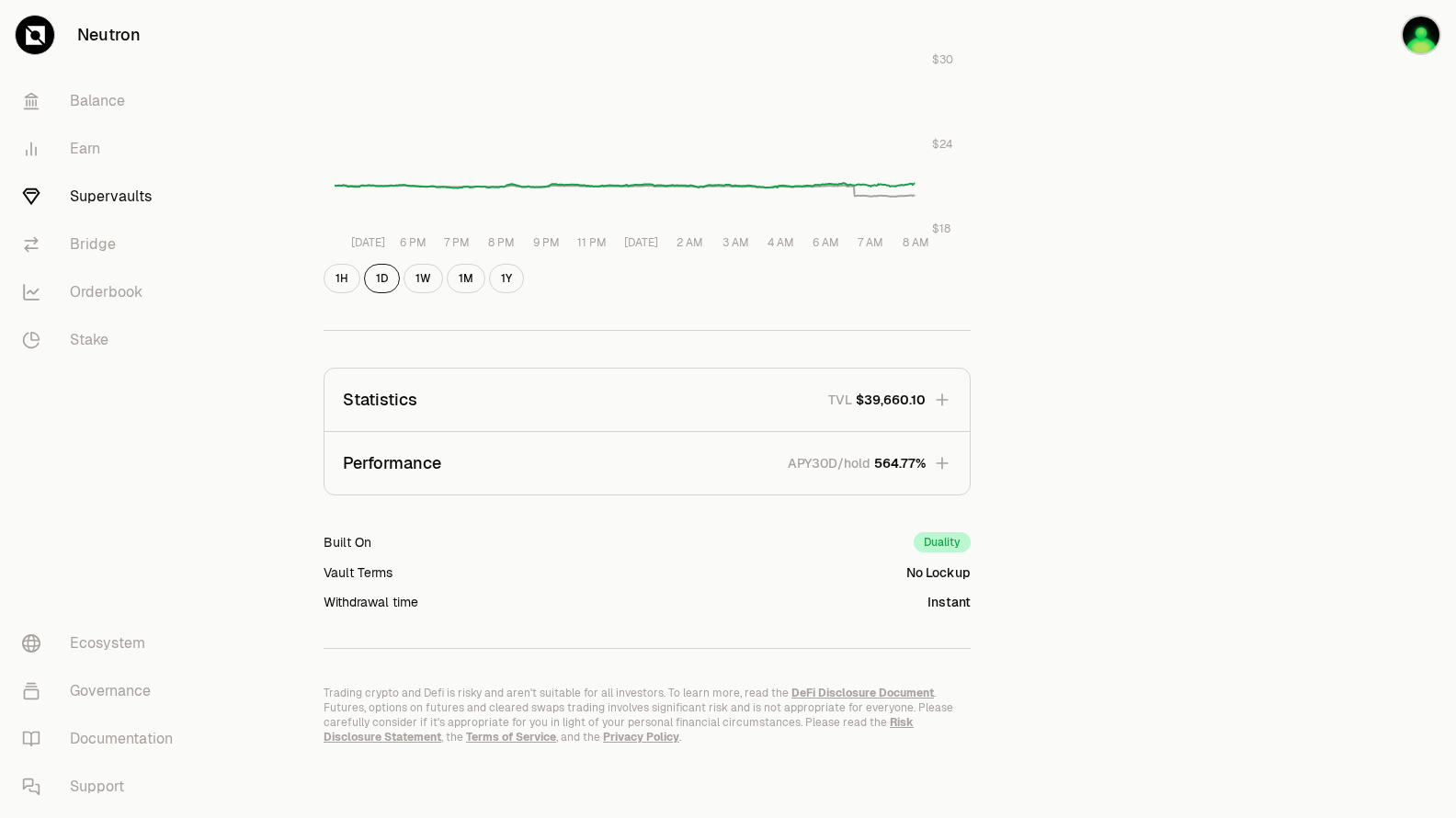
click at [945, 465] on icon "button" at bounding box center [942, 463] width 18 height 18
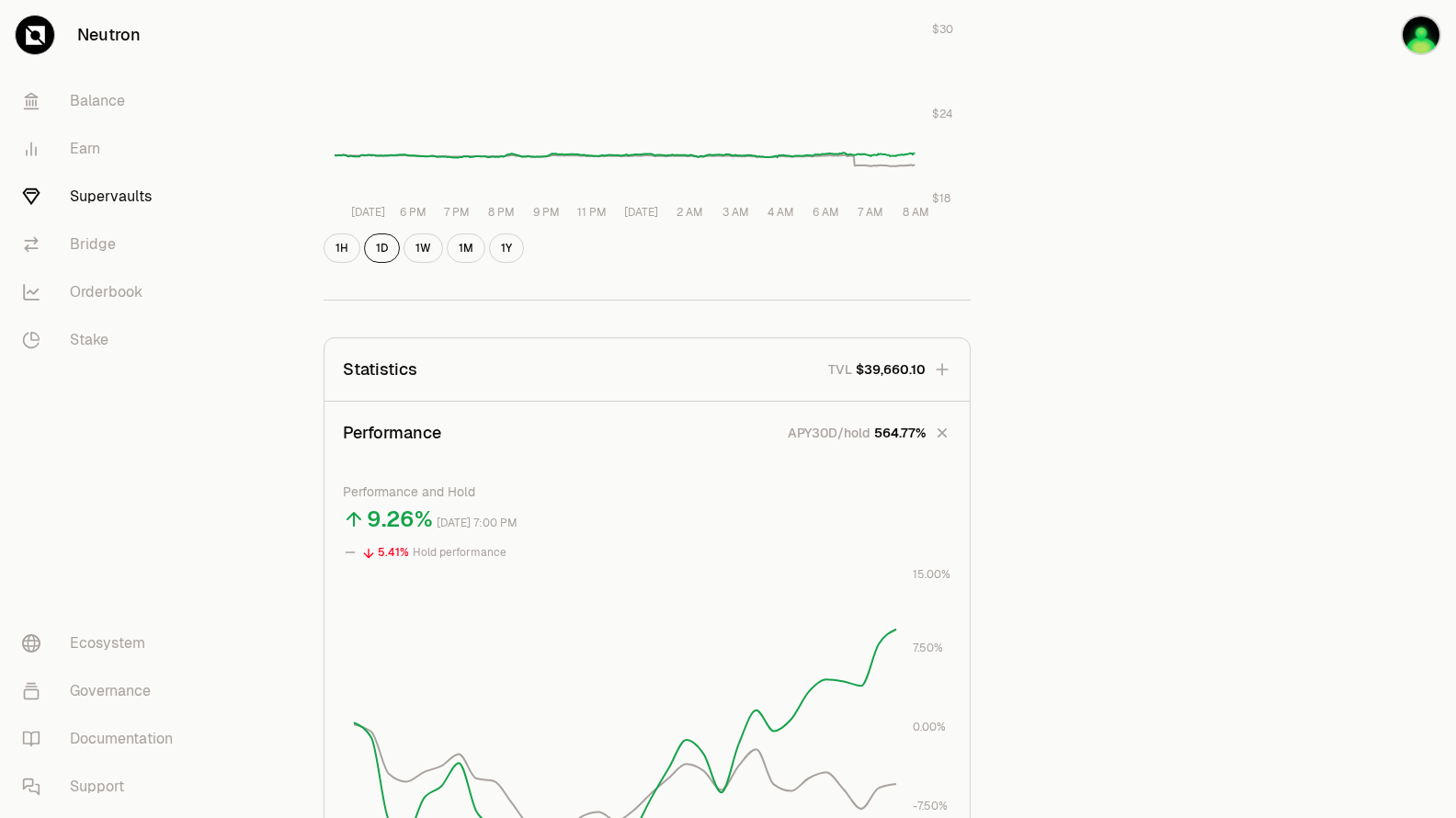
scroll to position [855, 0]
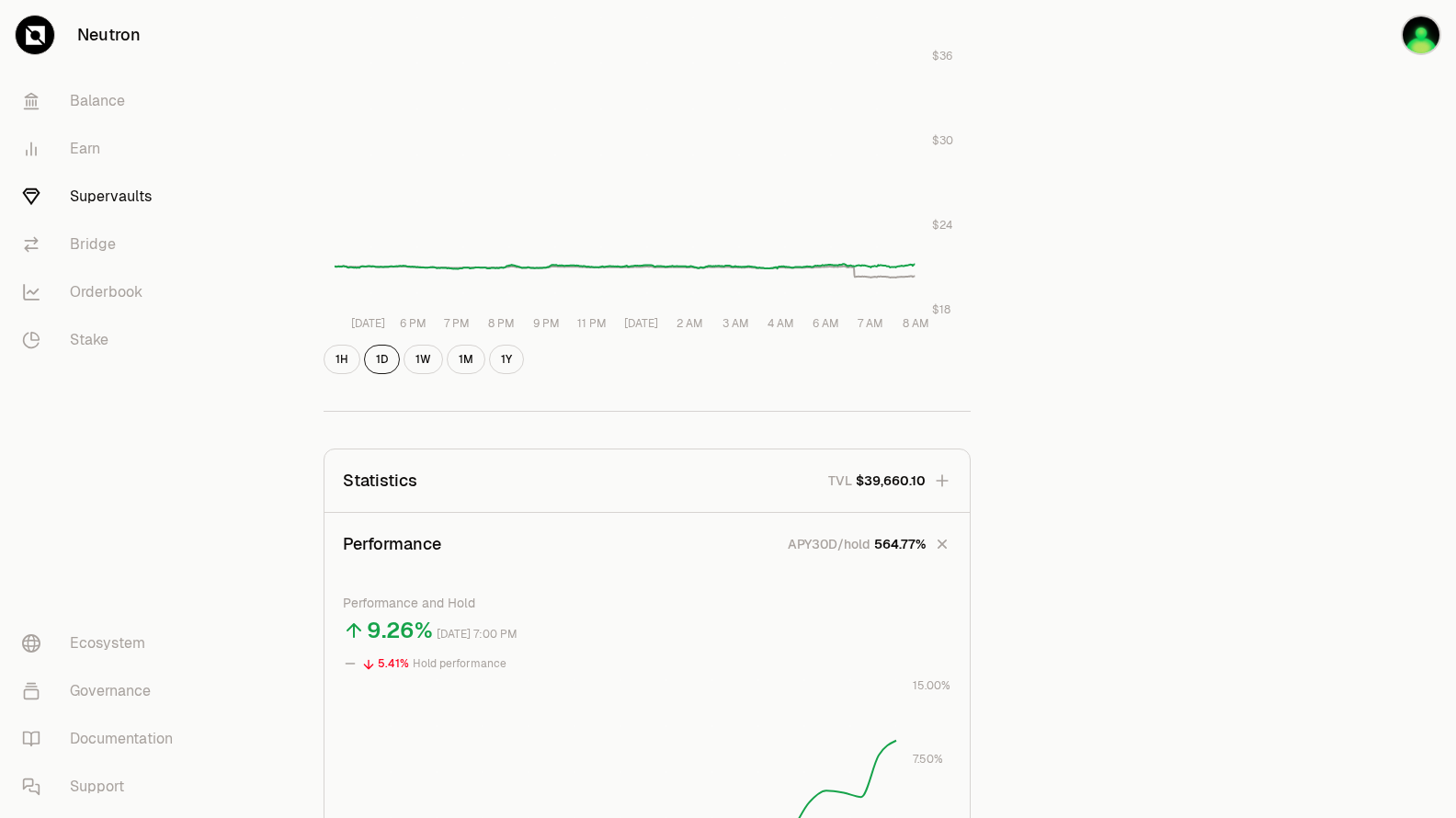
click at [940, 546] on icon "button" at bounding box center [943, 545] width 17 height 17
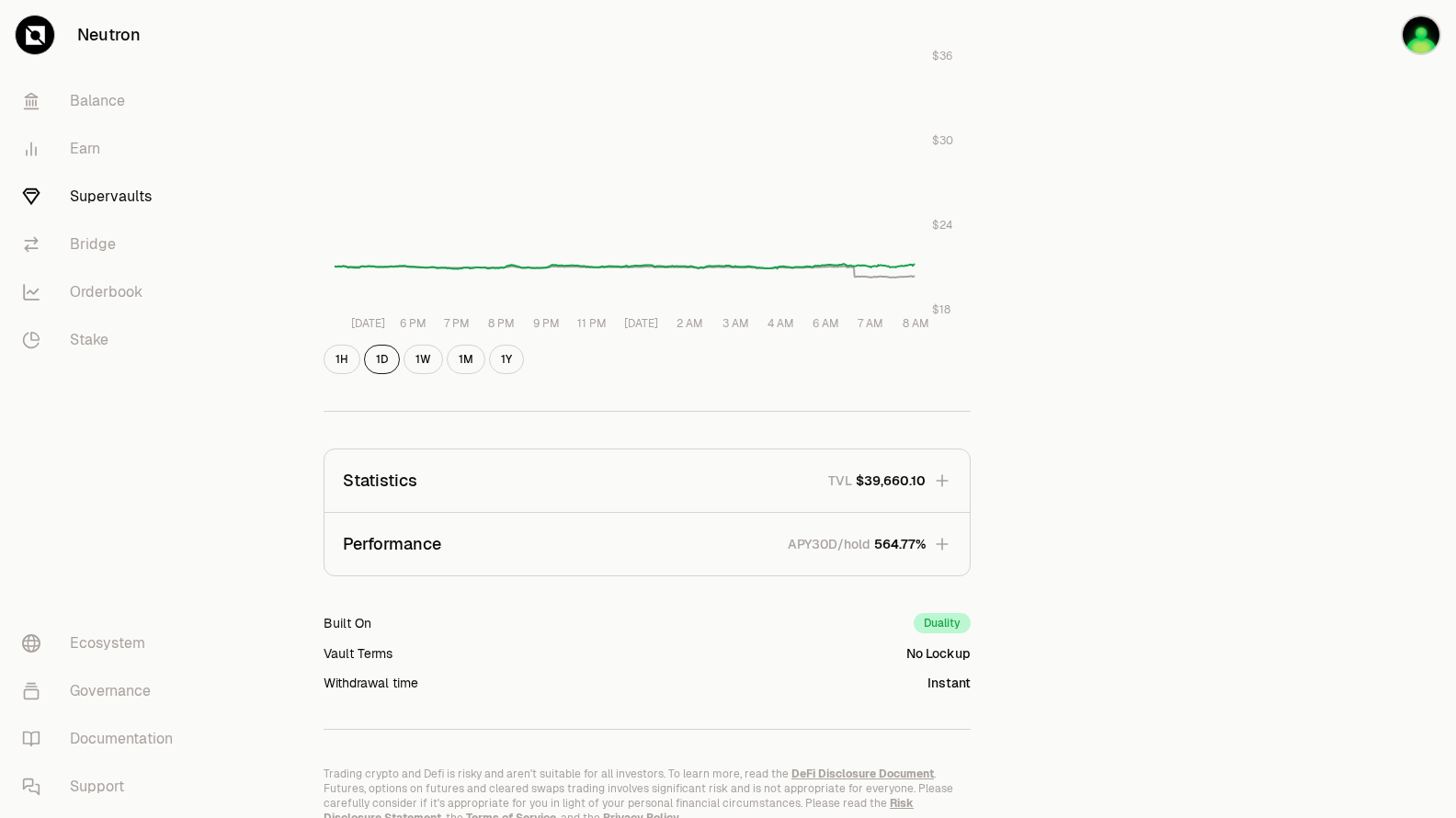
click at [937, 479] on icon "button" at bounding box center [942, 480] width 18 height 18
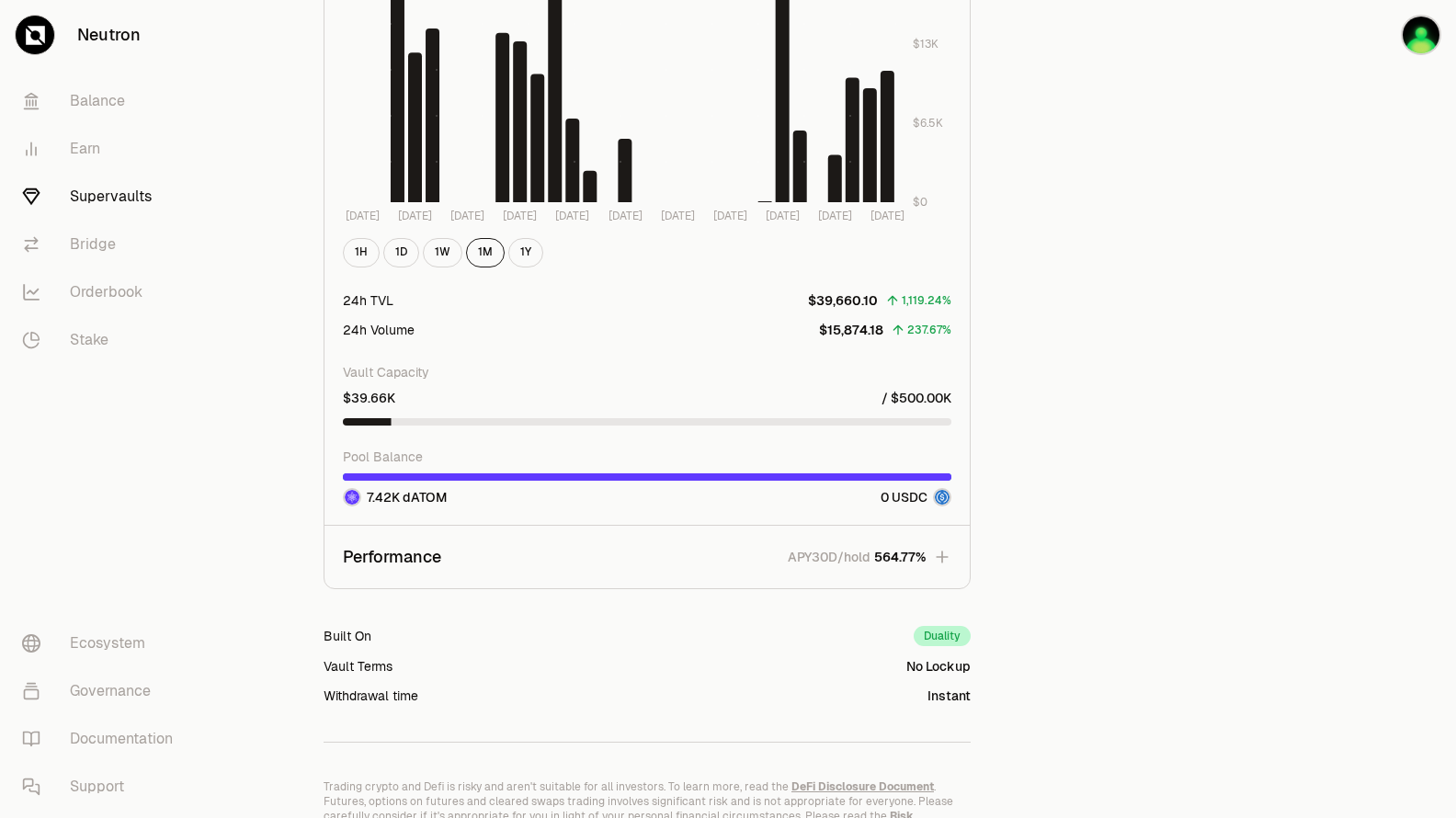
scroll to position [2051, 0]
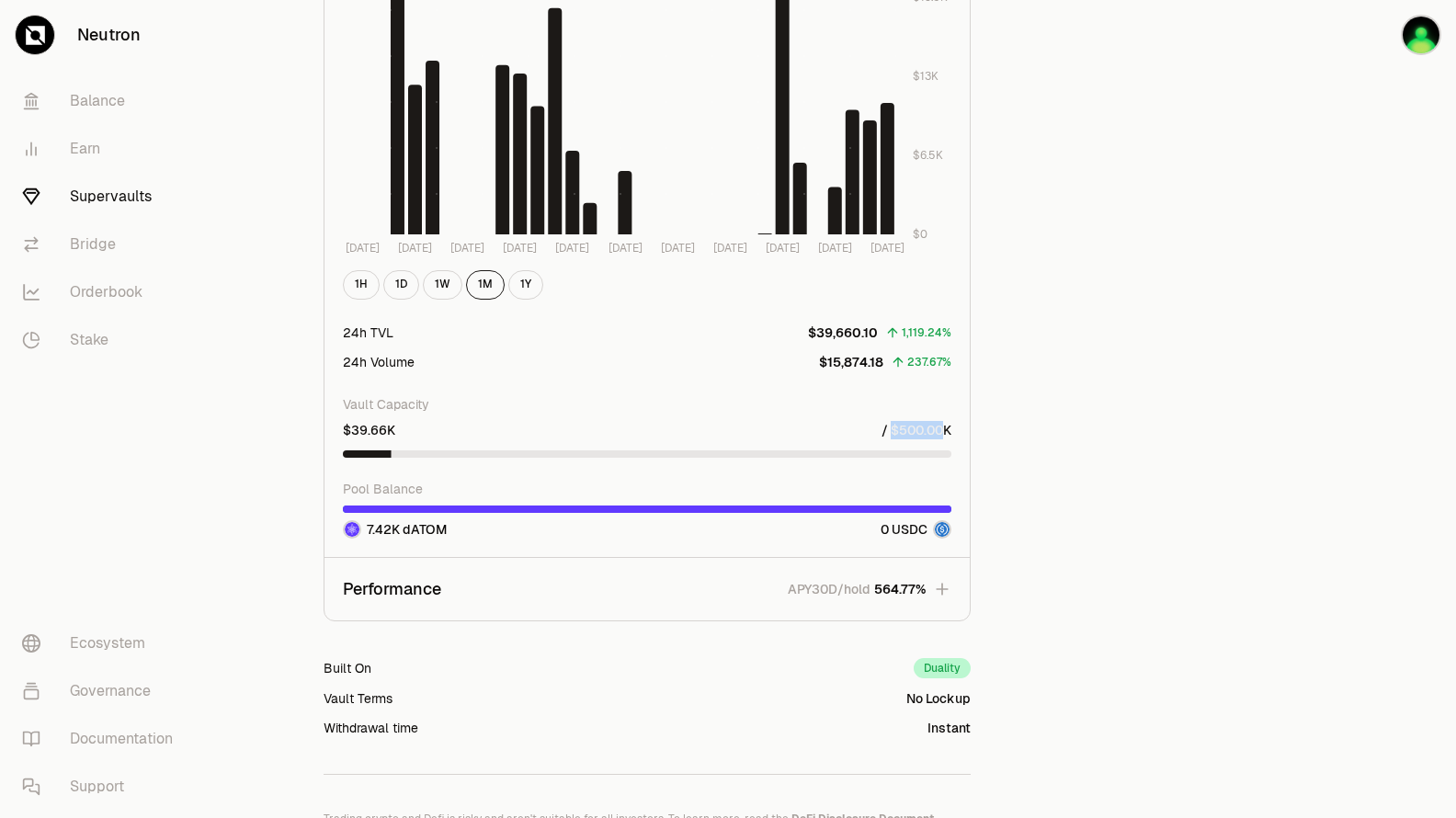
drag, startPoint x: 891, startPoint y: 426, endPoint x: 944, endPoint y: 433, distance: 53.5
click at [944, 433] on p "/ $500.00K" at bounding box center [916, 430] width 70 height 18
click at [936, 432] on p "/ $500.00K" at bounding box center [916, 430] width 70 height 18
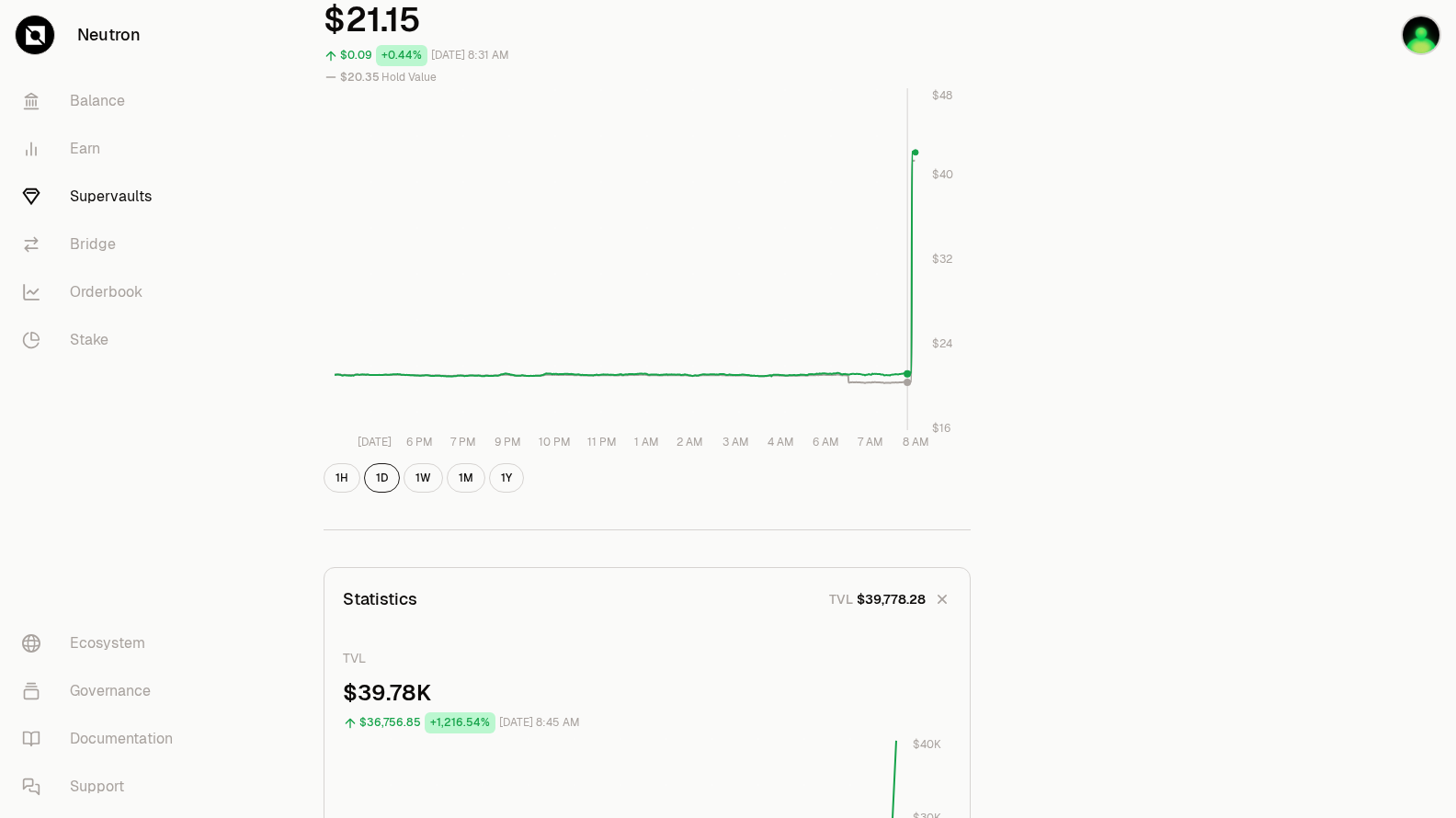
scroll to position [736, 0]
click at [334, 484] on button "1H" at bounding box center [342, 480] width 36 height 30
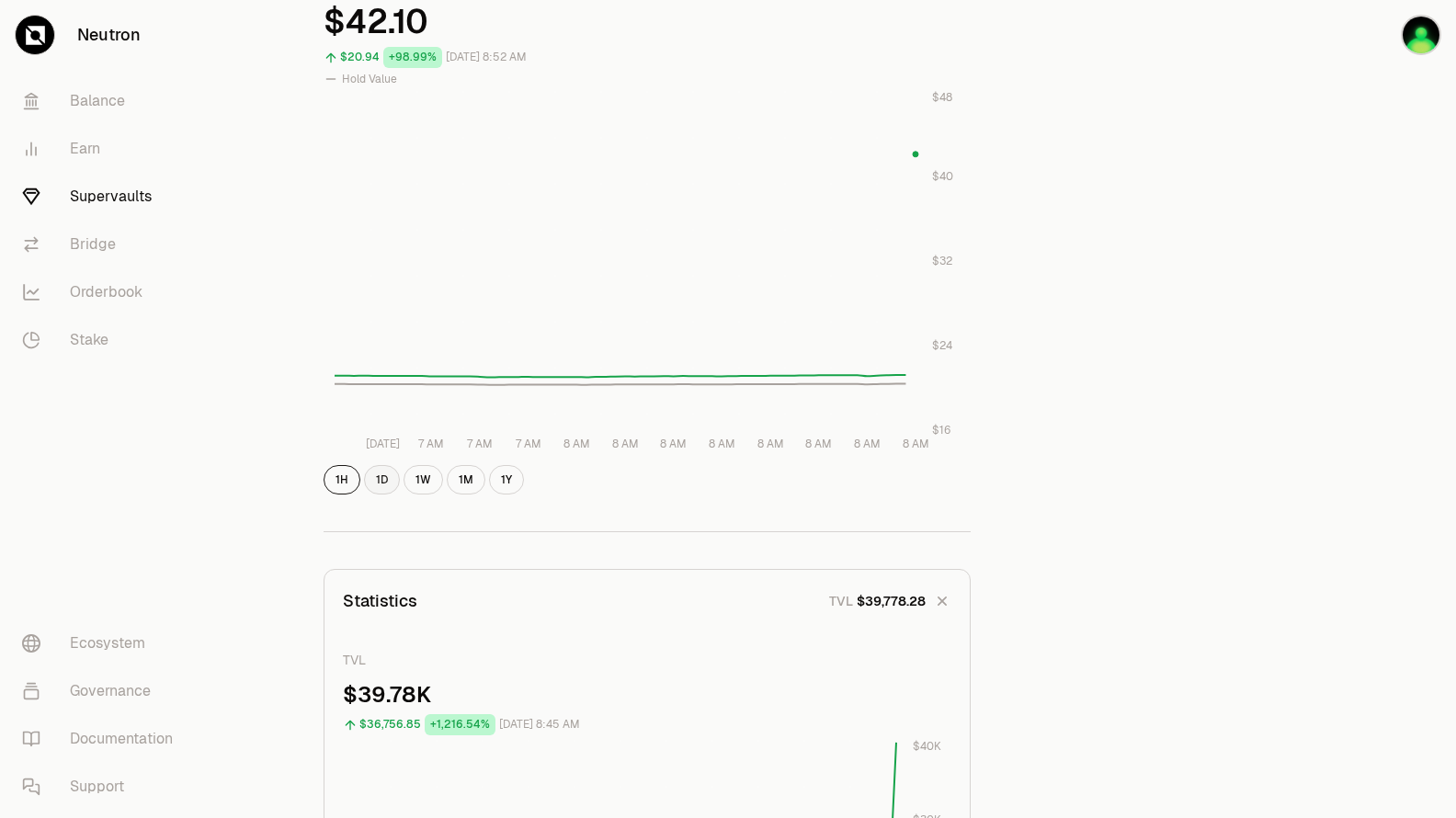
click at [387, 487] on button "1D" at bounding box center [381, 480] width 35 height 30
click at [414, 479] on button "1W" at bounding box center [422, 480] width 39 height 30
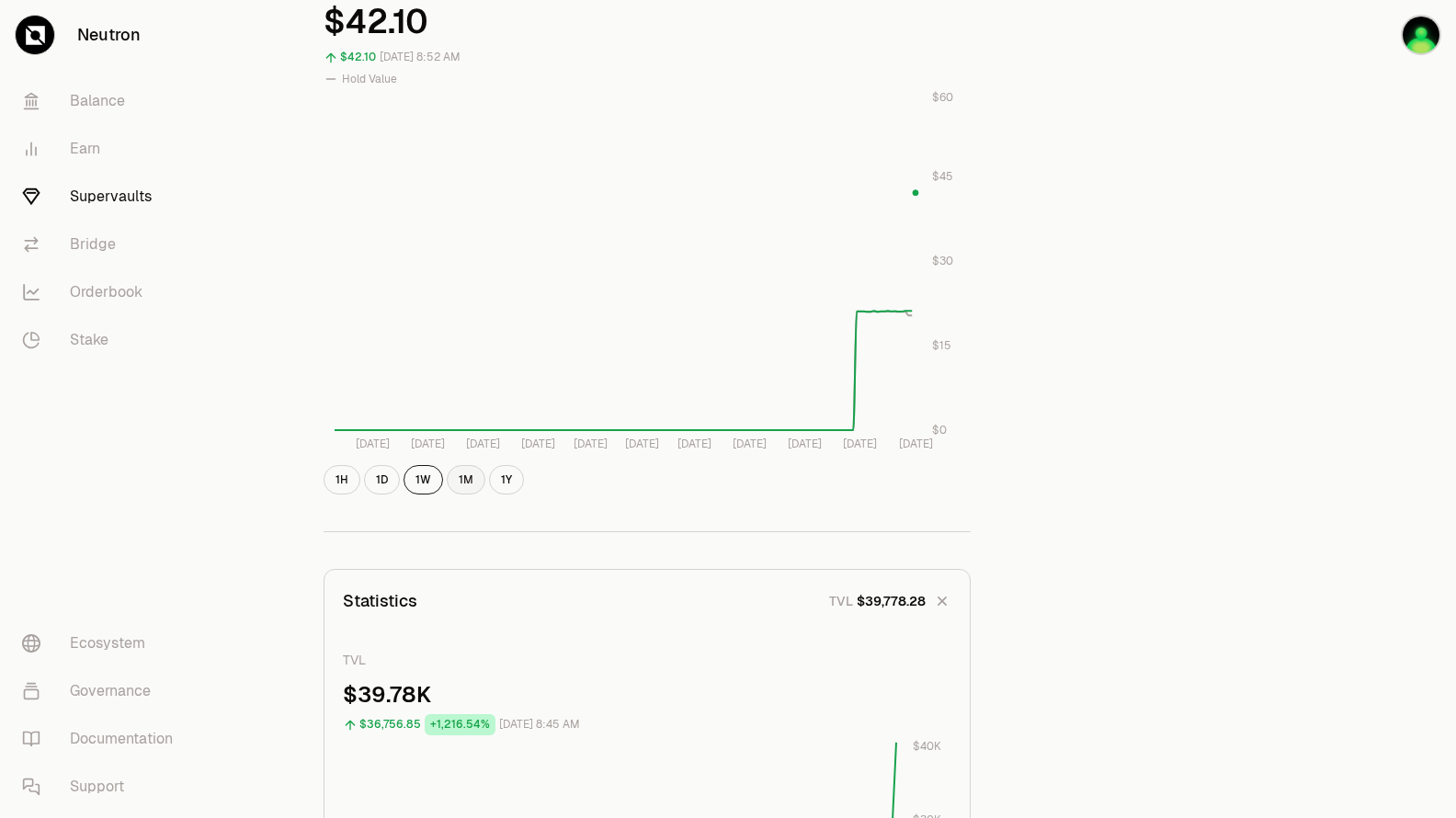
click at [464, 481] on button "1M" at bounding box center [466, 480] width 38 height 30
click at [508, 486] on button "1Y" at bounding box center [507, 480] width 34 height 30
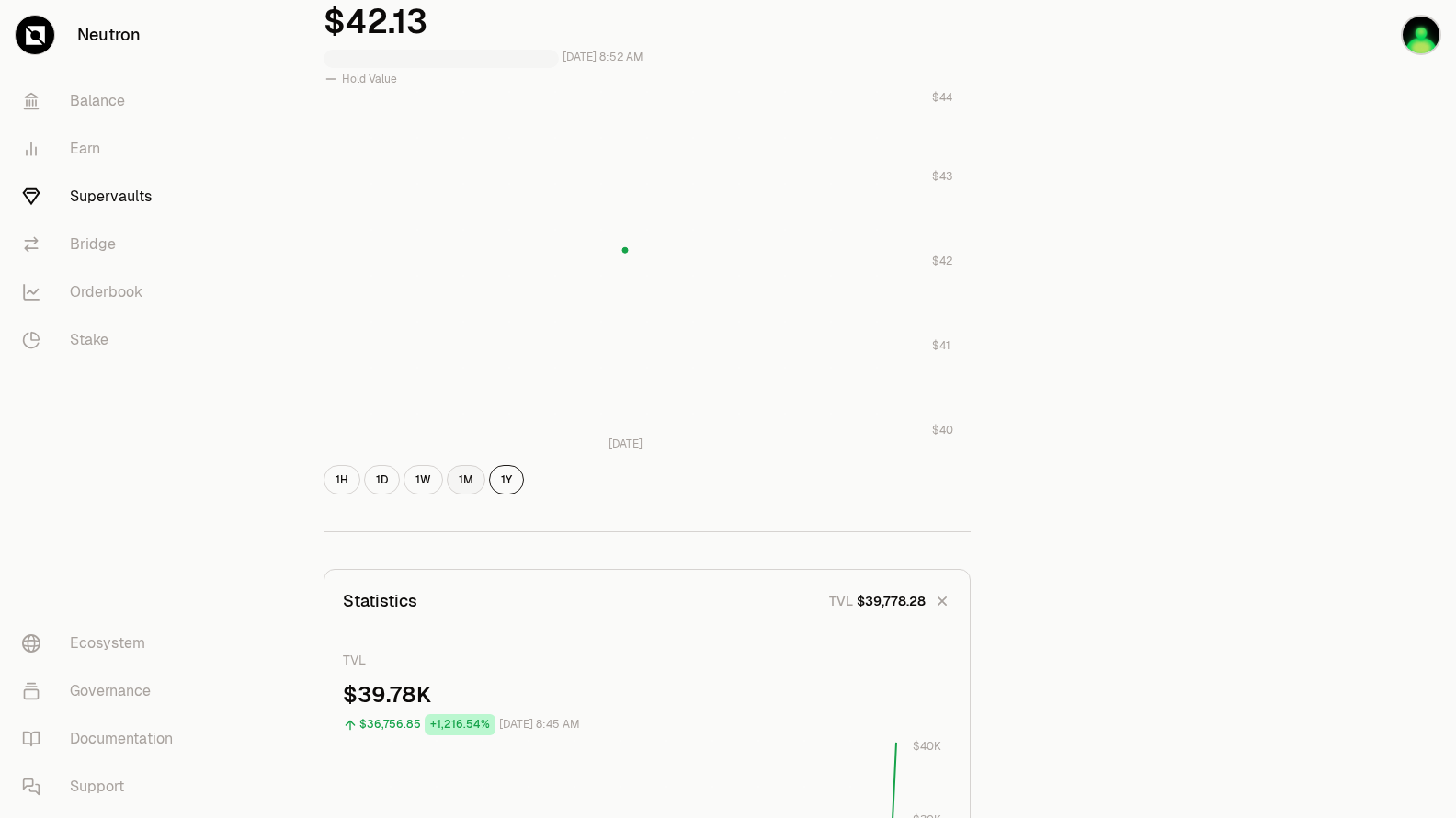
click at [462, 485] on button "1M" at bounding box center [466, 480] width 38 height 30
click at [414, 489] on button "1W" at bounding box center [422, 480] width 39 height 30
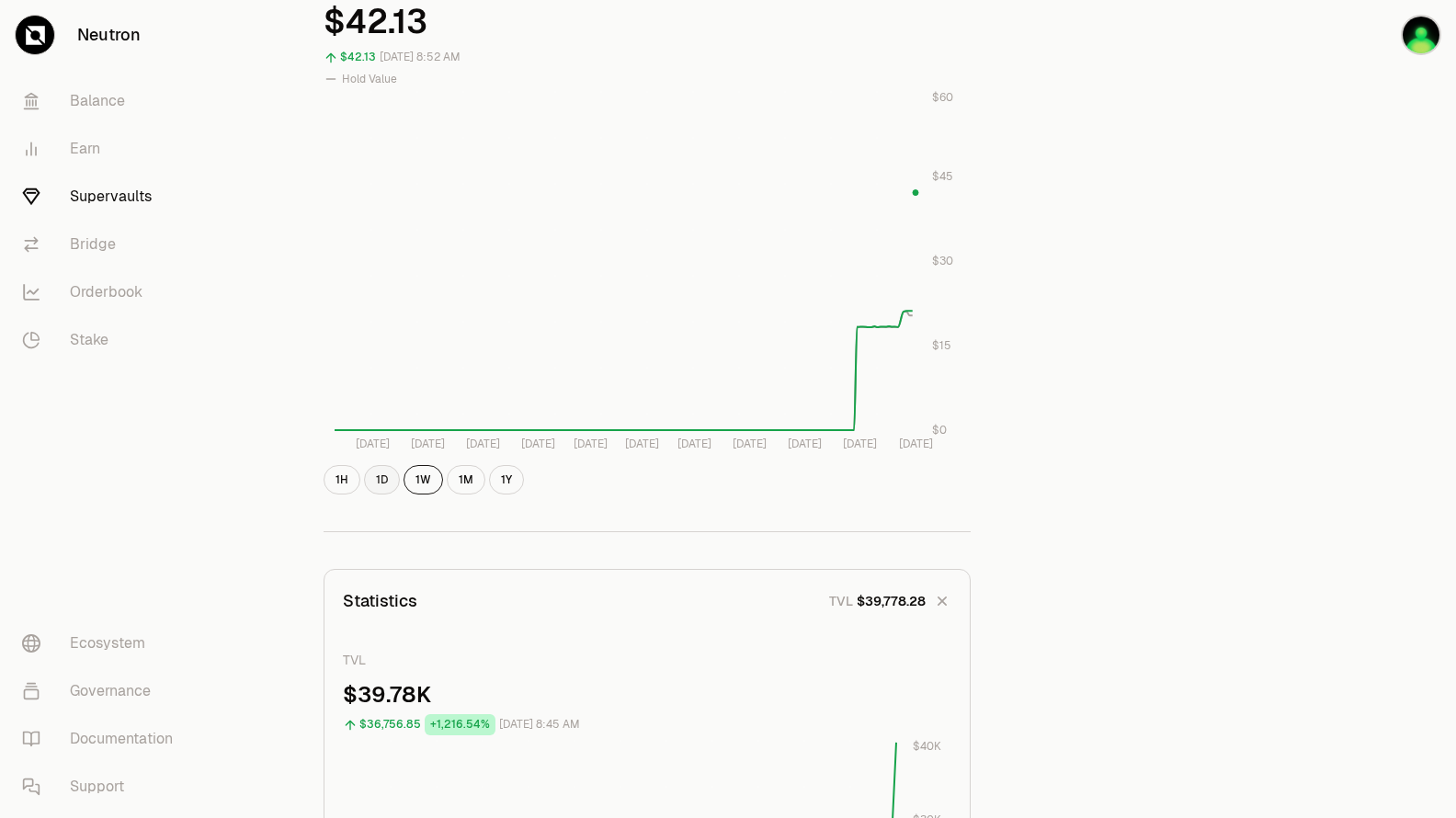
click at [382, 486] on button "1D" at bounding box center [381, 480] width 35 height 30
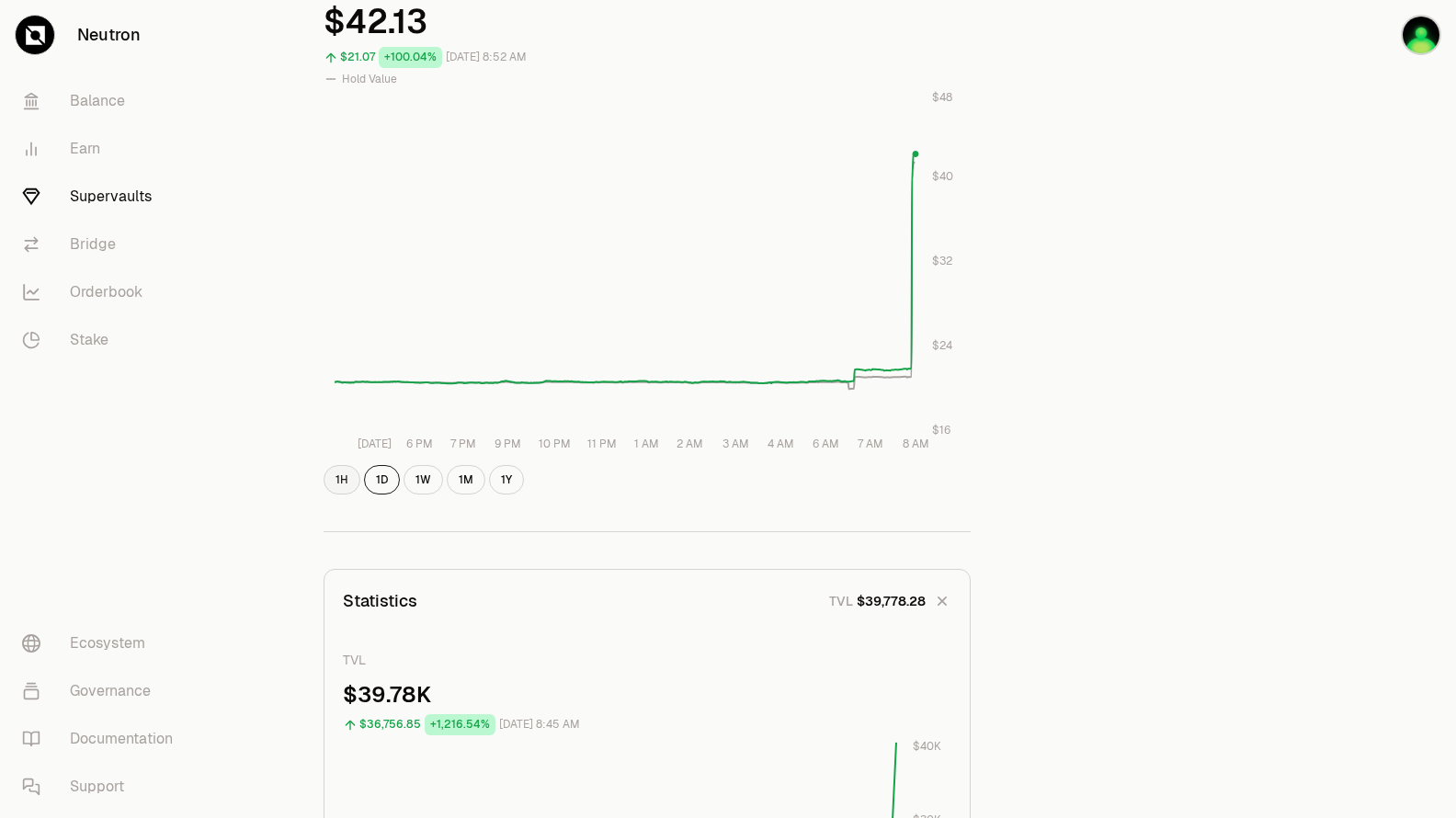
click at [337, 484] on button "1H" at bounding box center [342, 480] width 36 height 30
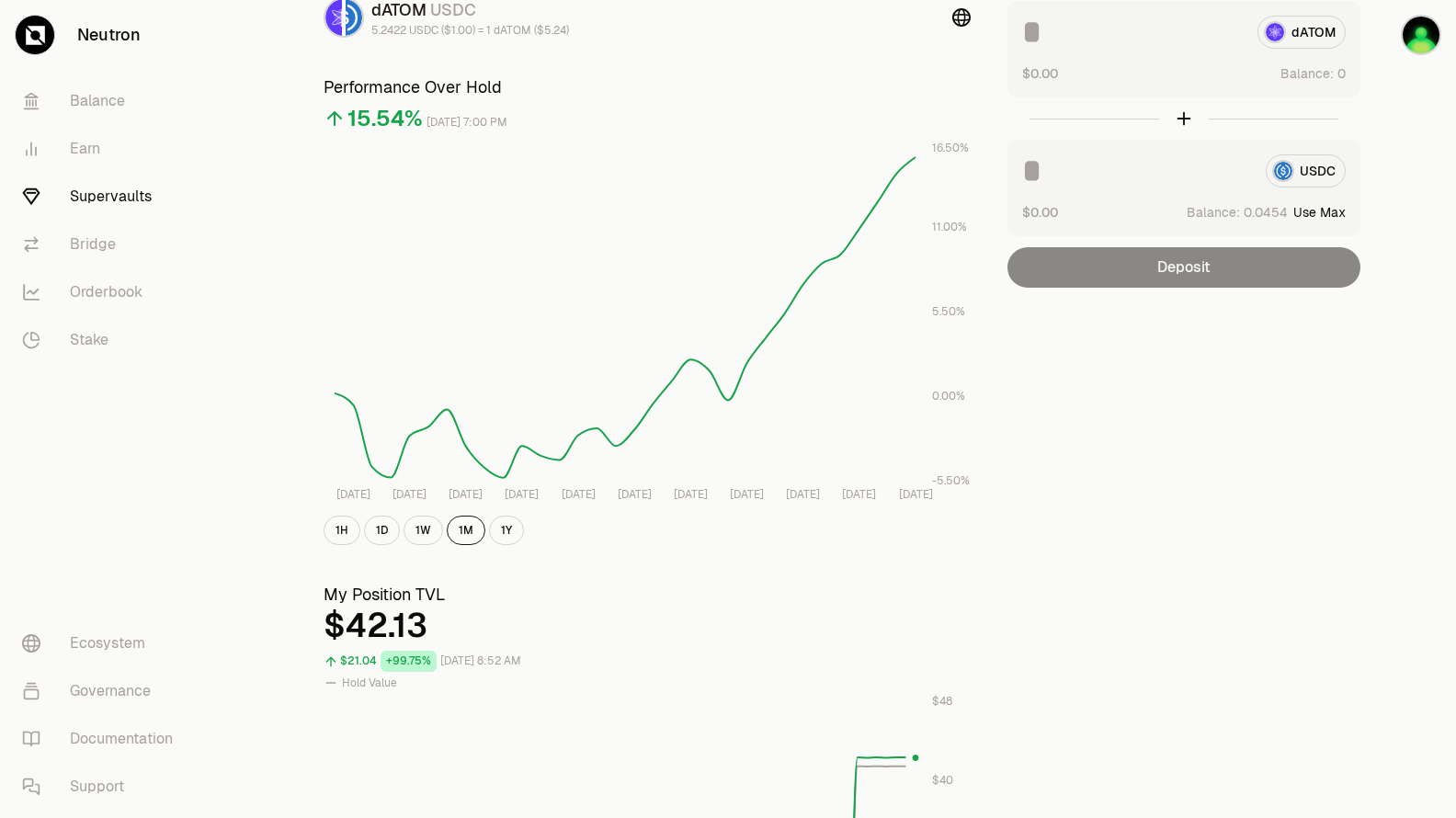
scroll to position [0, 0]
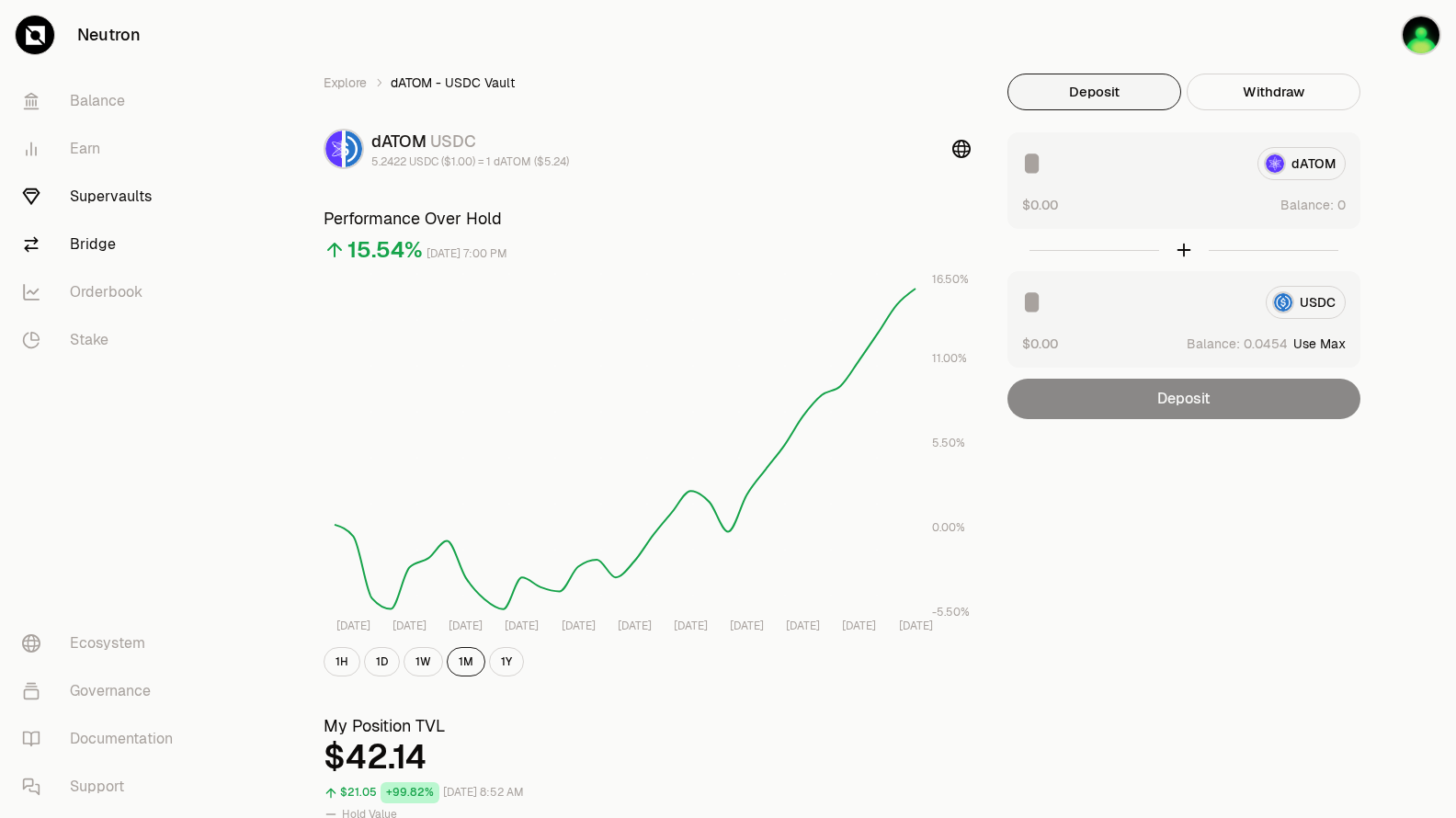
click at [82, 240] on link "Bridge" at bounding box center [103, 244] width 192 height 48
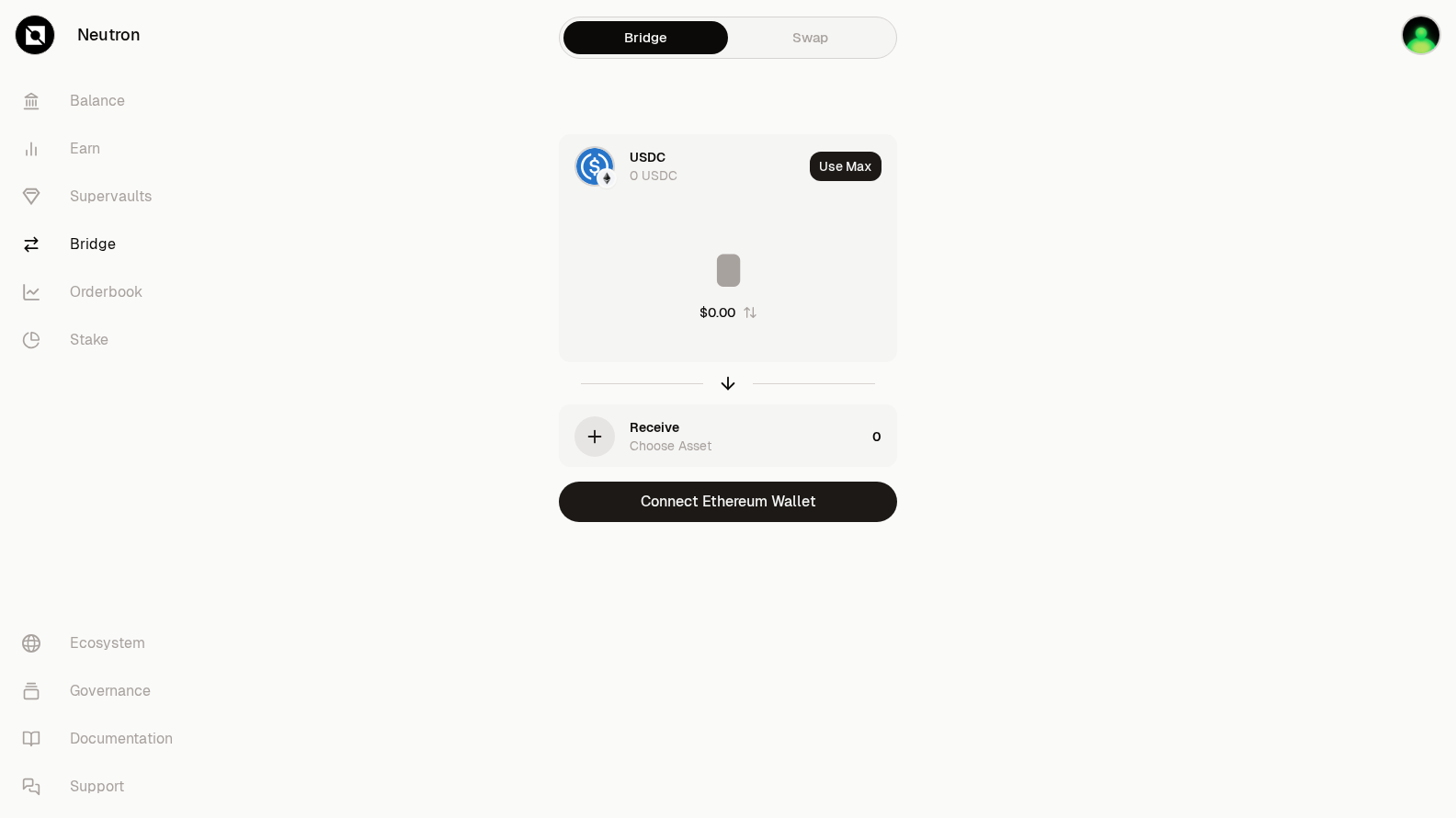
click at [736, 264] on input at bounding box center [727, 270] width 336 height 56
click at [650, 170] on div "0 USDC" at bounding box center [653, 175] width 48 height 18
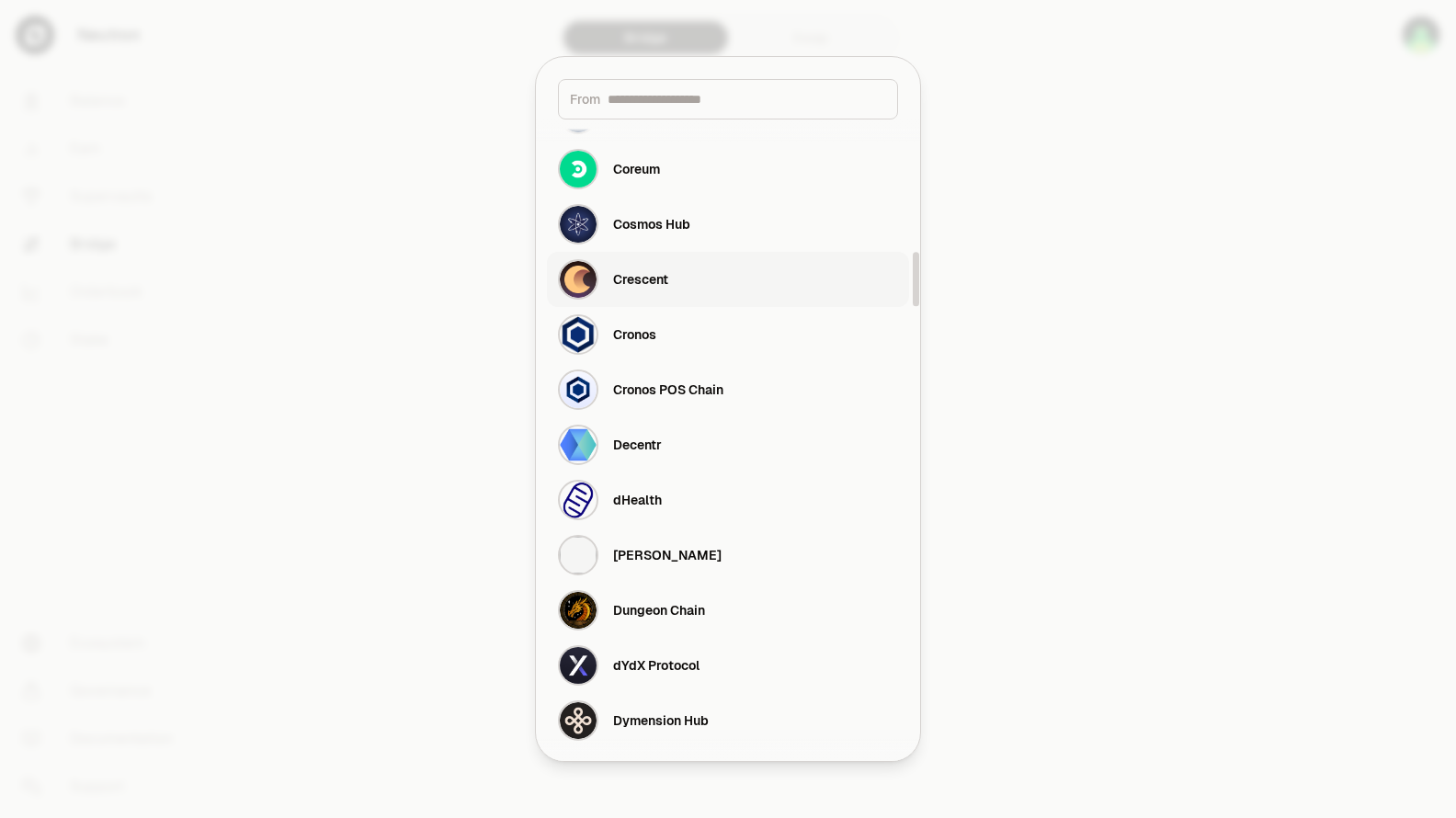
scroll to position [1562, 0]
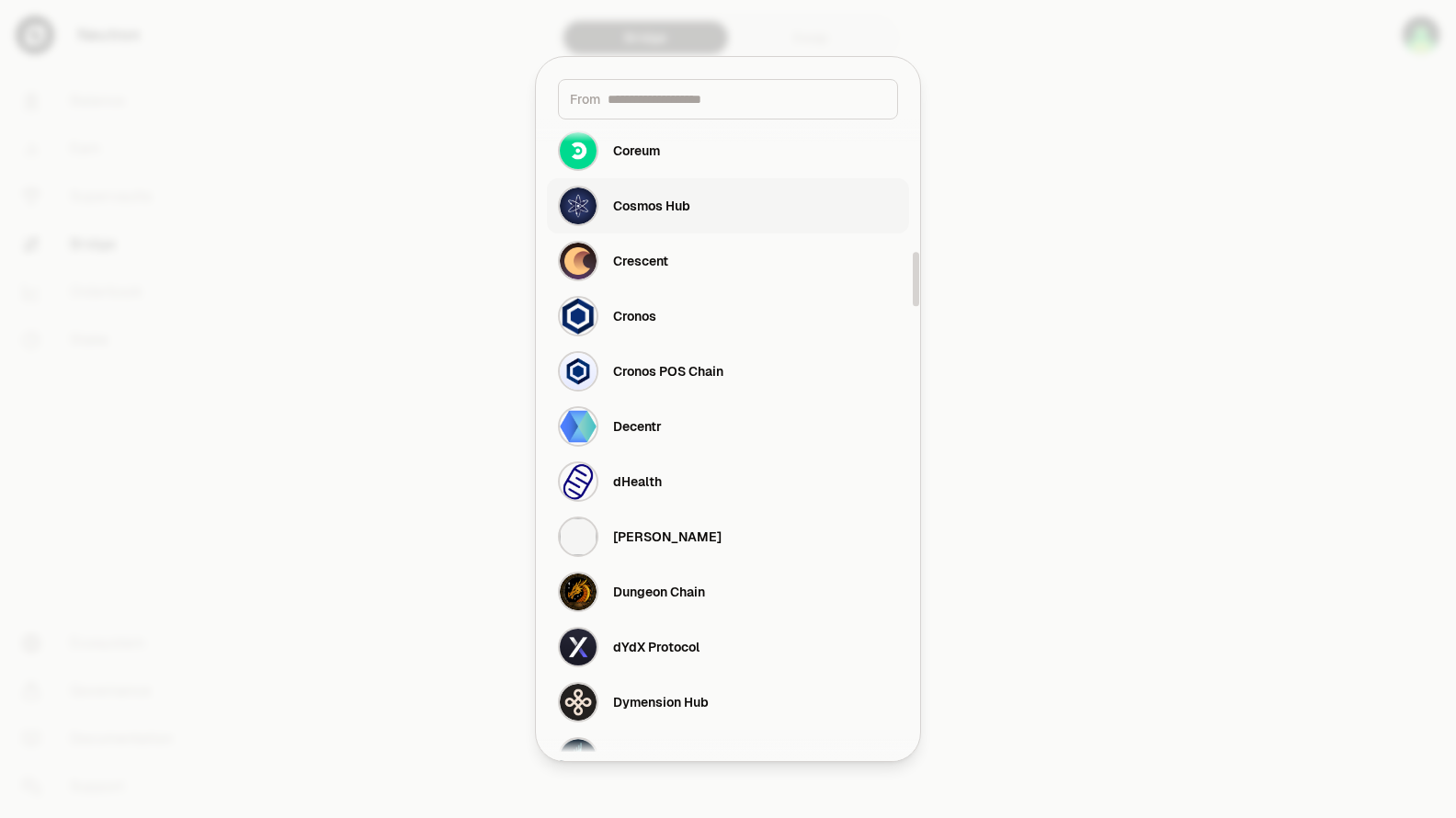
click at [679, 206] on div "Cosmos Hub" at bounding box center [651, 205] width 78 height 18
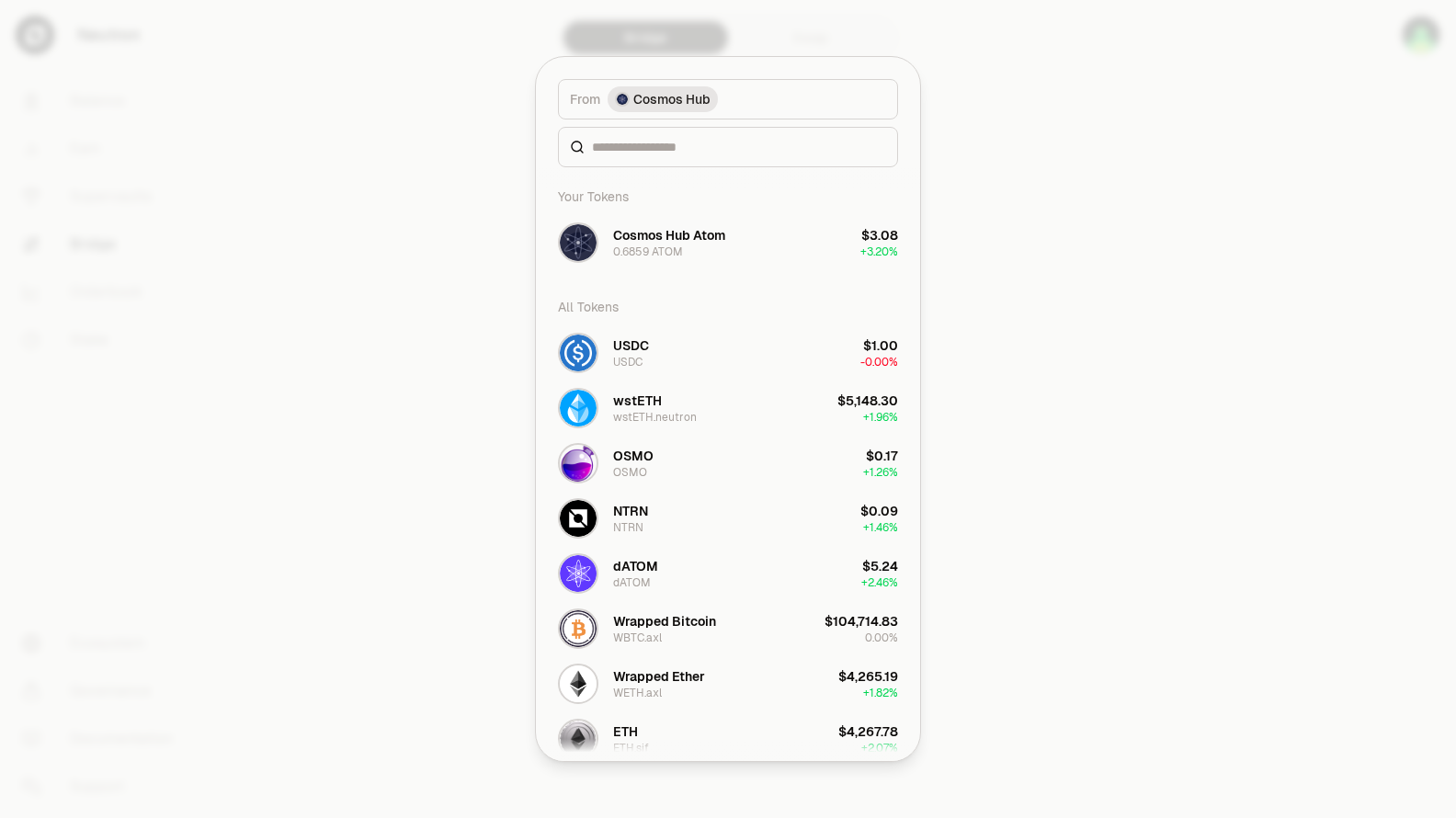
click at [1090, 450] on div at bounding box center [728, 409] width 1456 height 818
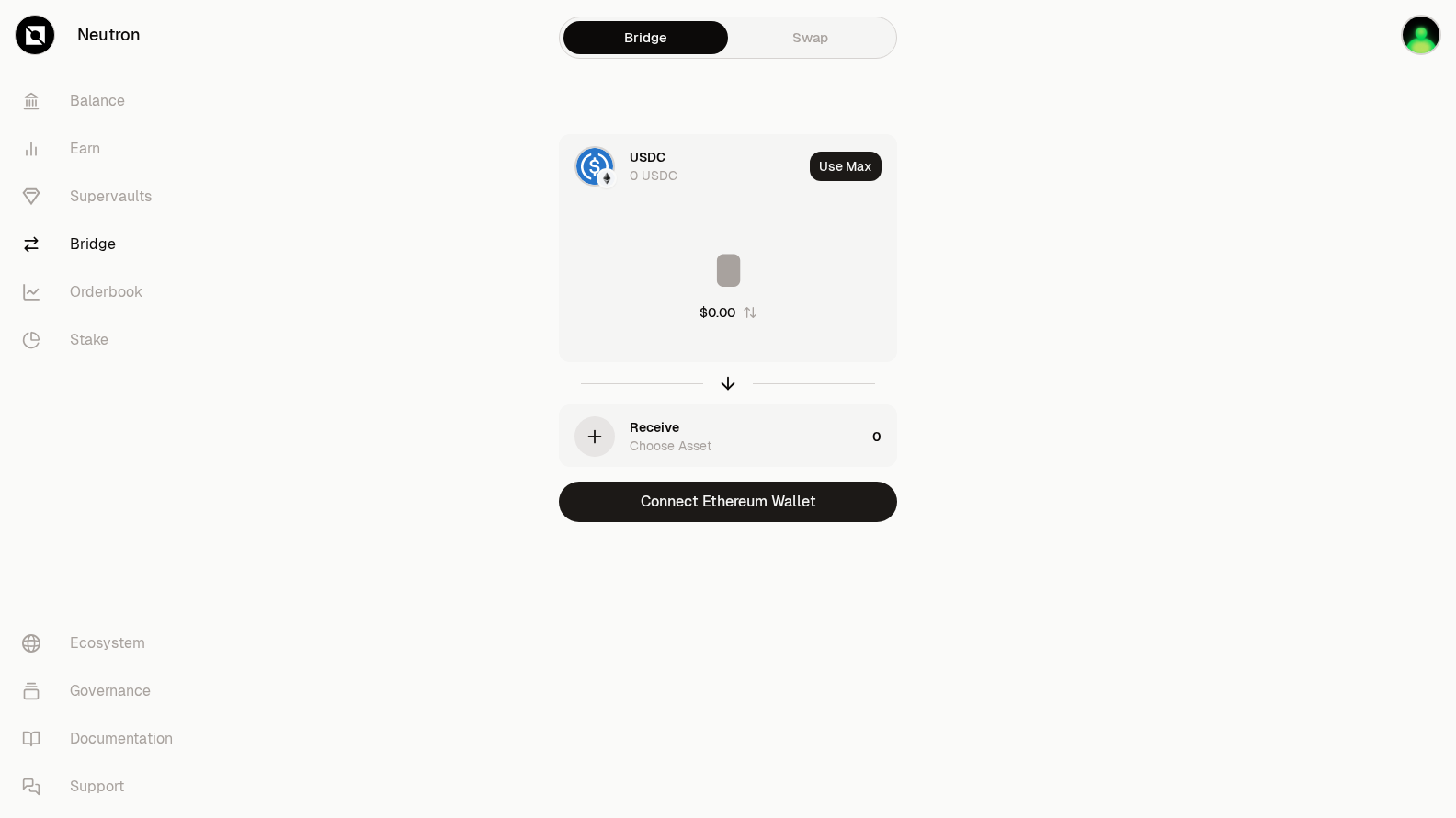
click at [660, 166] on div "USDC" at bounding box center [647, 157] width 35 height 18
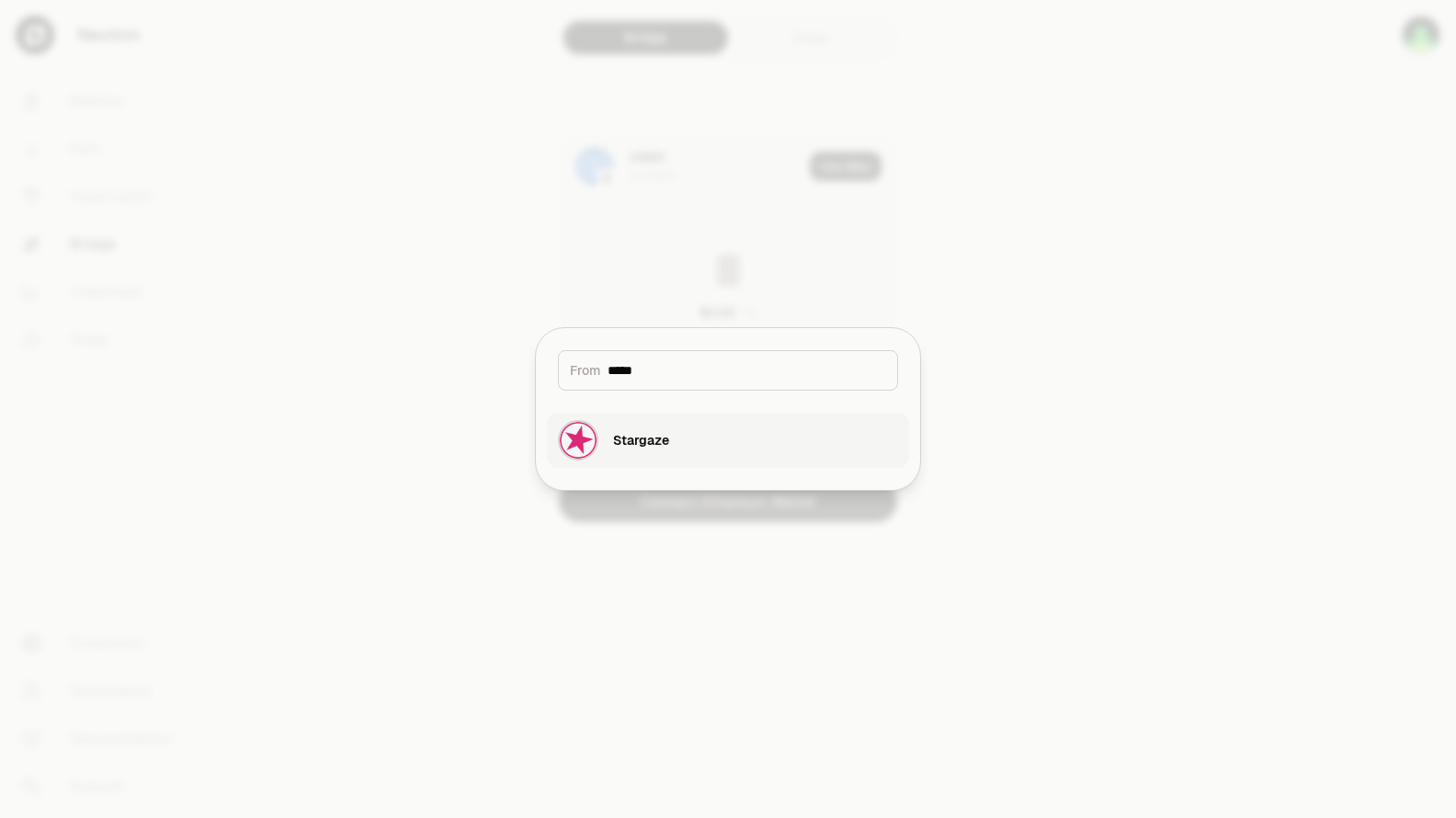
type input "*****"
click at [610, 443] on div "Stargaze" at bounding box center [614, 441] width 111 height 40
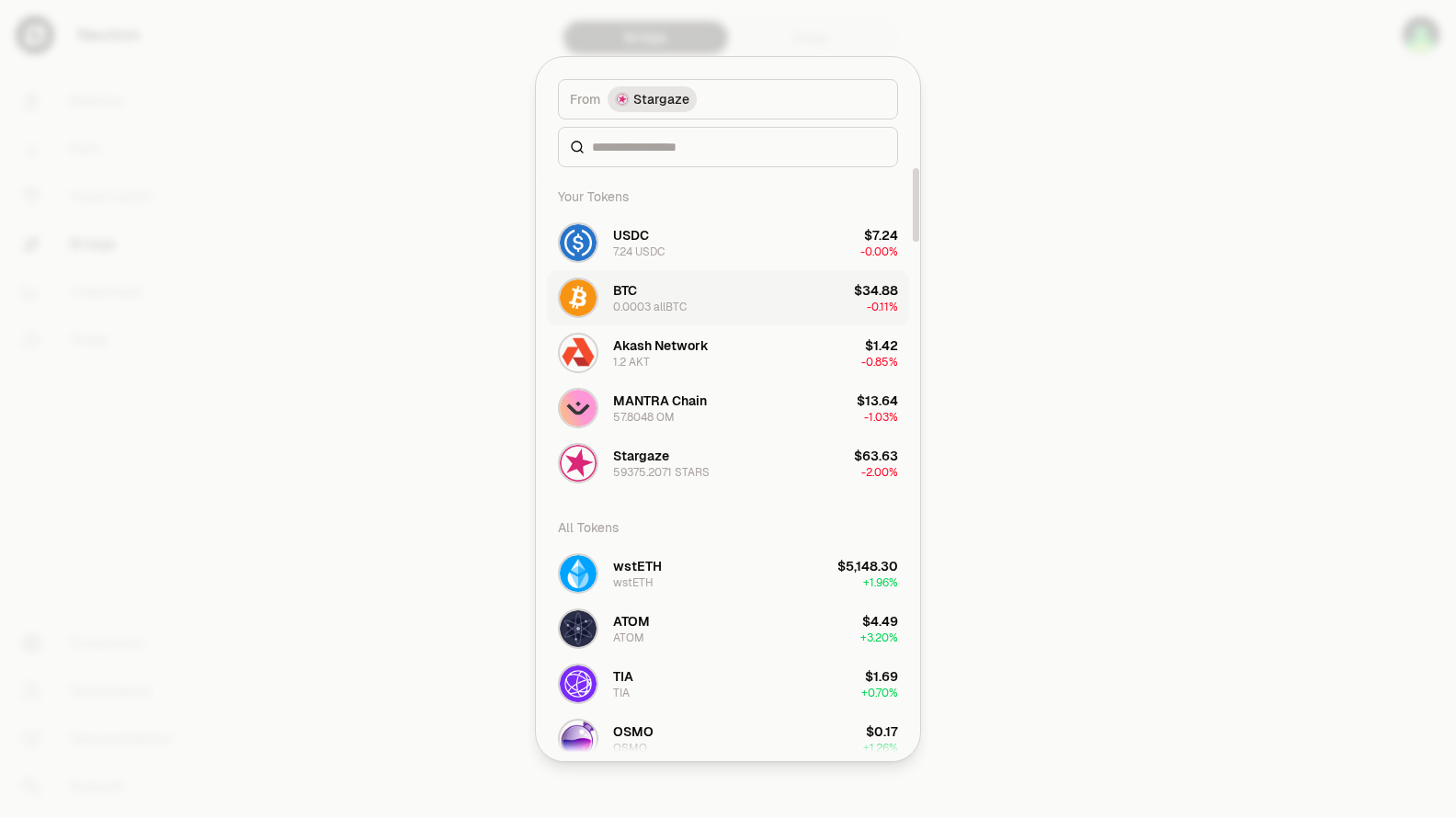
click at [754, 301] on button "BTC 0.0003 allBTC $34.88 -0.11%" at bounding box center [728, 298] width 362 height 56
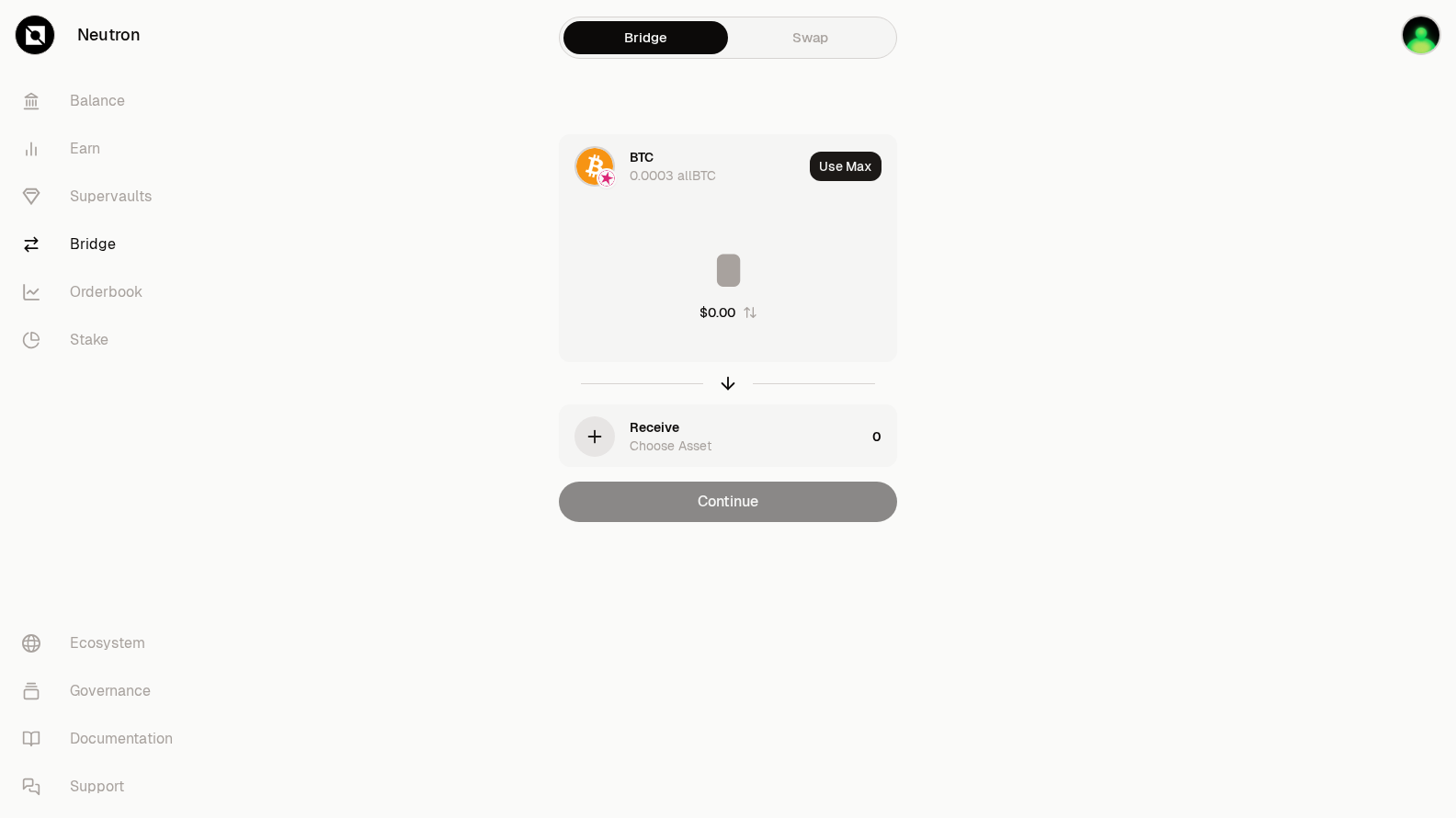
click at [612, 436] on div "button" at bounding box center [595, 437] width 40 height 40
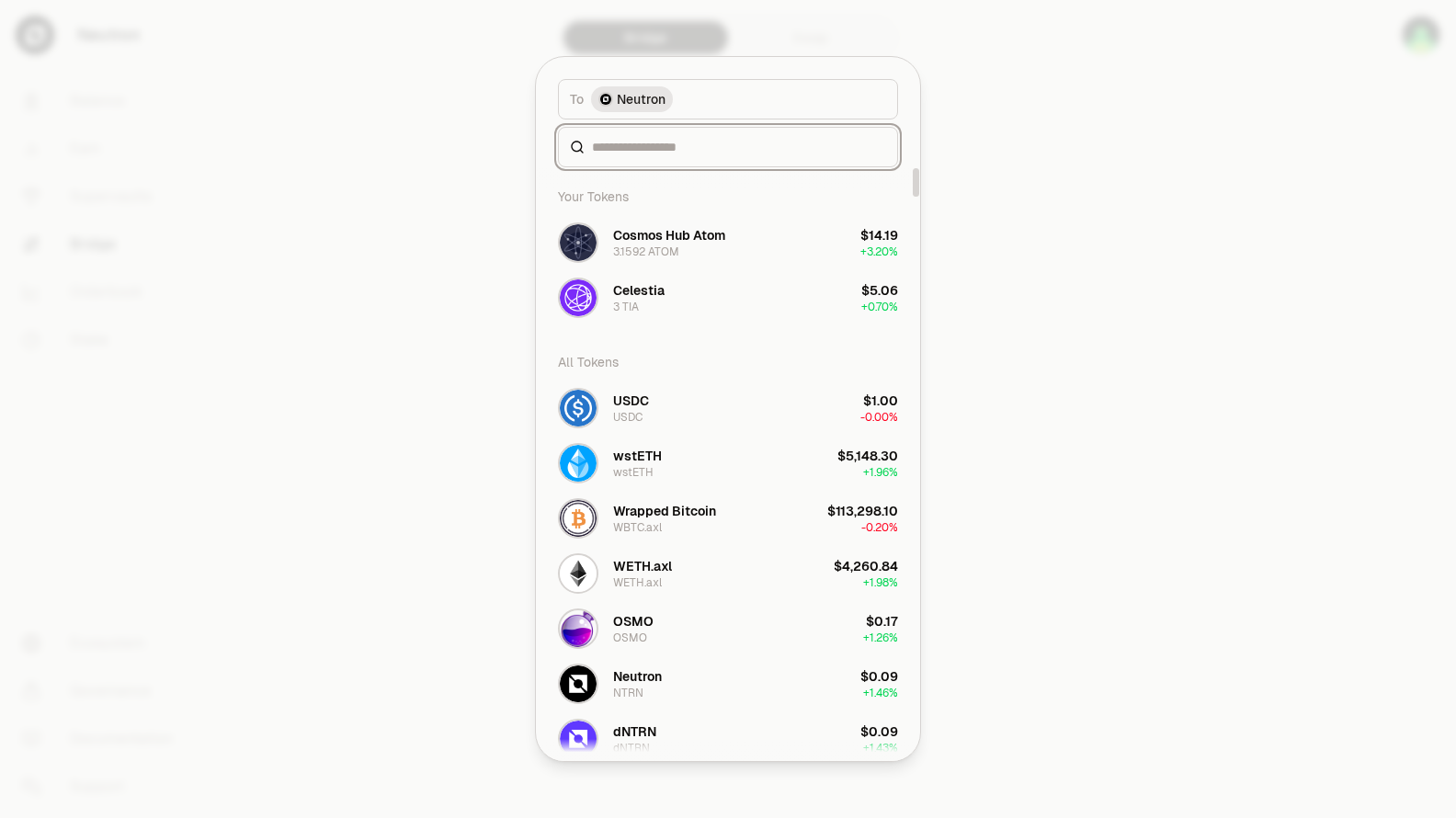
click at [751, 148] on input at bounding box center [739, 147] width 294 height 18
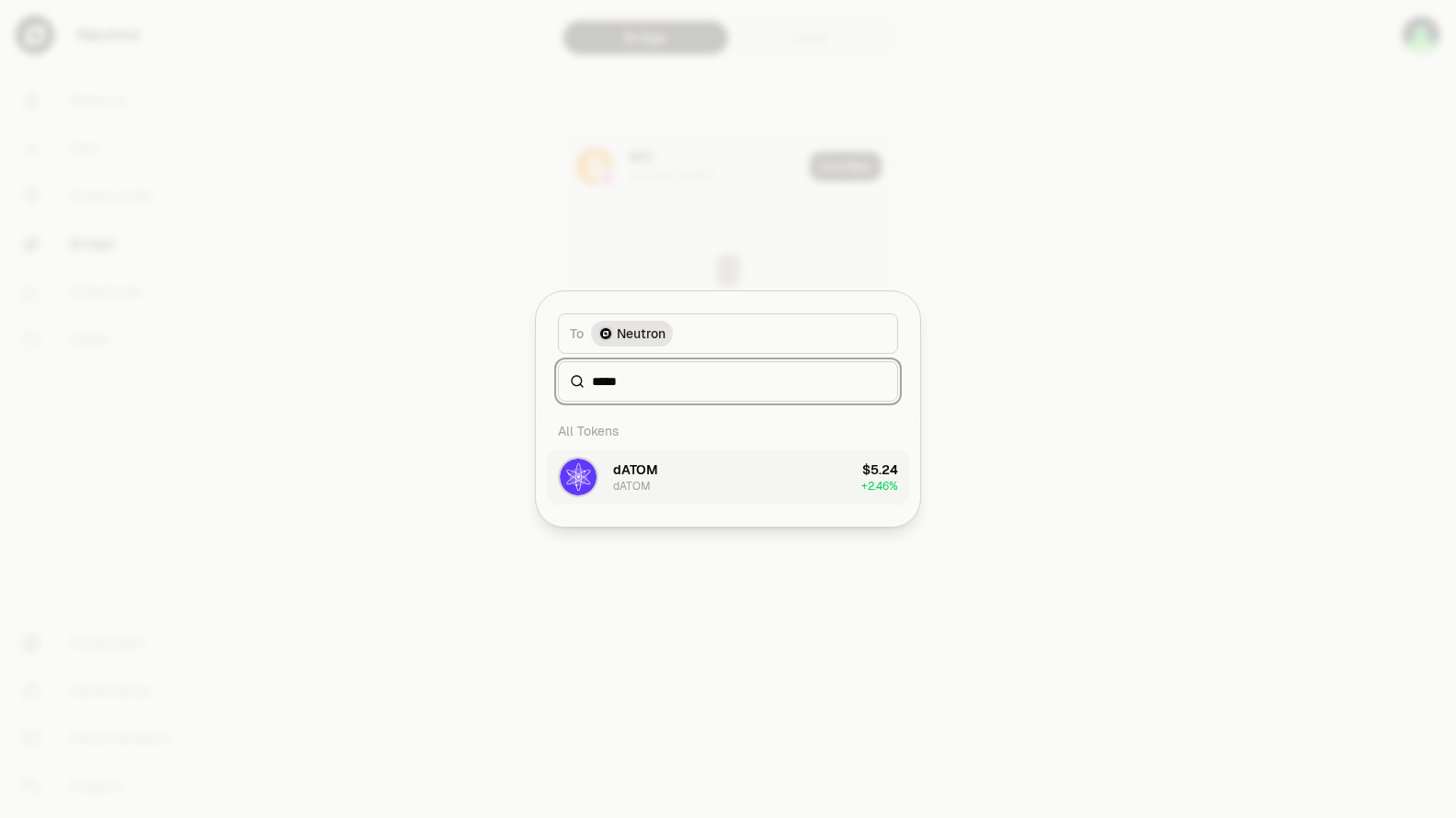
type input "*****"
click at [679, 488] on button "dATOM dATOM $5.24 + 2.46%" at bounding box center [728, 477] width 362 height 56
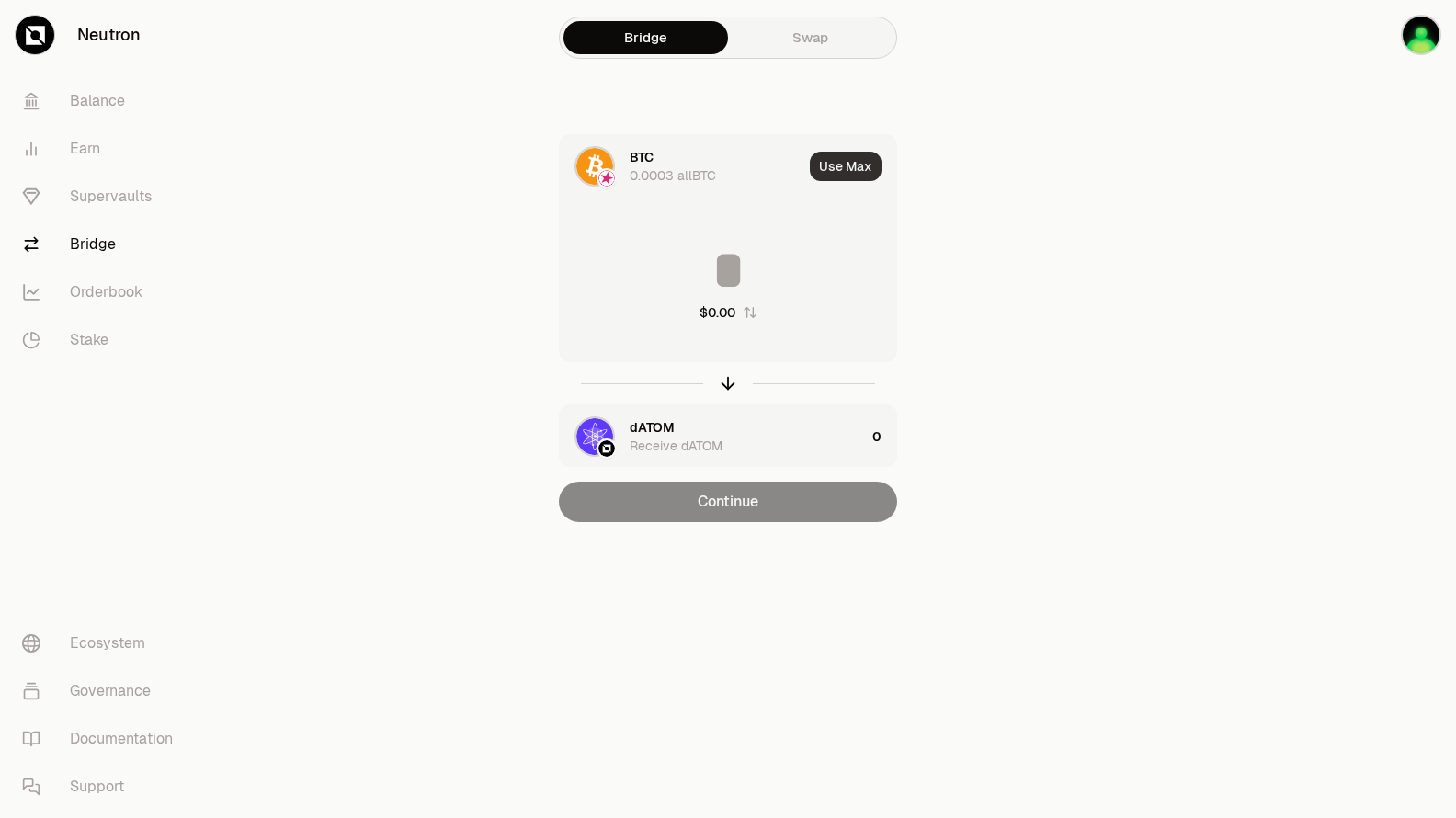
click at [829, 169] on button "Use Max" at bounding box center [845, 166] width 72 height 30
type input "**********"
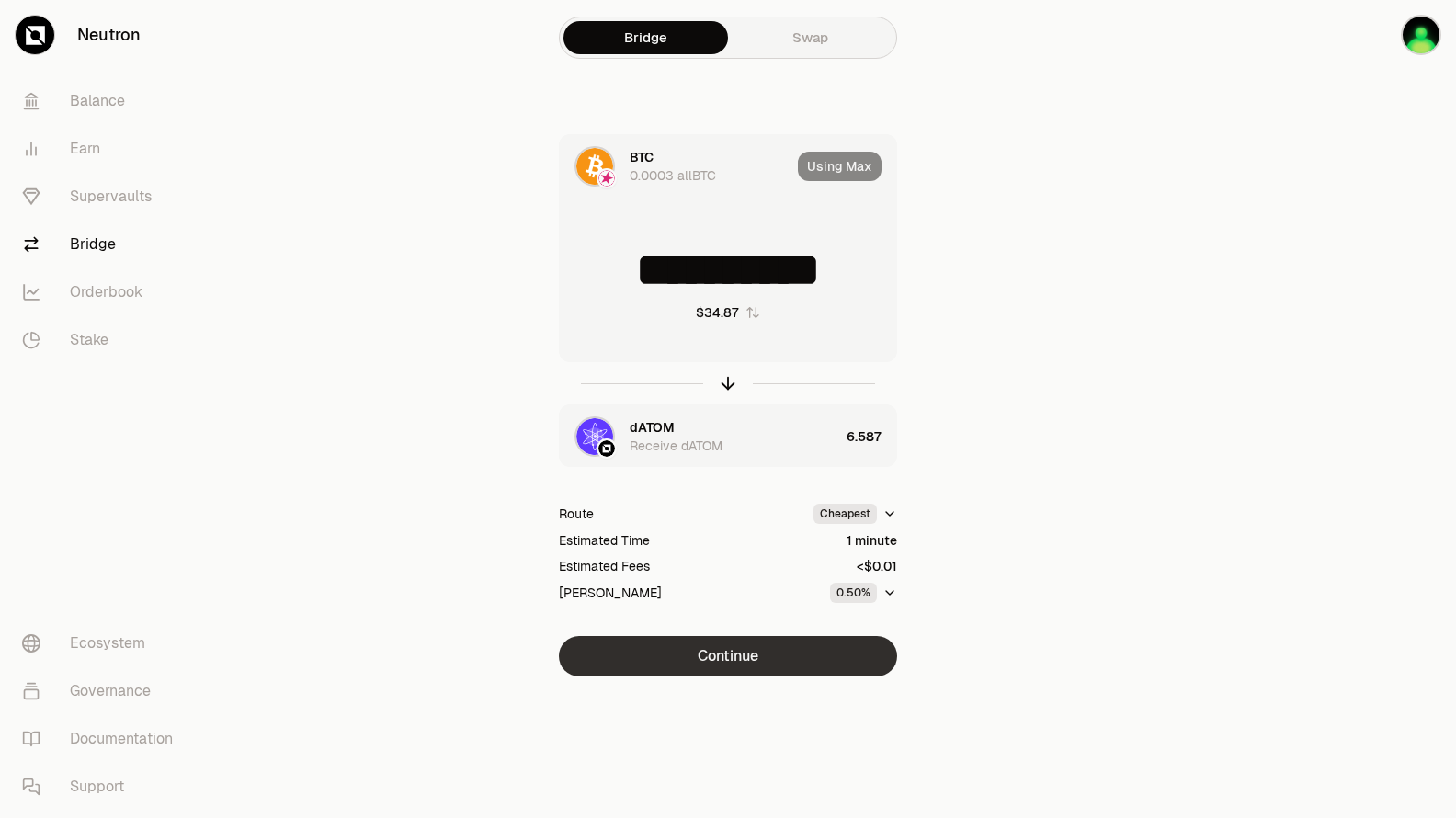
click at [771, 645] on button "Continue" at bounding box center [727, 656] width 338 height 40
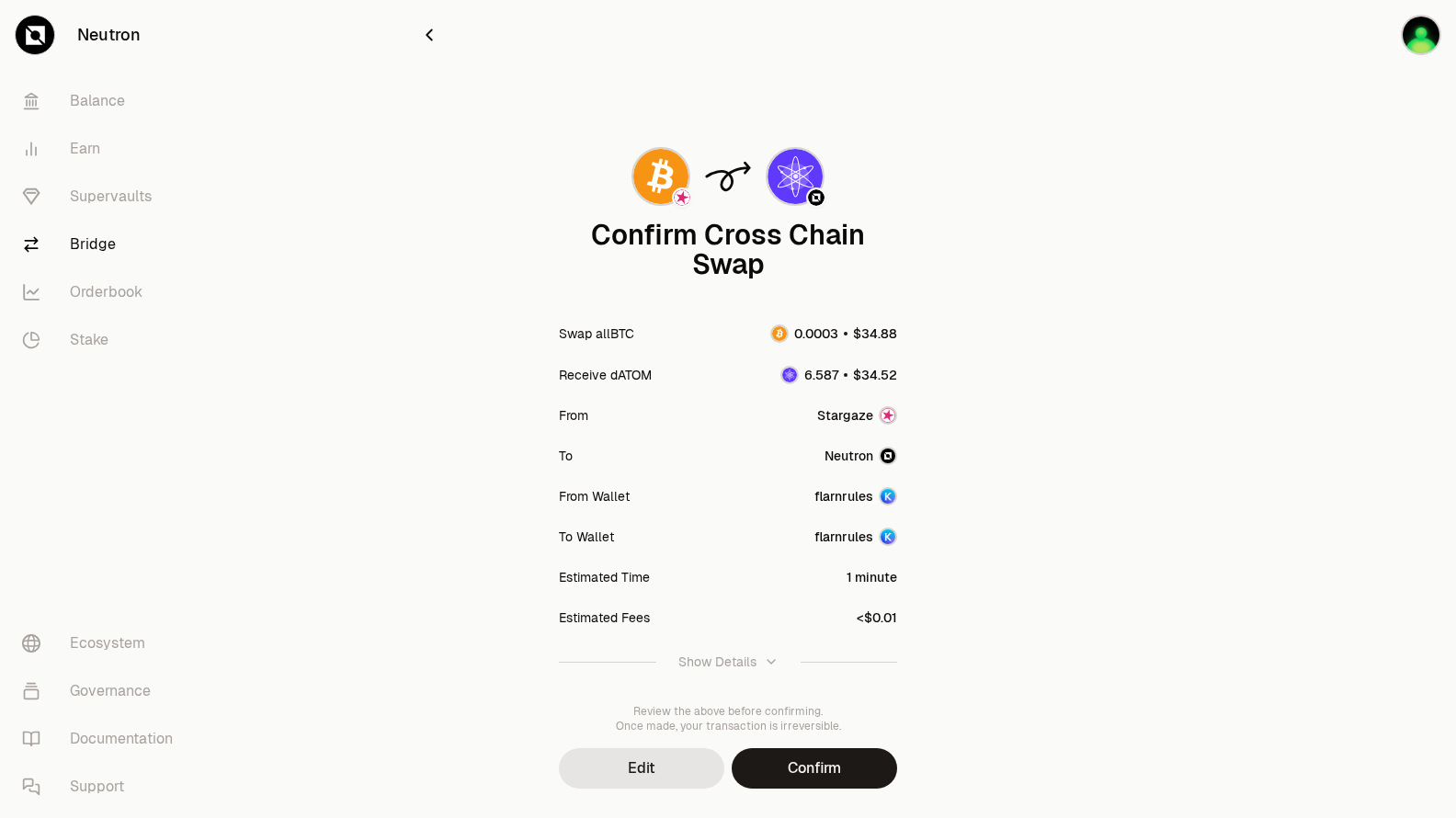
click at [837, 765] on button "Confirm" at bounding box center [814, 768] width 166 height 40
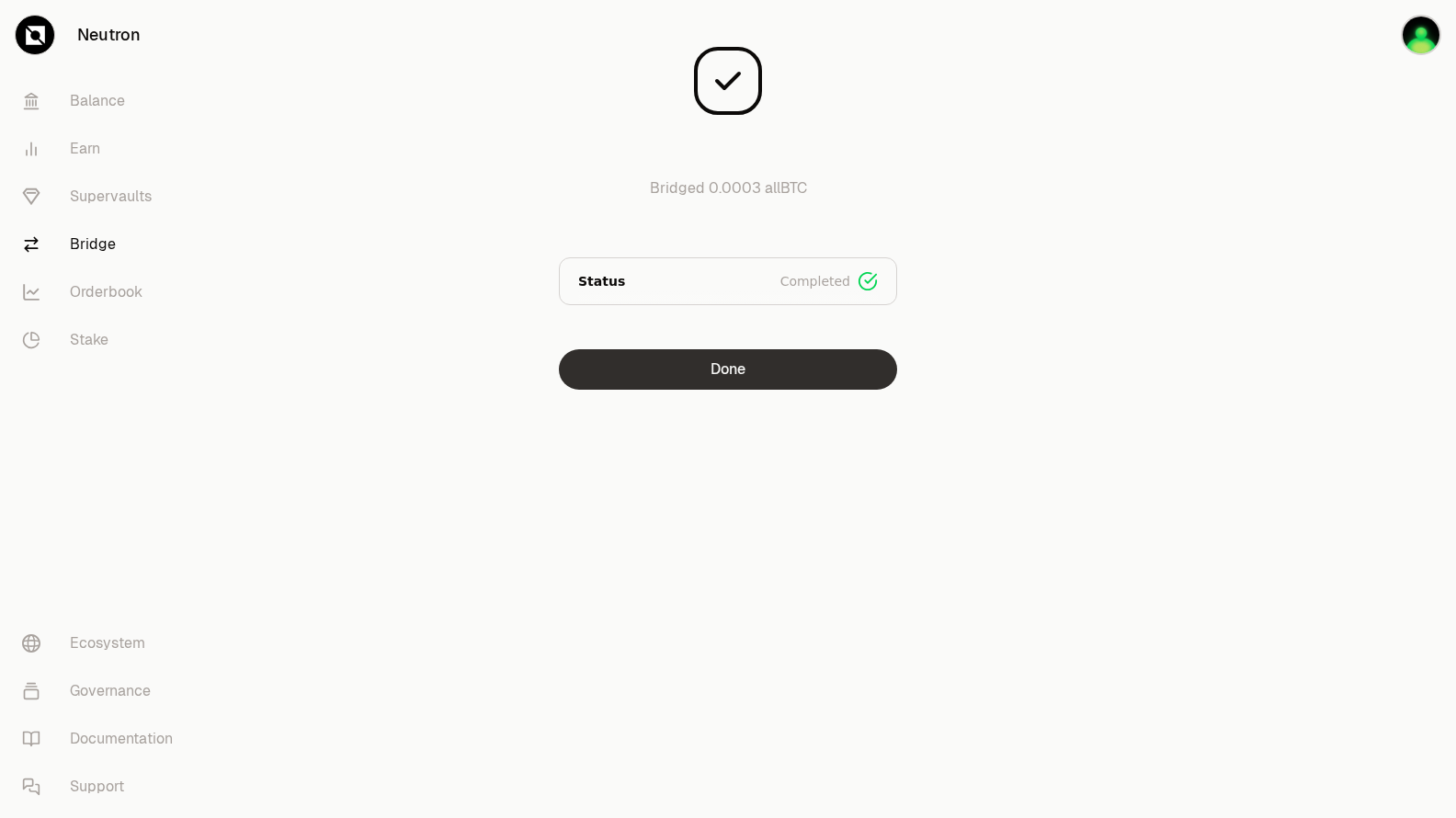
click at [840, 381] on button "Done" at bounding box center [727, 370] width 338 height 40
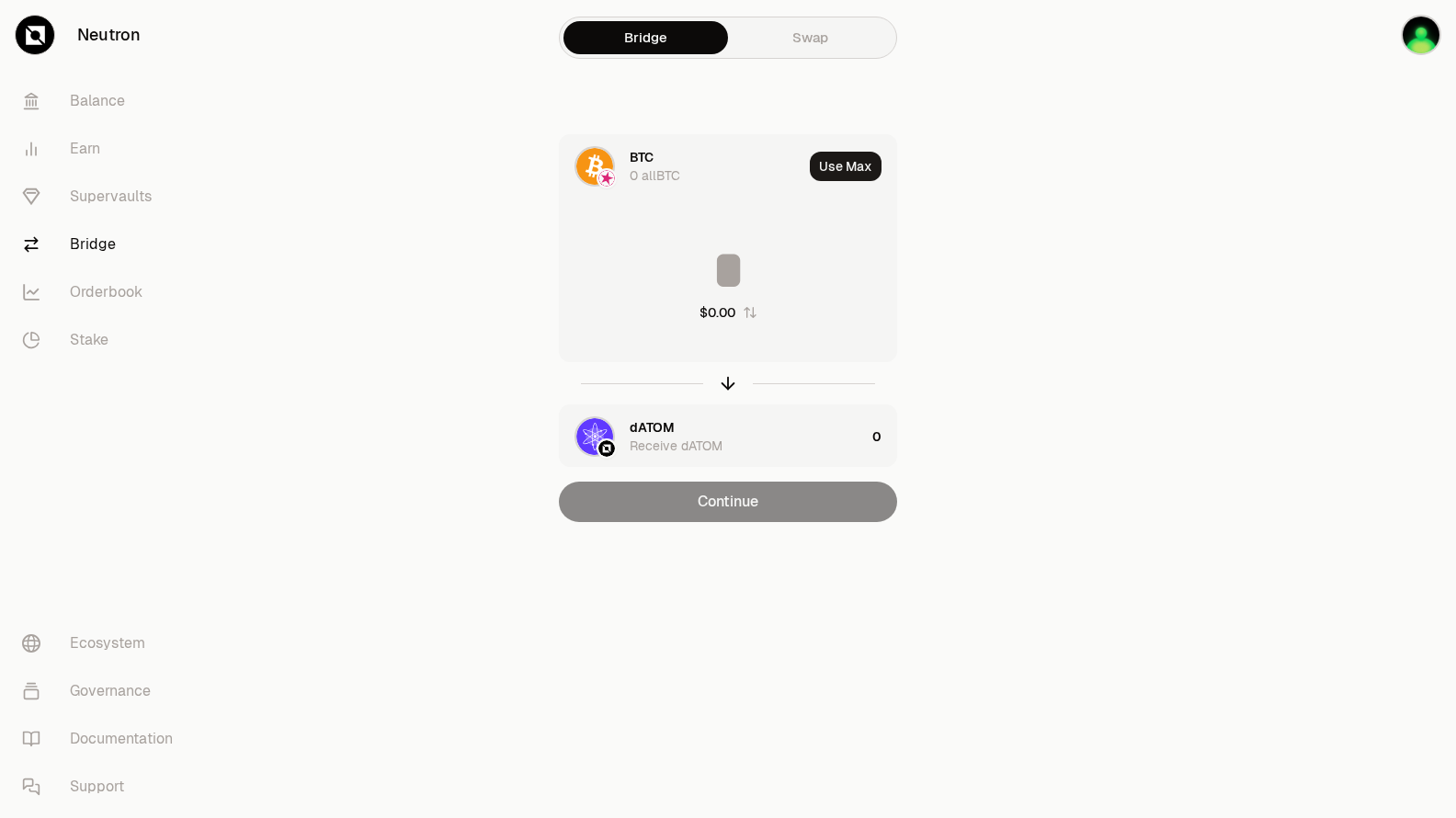
click at [660, 161] on div "BTC 0 allBTC" at bounding box center [716, 167] width 172 height 36
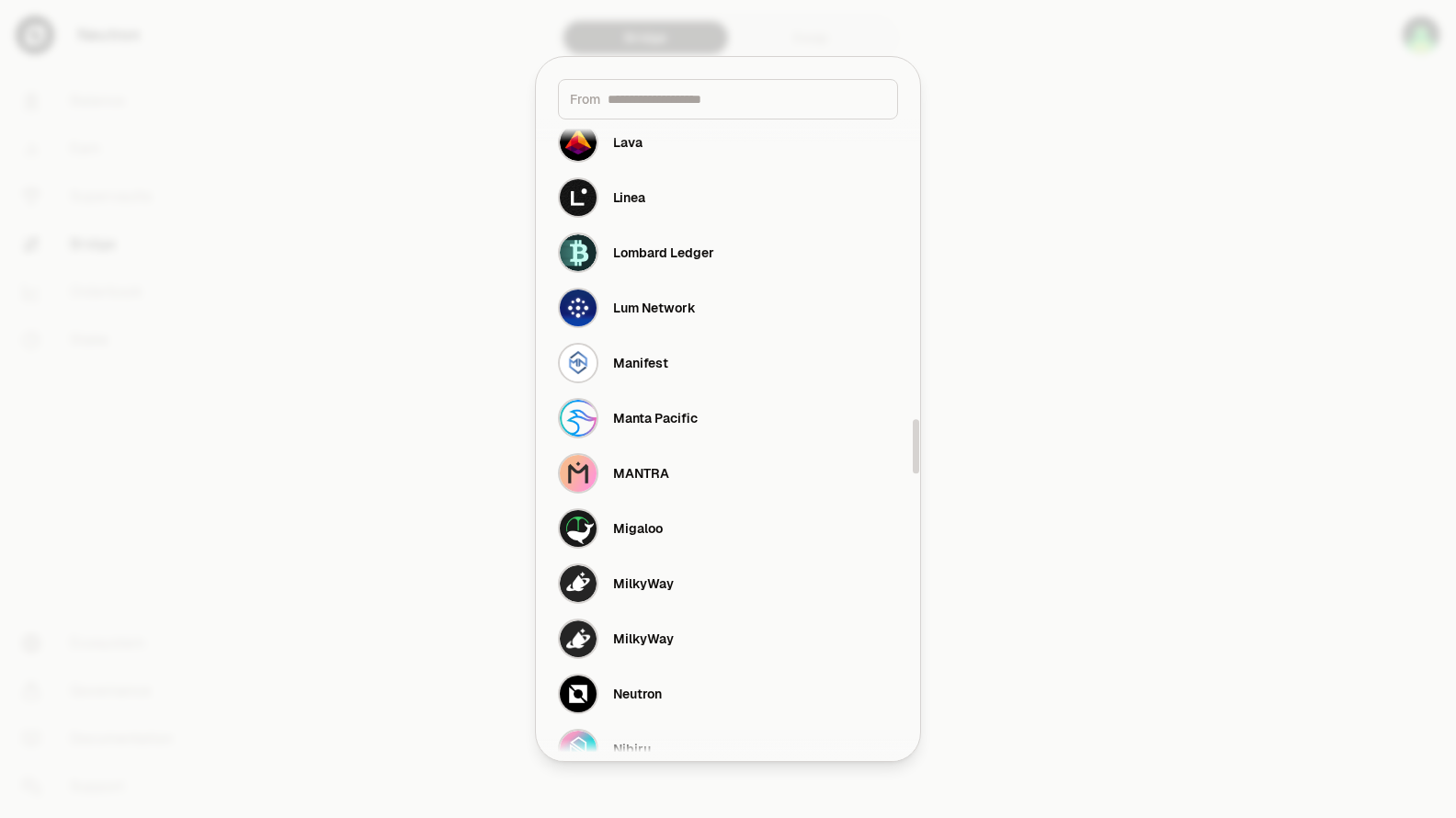
scroll to position [3677, 0]
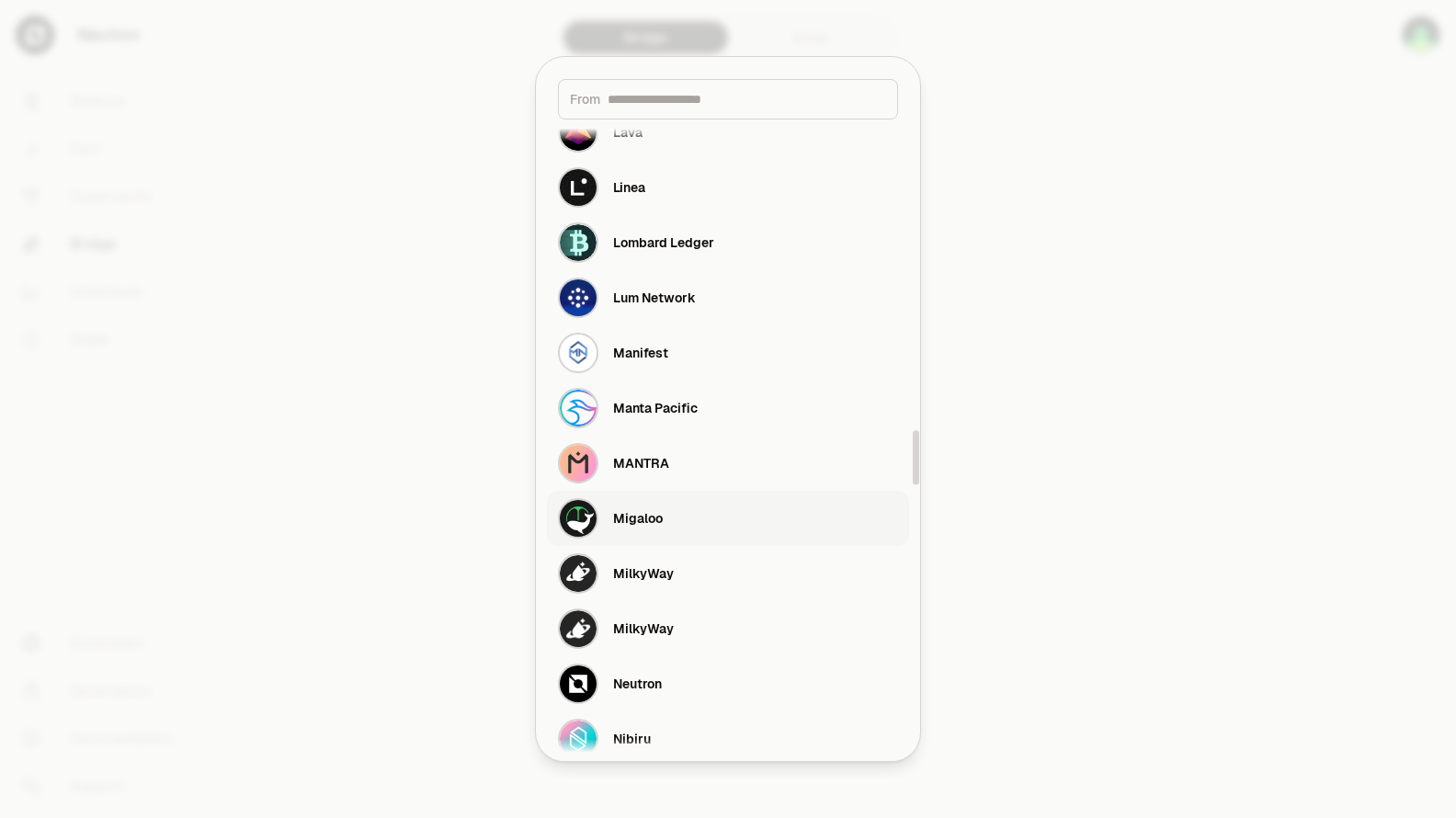
click at [654, 515] on div "Migaloo" at bounding box center [638, 518] width 50 height 18
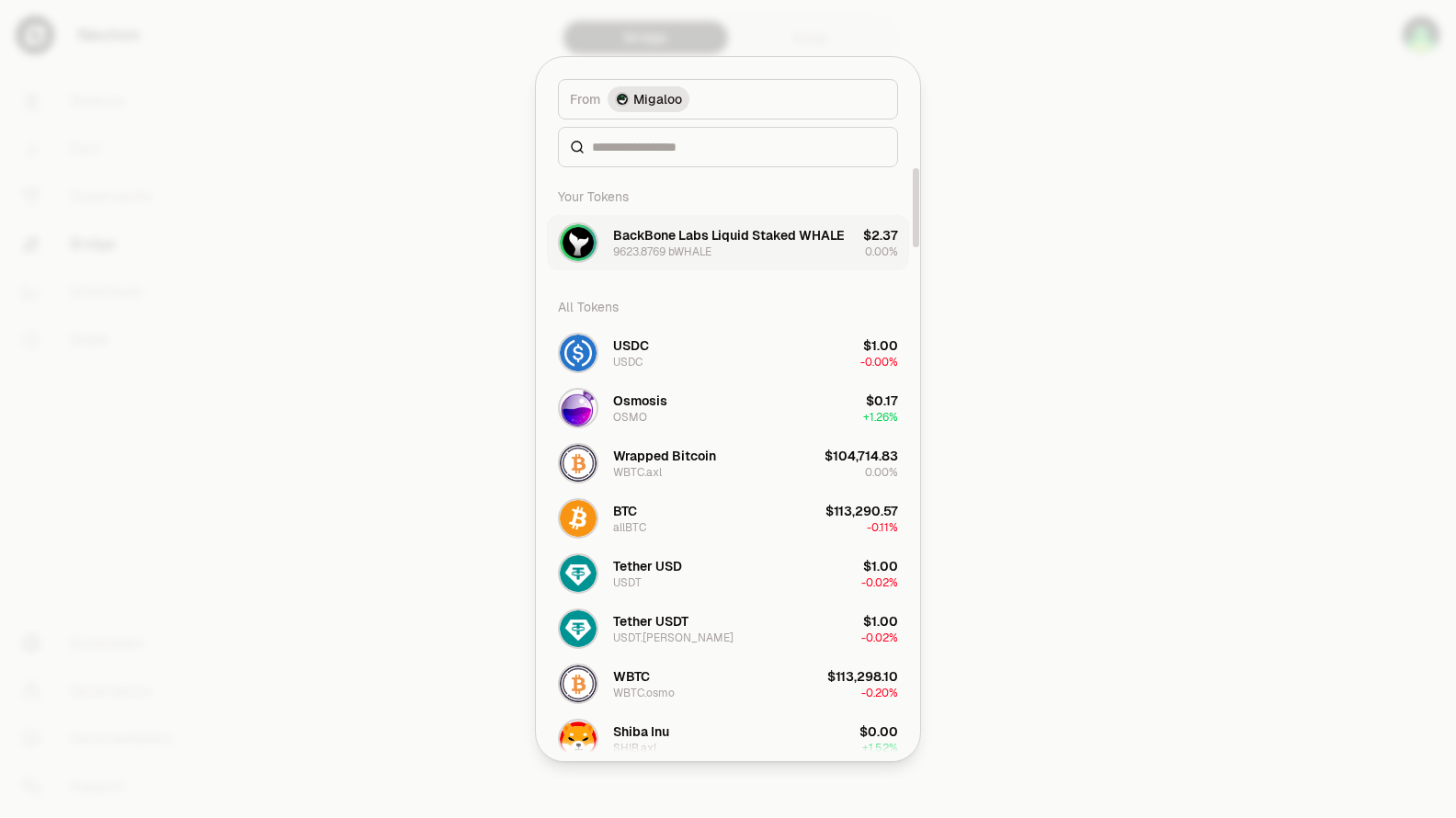
click at [716, 239] on div "BackBone Labs Liquid Staked WHALE" at bounding box center [729, 235] width 232 height 18
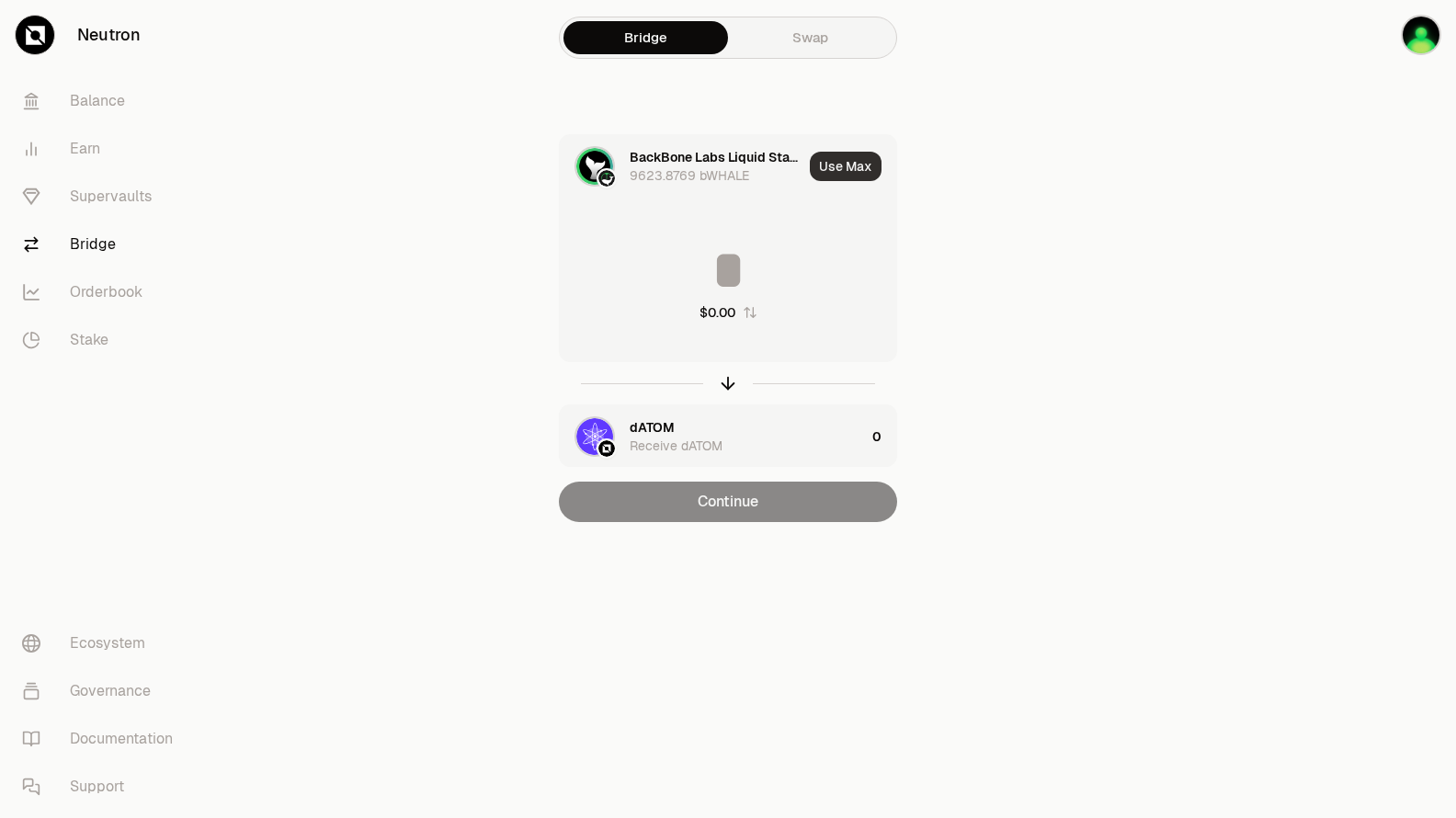
click at [856, 170] on button "Use Max" at bounding box center [845, 166] width 72 height 30
drag, startPoint x: 603, startPoint y: 265, endPoint x: 943, endPoint y: 276, distance: 340.2
click at [942, 276] on div "**********" at bounding box center [728, 328] width 618 height 388
type input "****"
click at [624, 433] on div "dATOM Receive dATOM" at bounding box center [712, 436] width 306 height 62
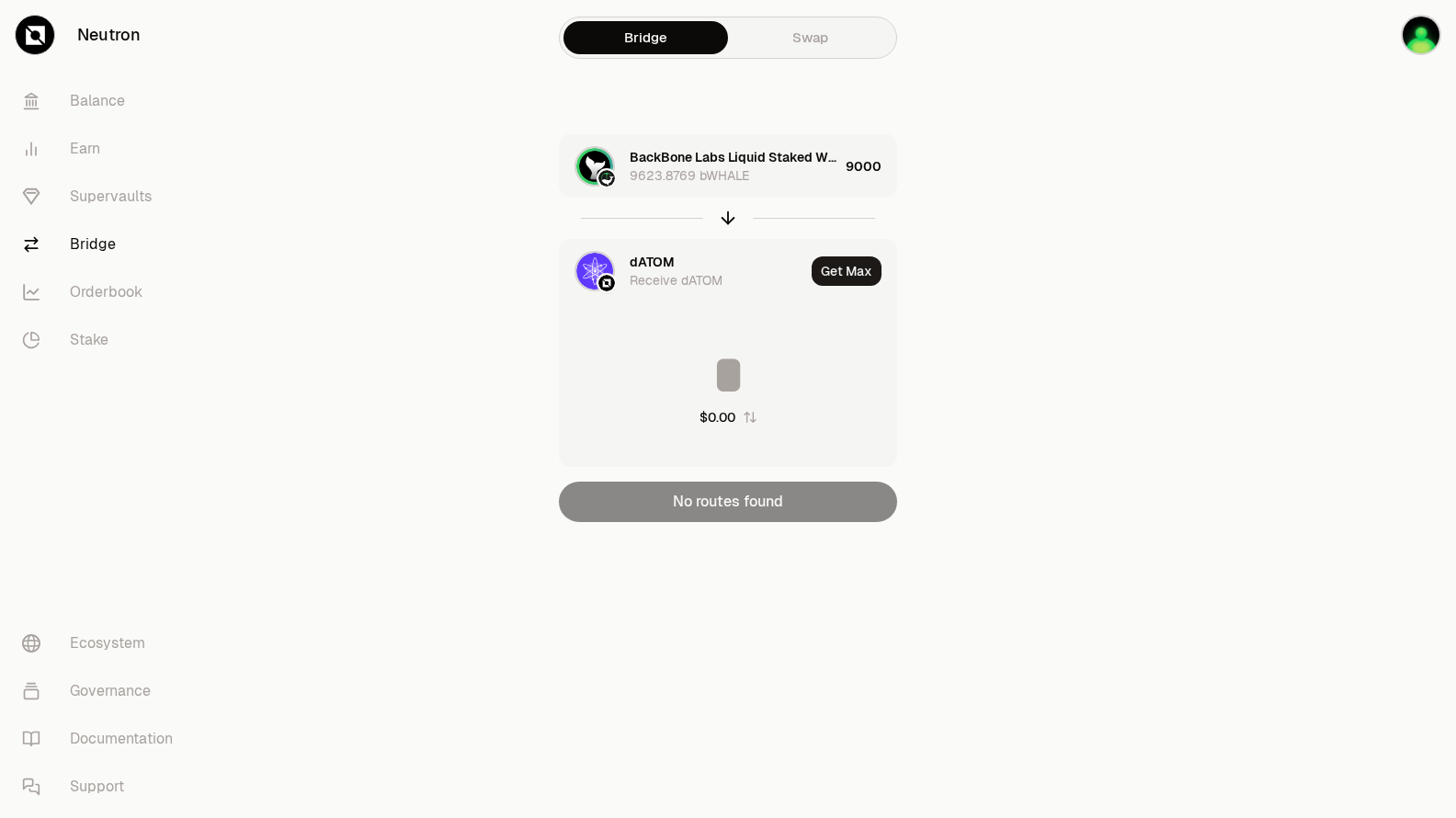
click at [645, 266] on div "dATOM" at bounding box center [651, 261] width 45 height 18
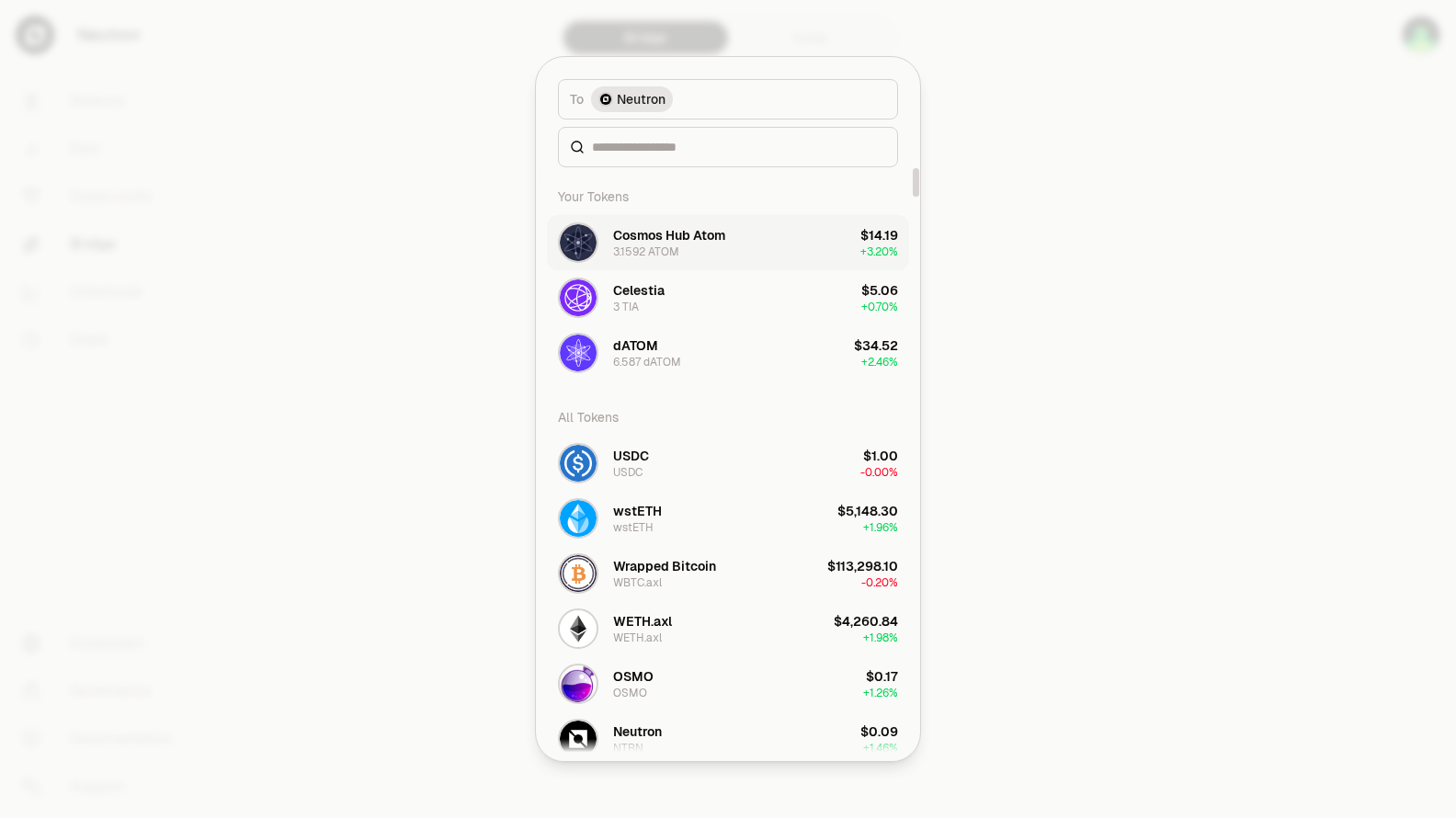
click at [684, 239] on div "Cosmos Hub Atom" at bounding box center [669, 235] width 112 height 18
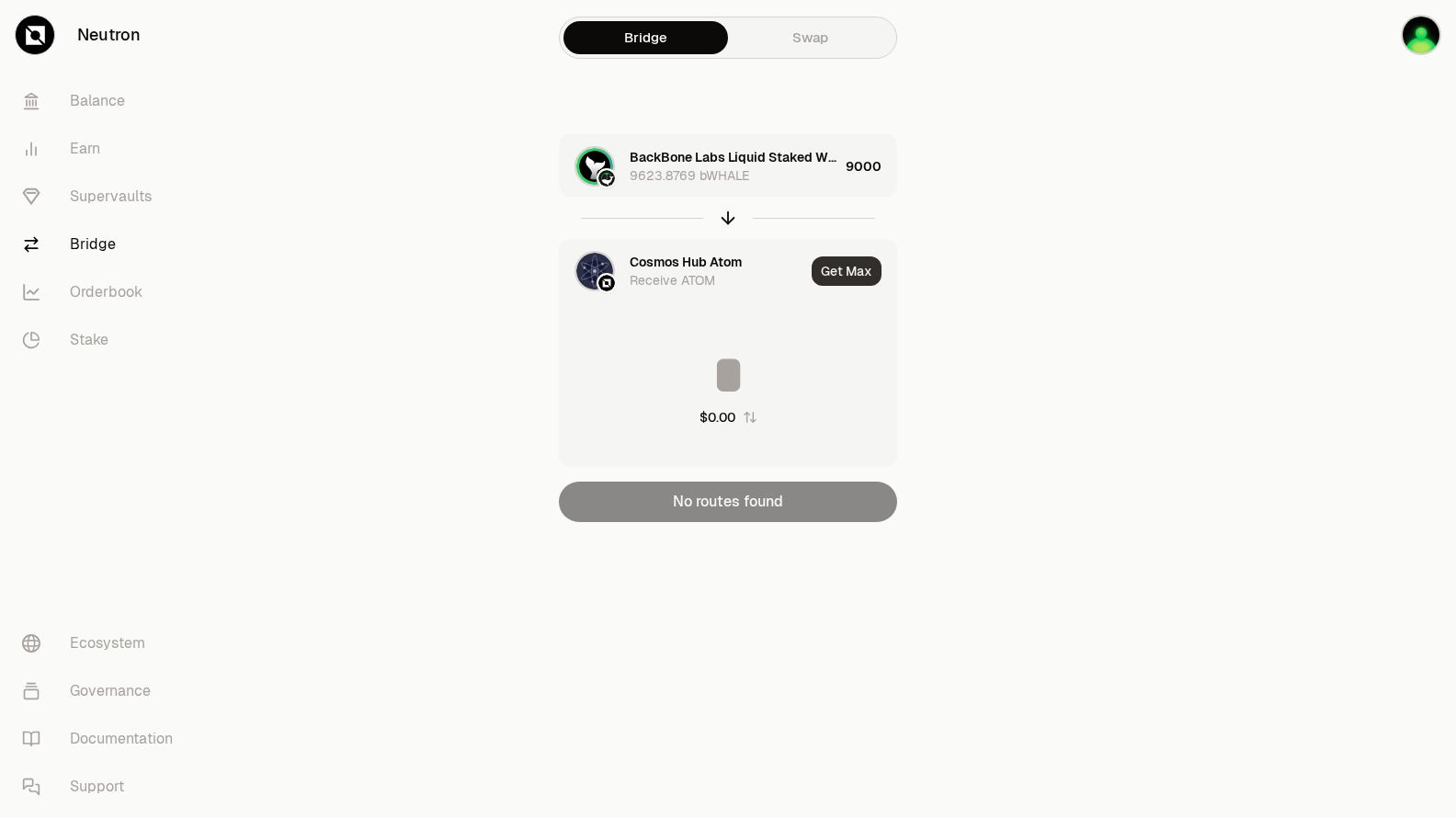
click at [854, 266] on button "Get Max" at bounding box center [846, 271] width 70 height 30
click at [602, 274] on div at bounding box center [606, 283] width 20 height 20
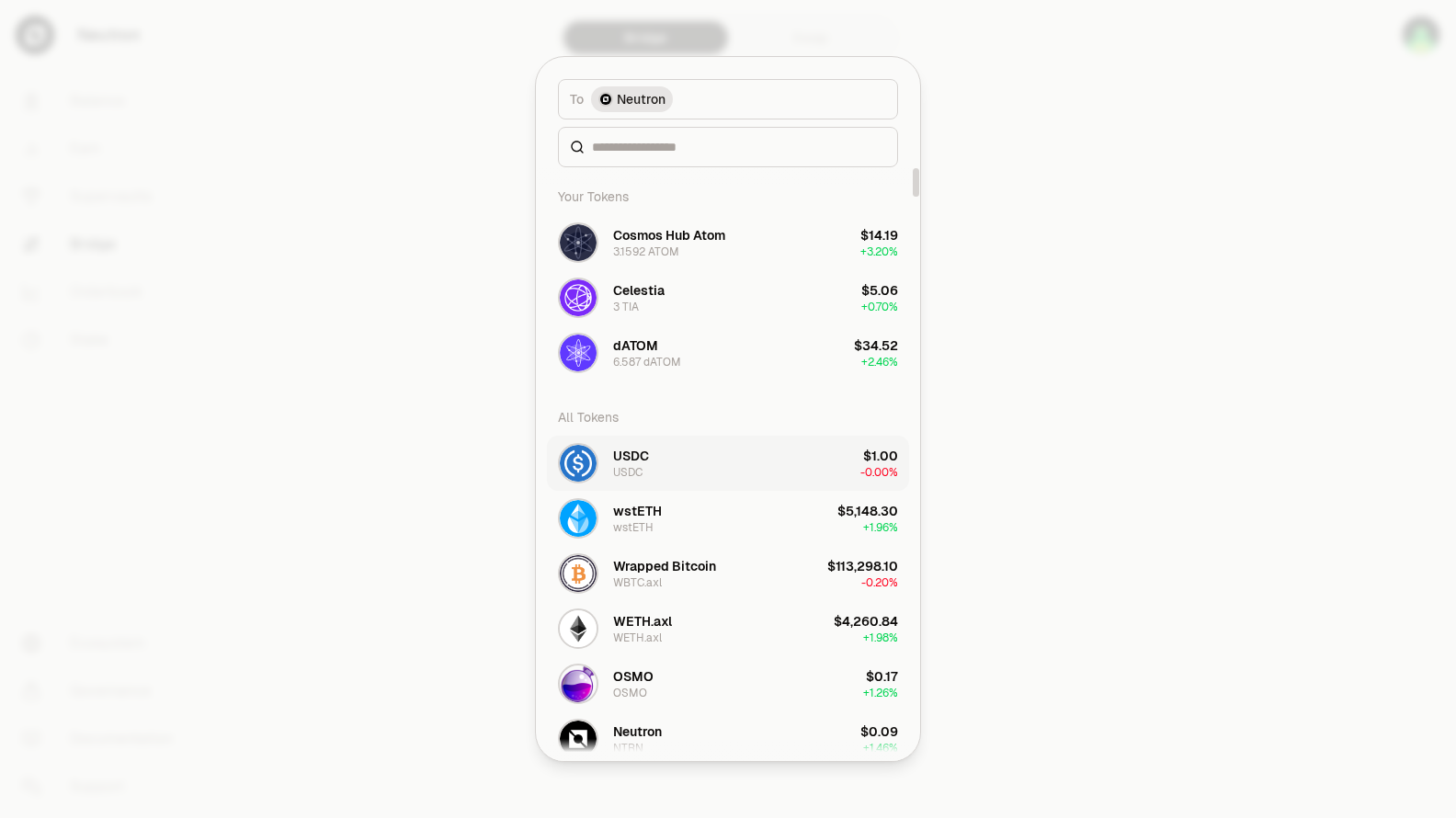
click at [643, 459] on div "USDC" at bounding box center [630, 455] width 35 height 18
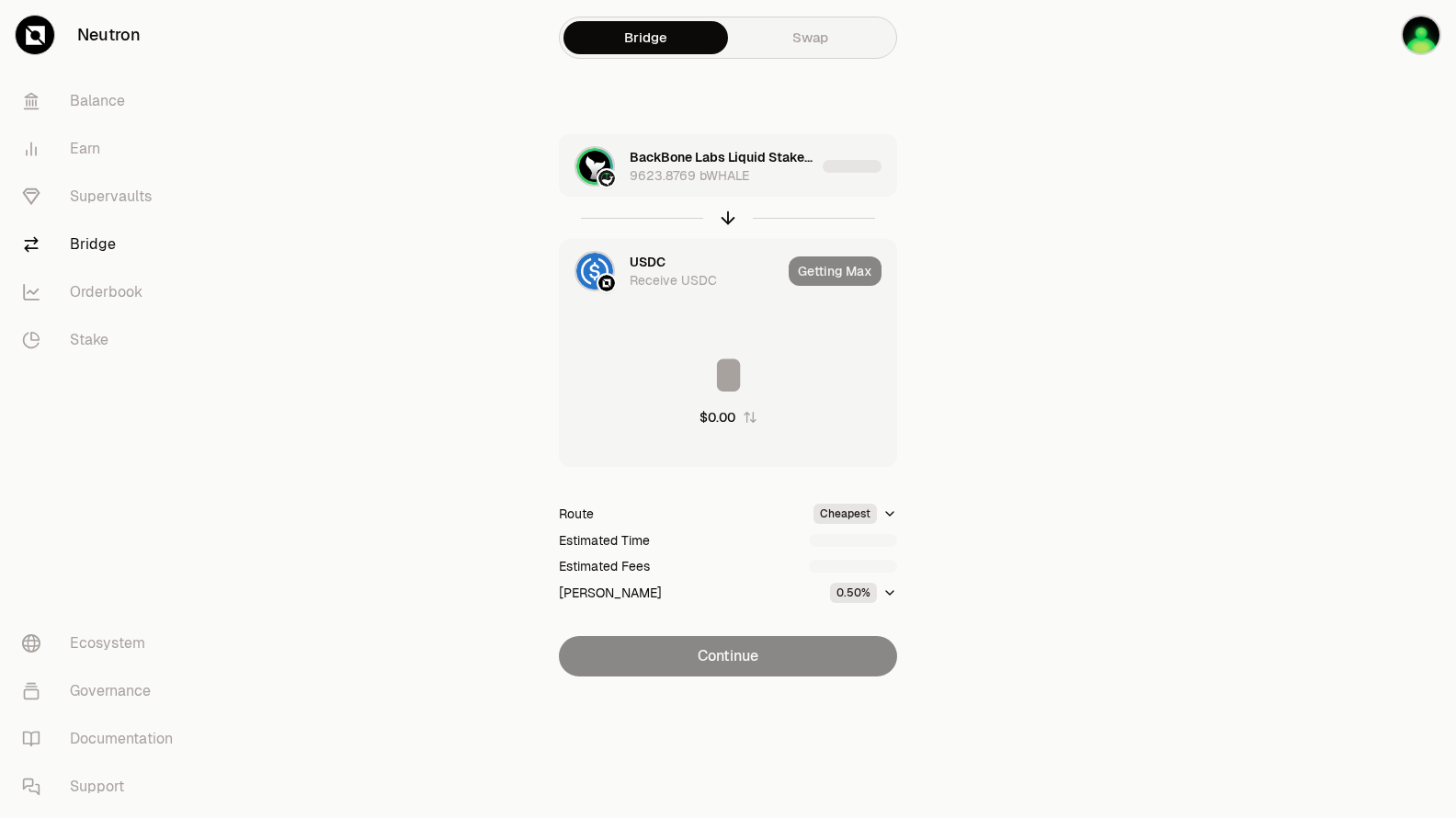
type input "********"
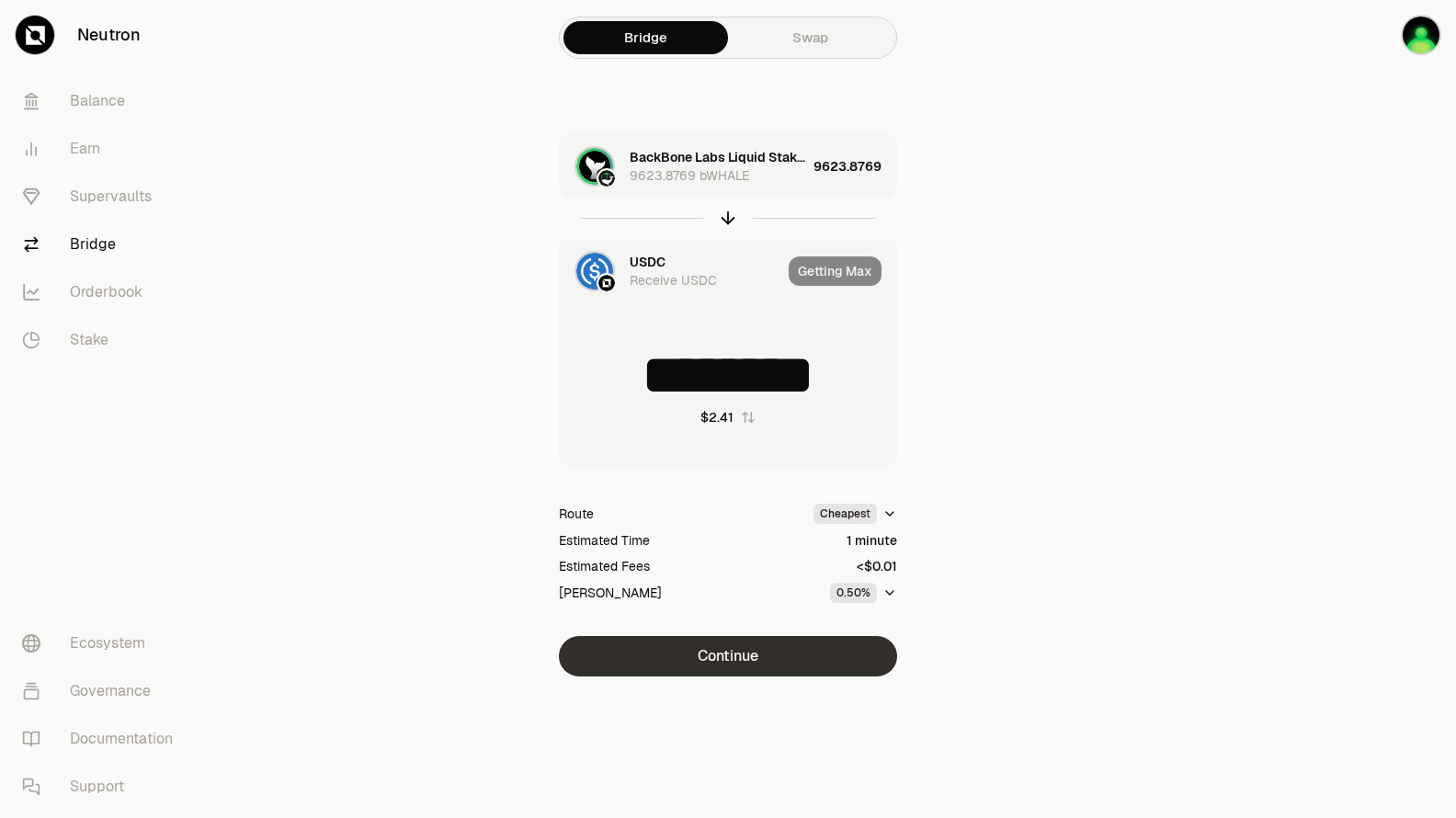
click at [770, 662] on button "Continue" at bounding box center [727, 656] width 338 height 40
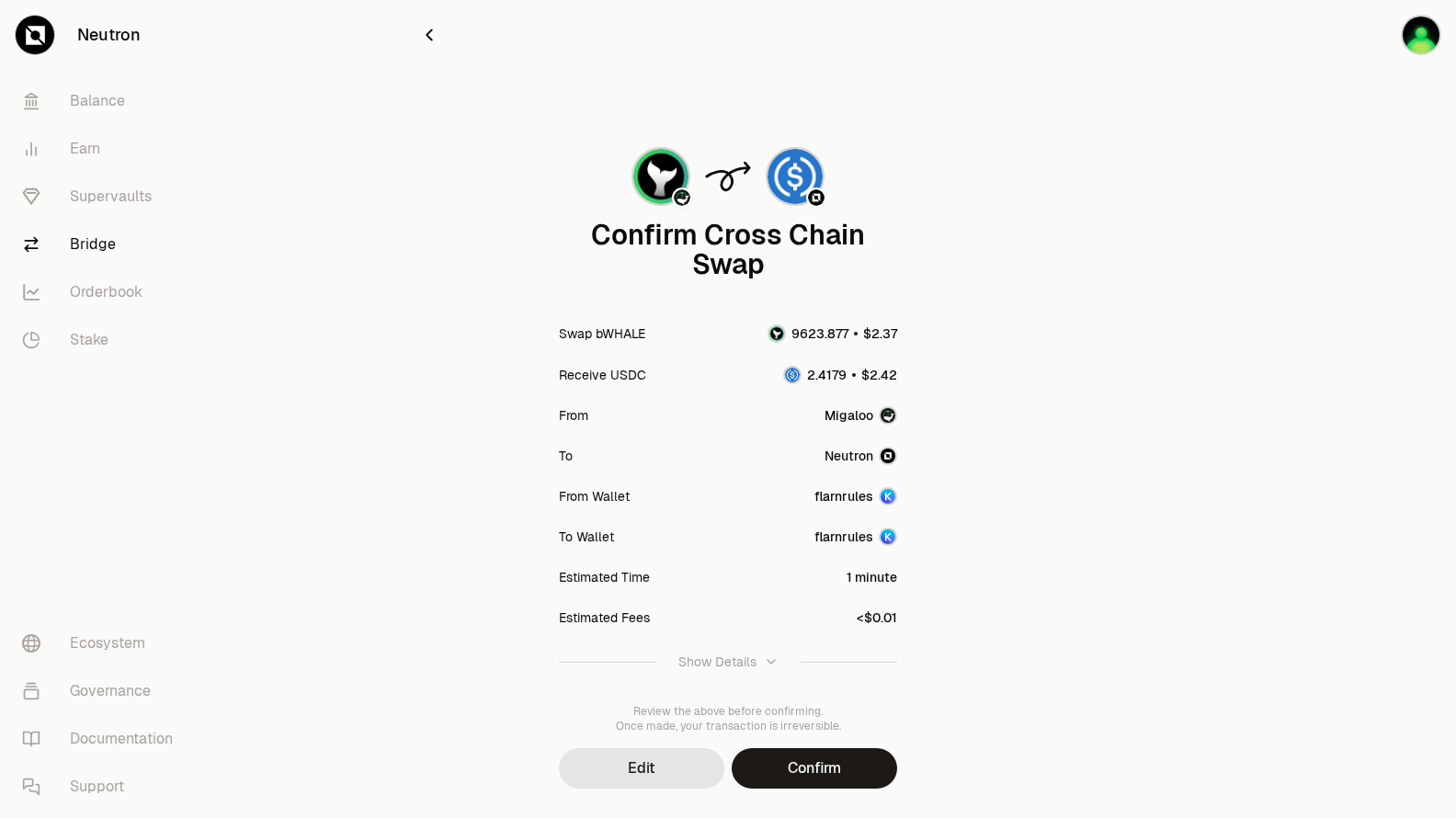
click at [804, 760] on button "Confirm" at bounding box center [814, 768] width 166 height 40
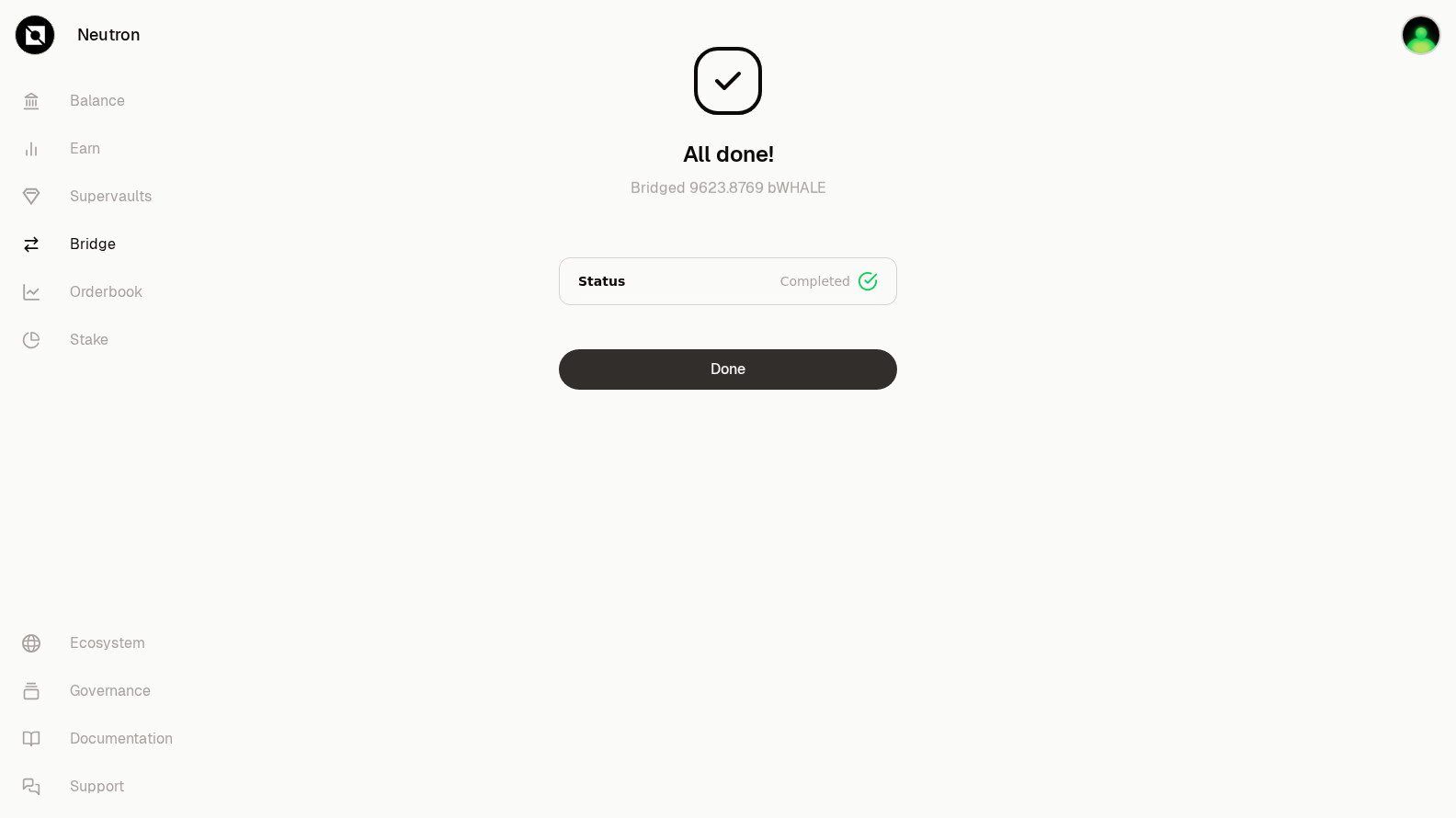
click at [844, 375] on button "Done" at bounding box center [727, 370] width 338 height 40
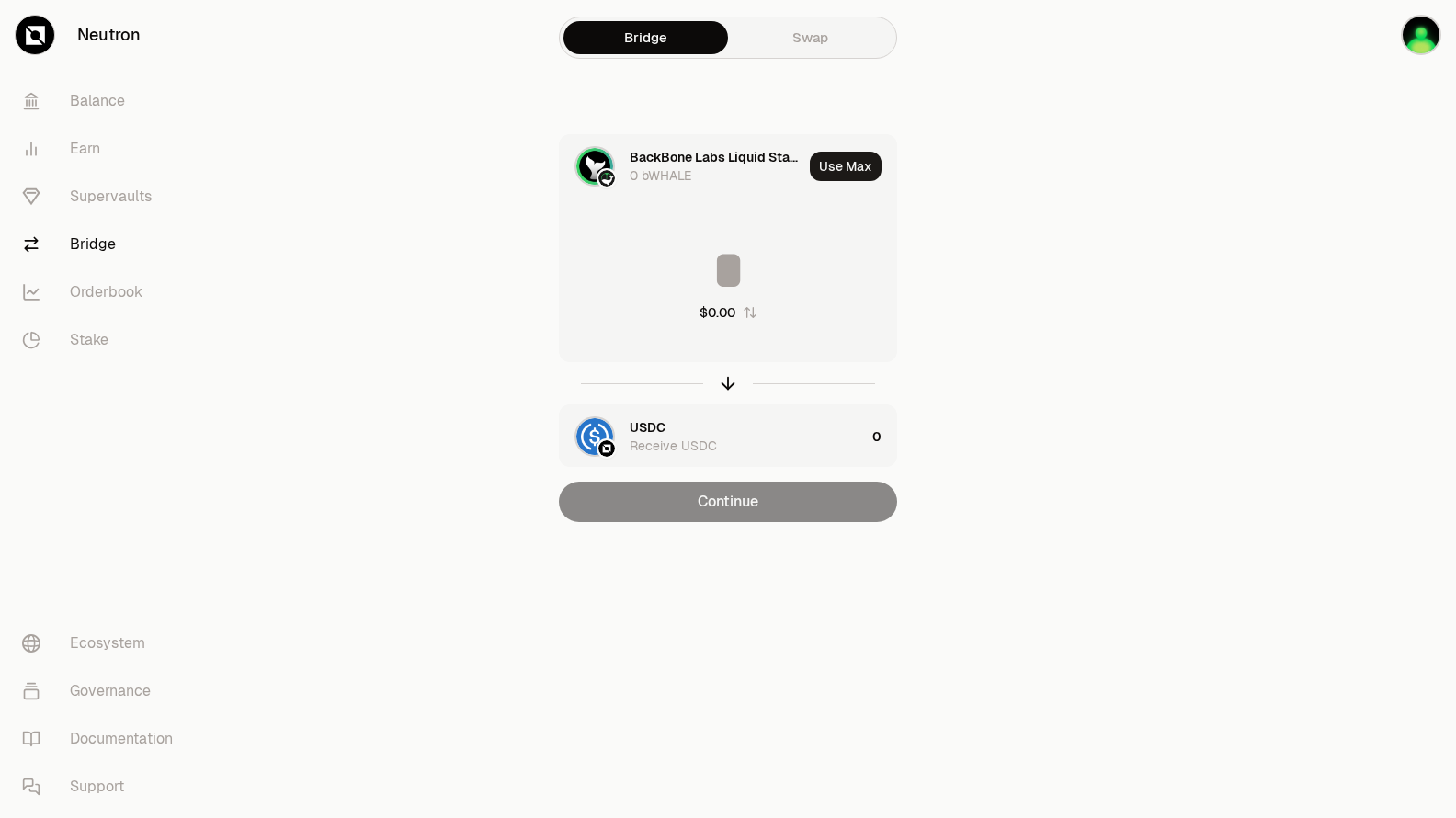
click at [707, 152] on div "BackBone Labs Liquid Staked WHALE" at bounding box center [716, 157] width 172 height 18
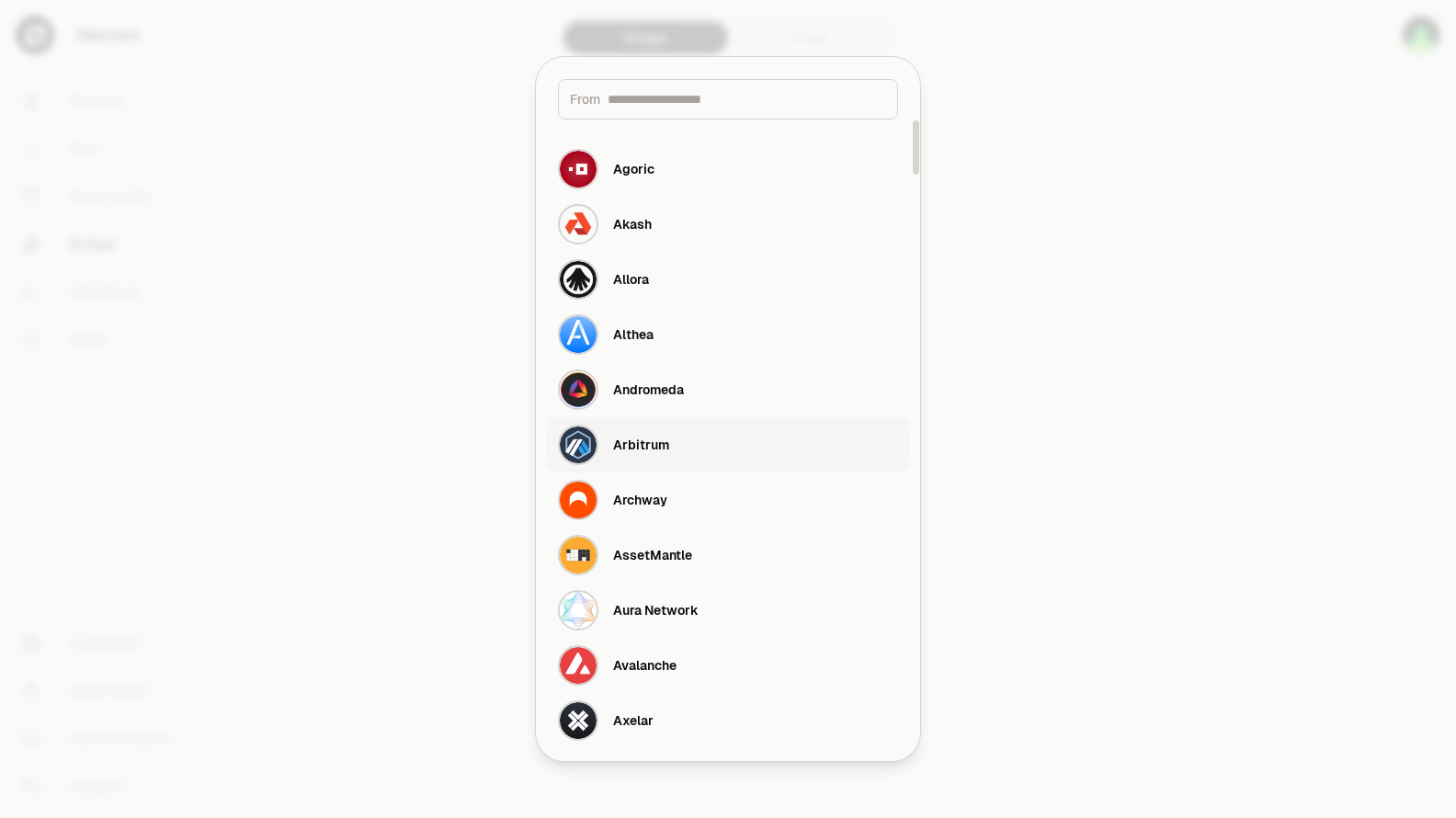
click at [647, 443] on div "Arbitrum" at bounding box center [641, 444] width 57 height 18
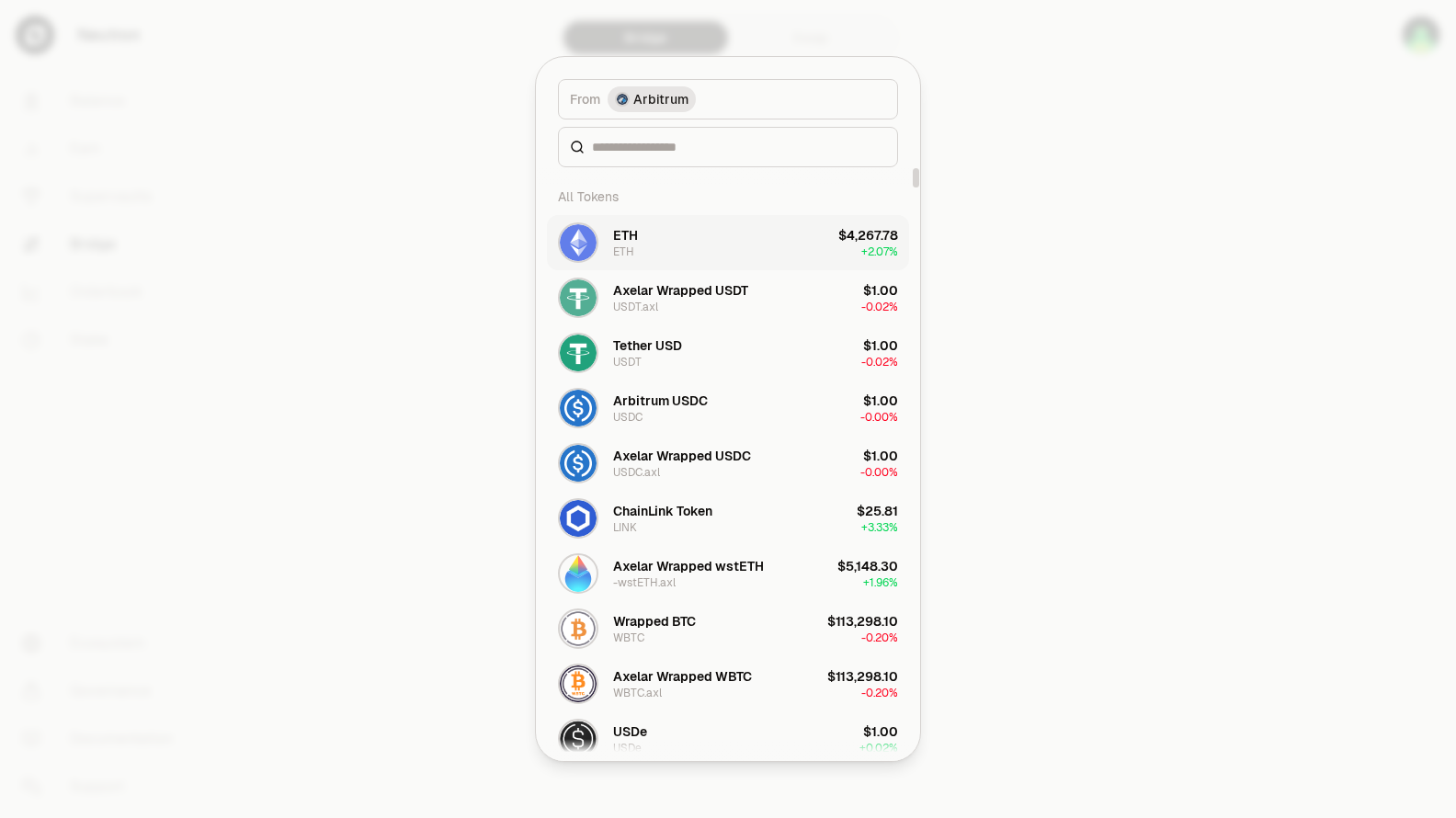
click at [660, 241] on button "ETH ETH $4,267.78 + 2.07%" at bounding box center [728, 243] width 362 height 56
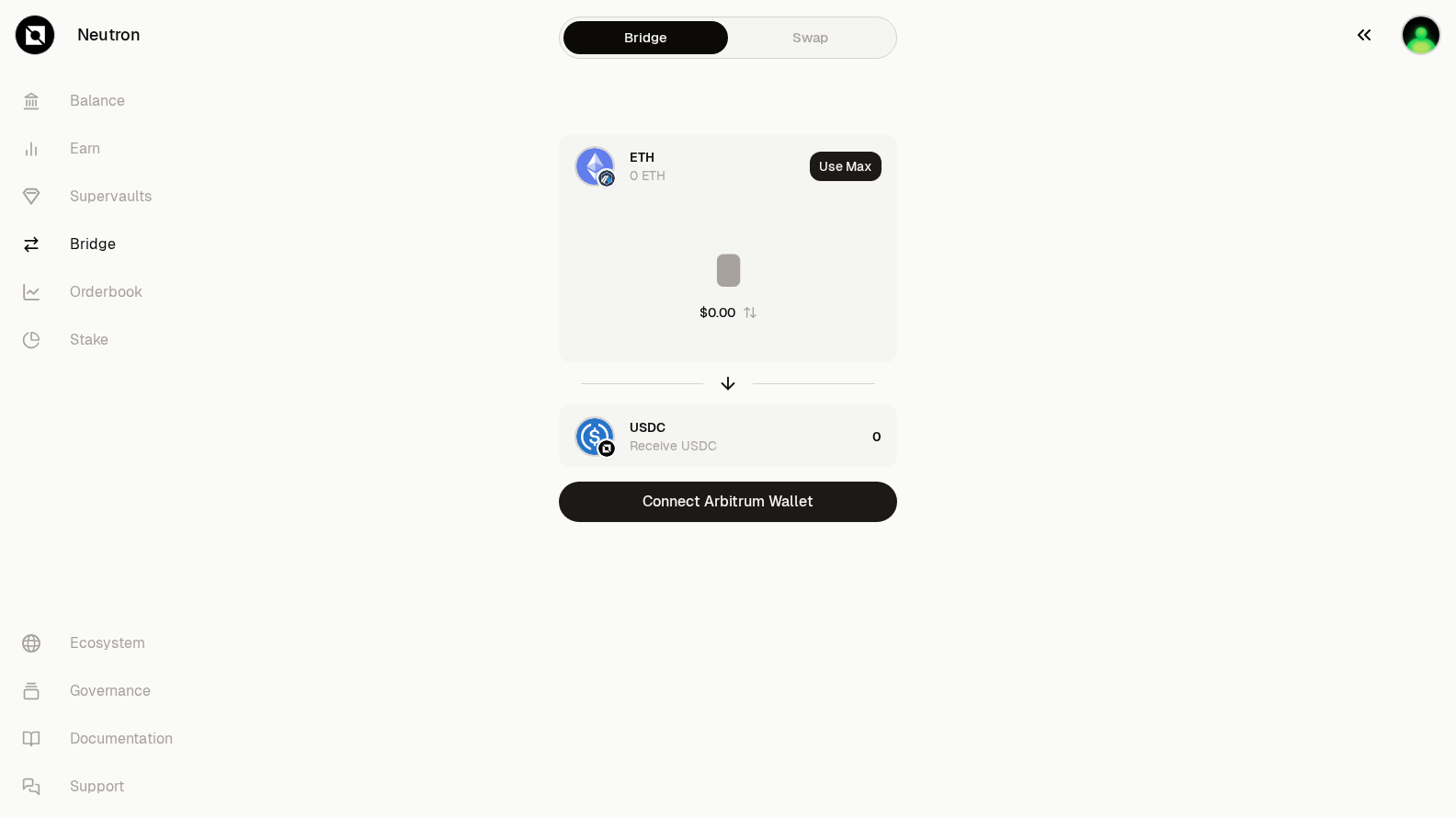
click at [1422, 39] on img "button" at bounding box center [1422, 34] width 40 height 40
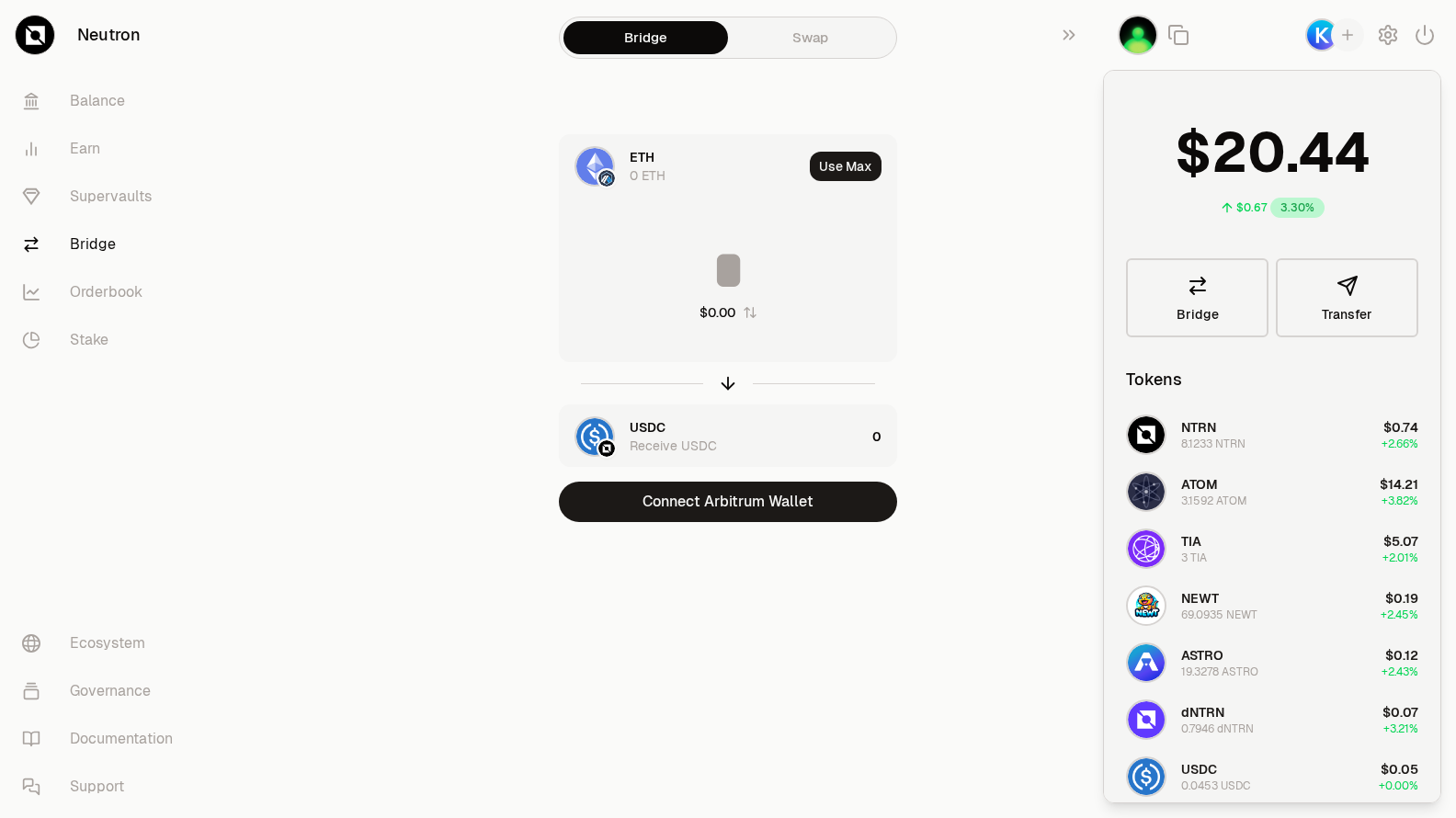
click at [1343, 34] on icon "button" at bounding box center [1347, 34] width 16 height 16
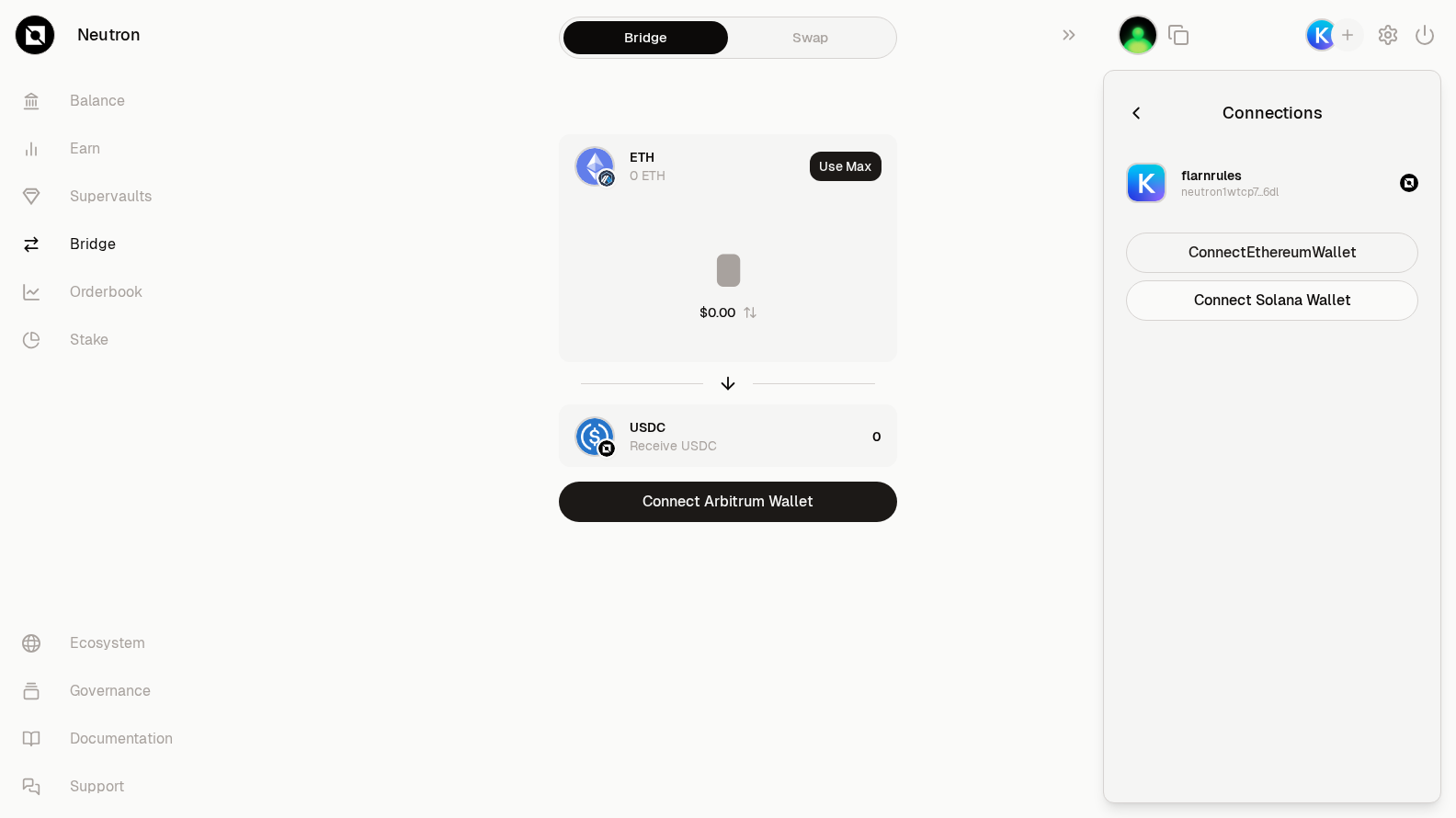
click at [1295, 247] on button "Connect Ethereum Wallet" at bounding box center [1272, 253] width 292 height 40
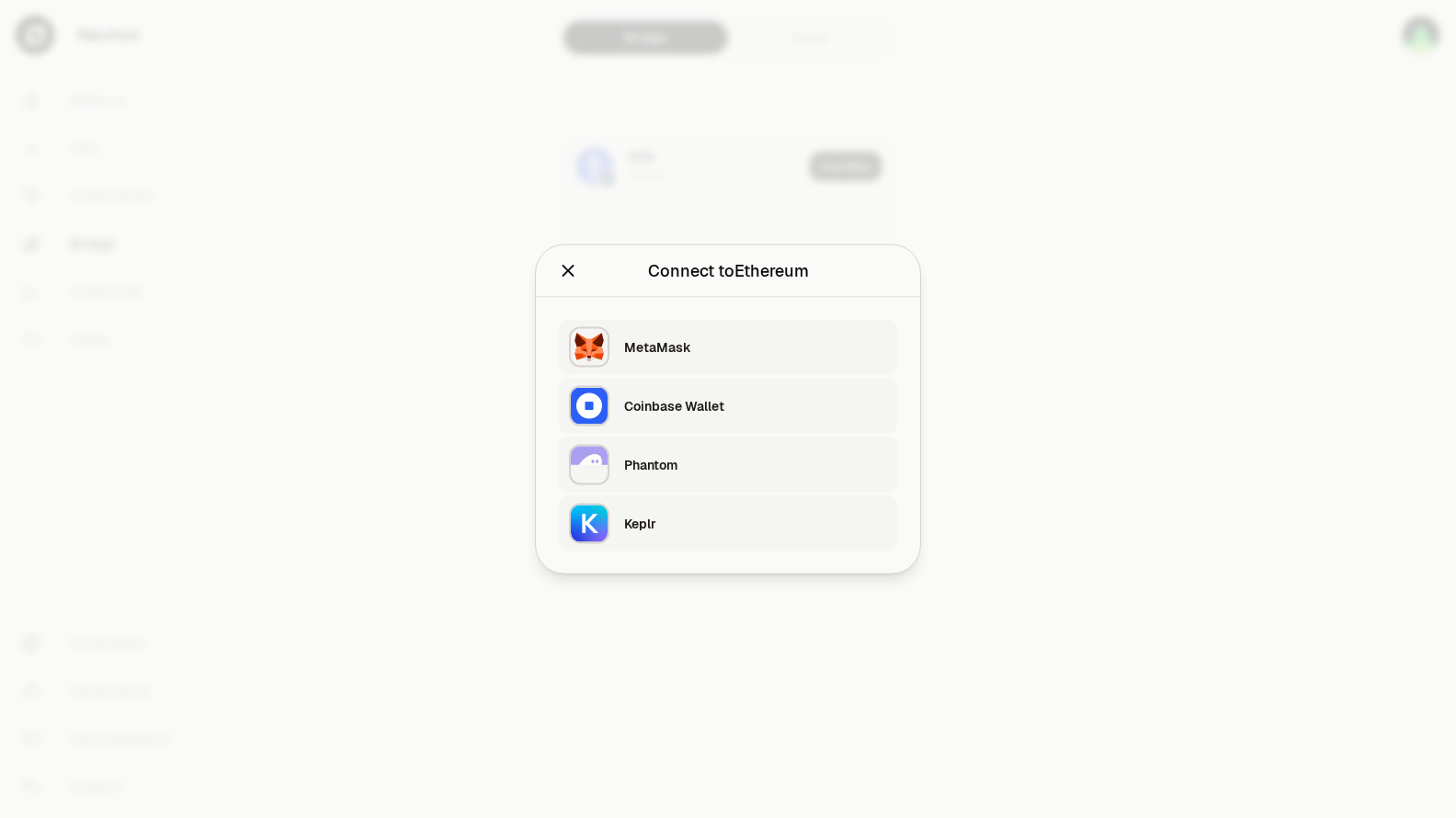
click at [671, 345] on div "MetaMask" at bounding box center [756, 347] width 262 height 18
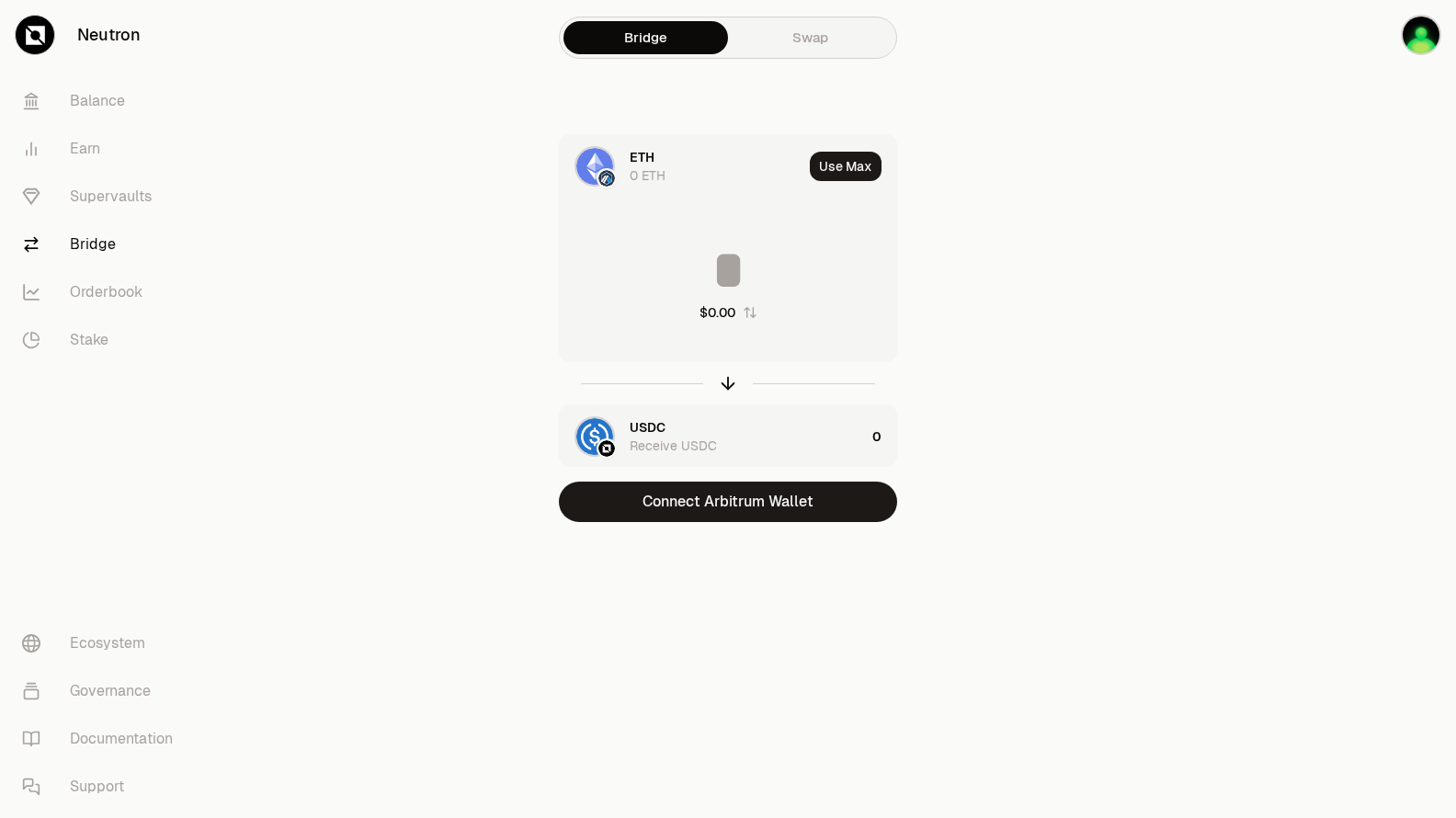
click at [641, 165] on div "ETH" at bounding box center [642, 157] width 25 height 18
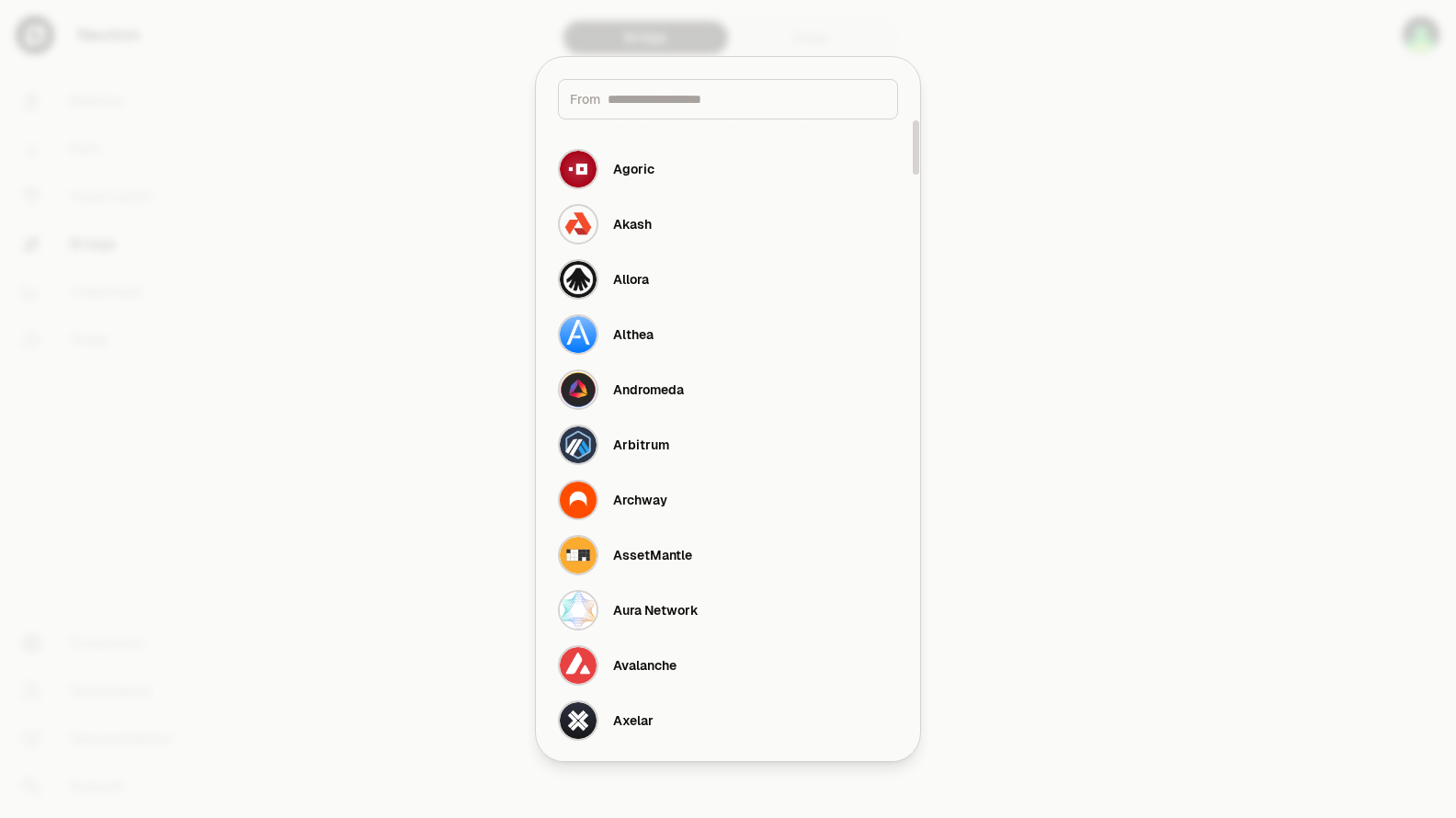
click at [1110, 262] on div at bounding box center [728, 409] width 1456 height 818
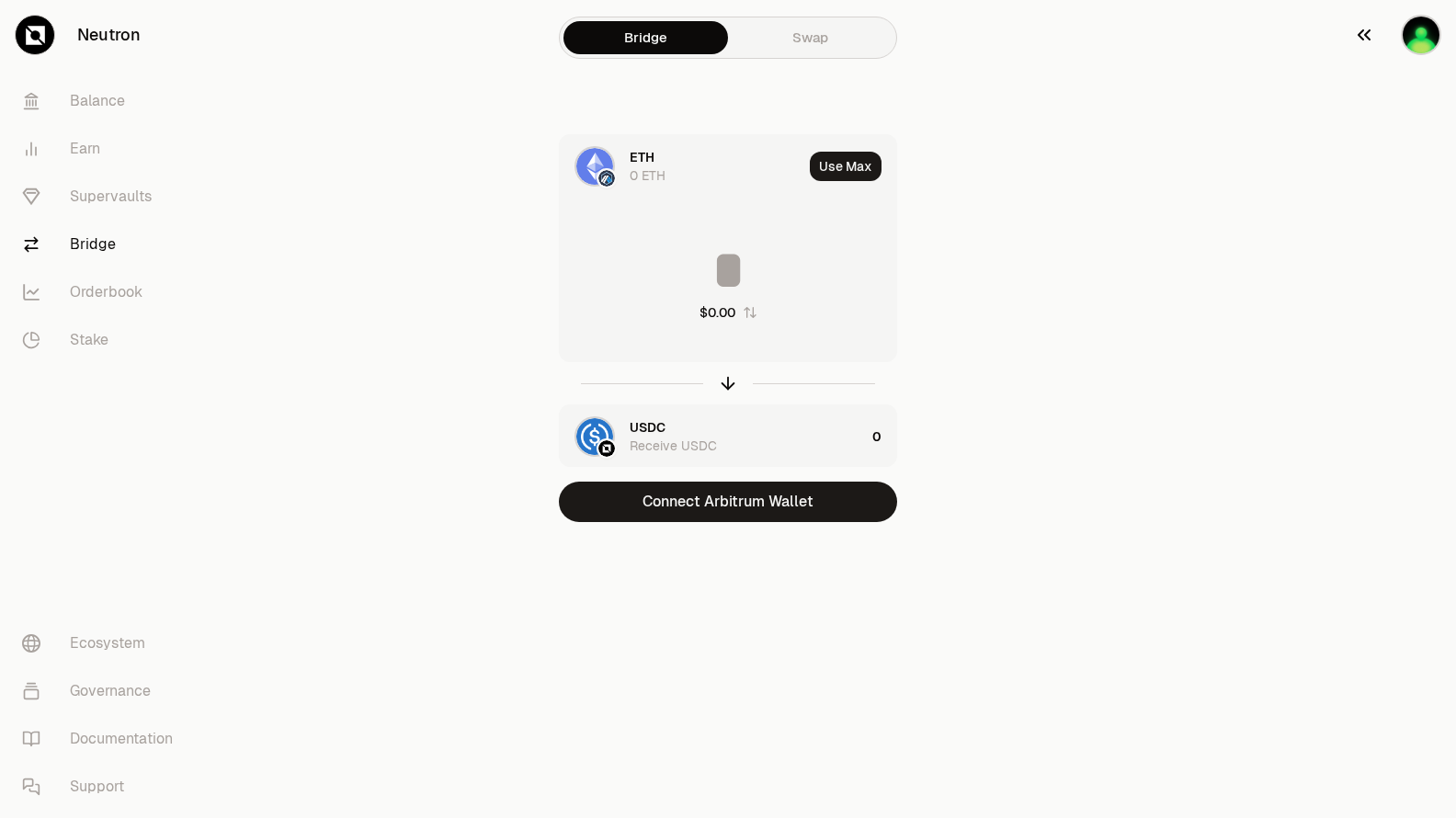
click at [1415, 34] on img "button" at bounding box center [1422, 34] width 40 height 40
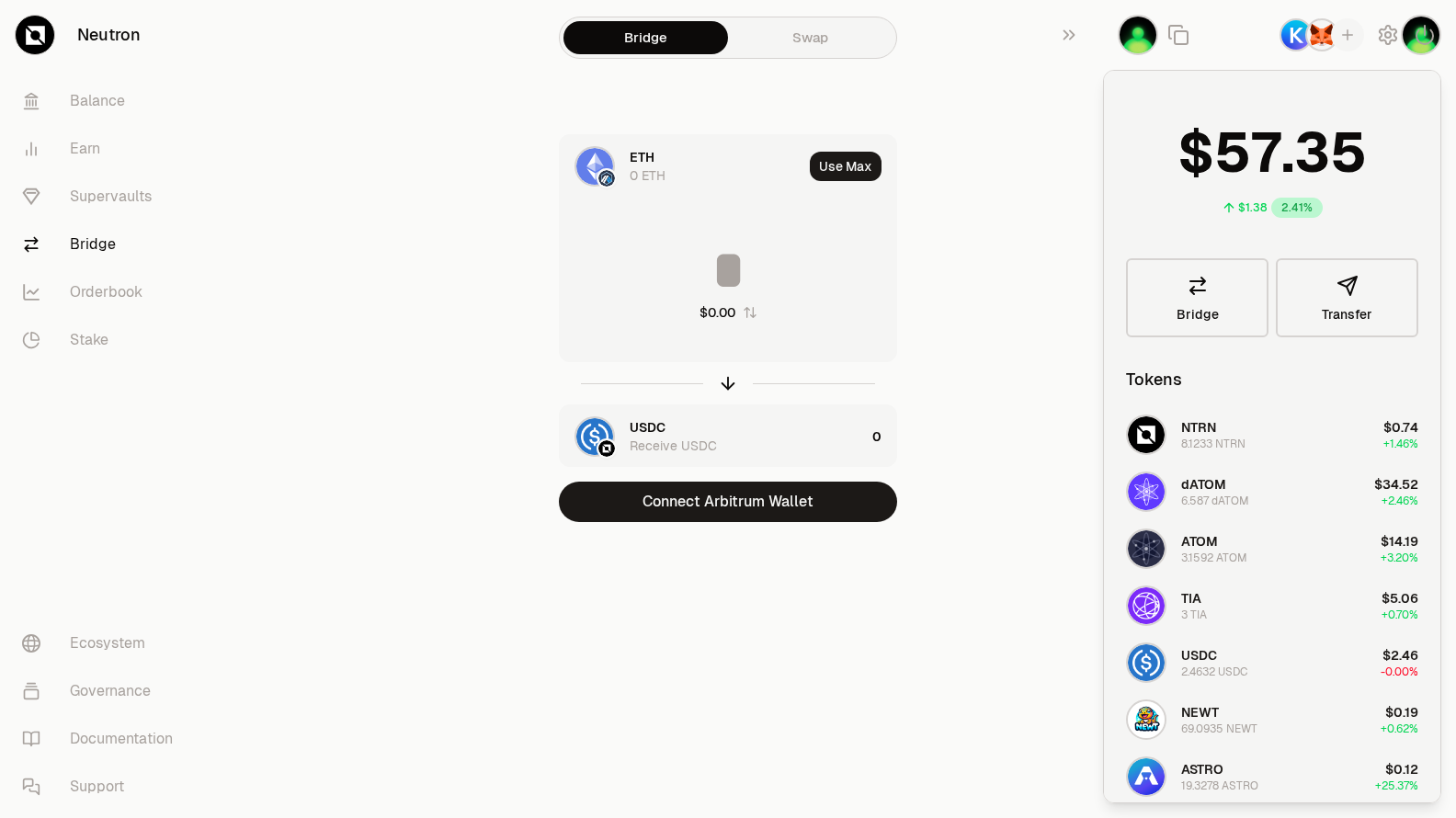
click at [1027, 364] on div "ETH 0 ETH Use Max $0.00 USDC Receive USDC 0 Connect Arbitrum Wallet" at bounding box center [728, 328] width 618 height 388
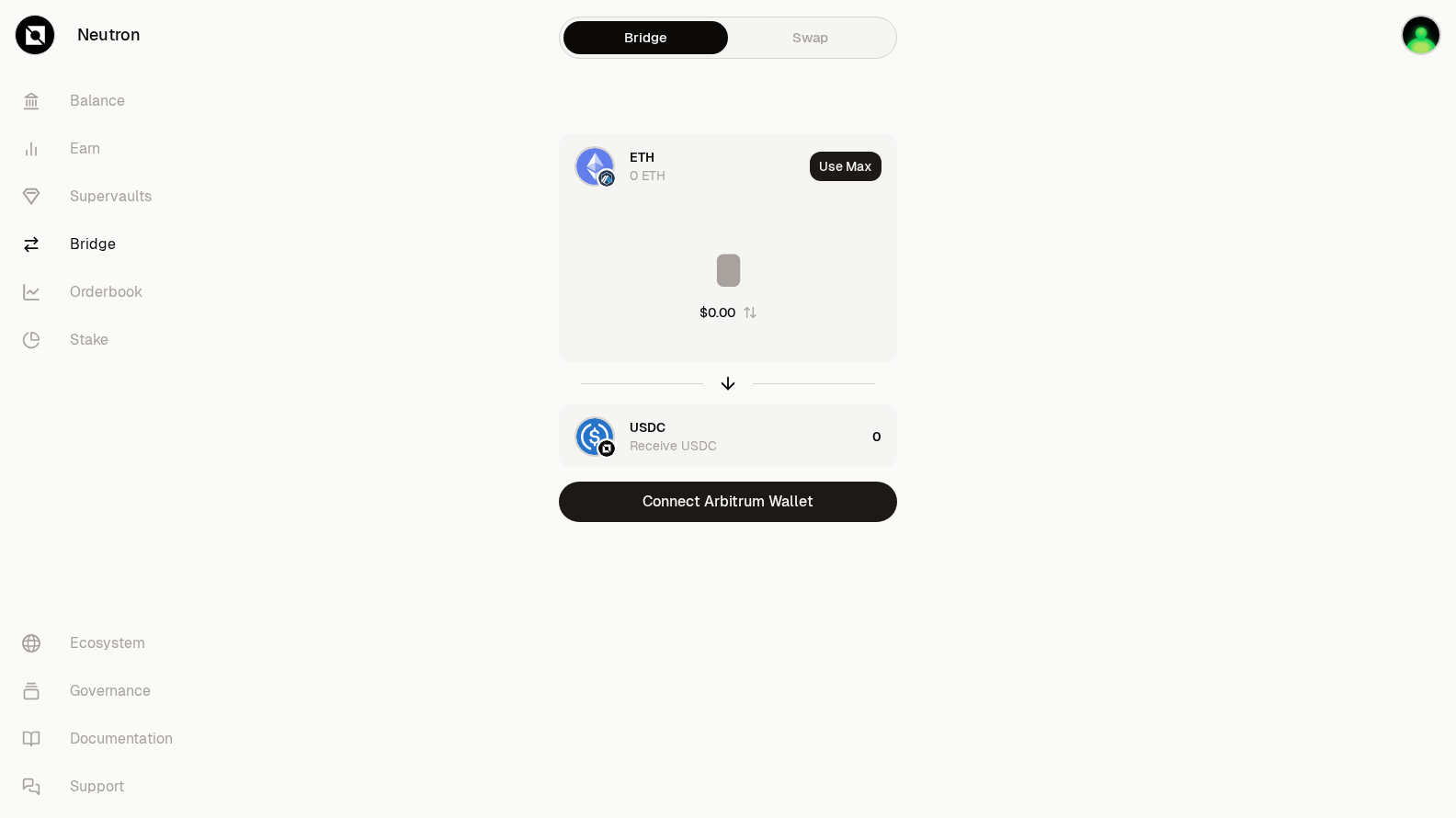
click at [602, 163] on img at bounding box center [595, 167] width 36 height 36
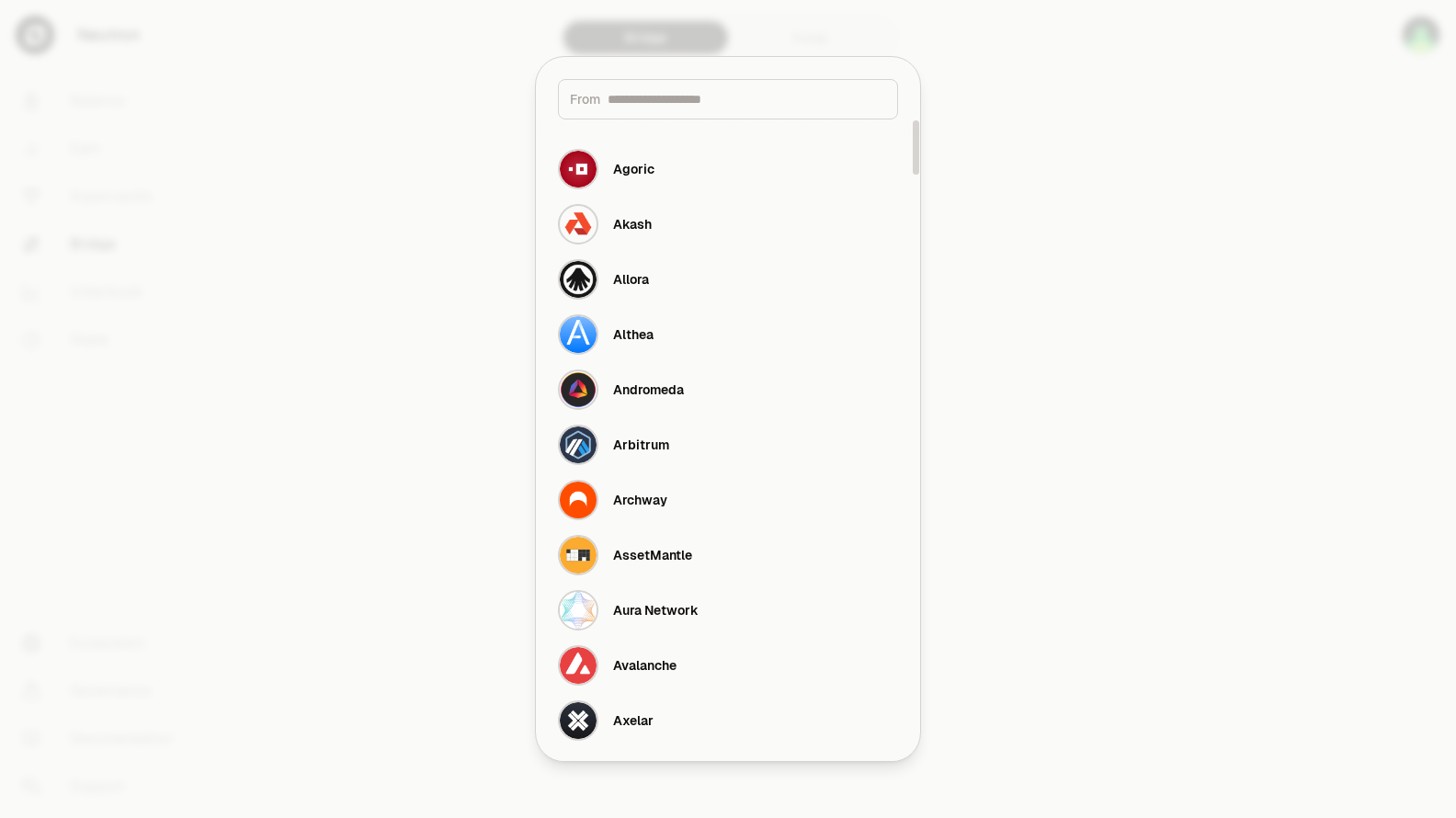
click at [676, 94] on input at bounding box center [746, 99] width 279 height 18
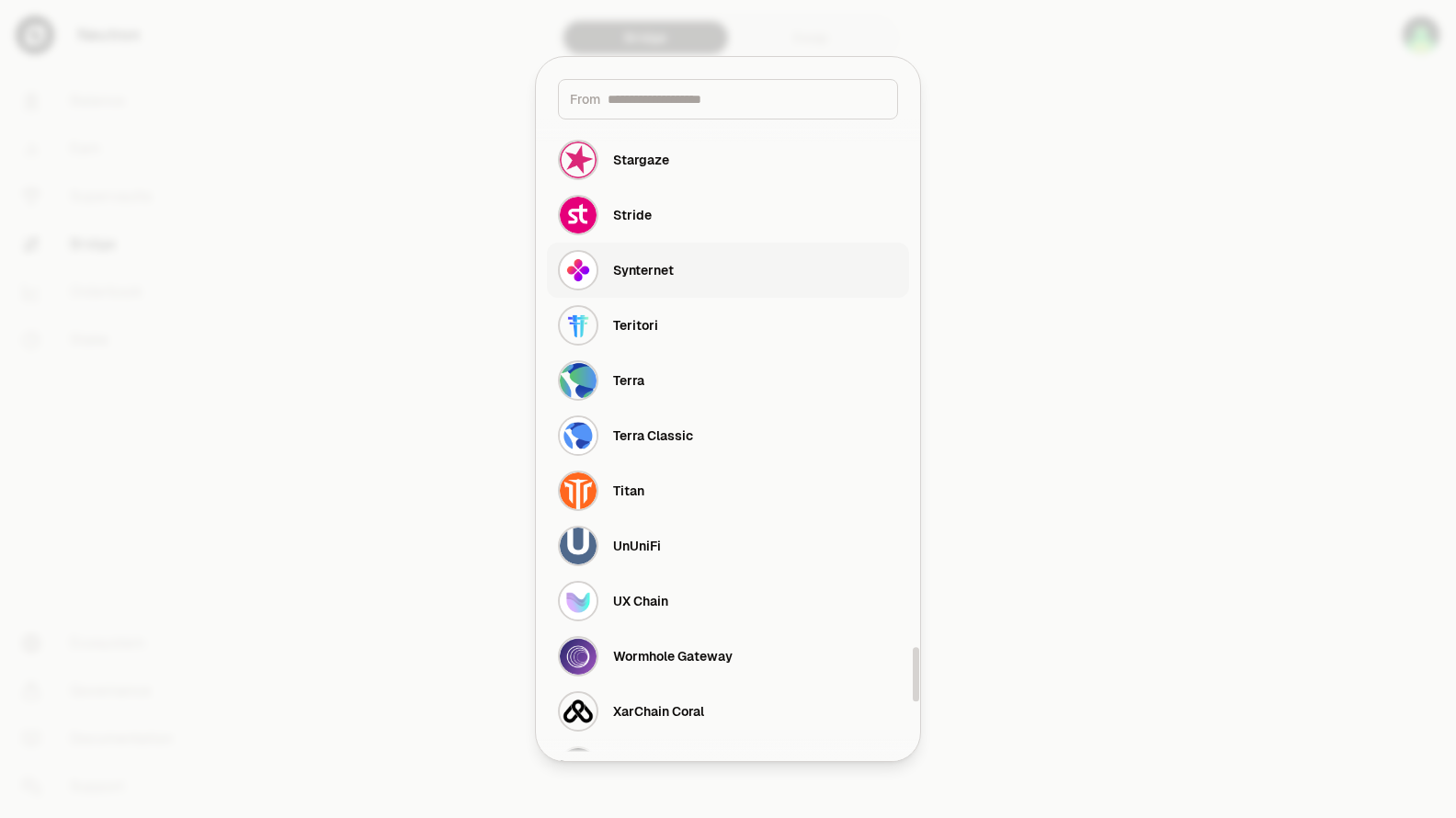
scroll to position [6131, 0]
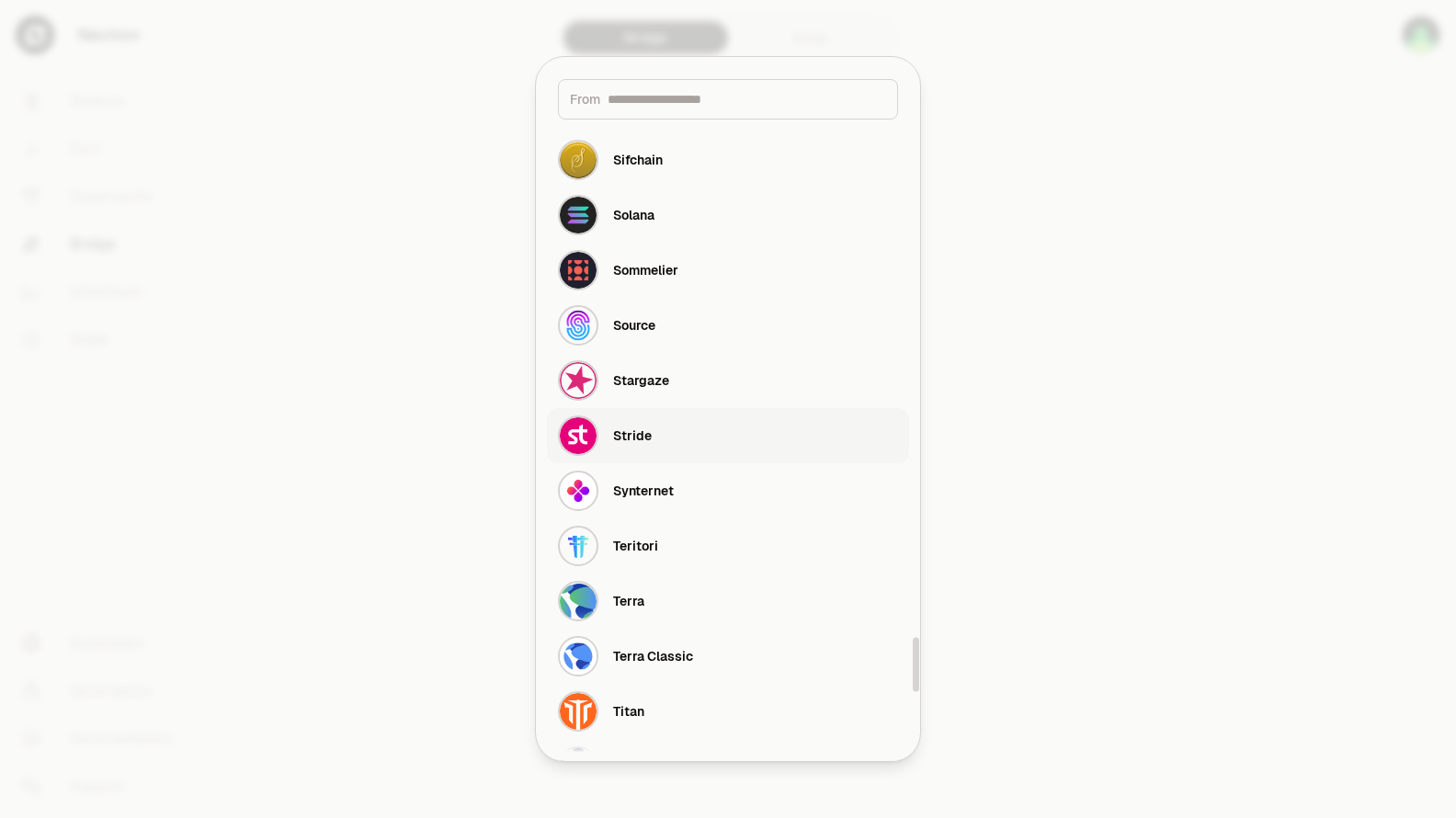
click at [672, 437] on button "Stride" at bounding box center [728, 436] width 362 height 56
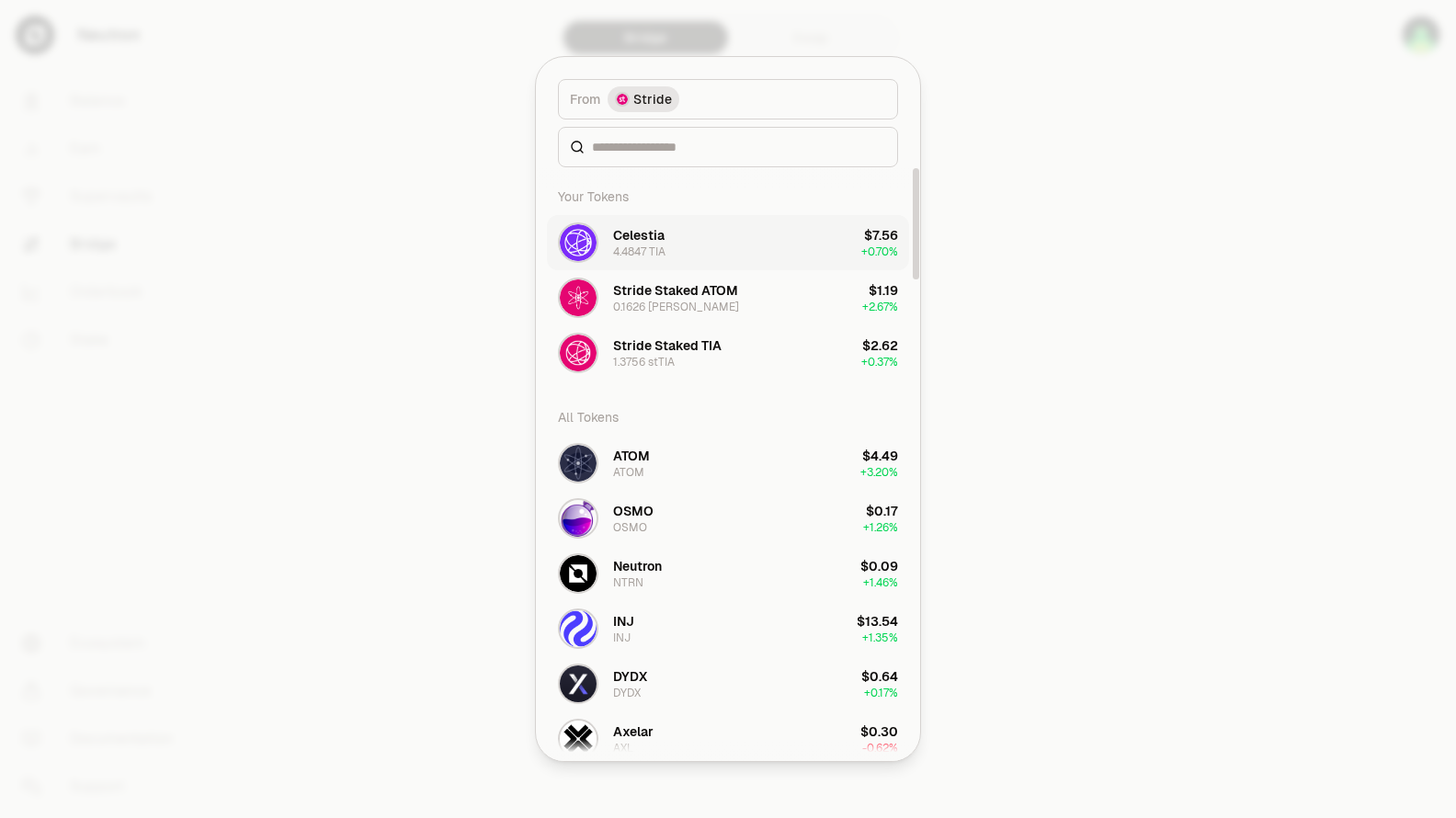
click at [720, 236] on button "Celestia 4.4847 TIA $7.56 + 0.70%" at bounding box center [728, 243] width 362 height 56
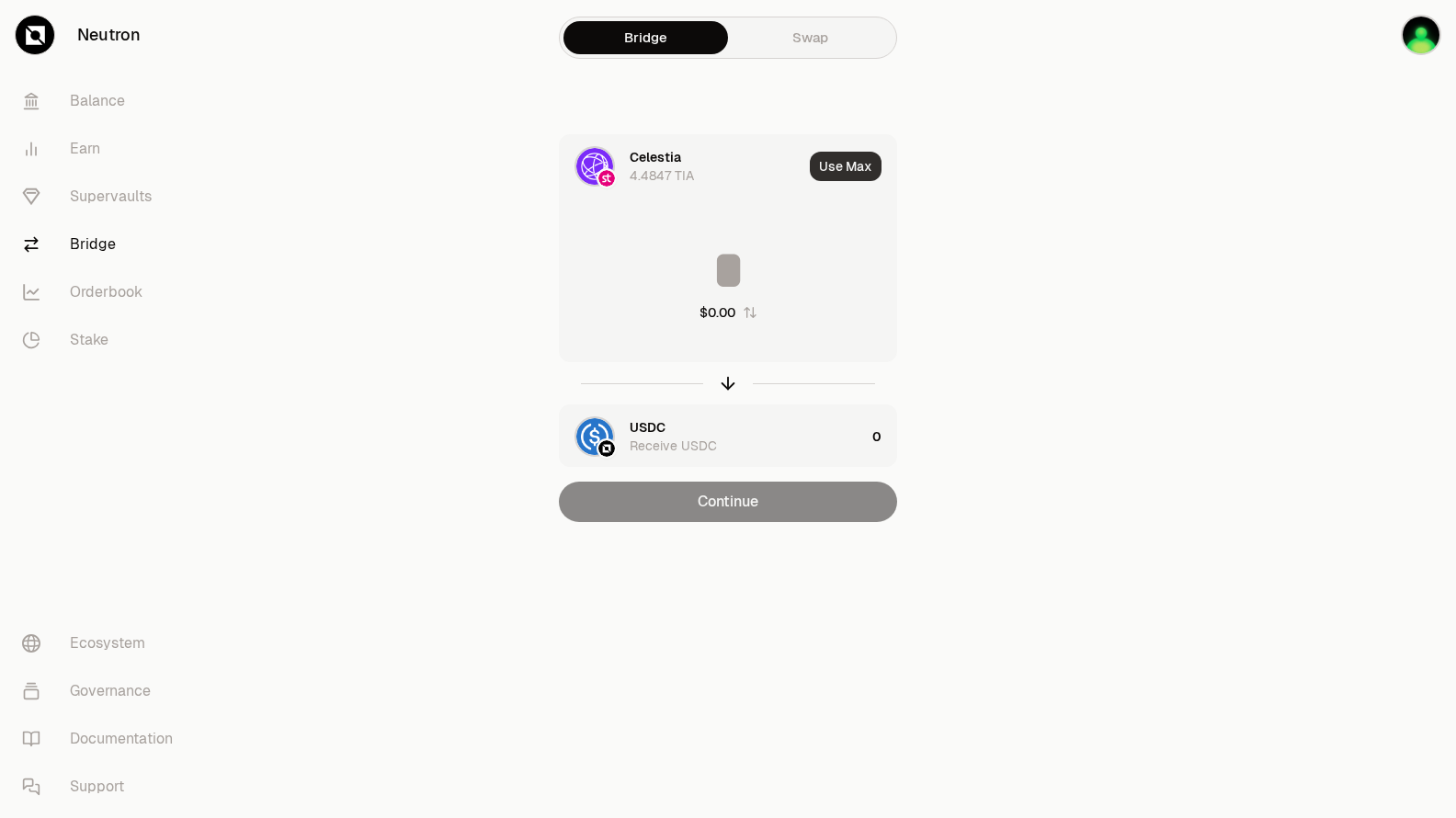
click at [864, 156] on button "Use Max" at bounding box center [845, 166] width 72 height 30
type input "*******"
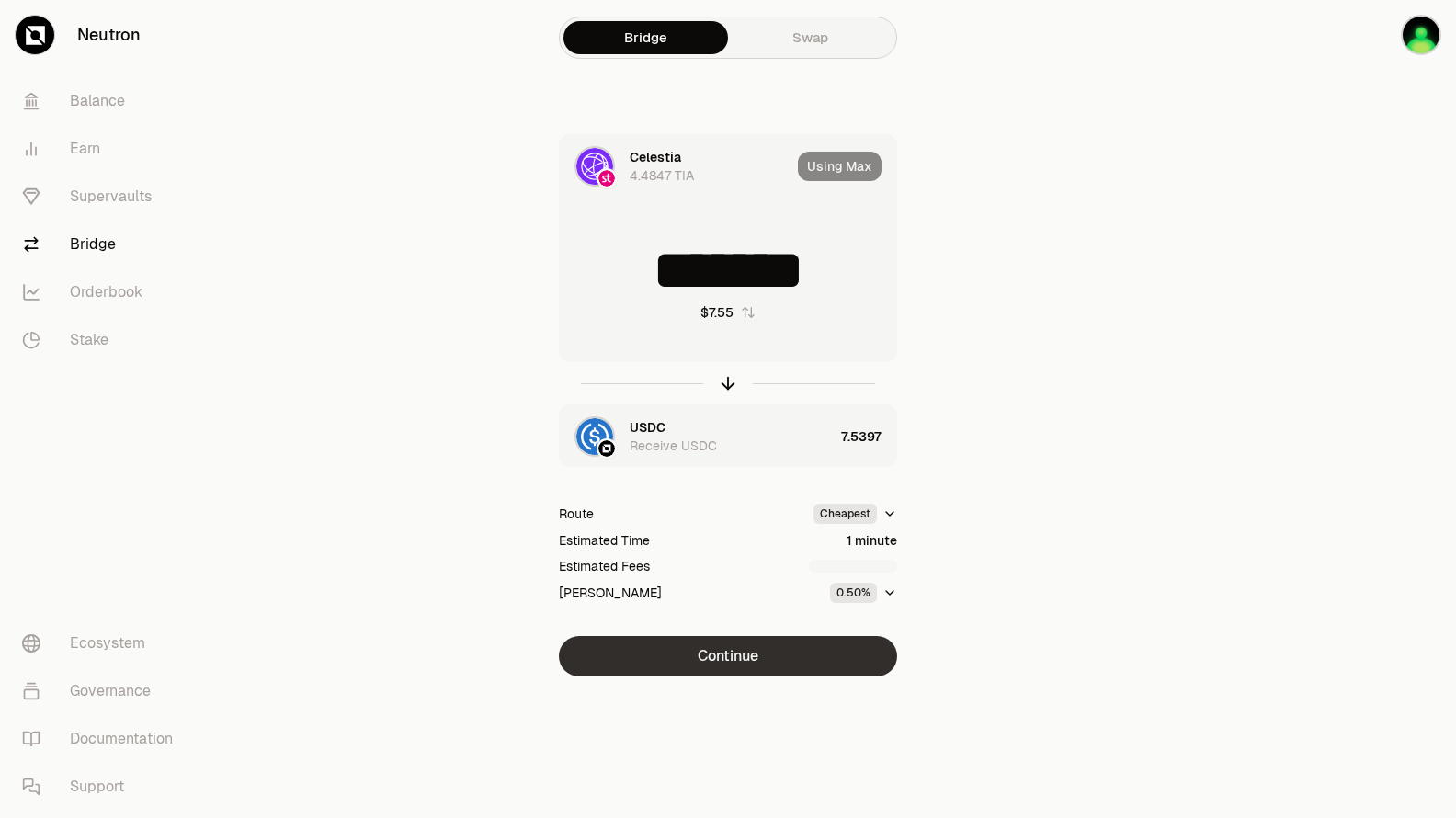
click at [790, 650] on button "Continue" at bounding box center [727, 656] width 338 height 40
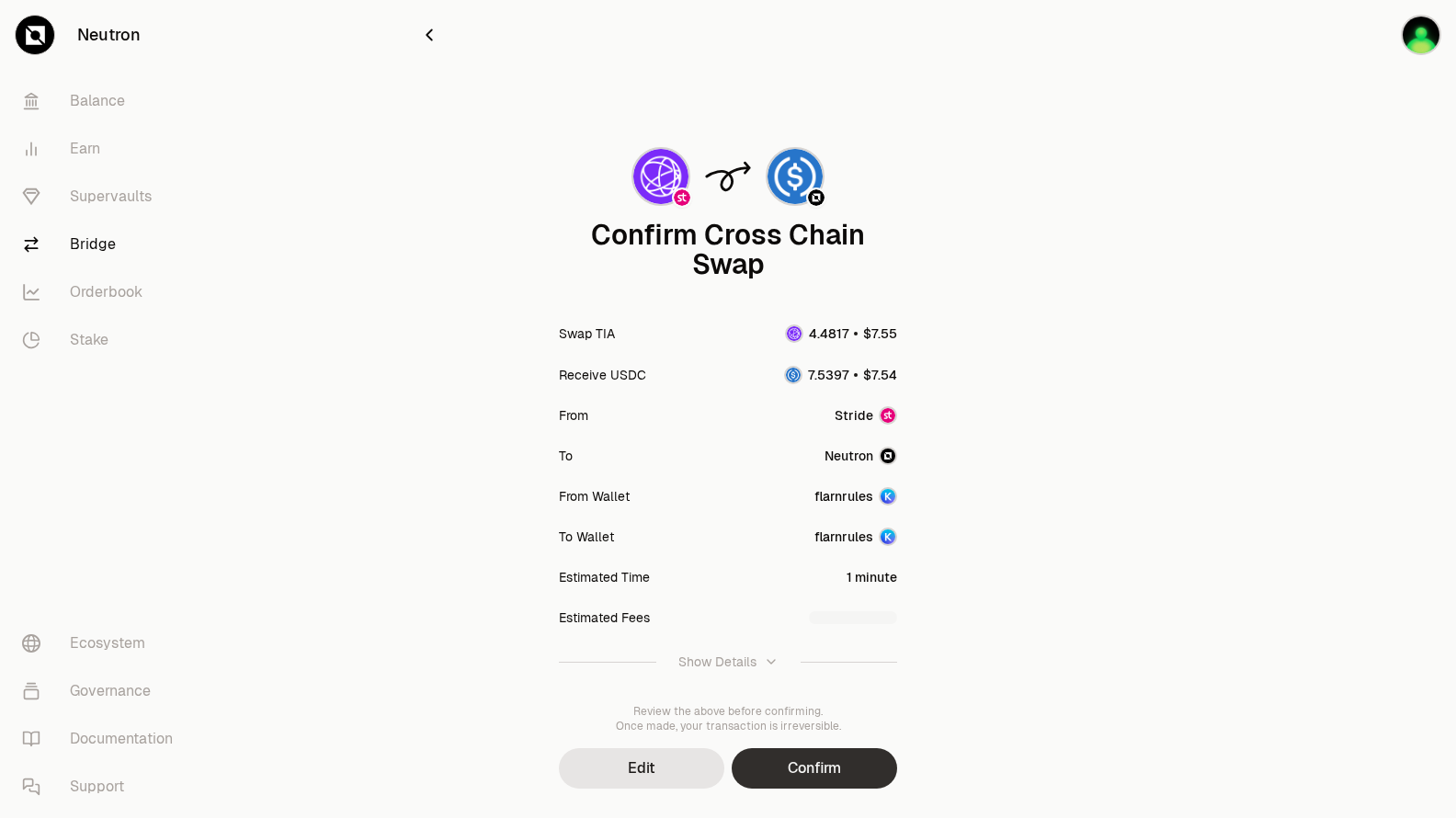
click at [835, 770] on button "Confirm" at bounding box center [814, 768] width 166 height 40
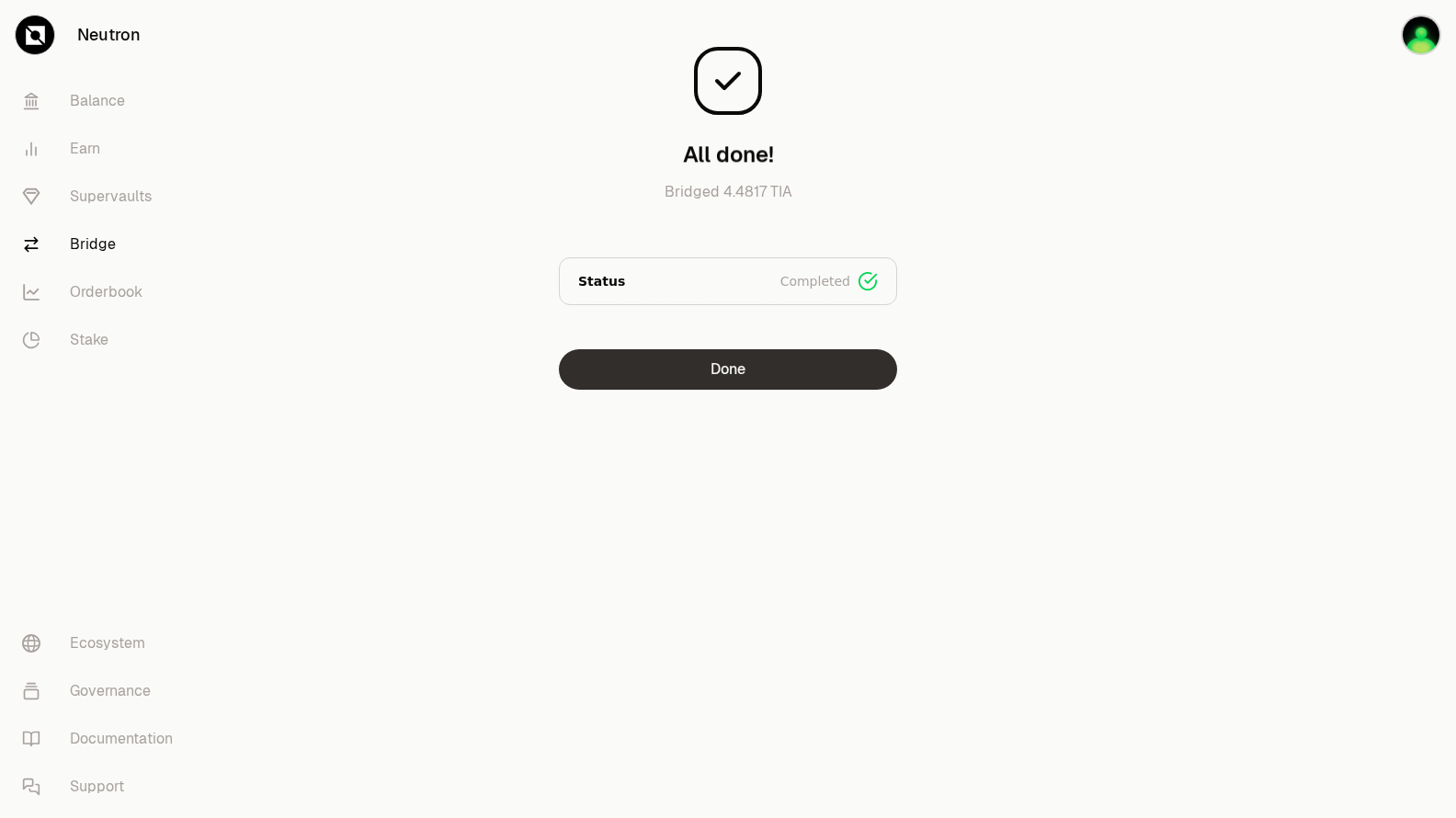
click at [872, 378] on button "Done" at bounding box center [727, 370] width 338 height 40
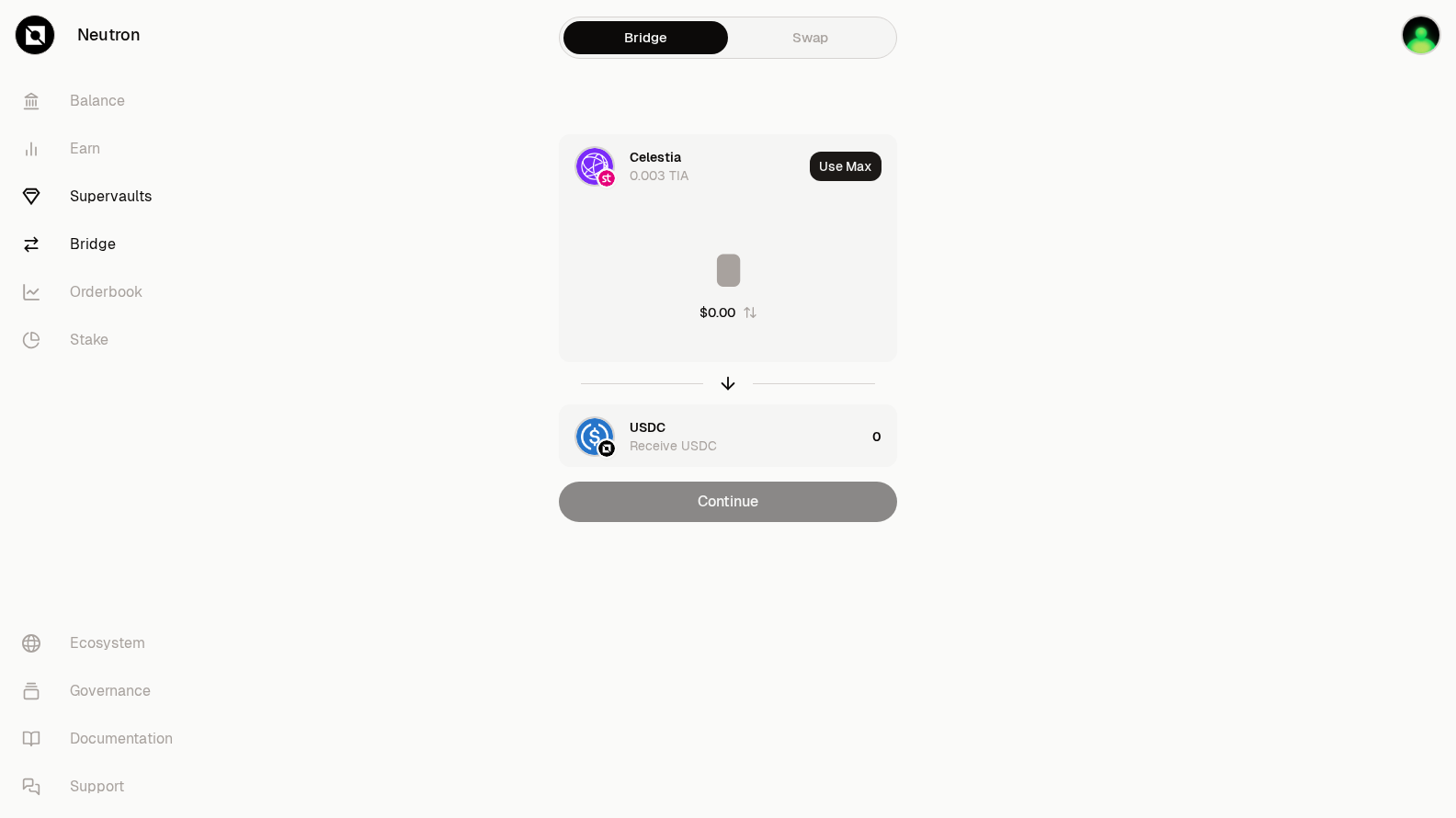
click at [121, 201] on link "Supervaults" at bounding box center [103, 196] width 192 height 48
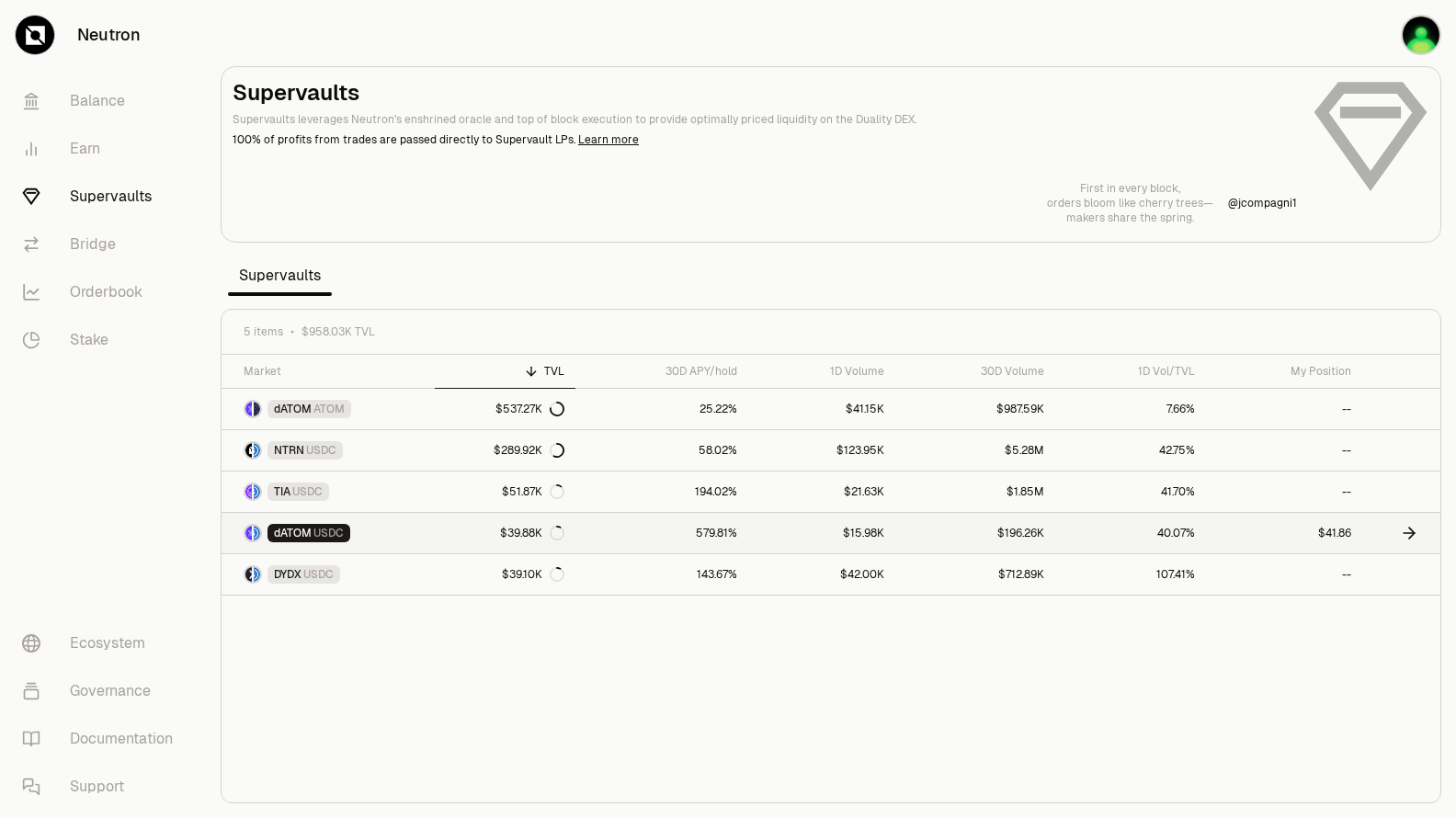
click at [399, 534] on link "dATOM USDC" at bounding box center [328, 534] width 214 height 40
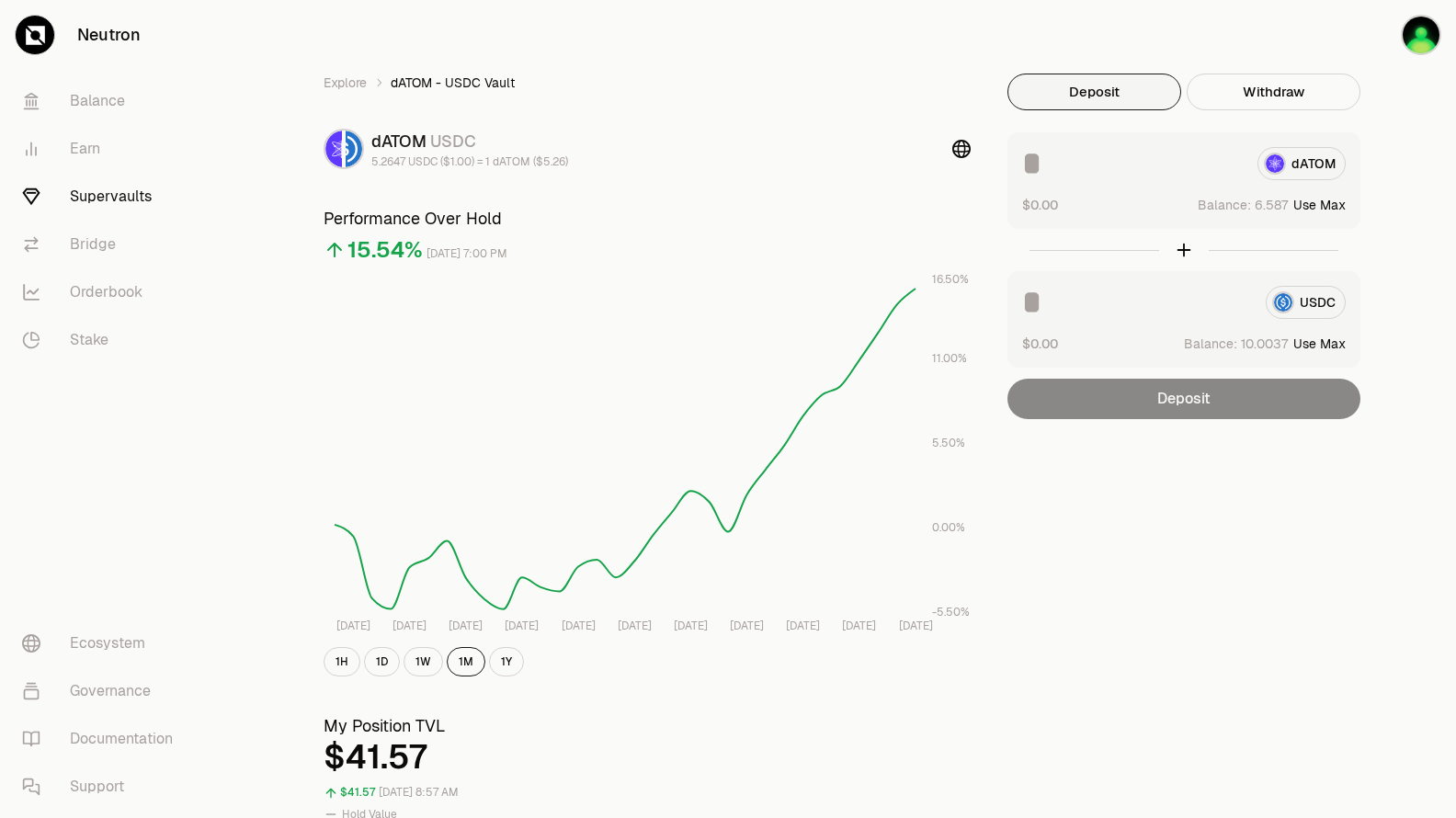
click at [1325, 202] on button "Use Max" at bounding box center [1319, 204] width 53 height 18
type input "********"
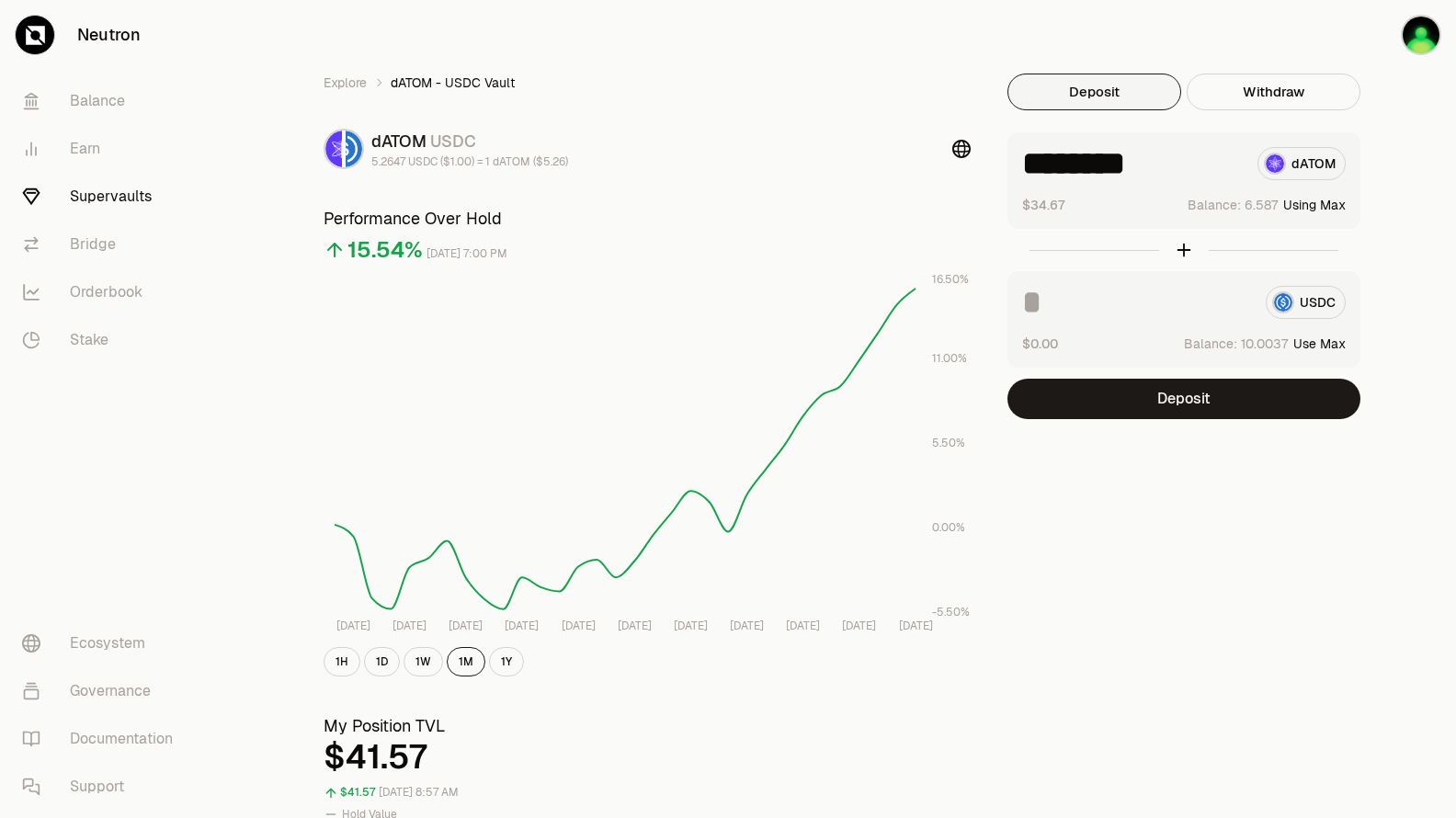
click at [1325, 353] on div "USDC $0.00 Balance: Use Max" at bounding box center [1184, 319] width 353 height 97
click at [1331, 341] on button "Use Max" at bounding box center [1319, 343] width 53 height 18
type input "*********"
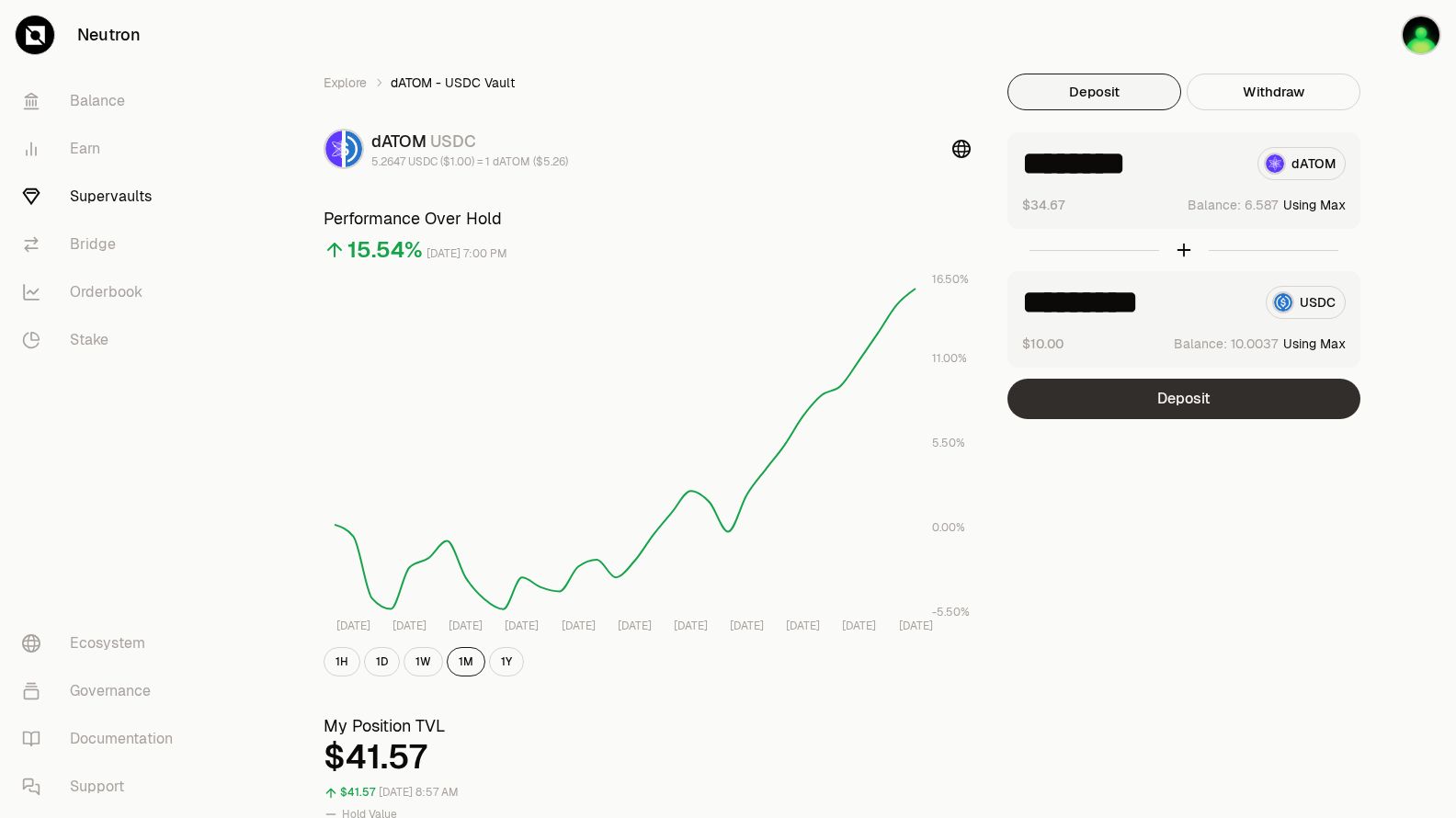
click at [1255, 403] on button "Deposit" at bounding box center [1184, 398] width 353 height 40
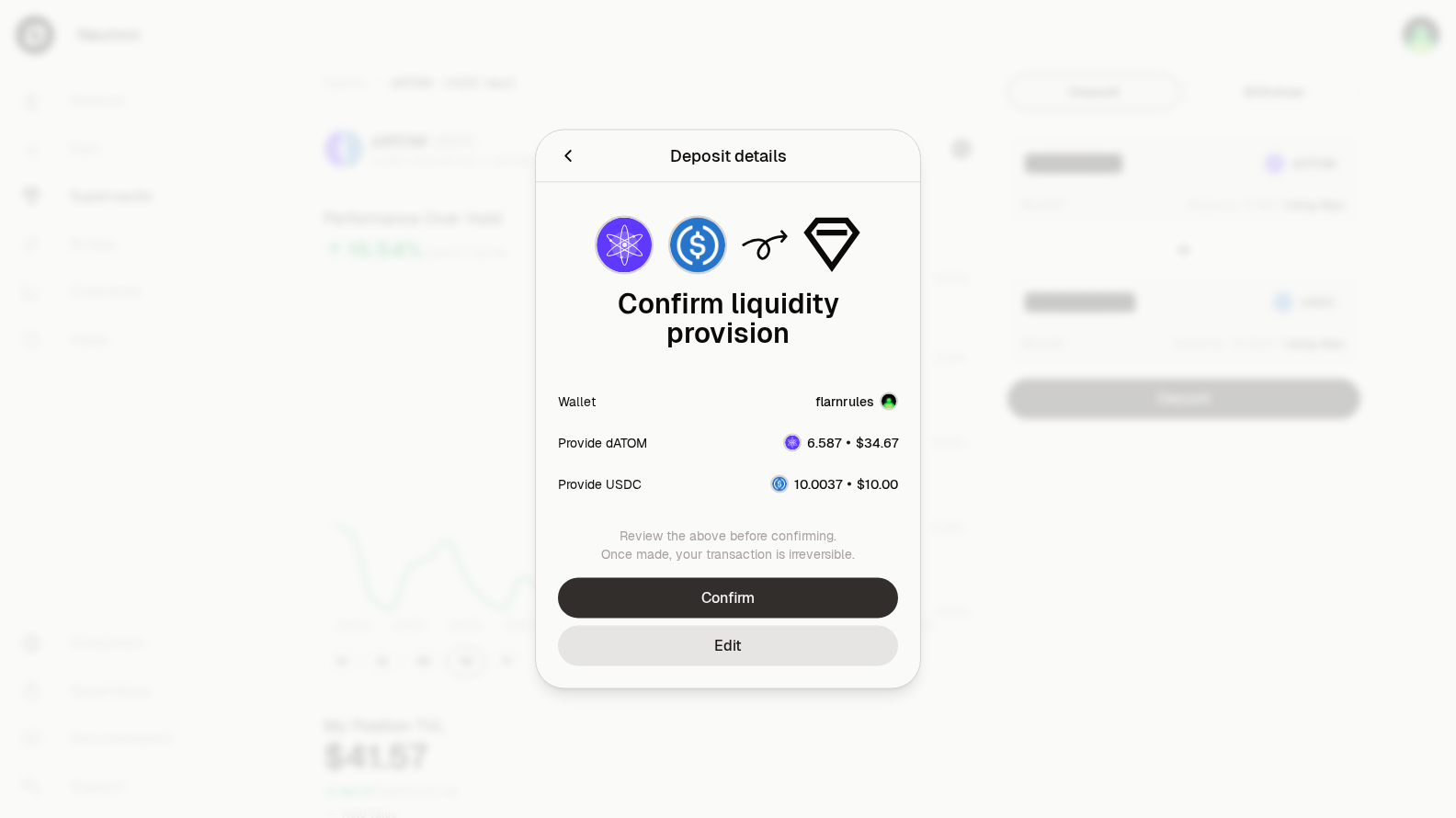
click at [790, 583] on button "Confirm" at bounding box center [728, 599] width 340 height 40
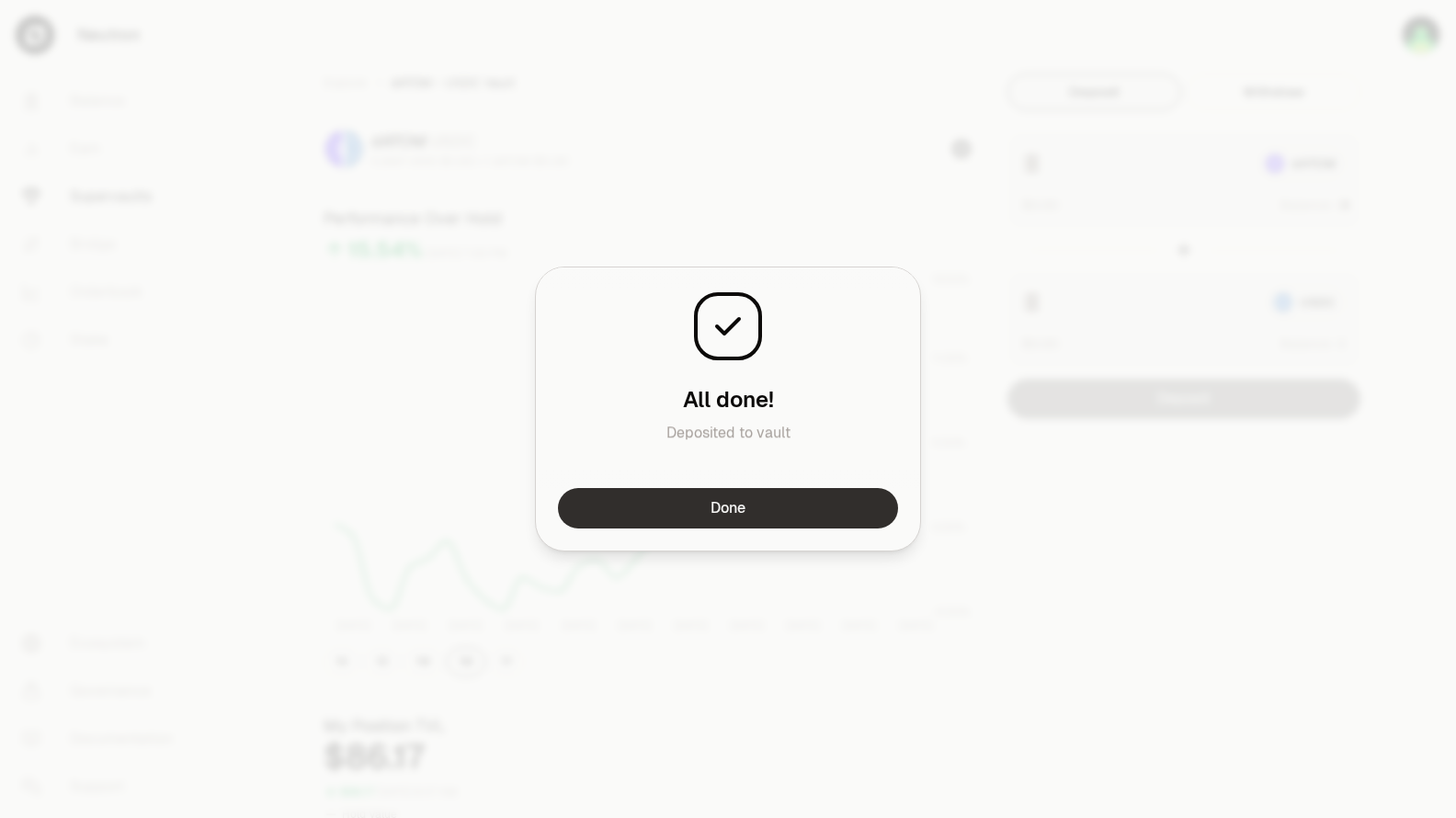
click at [866, 492] on button "Done" at bounding box center [728, 509] width 340 height 40
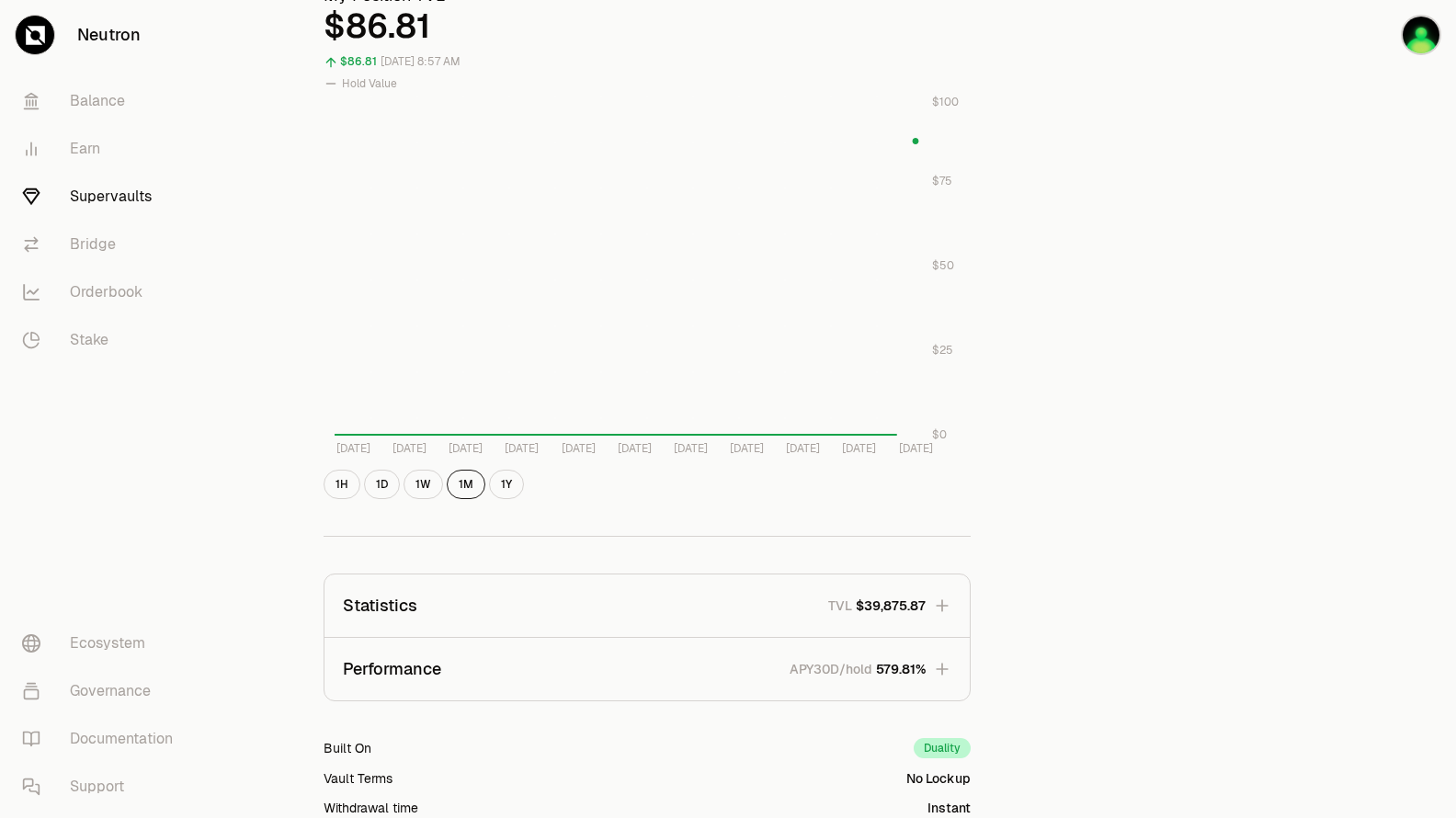
scroll to position [736, 0]
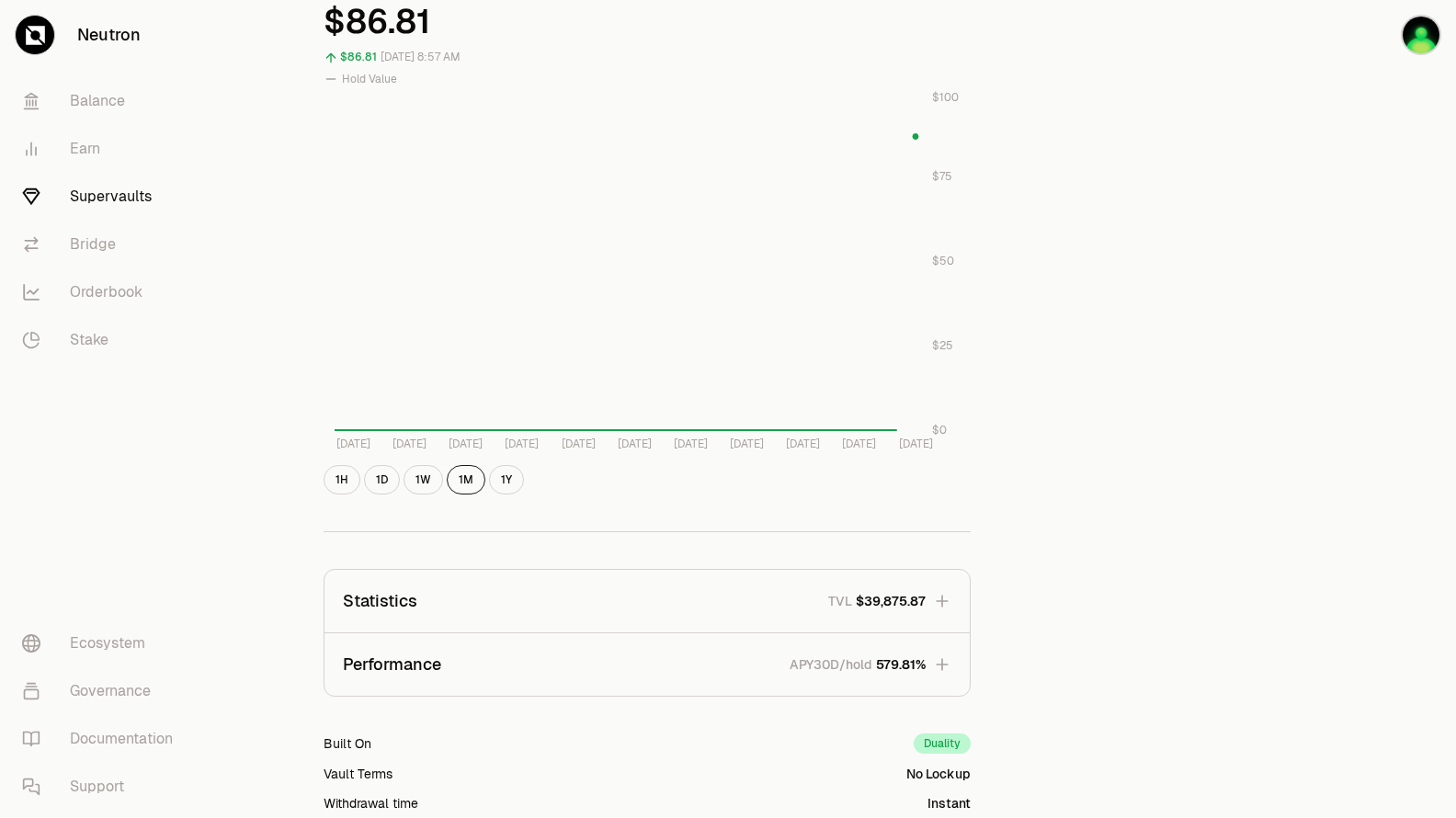
click at [953, 665] on button "Performance APY30D/hold 579.81%" at bounding box center [648, 664] width 646 height 62
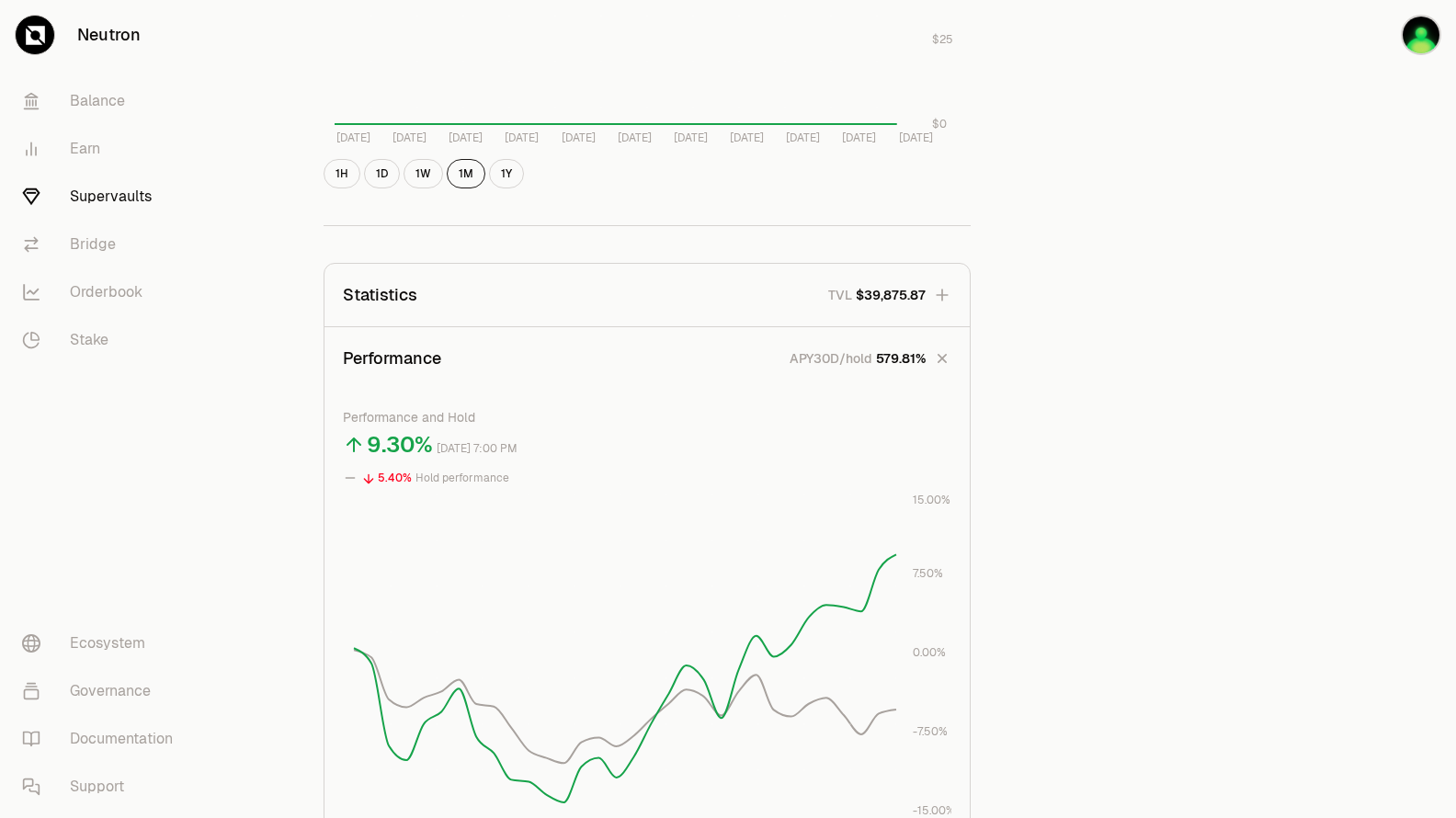
scroll to position [1039, 0]
click at [947, 295] on icon "button" at bounding box center [942, 296] width 18 height 18
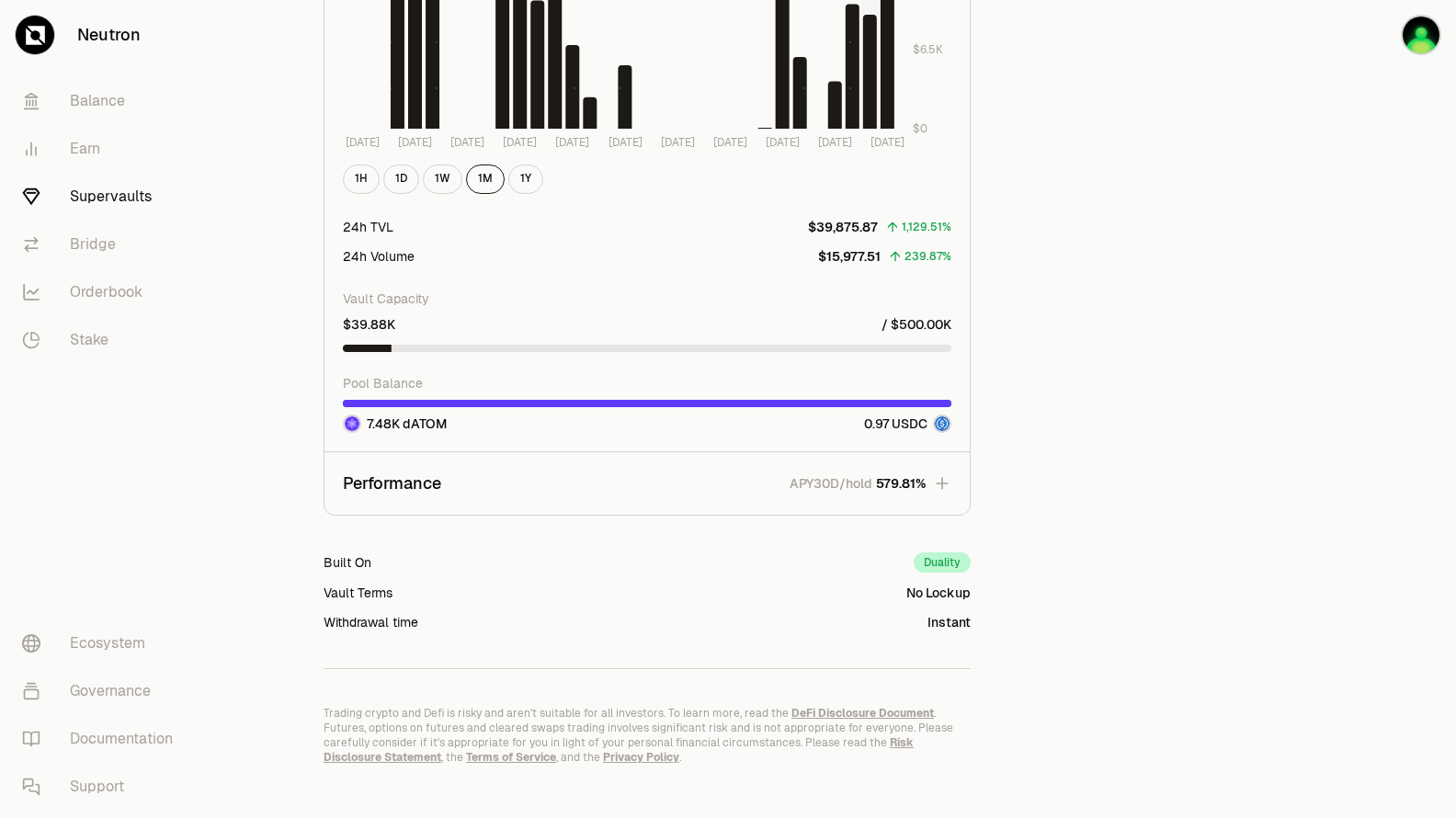
scroll to position [2177, 0]
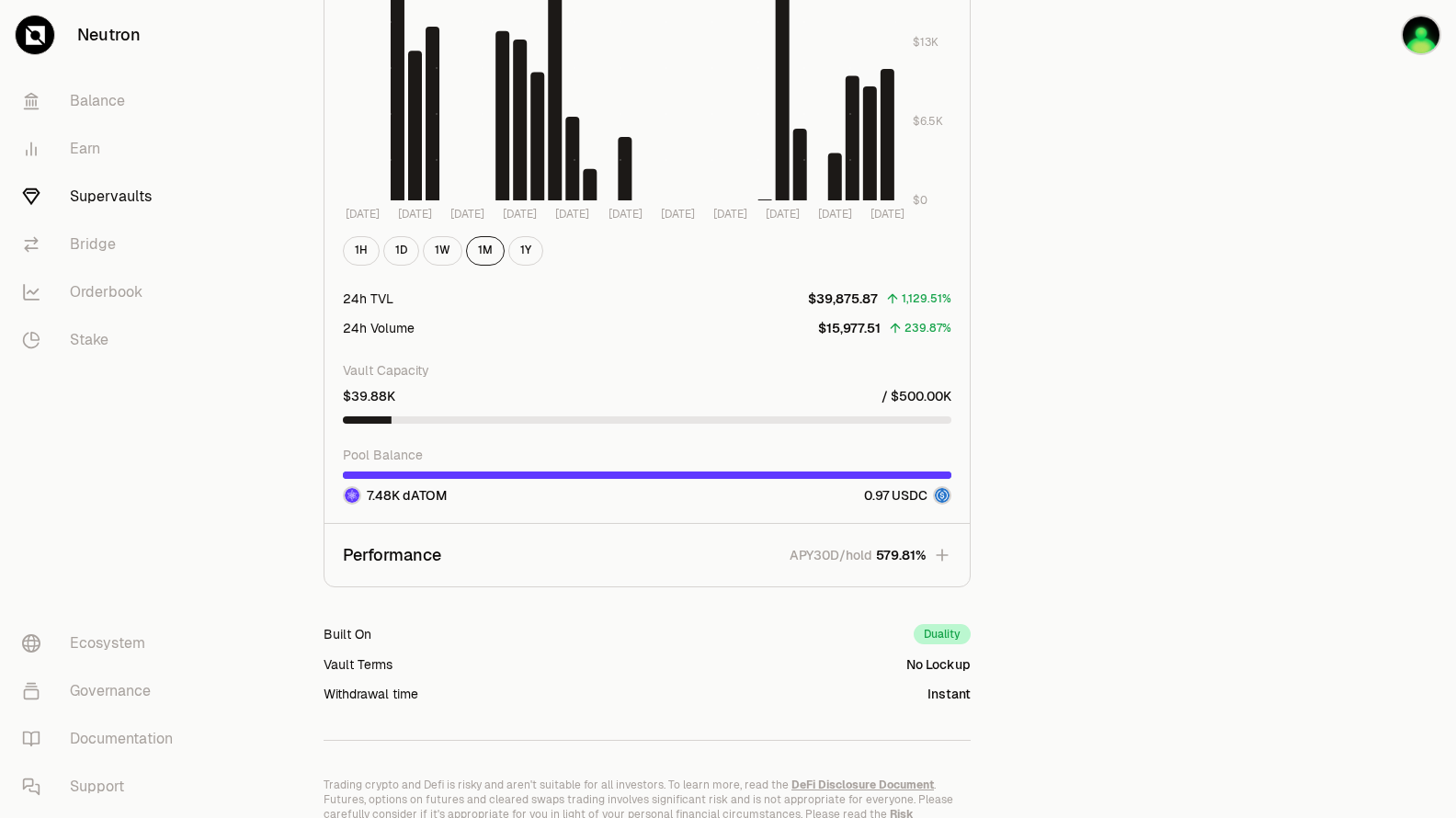
click at [938, 552] on icon "button" at bounding box center [942, 555] width 18 height 18
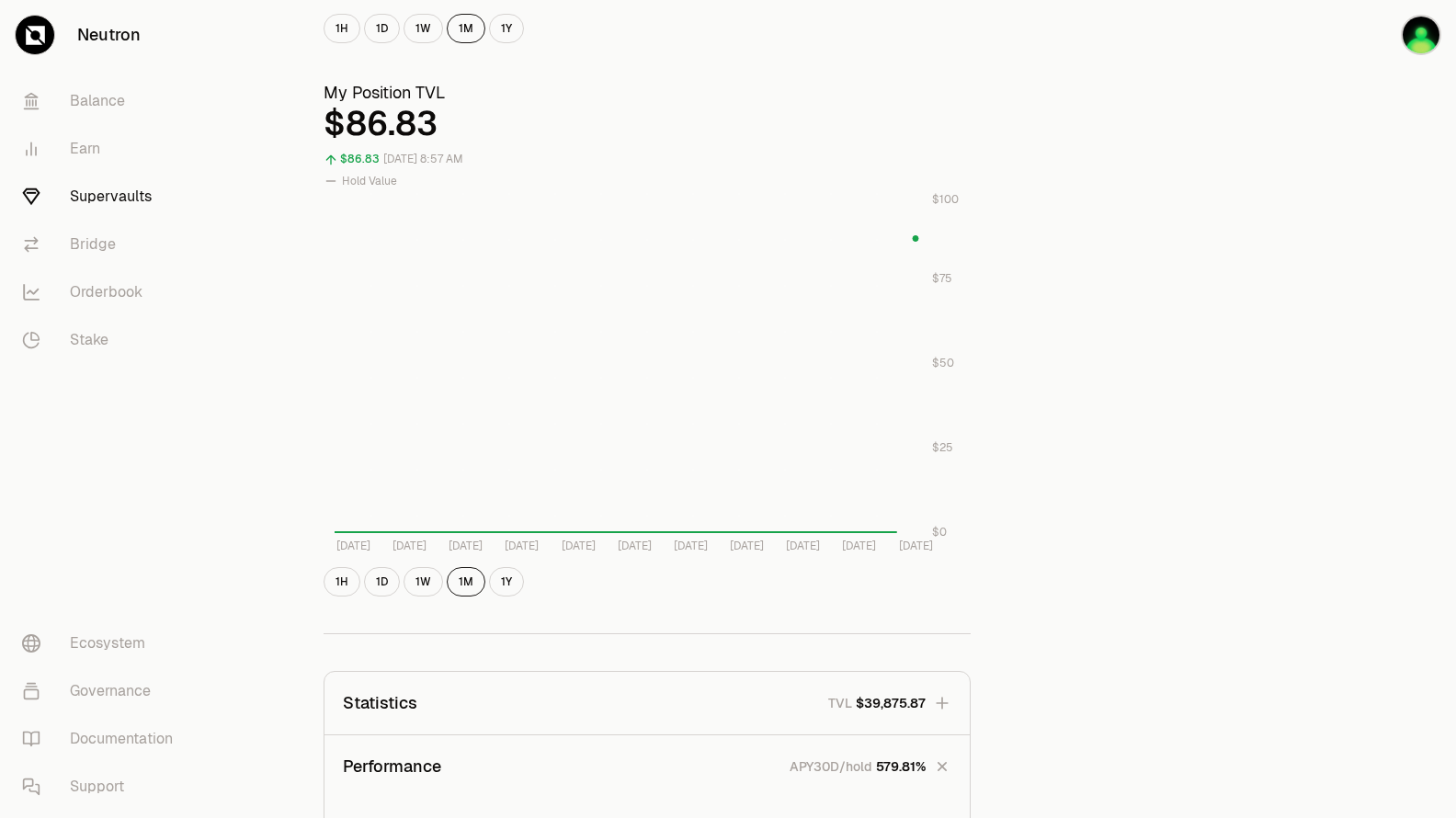
scroll to position [634, 0]
click at [390, 573] on button "1D" at bounding box center [381, 580] width 35 height 30
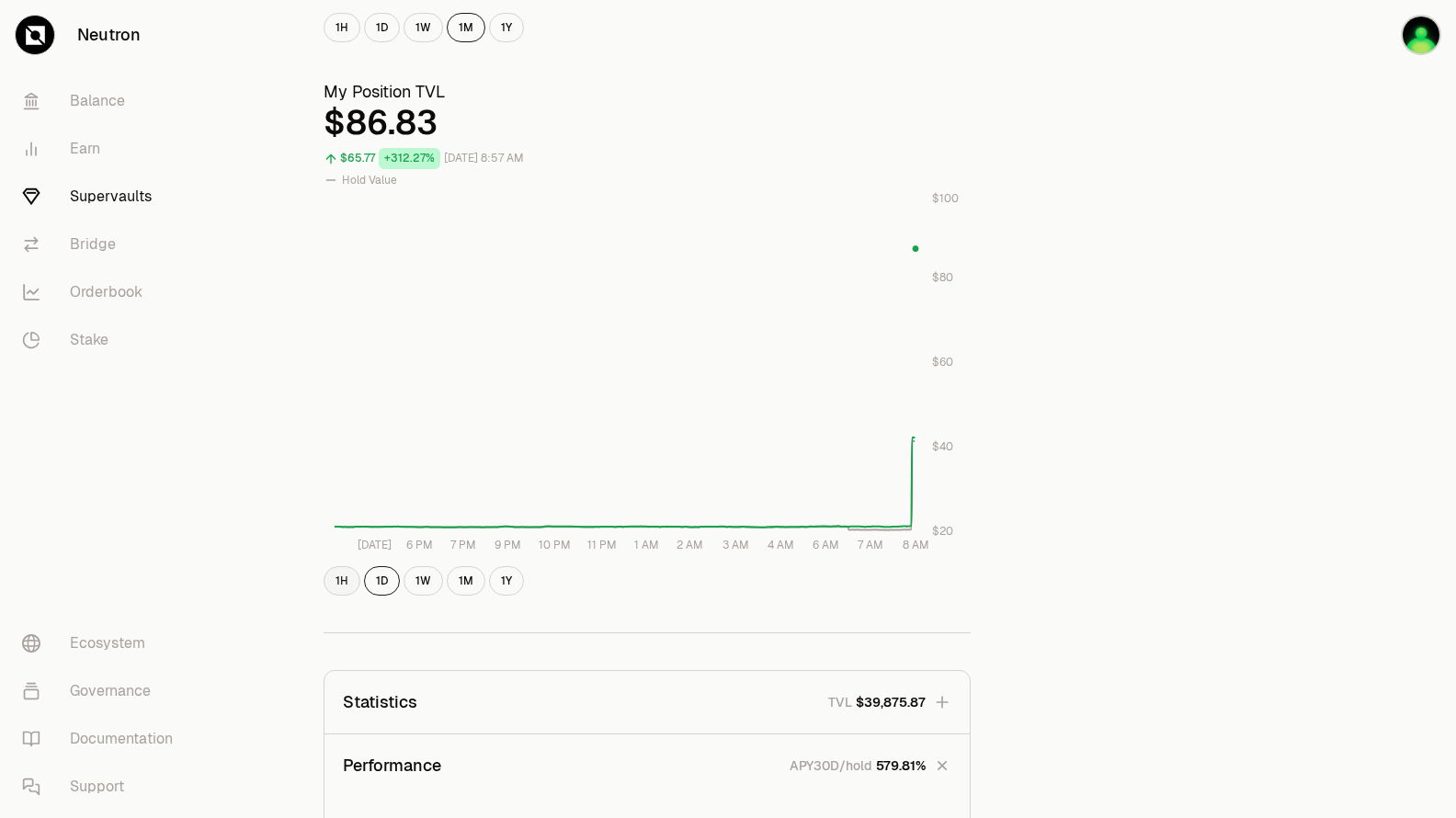
click at [343, 582] on button "1H" at bounding box center [342, 580] width 36 height 30
click at [381, 580] on button "1D" at bounding box center [381, 580] width 35 height 30
click at [422, 580] on button "1W" at bounding box center [422, 580] width 39 height 30
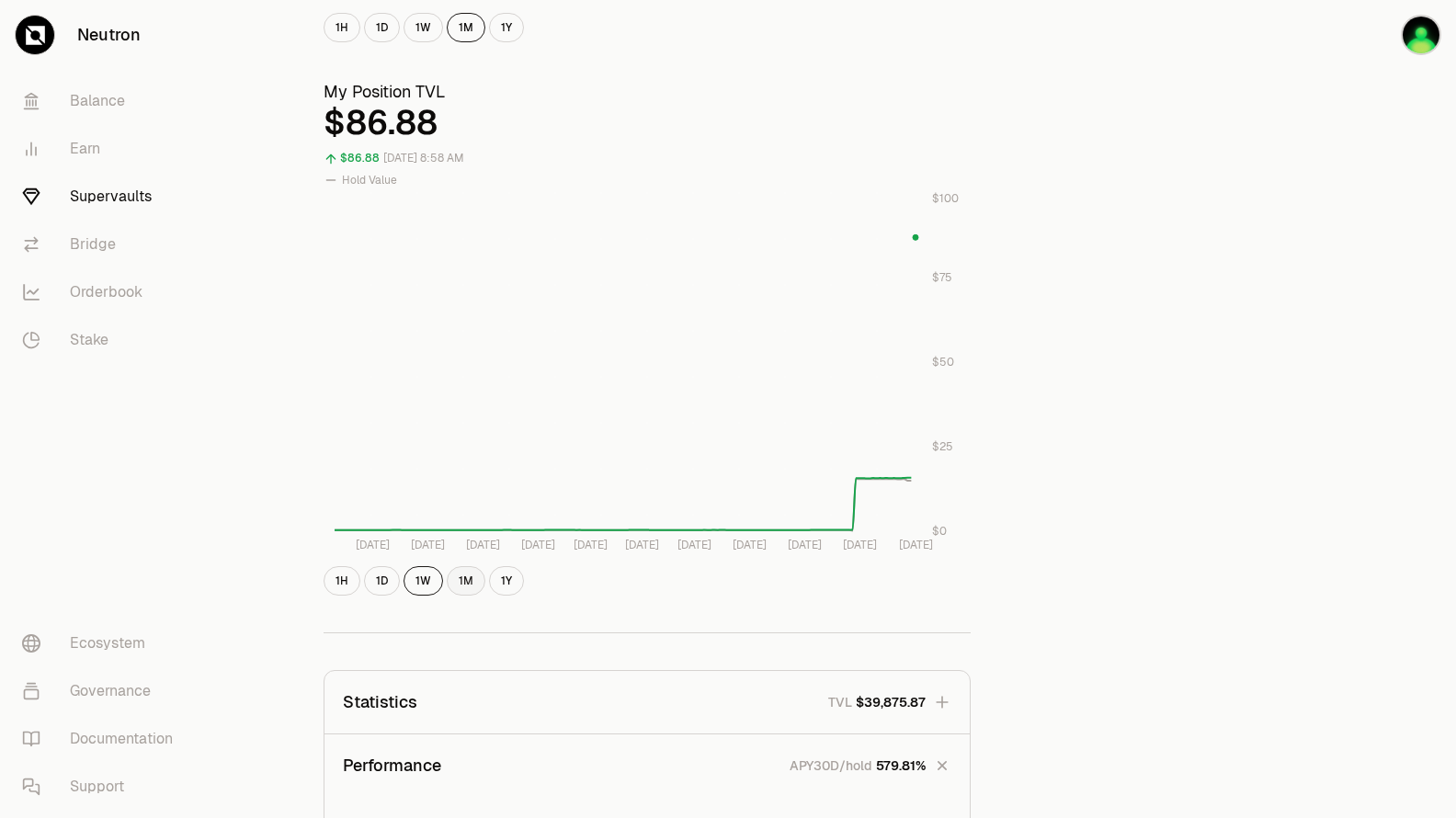
click at [464, 583] on button "1M" at bounding box center [466, 580] width 38 height 30
click at [501, 581] on button "1Y" at bounding box center [507, 580] width 34 height 30
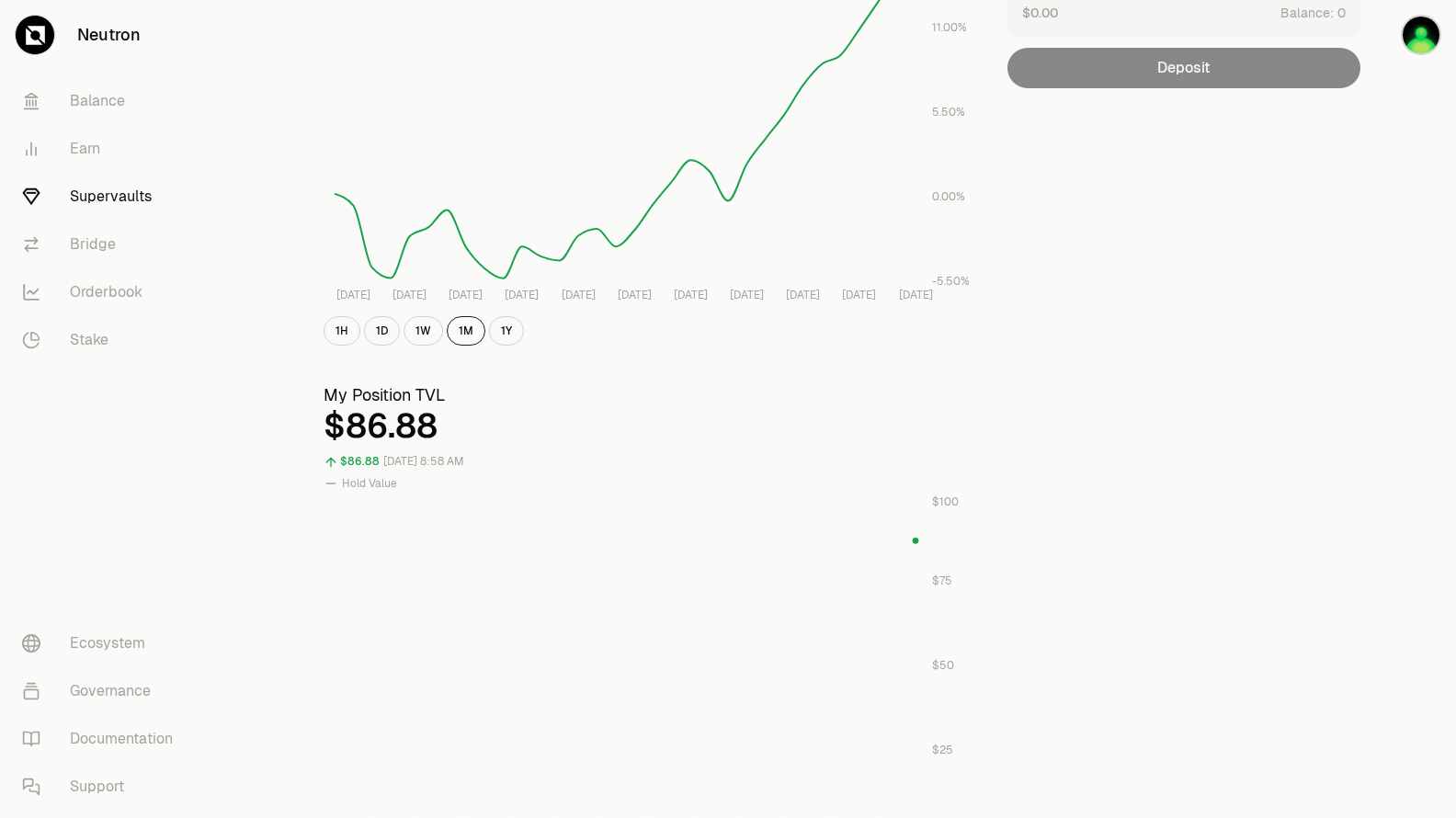
scroll to position [0, 0]
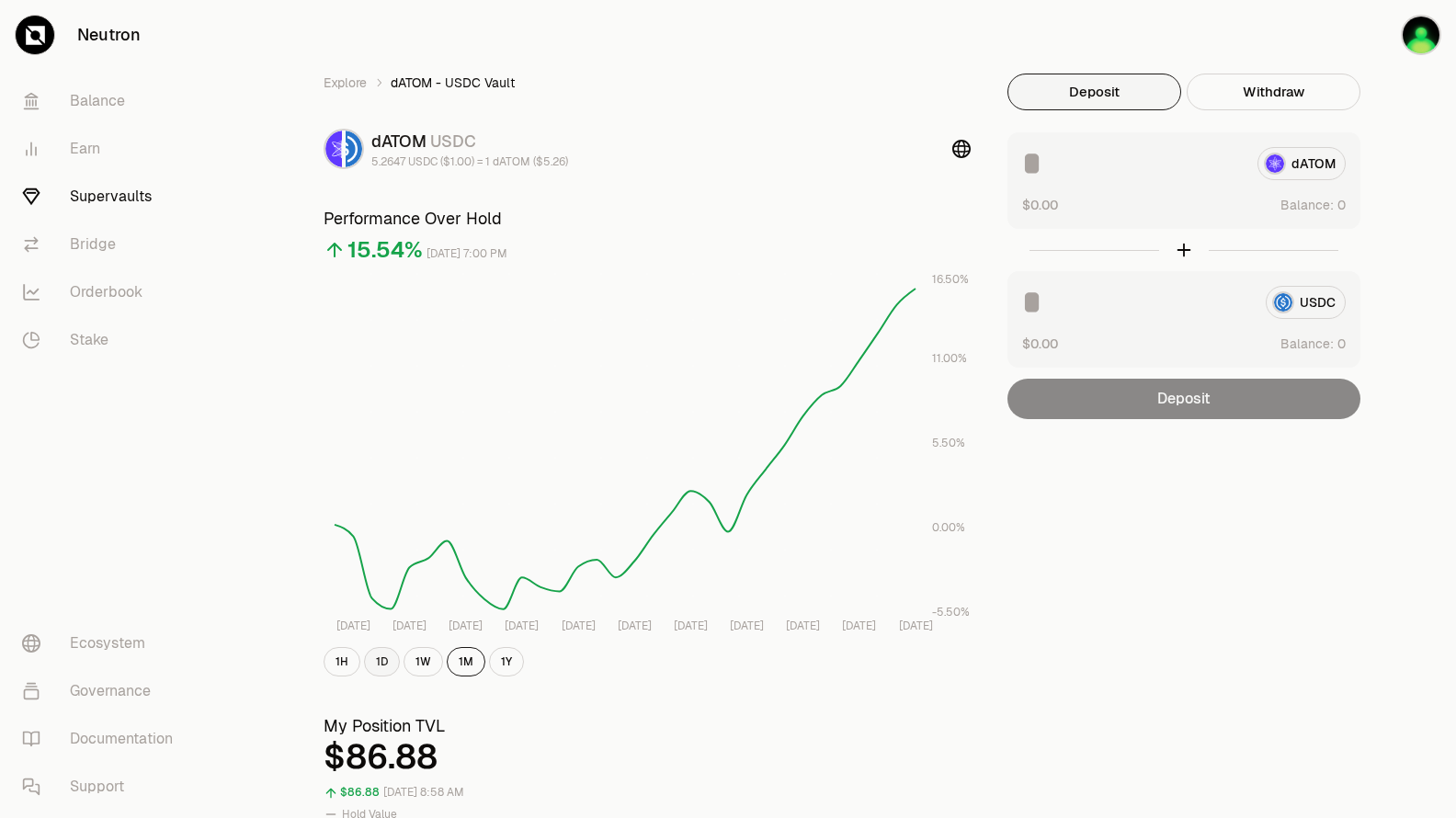
click at [387, 662] on button "1D" at bounding box center [381, 662] width 35 height 30
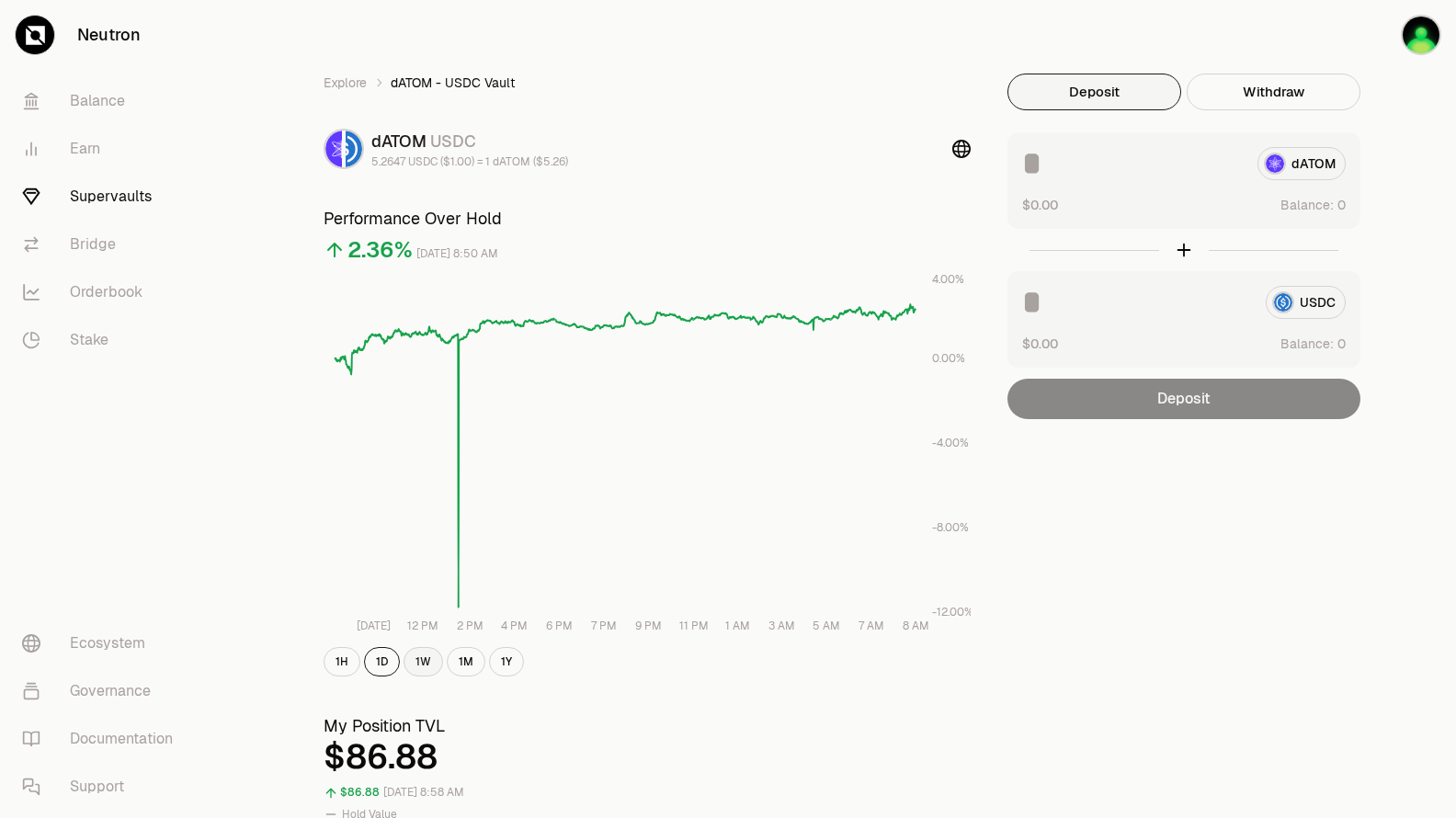
click at [429, 658] on button "1W" at bounding box center [422, 662] width 39 height 30
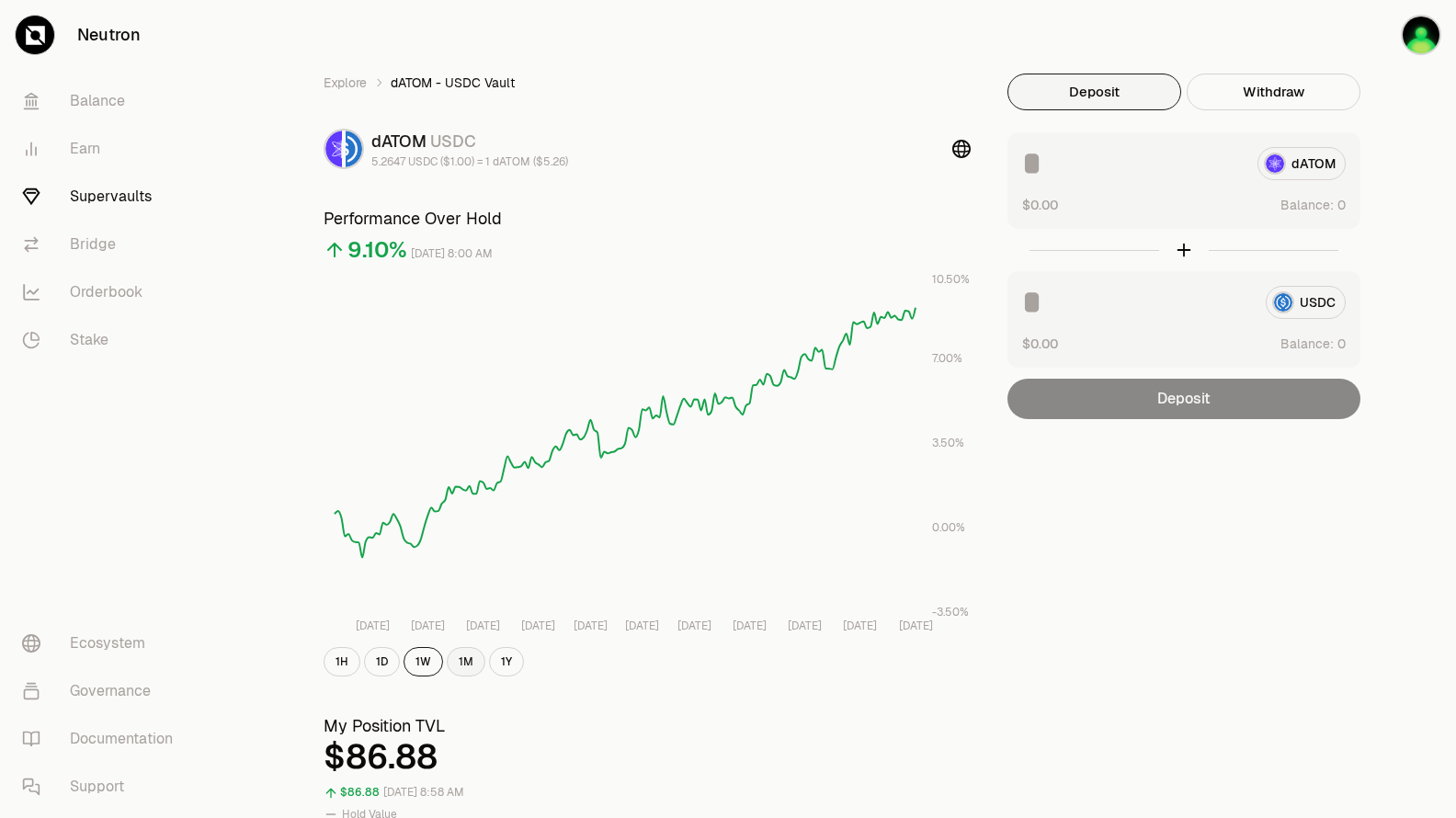
click at [467, 662] on button "1M" at bounding box center [466, 662] width 38 height 30
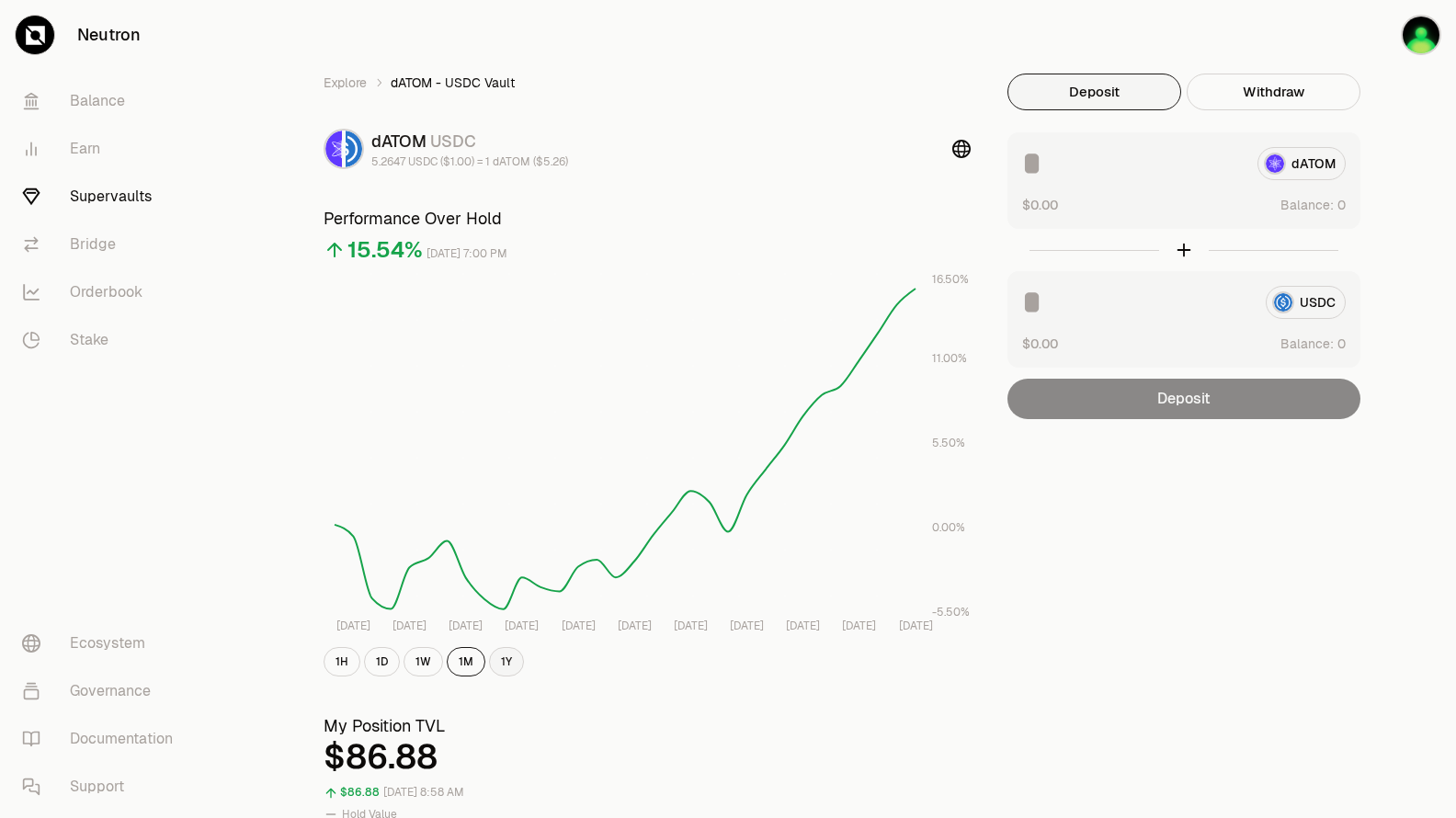
click at [510, 659] on button "1Y" at bounding box center [507, 662] width 34 height 30
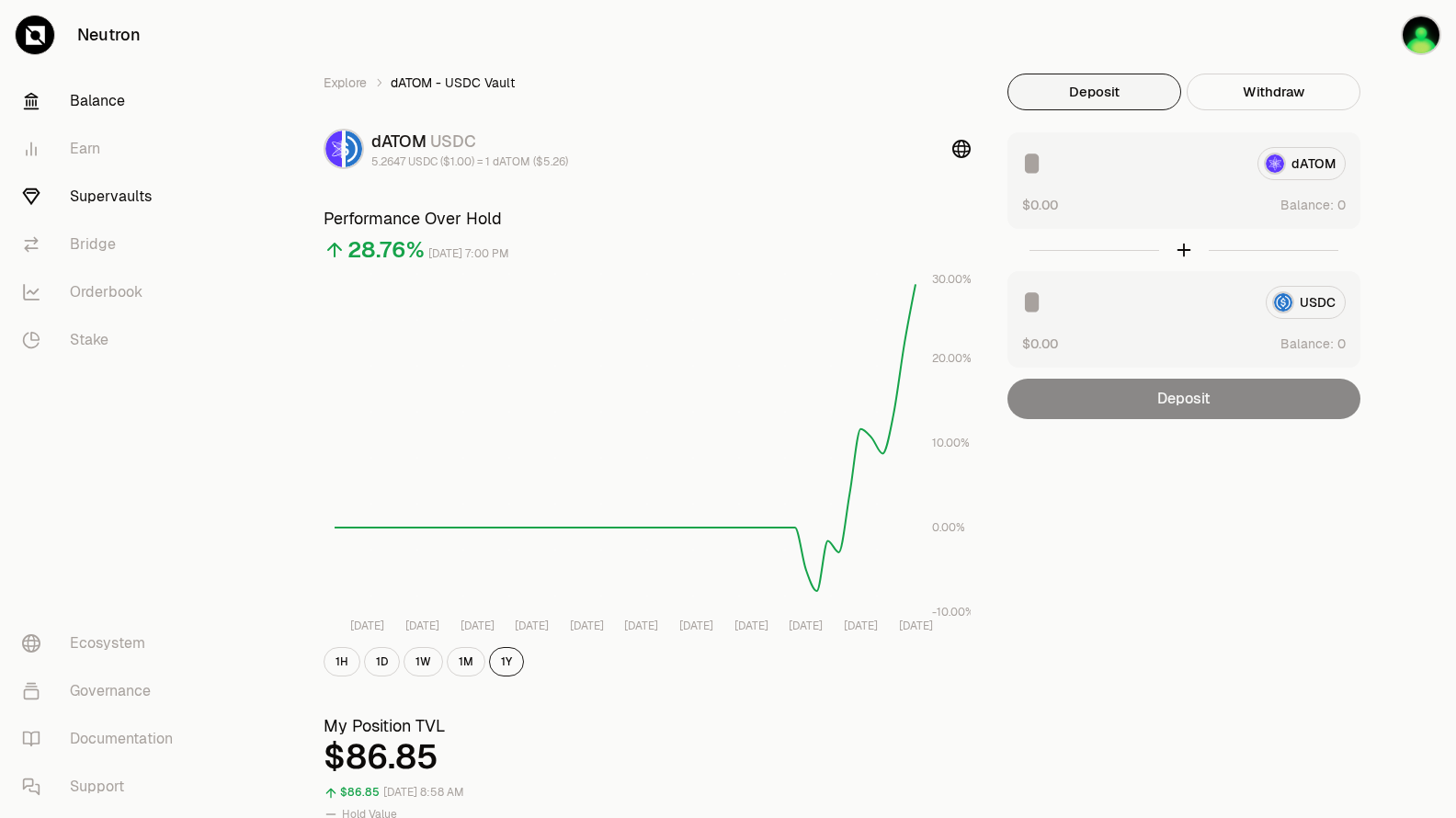
click at [91, 102] on link "Balance" at bounding box center [103, 102] width 192 height 48
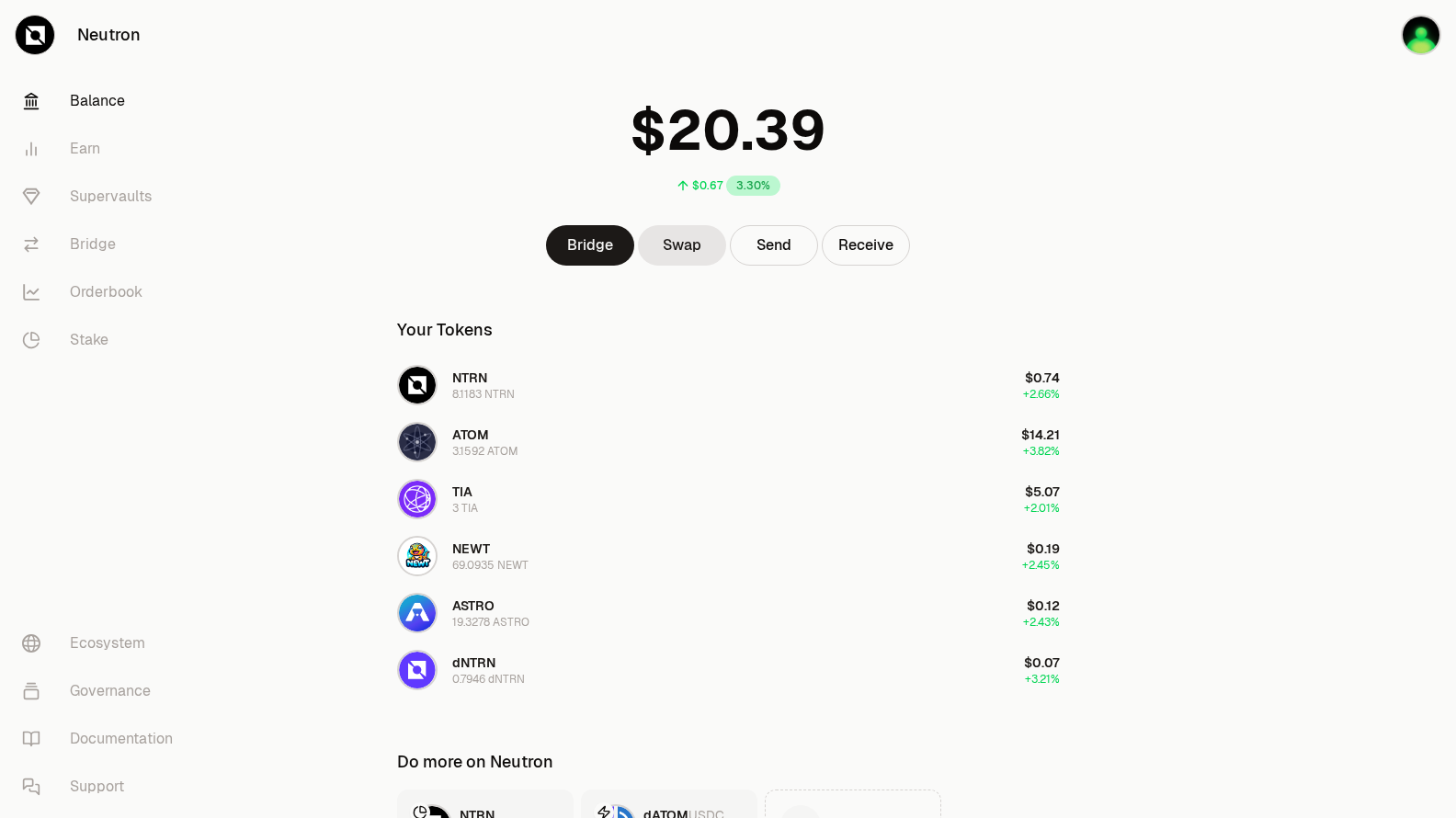
scroll to position [92, 0]
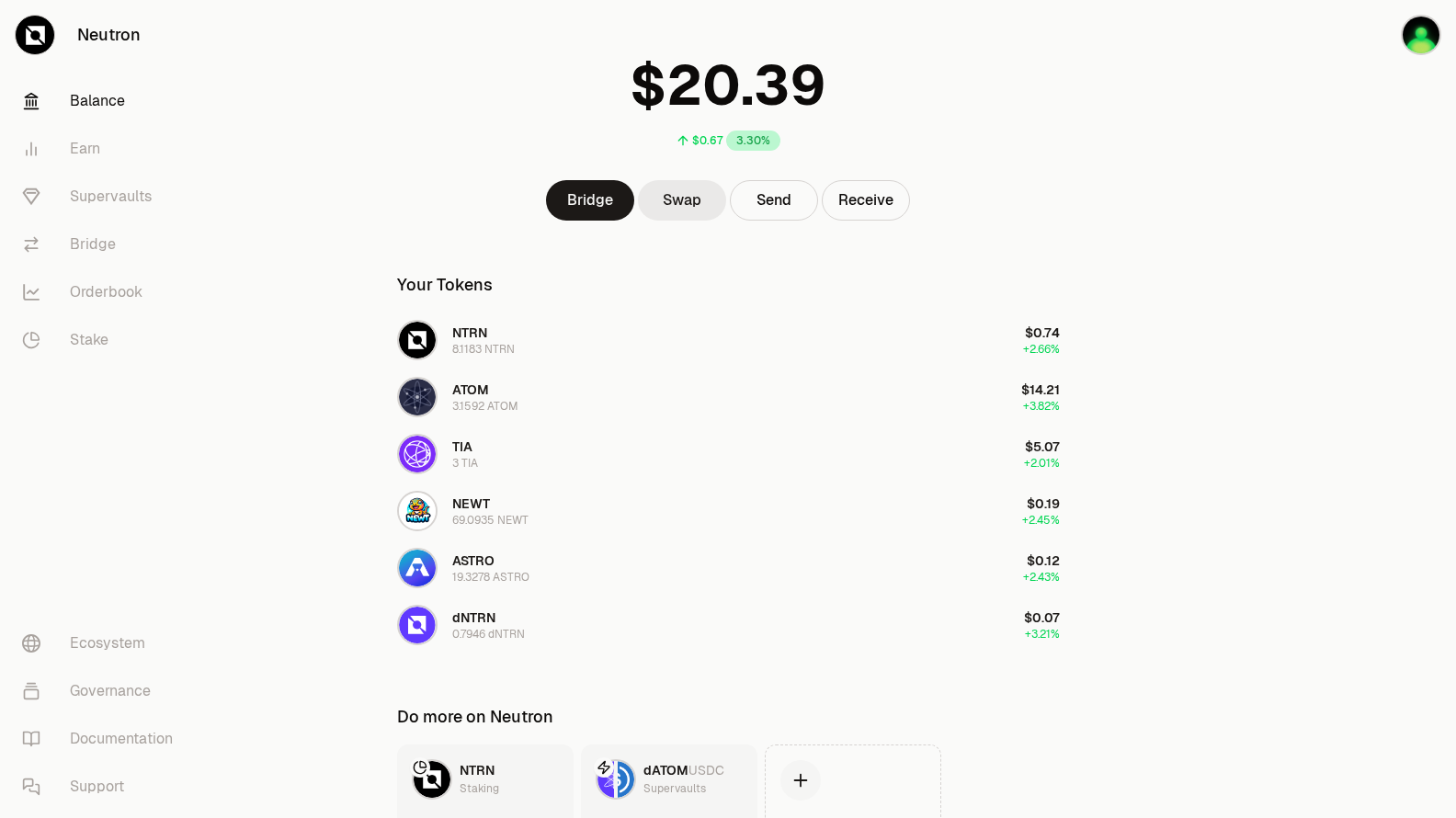
click at [704, 201] on link "Swap" at bounding box center [682, 200] width 88 height 40
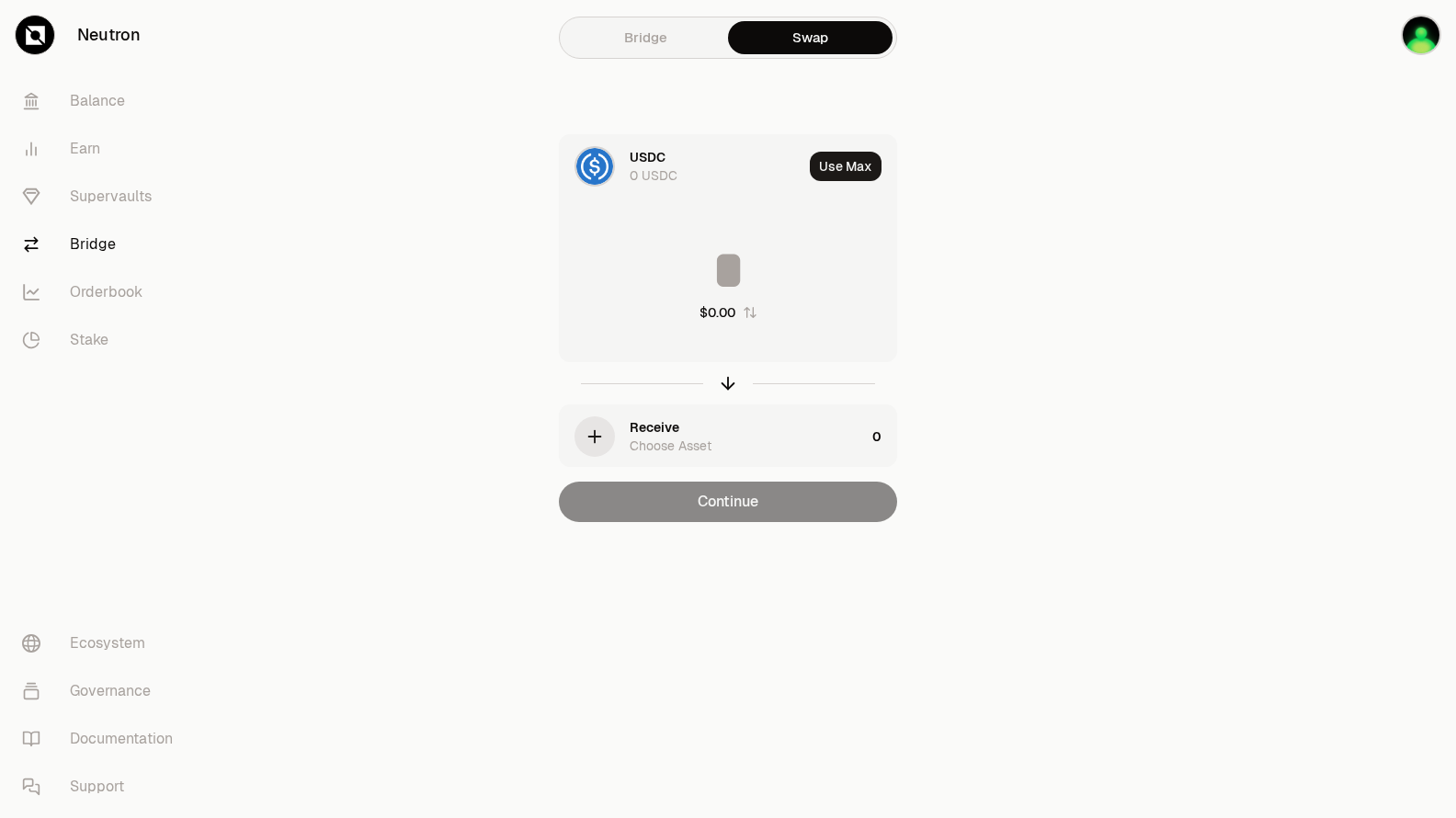
click at [644, 154] on div "USDC" at bounding box center [647, 157] width 35 height 18
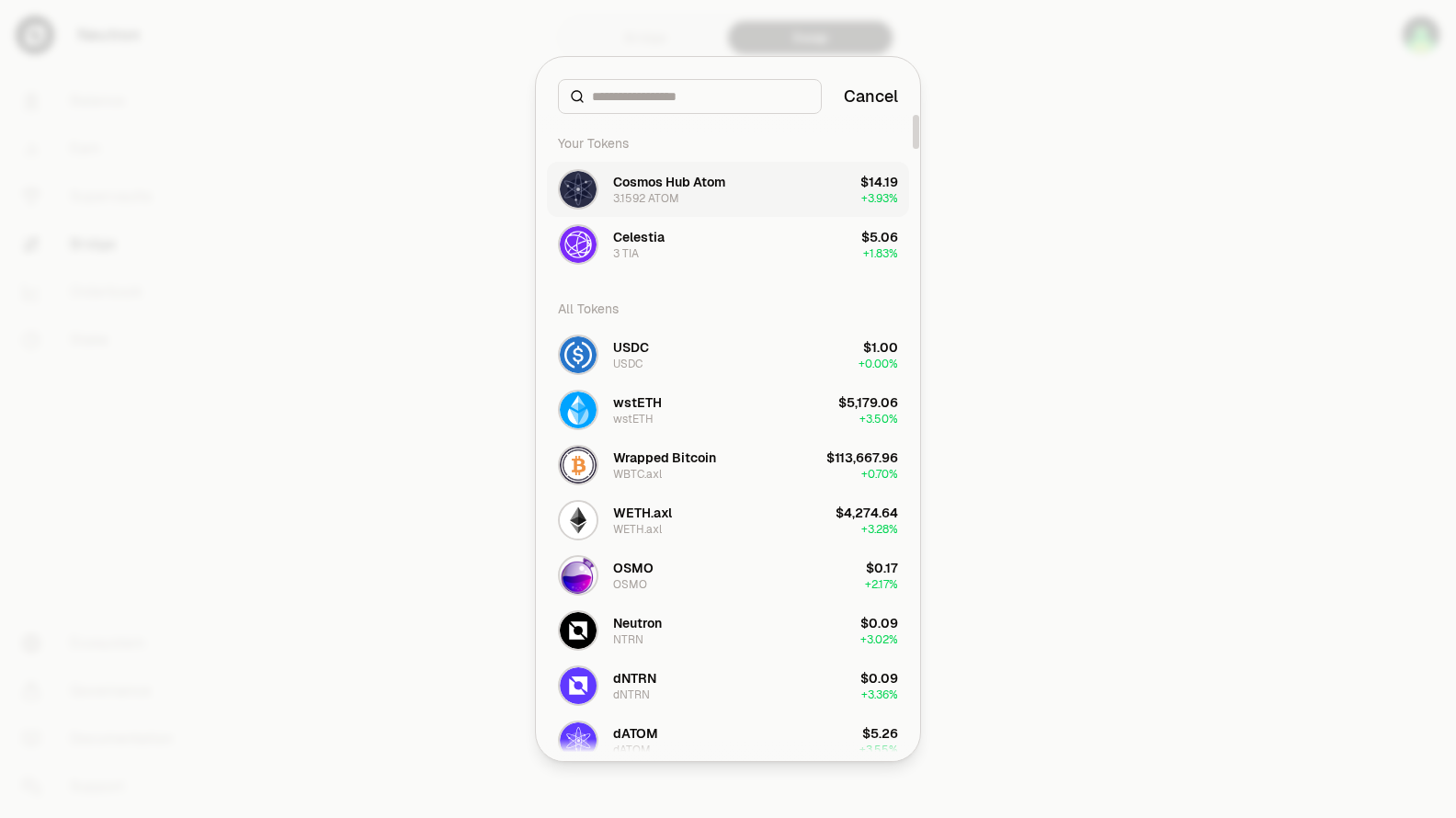
click at [705, 187] on div "Cosmos Hub Atom" at bounding box center [669, 181] width 112 height 18
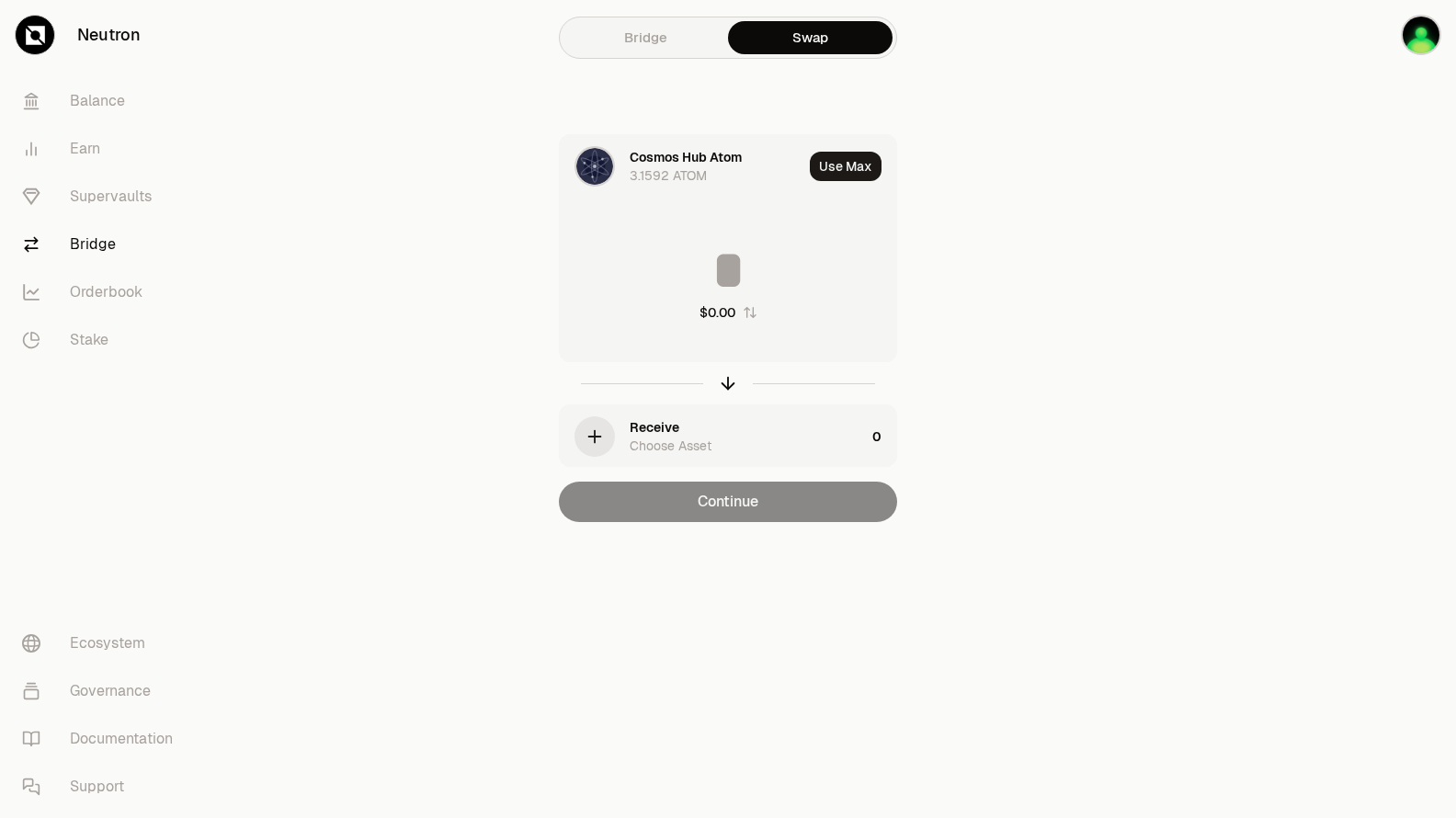
click at [658, 426] on div "Receive" at bounding box center [654, 427] width 50 height 18
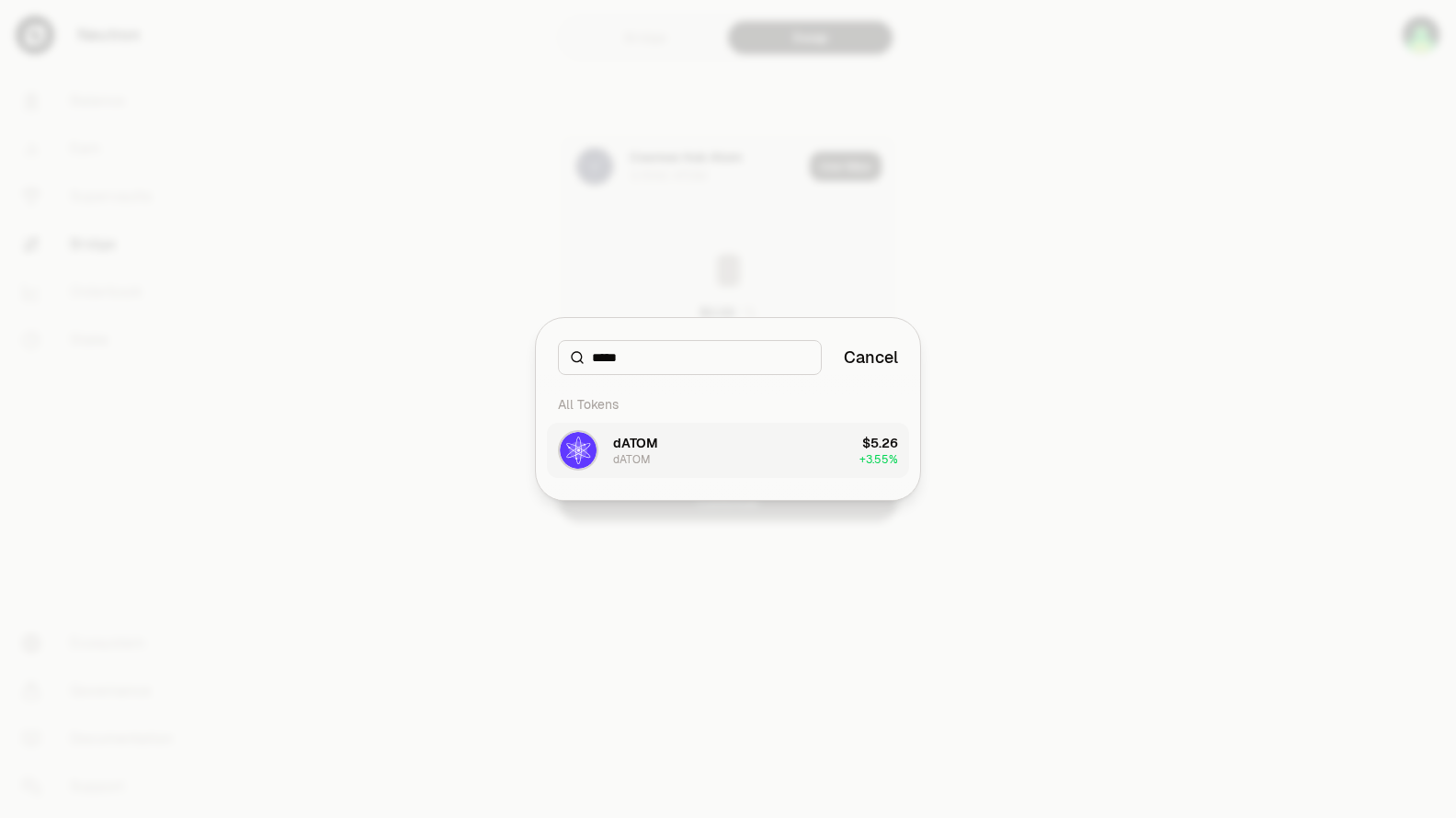
type input "*****"
click at [678, 453] on button "dATOM dATOM $5.26 + 3.55%" at bounding box center [728, 450] width 362 height 56
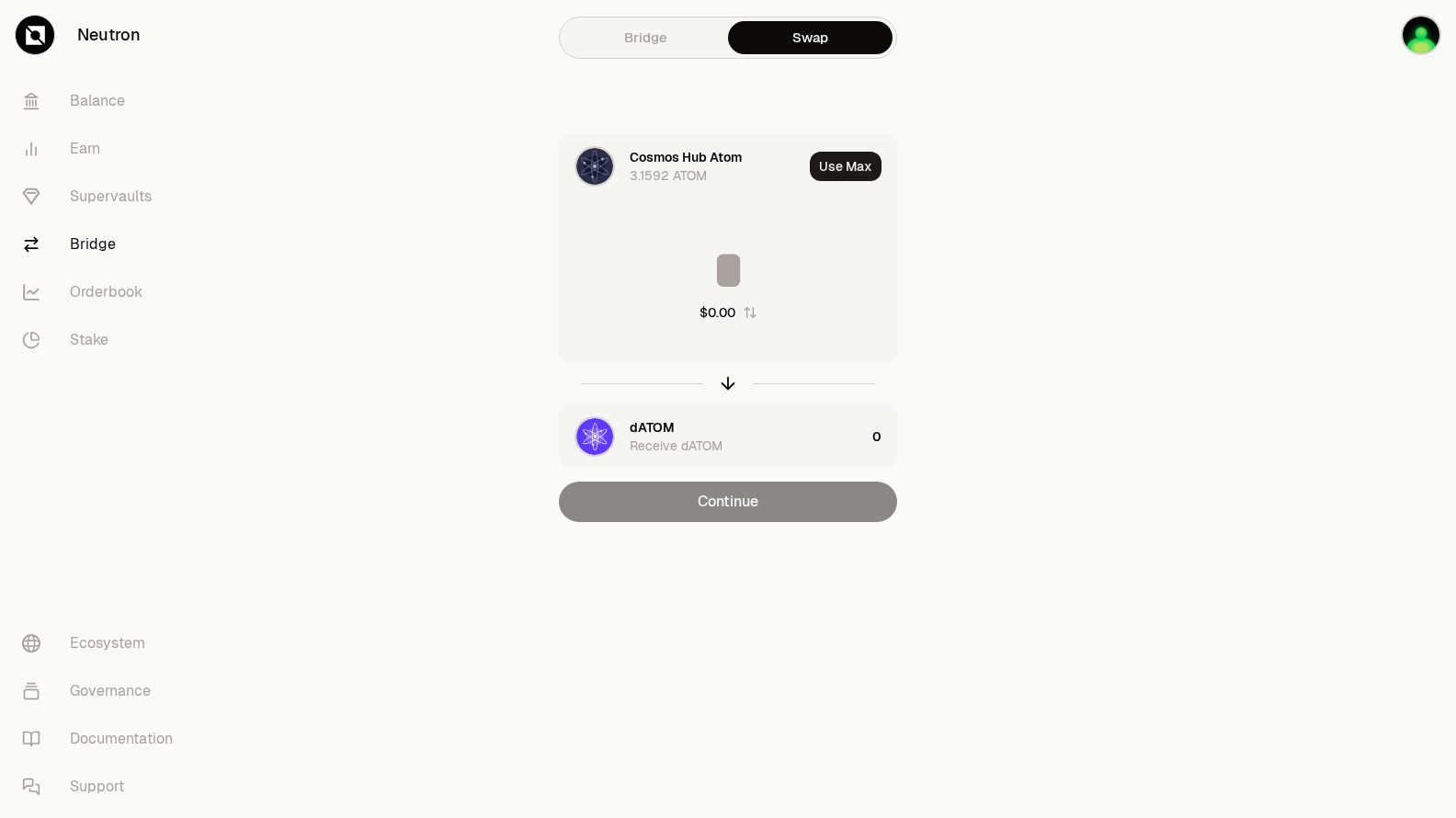
click at [843, 158] on button "Use Max" at bounding box center [845, 166] width 72 height 30
type input "********"
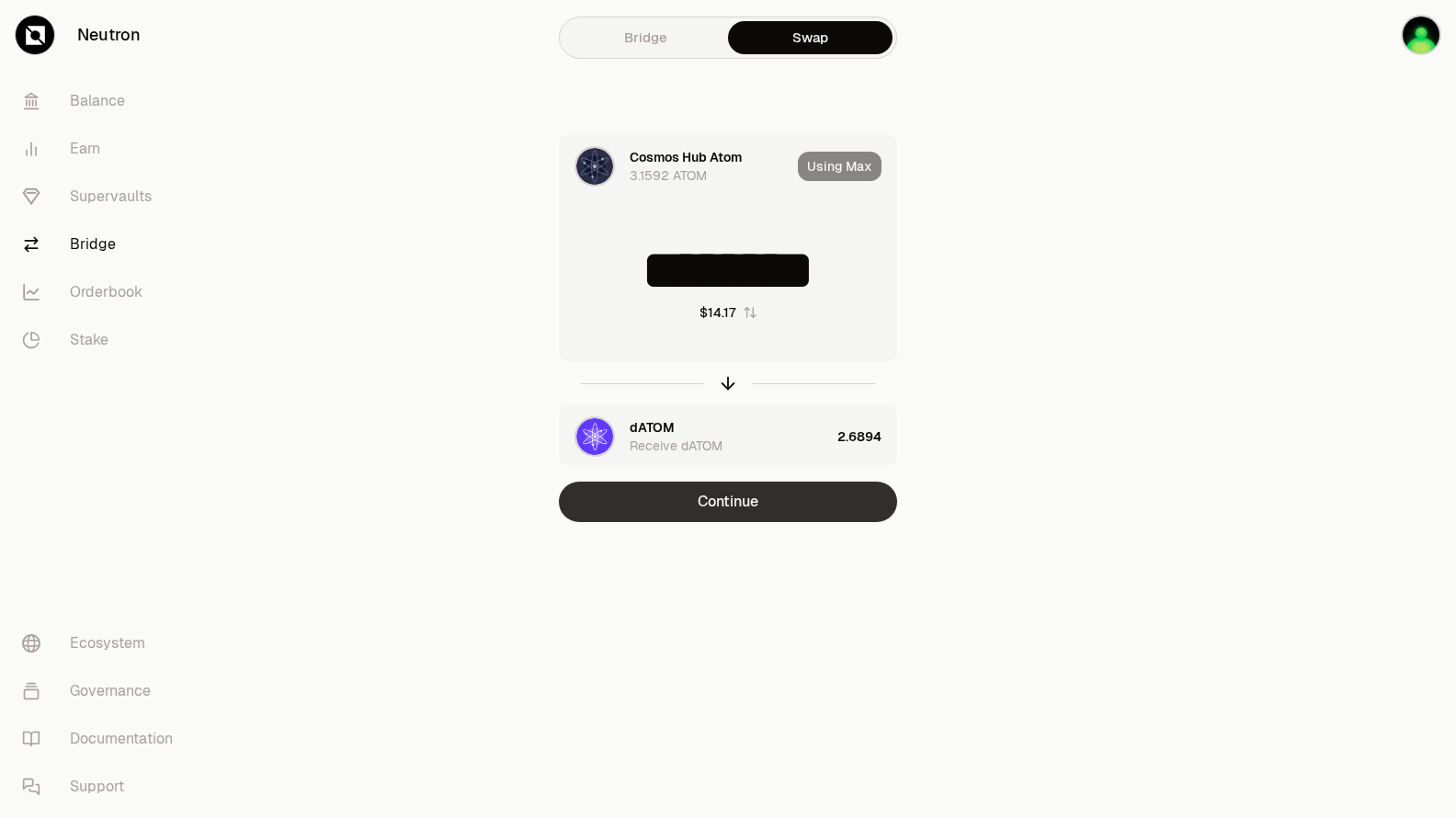
click at [784, 507] on button "Continue" at bounding box center [727, 502] width 338 height 40
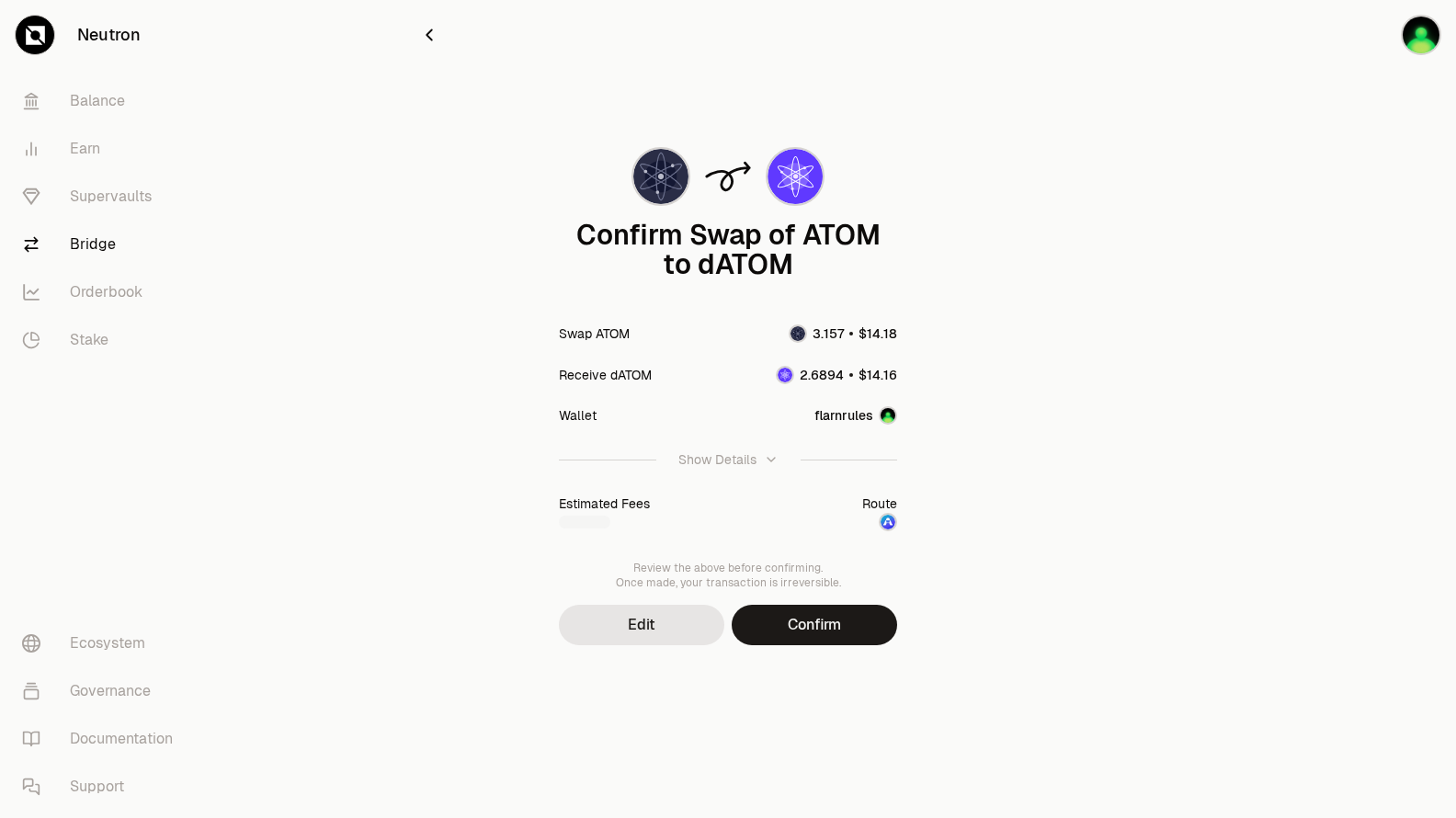
click at [813, 634] on button "Confirm" at bounding box center [814, 625] width 166 height 40
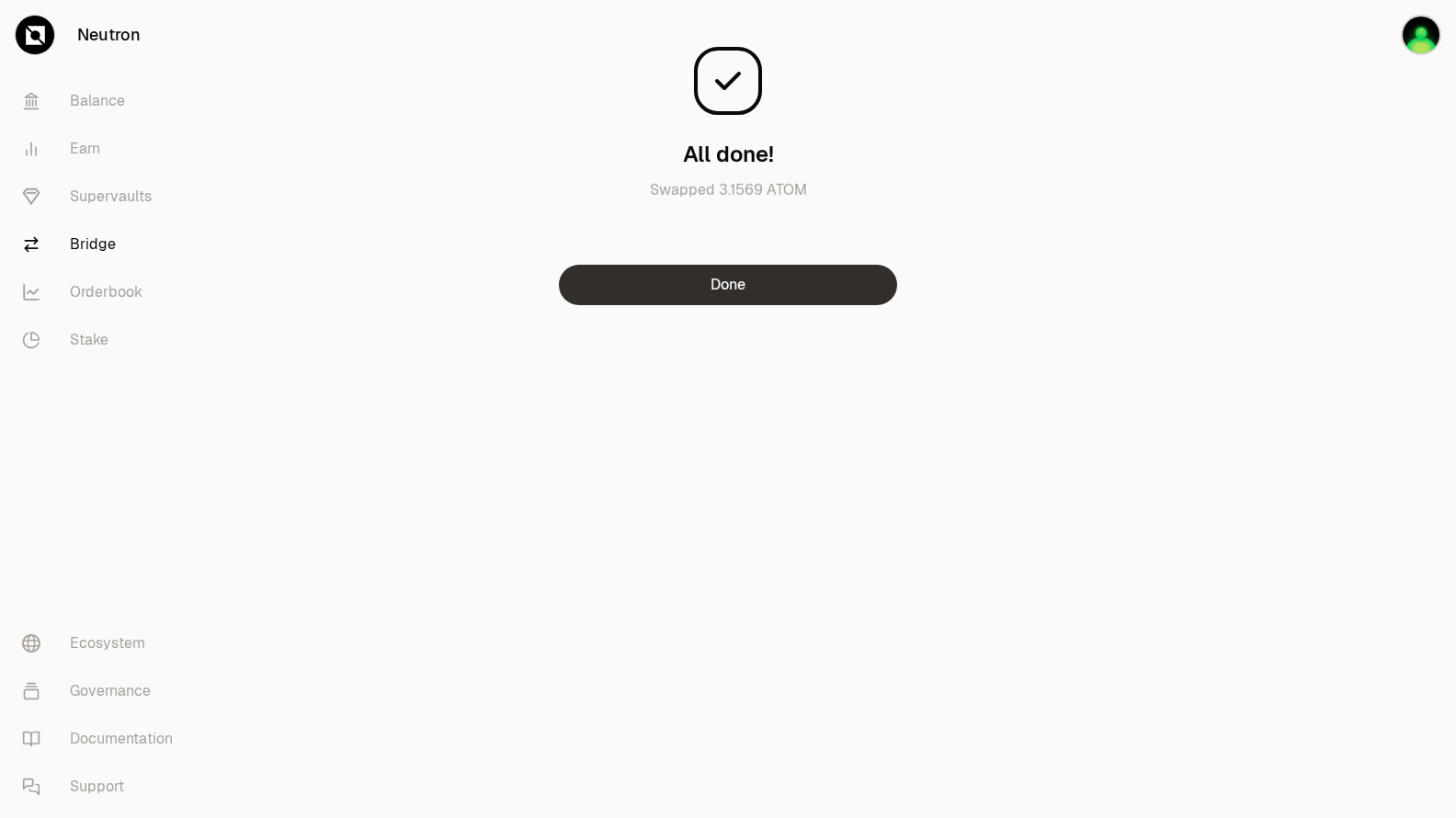
click at [832, 288] on button "Done" at bounding box center [727, 284] width 338 height 40
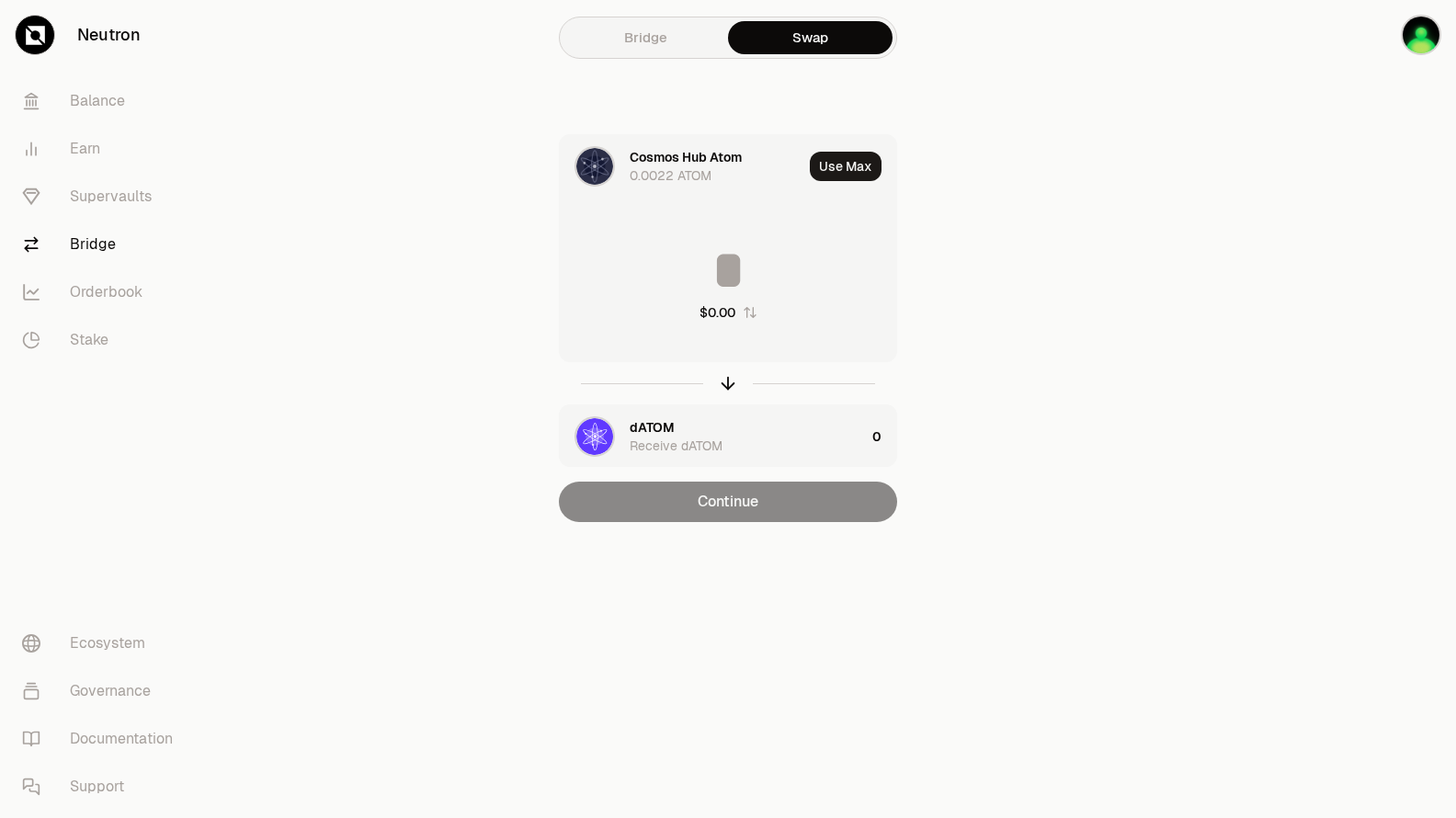
click at [709, 155] on div "Cosmos Hub Atom" at bounding box center [685, 157] width 112 height 18
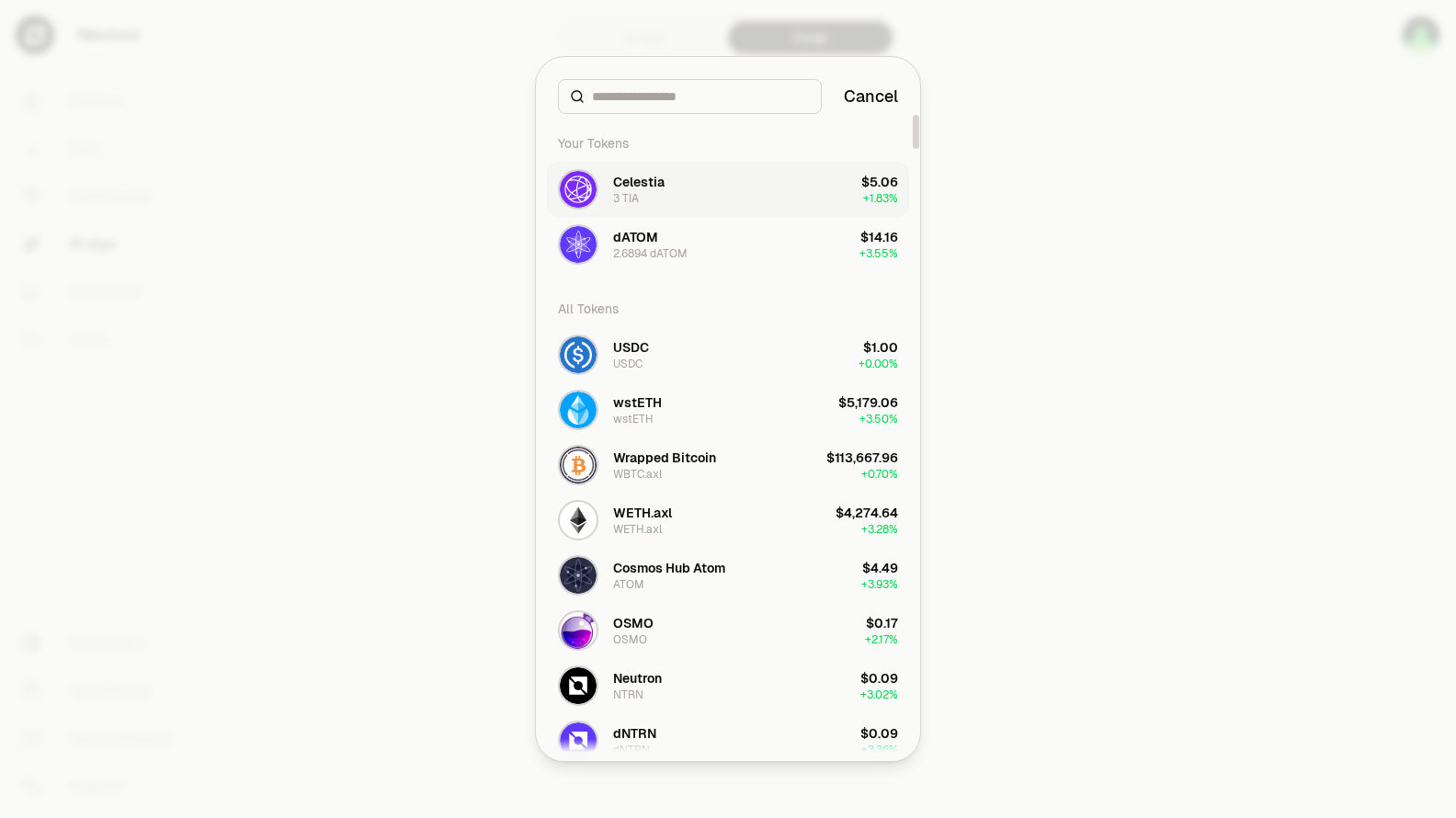
click at [674, 187] on button "Celestia 3 TIA $5.06 + 1.83%" at bounding box center [728, 190] width 362 height 56
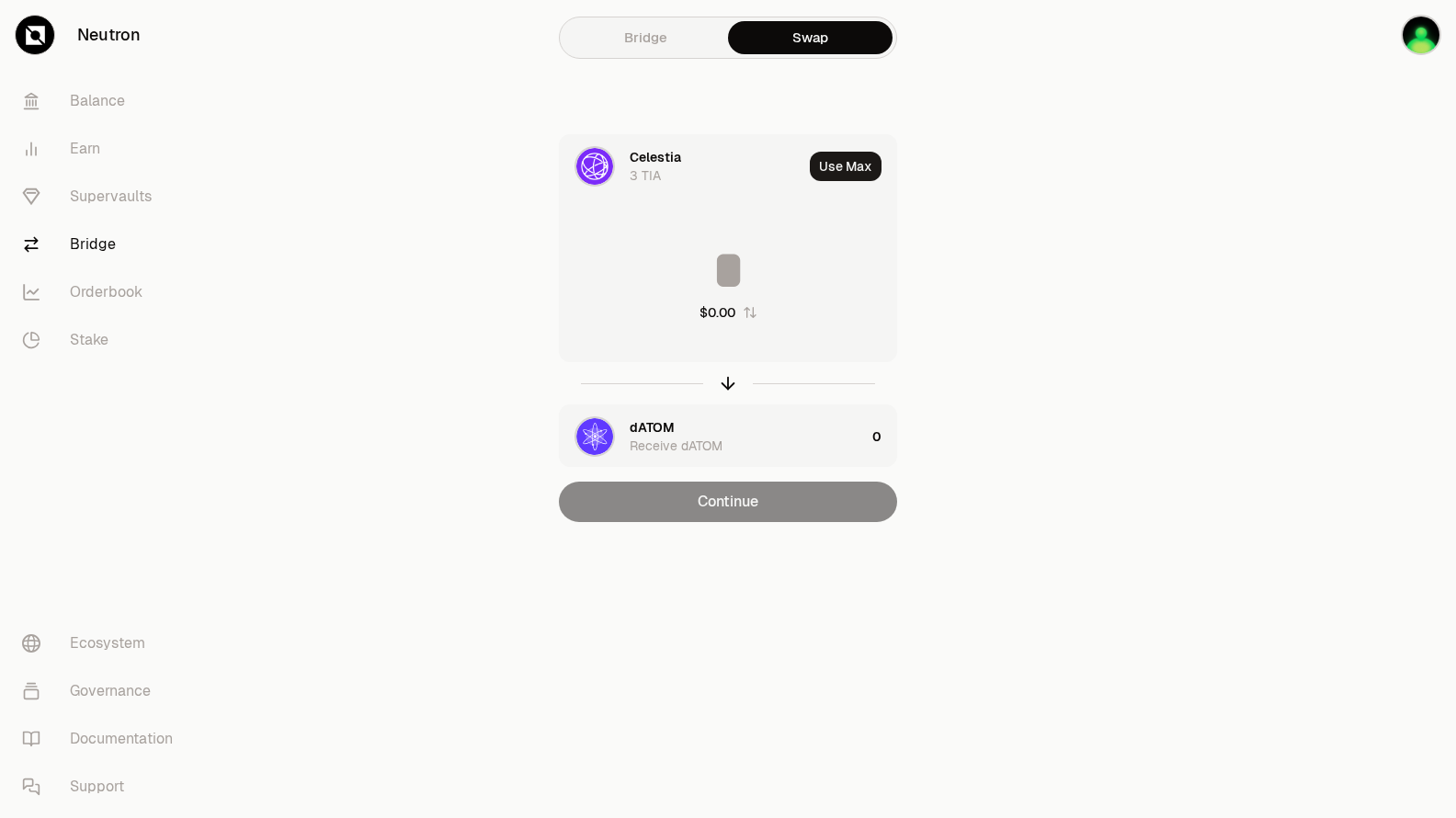
click at [714, 438] on div "Receive dATOM" at bounding box center [675, 445] width 93 height 18
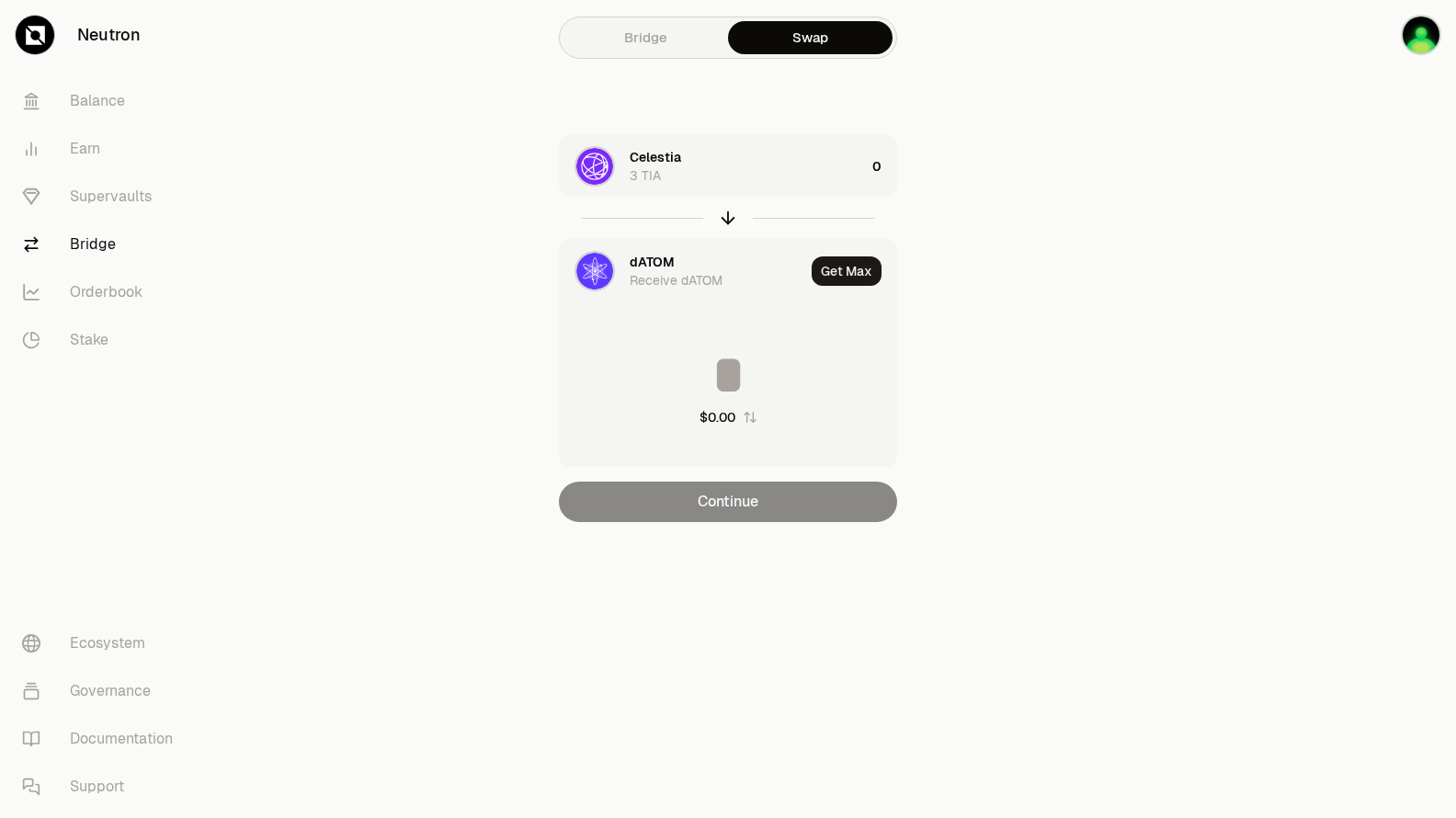
click at [673, 264] on div "dATOM Receive dATOM" at bounding box center [717, 271] width 174 height 36
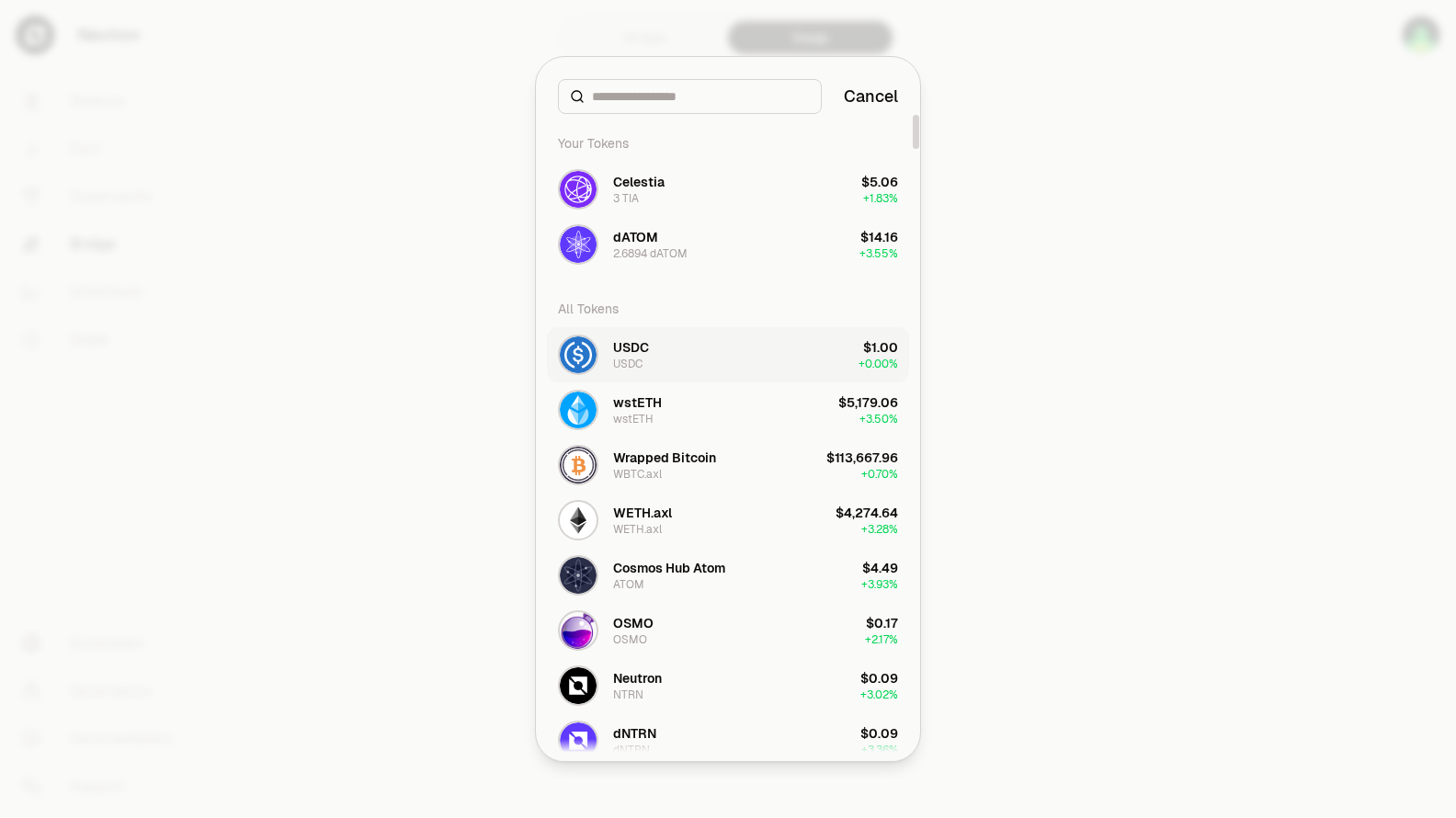
click at [673, 362] on button "USDC USDC $1.00 + 0.00%" at bounding box center [728, 355] width 362 height 56
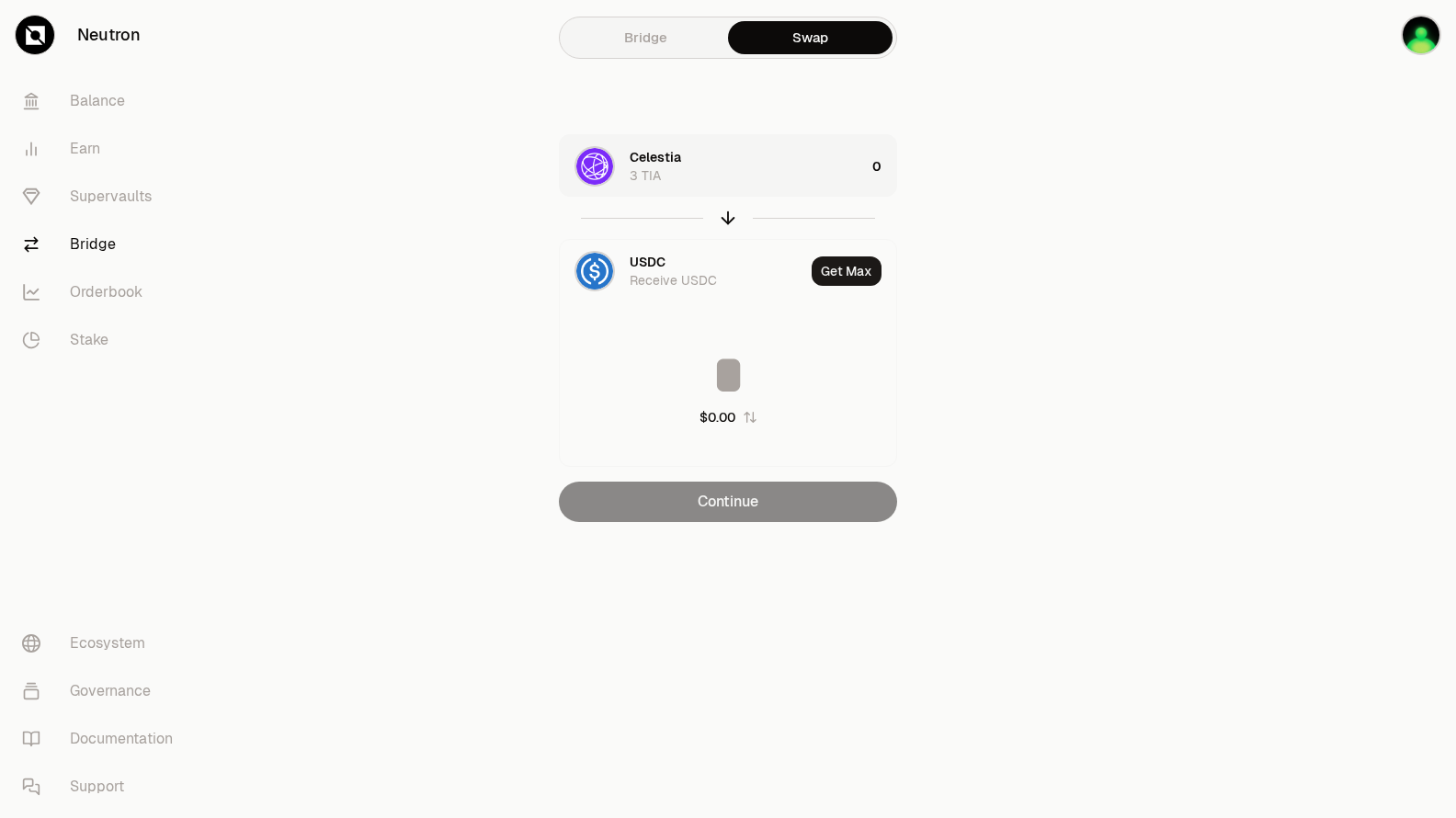
click at [873, 166] on div "0" at bounding box center [884, 166] width 24 height 62
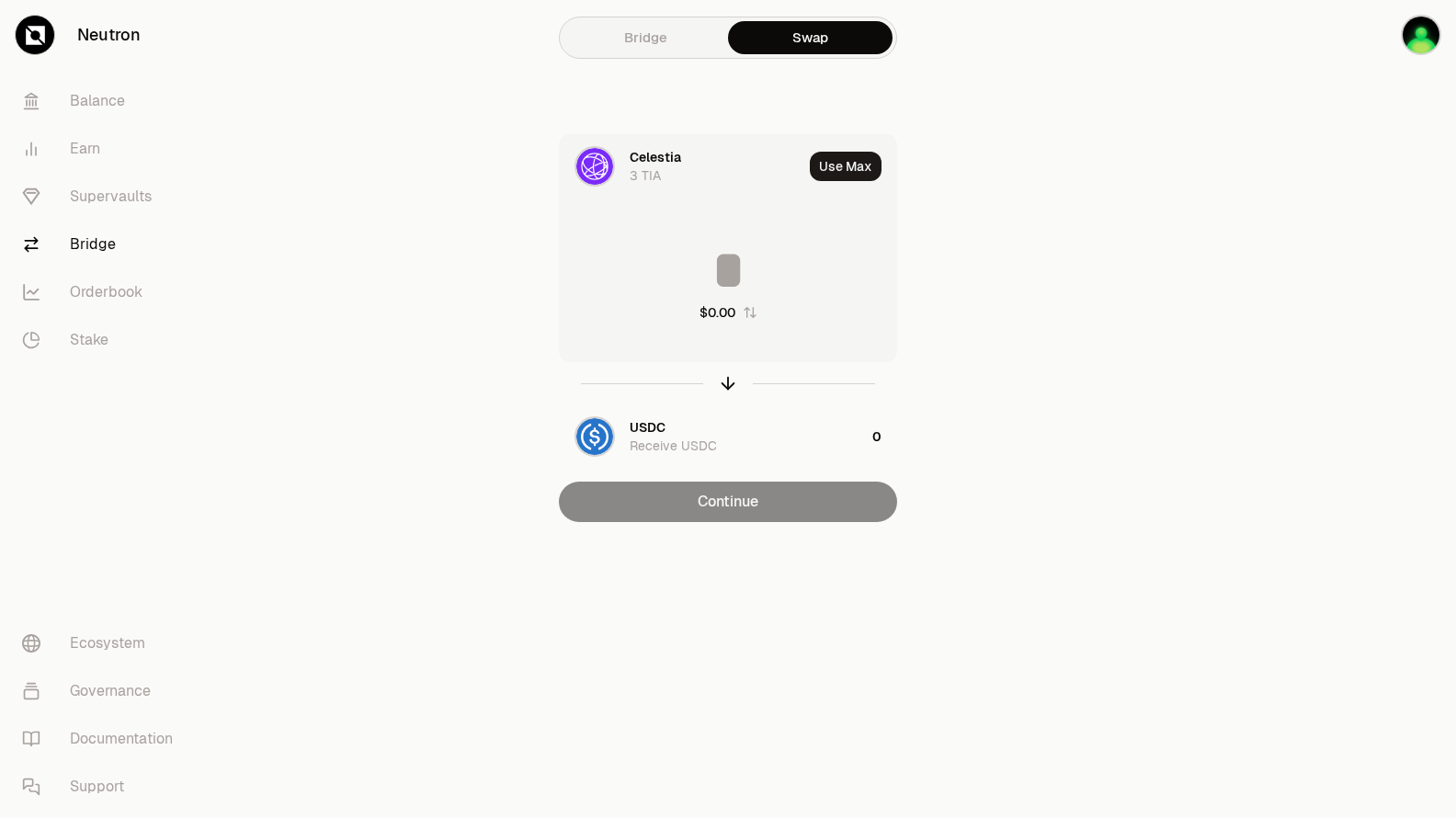
click at [849, 159] on button "Use Max" at bounding box center [845, 166] width 72 height 30
type input "*******"
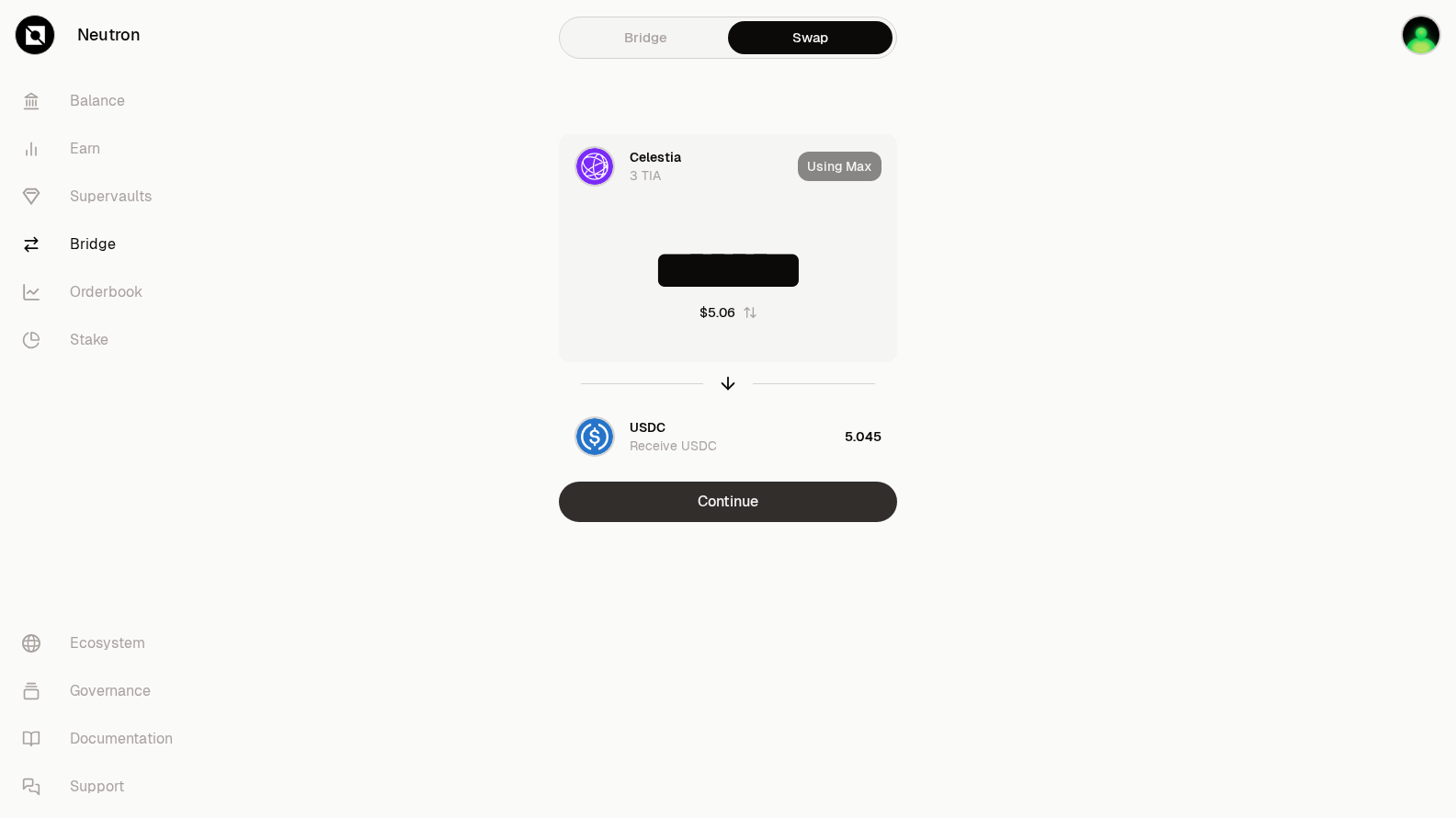
click at [792, 503] on button "Continue" at bounding box center [727, 502] width 338 height 40
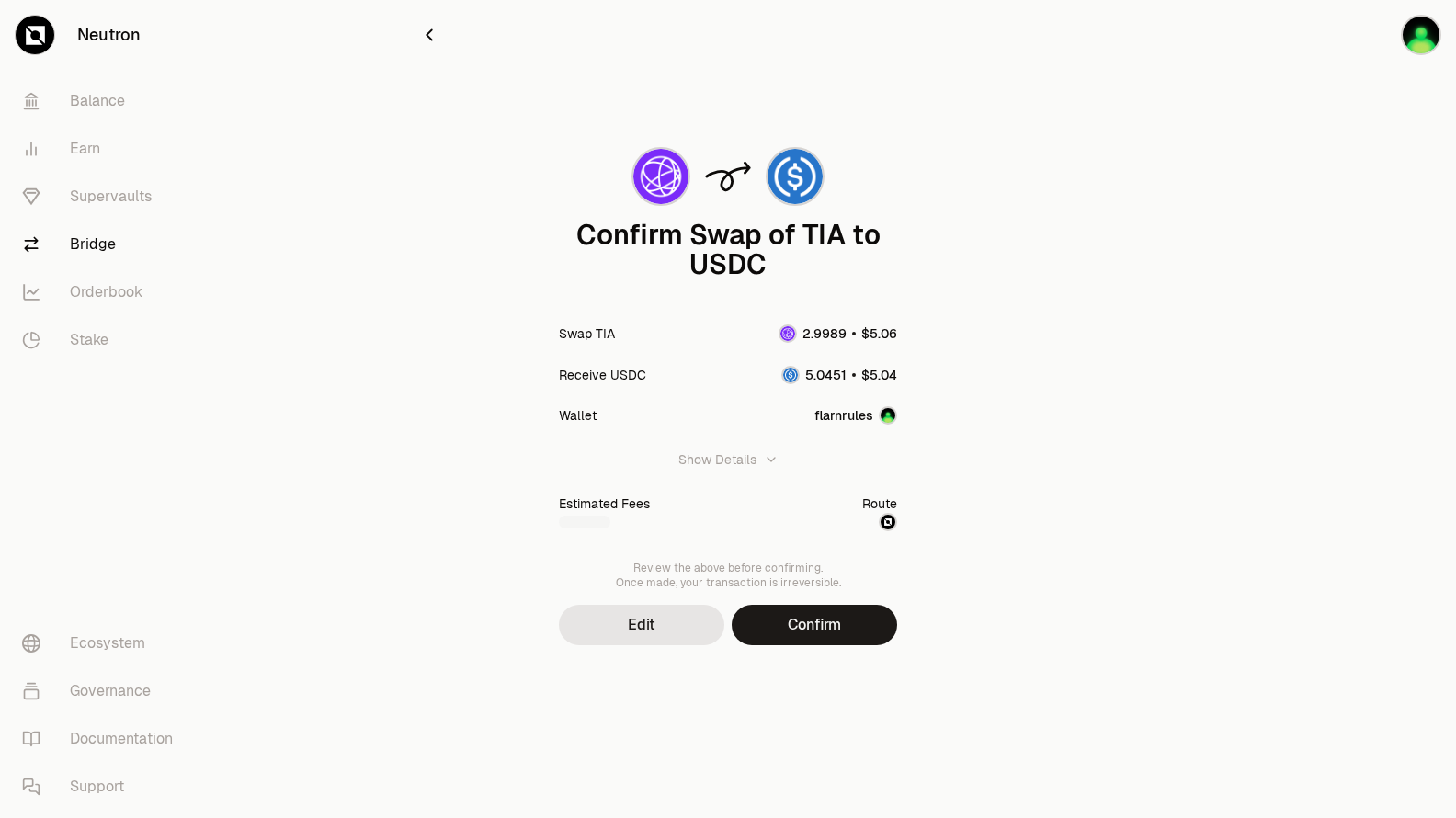
click at [803, 621] on button "Confirm" at bounding box center [814, 625] width 166 height 40
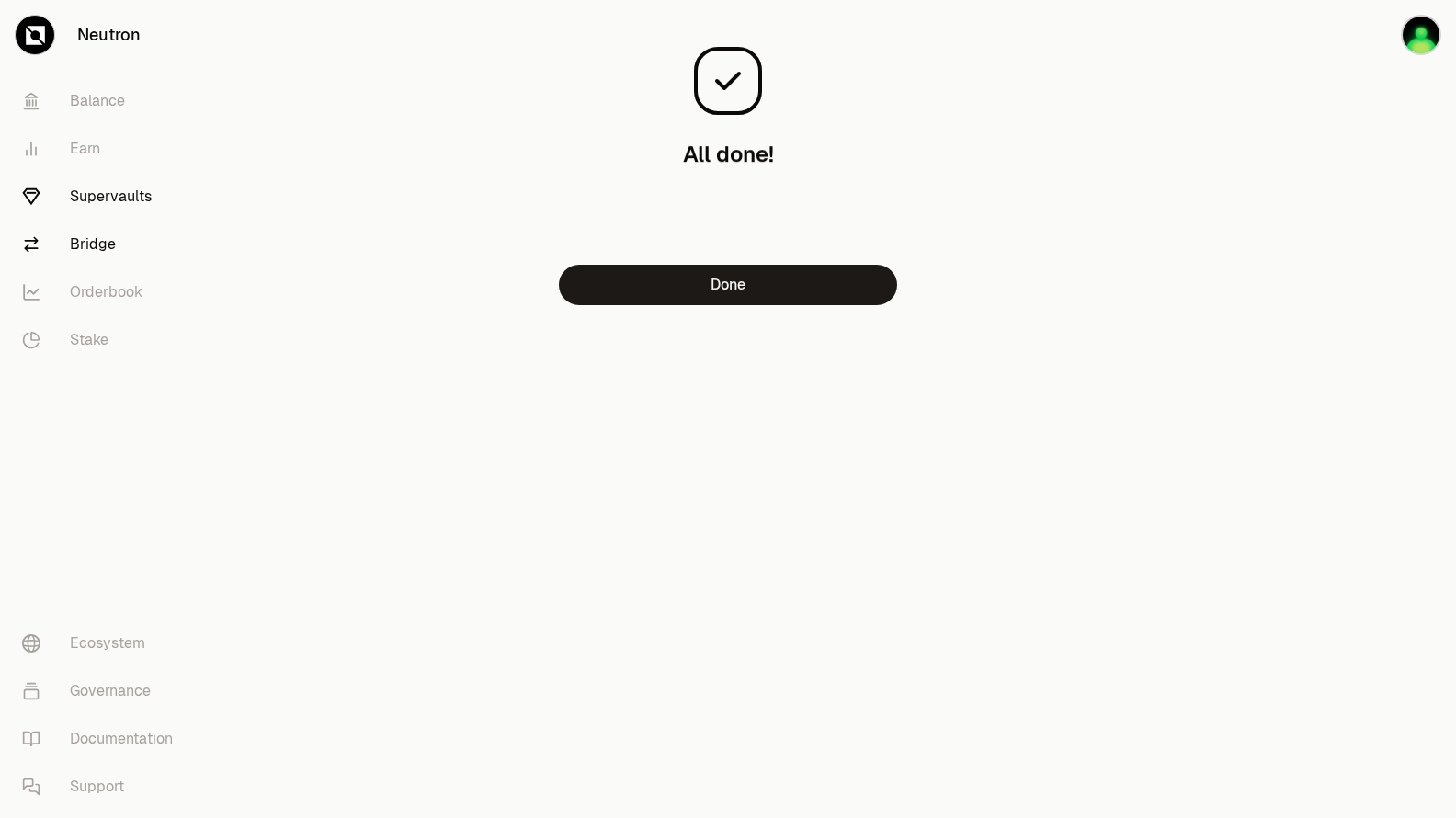
click at [148, 190] on link "Supervaults" at bounding box center [103, 196] width 192 height 48
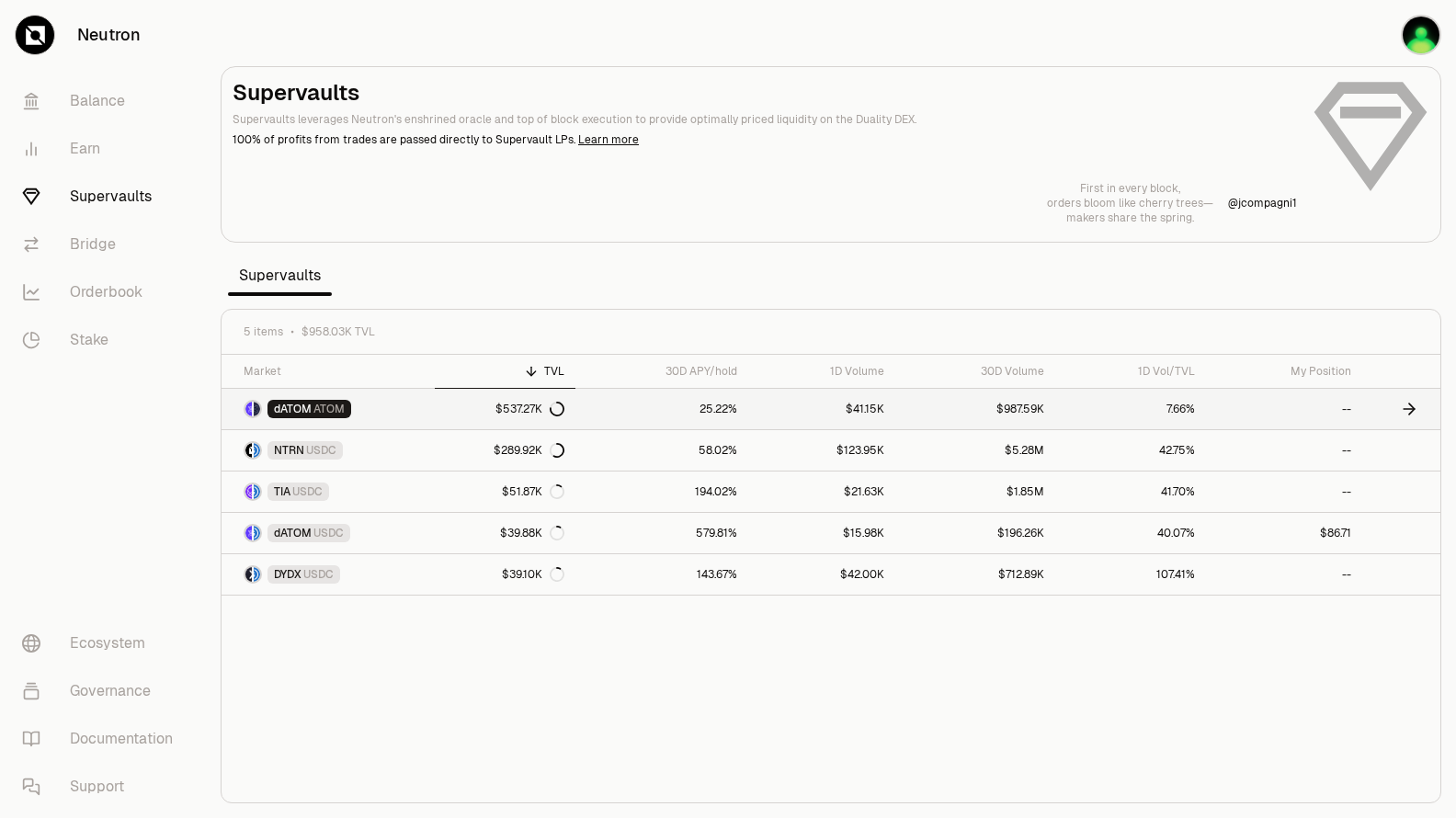
click at [683, 415] on link "25.22%" at bounding box center [662, 409] width 172 height 40
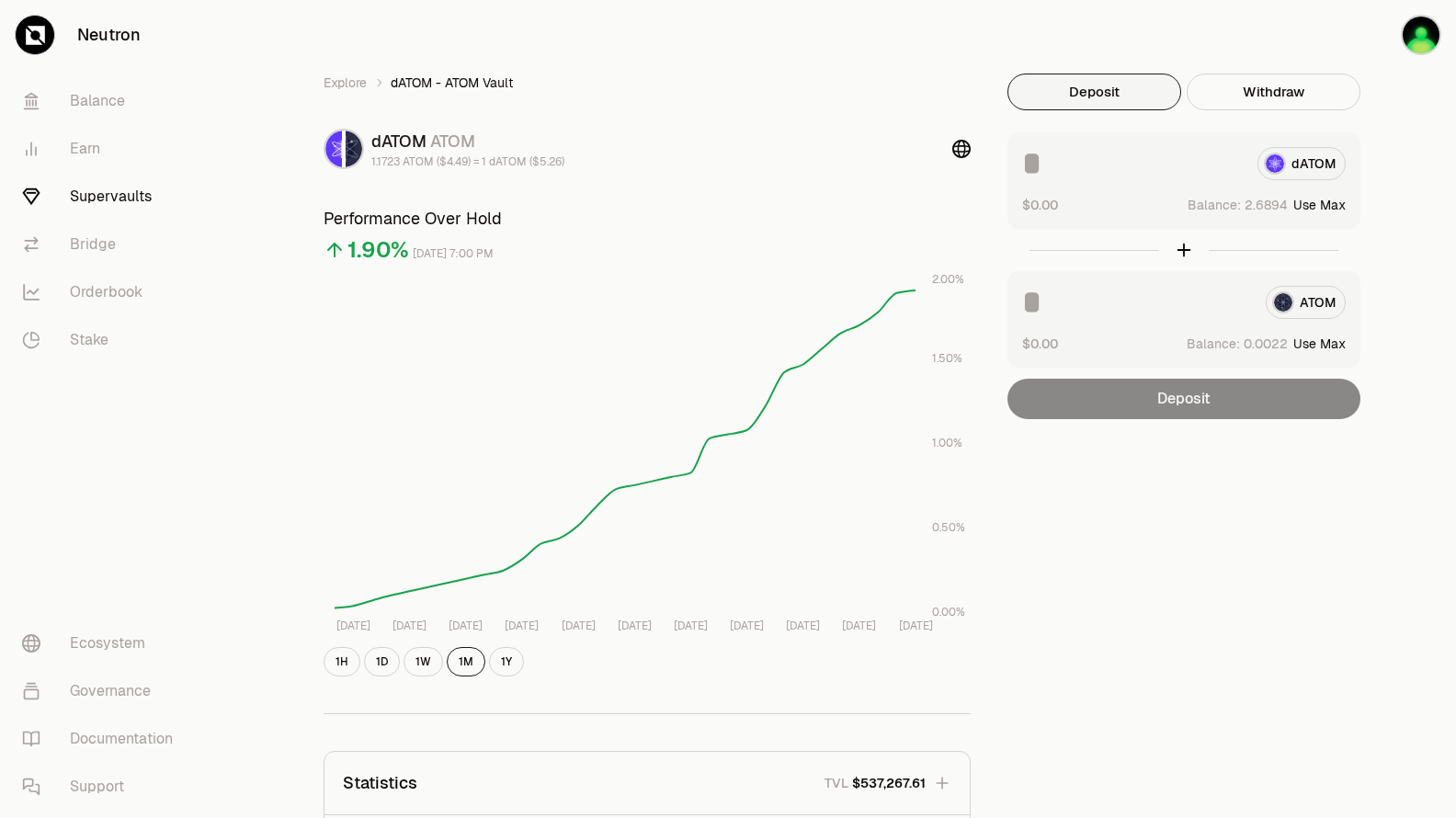
click at [1320, 211] on button "Use Max" at bounding box center [1319, 204] width 53 height 18
type input "********"
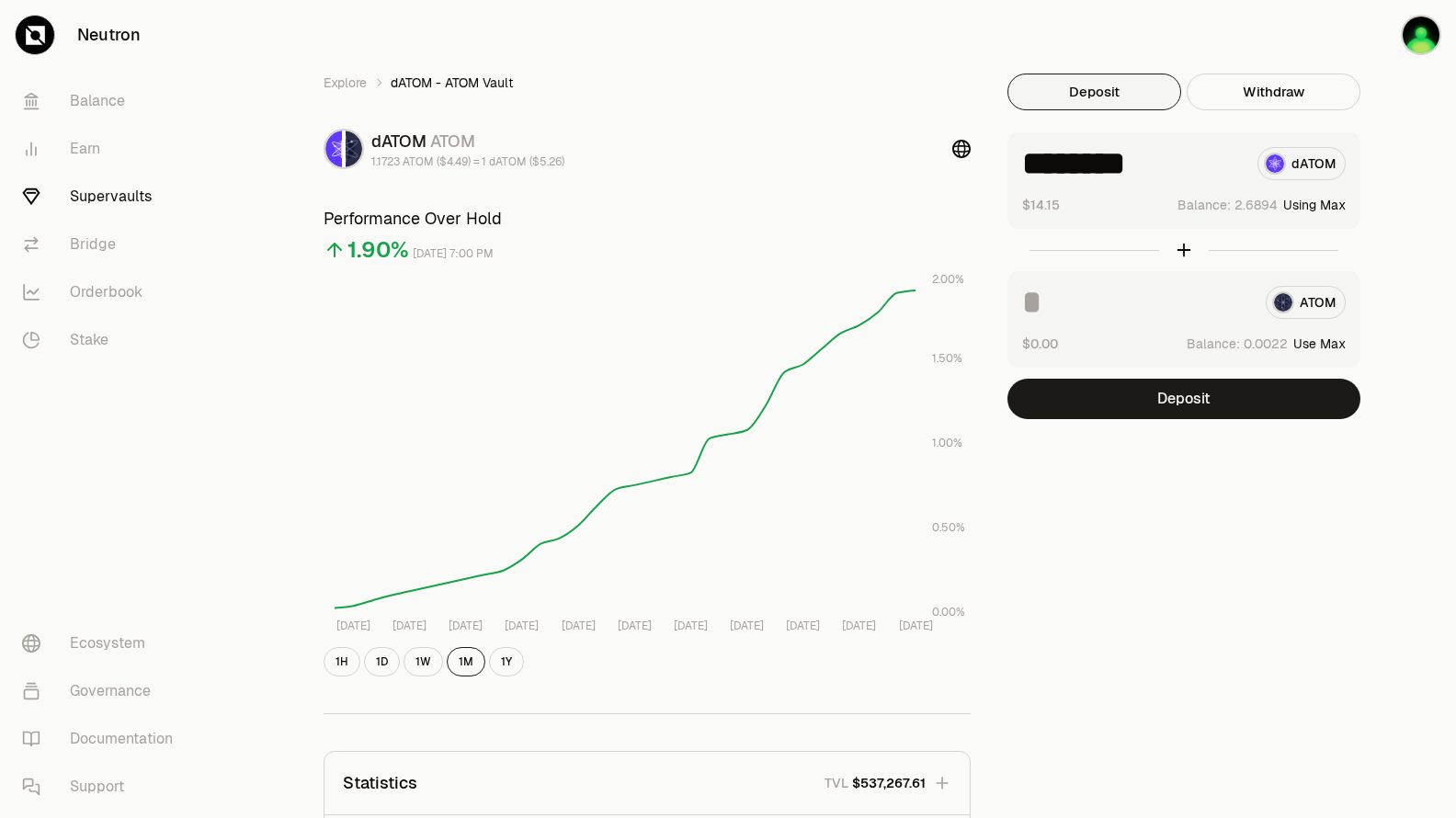
click at [1324, 348] on button "Use Max" at bounding box center [1319, 343] width 53 height 18
type input "*******"
click at [94, 193] on link "Supervaults" at bounding box center [103, 196] width 192 height 48
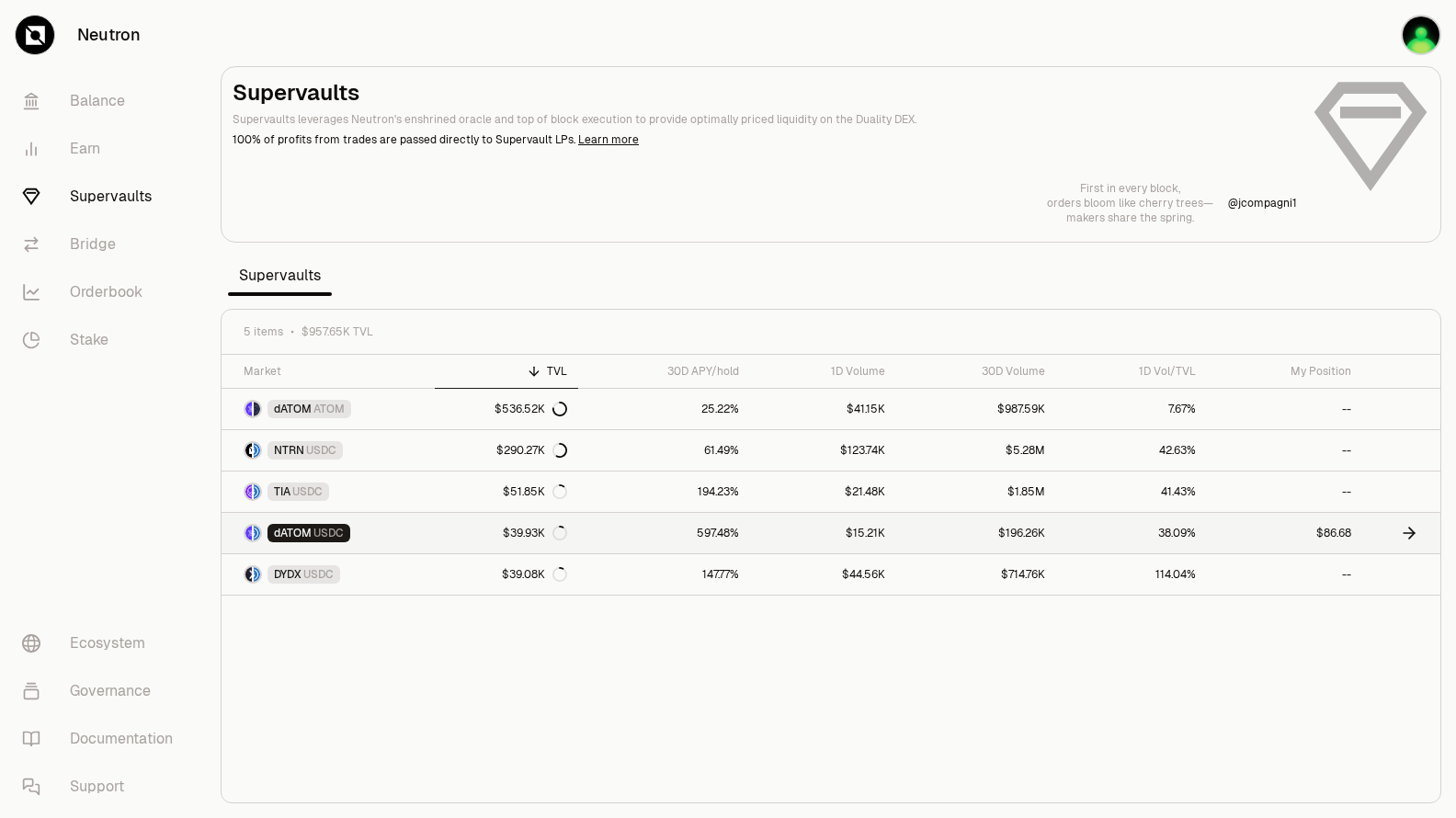
click at [736, 534] on link "597.48%" at bounding box center [665, 534] width 172 height 40
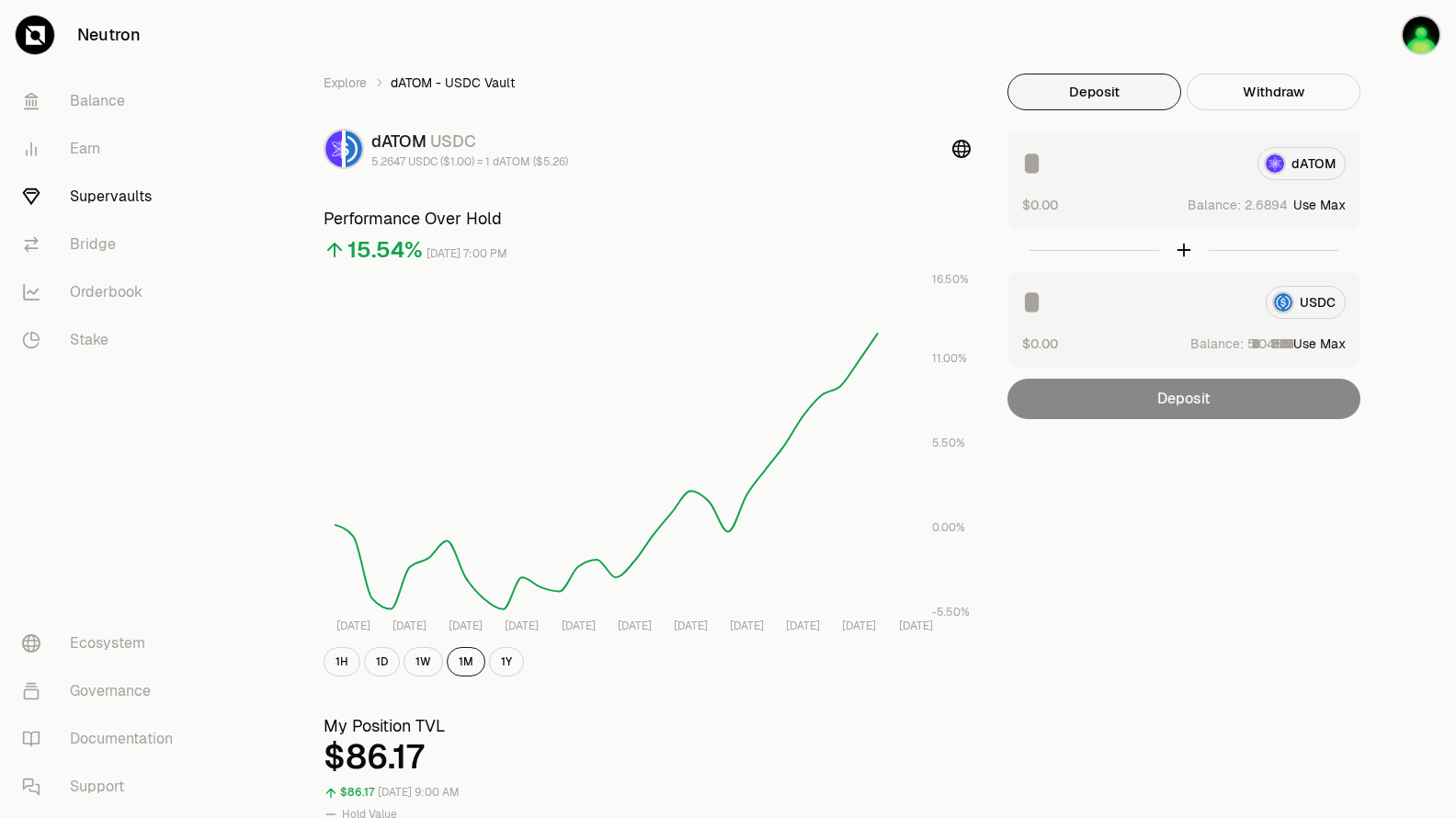
click at [1325, 210] on button "Use Max" at bounding box center [1319, 204] width 53 height 18
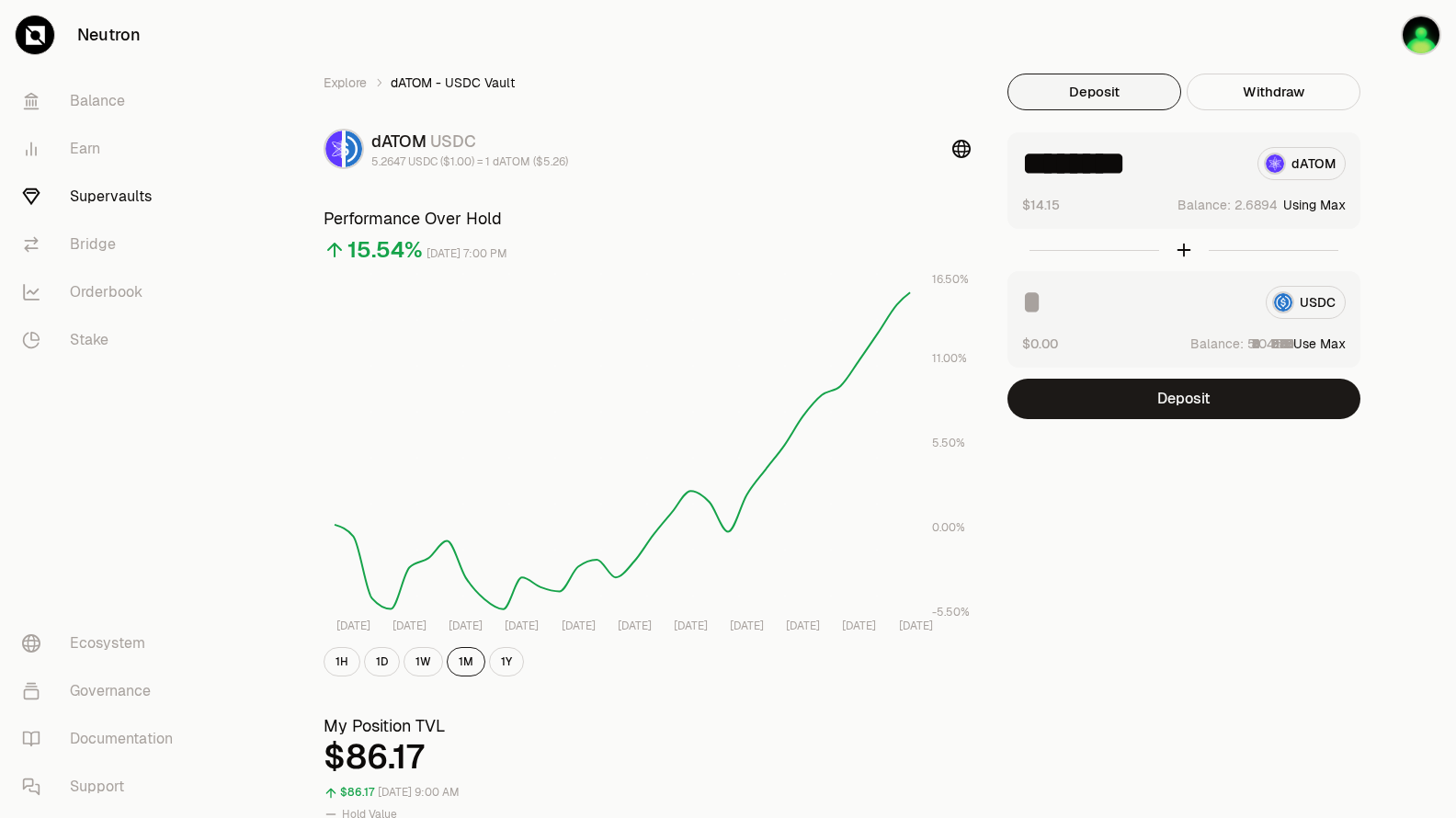
type input "********"
click at [1332, 346] on button "Use Max" at bounding box center [1319, 343] width 53 height 18
type input "********"
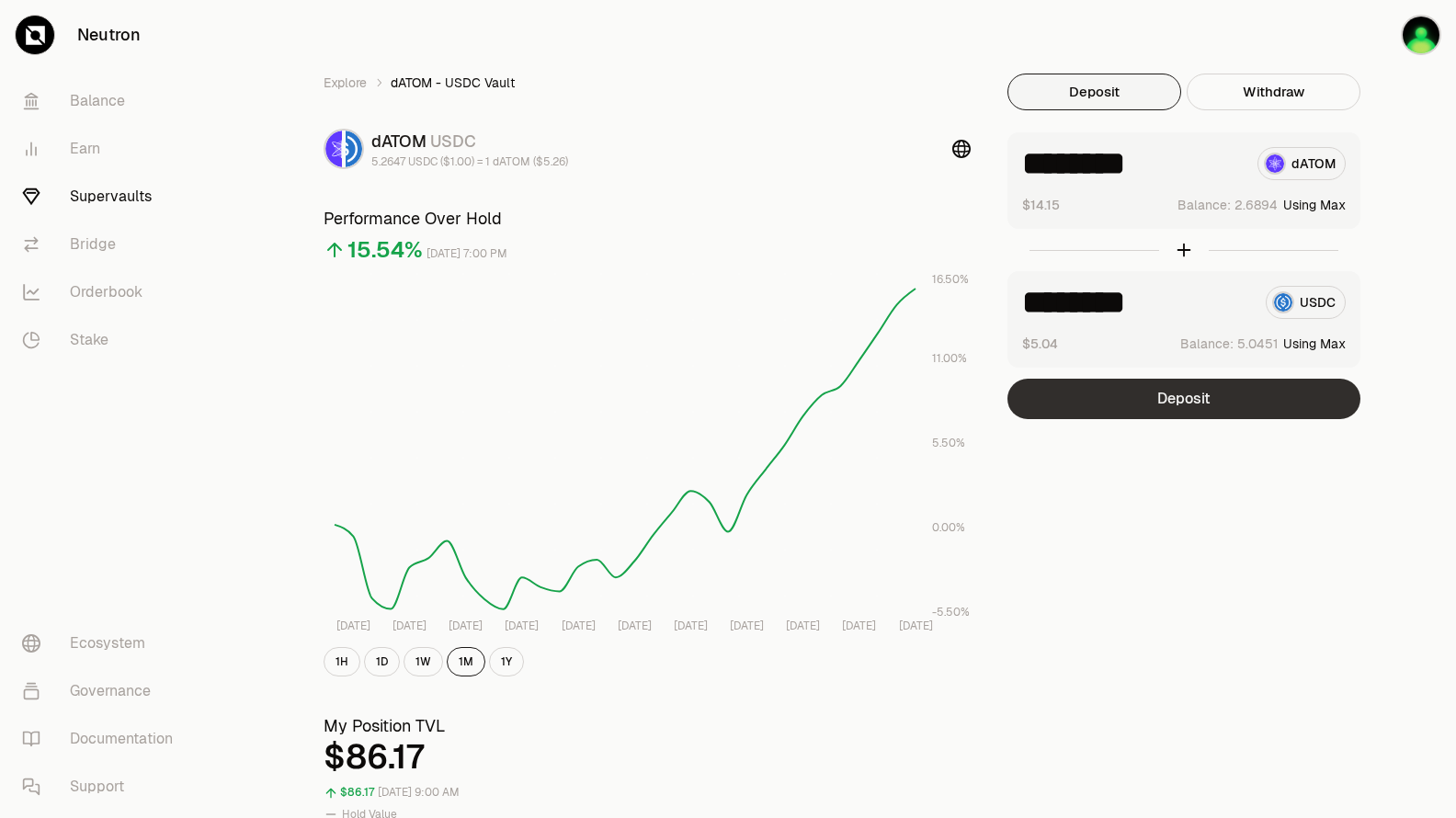
click at [1201, 403] on button "Deposit" at bounding box center [1184, 398] width 353 height 40
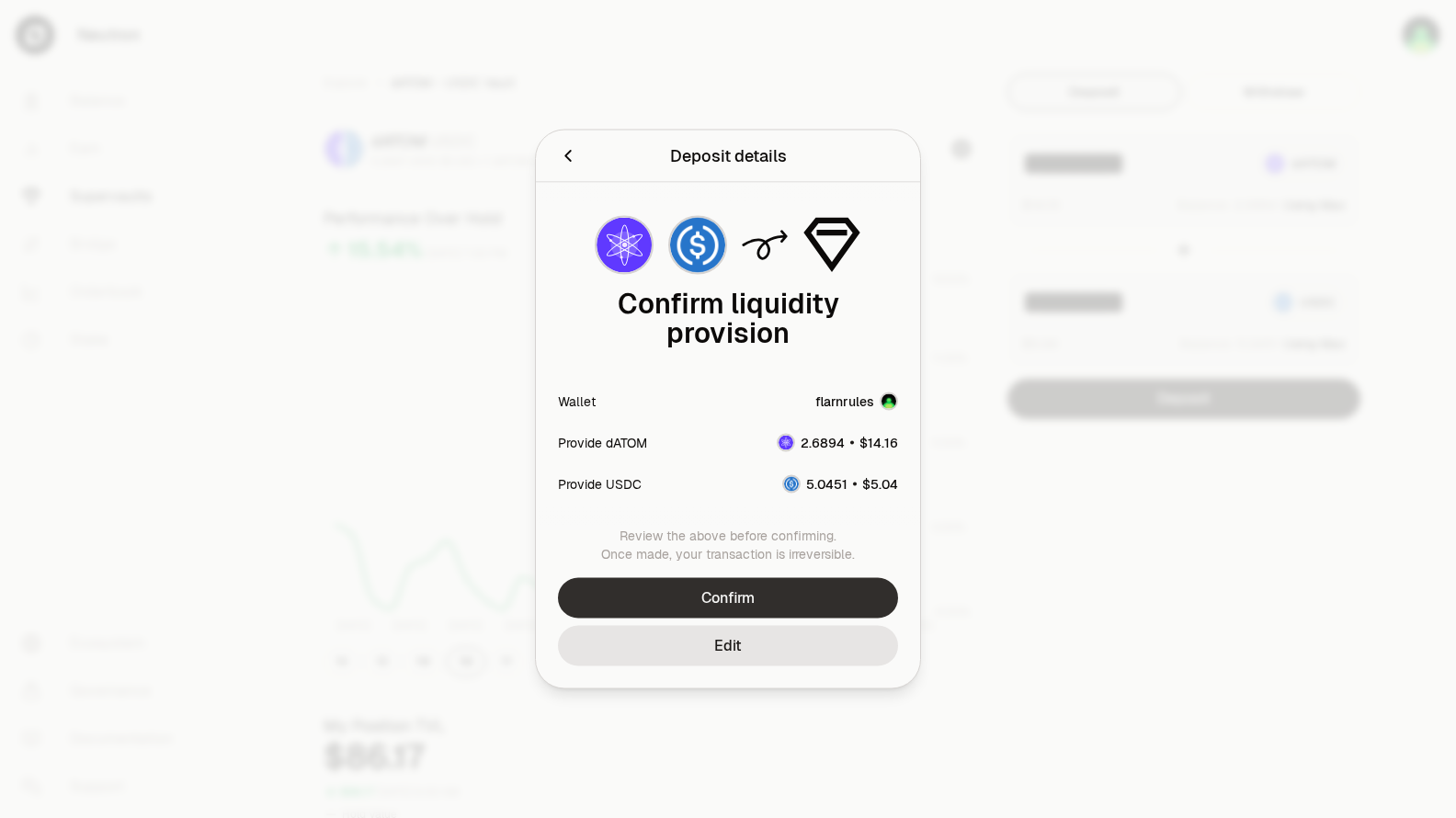
click at [843, 592] on button "Confirm" at bounding box center [728, 599] width 340 height 40
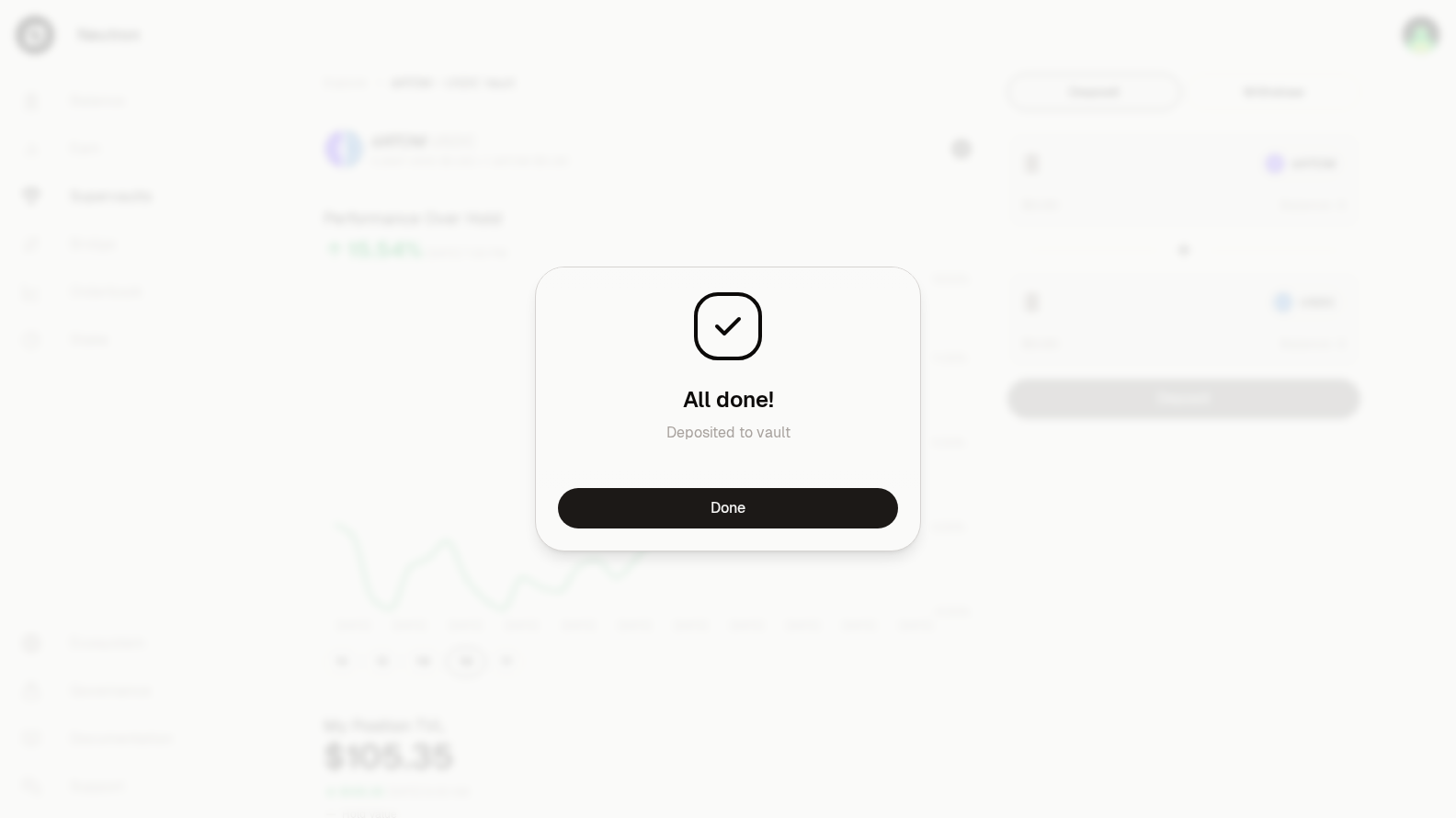
click at [878, 502] on button "Done" at bounding box center [728, 509] width 340 height 40
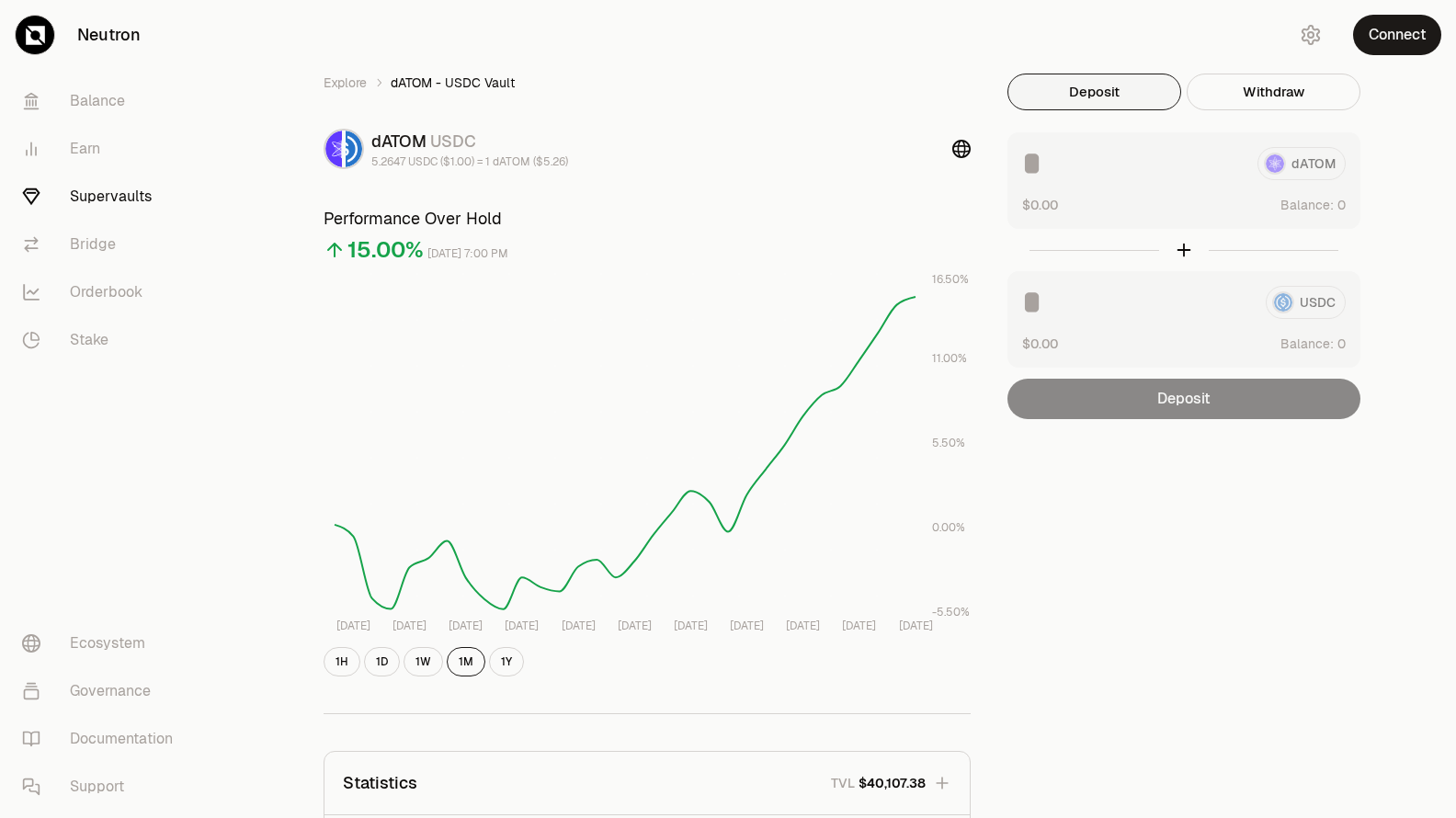
click at [102, 188] on link "Supervaults" at bounding box center [103, 196] width 192 height 48
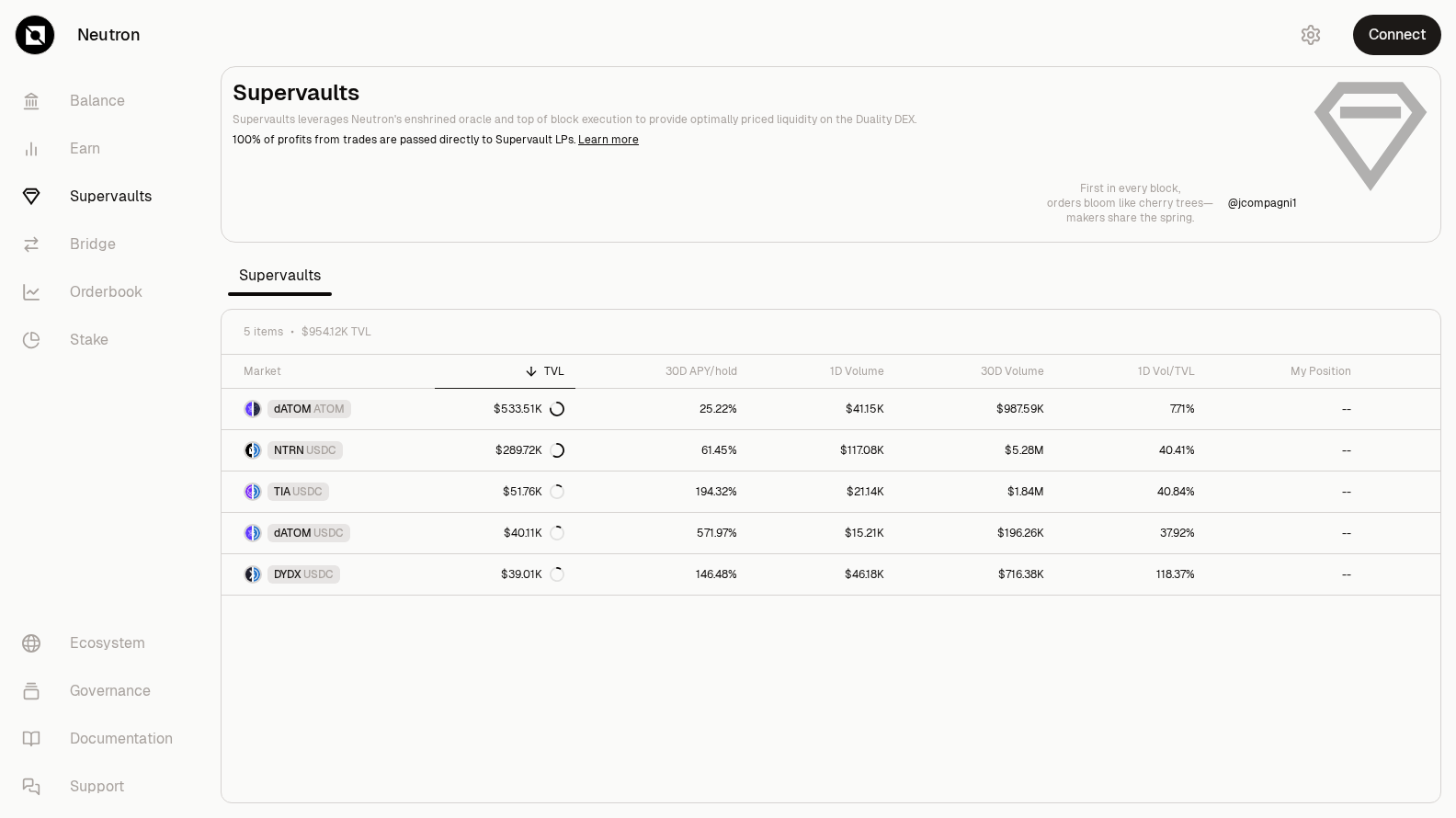
click at [110, 199] on link "Supervaults" at bounding box center [103, 196] width 192 height 48
click at [375, 537] on link "dATOM USDC" at bounding box center [328, 534] width 214 height 40
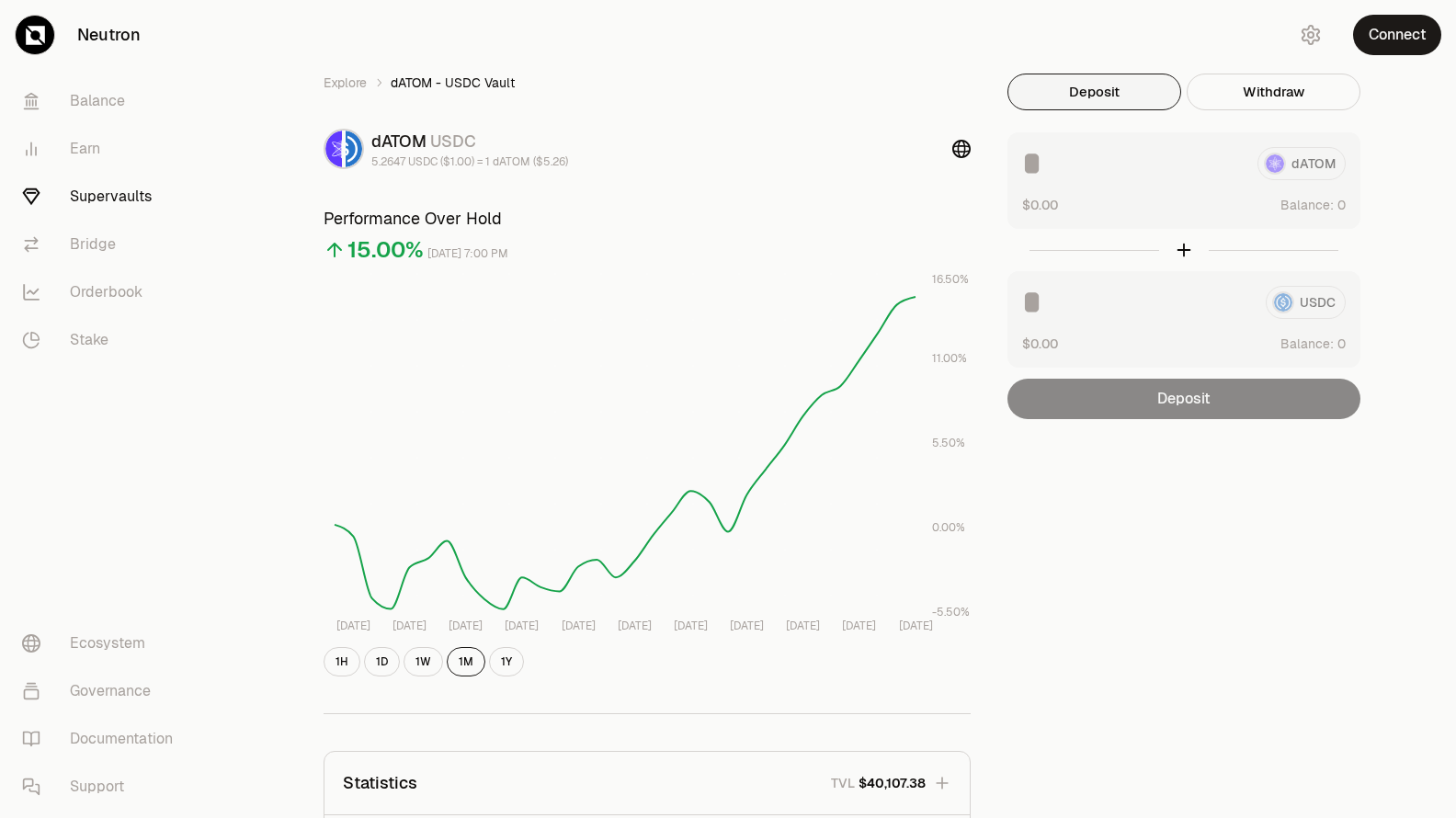
click at [94, 187] on link "Supervaults" at bounding box center [103, 196] width 192 height 48
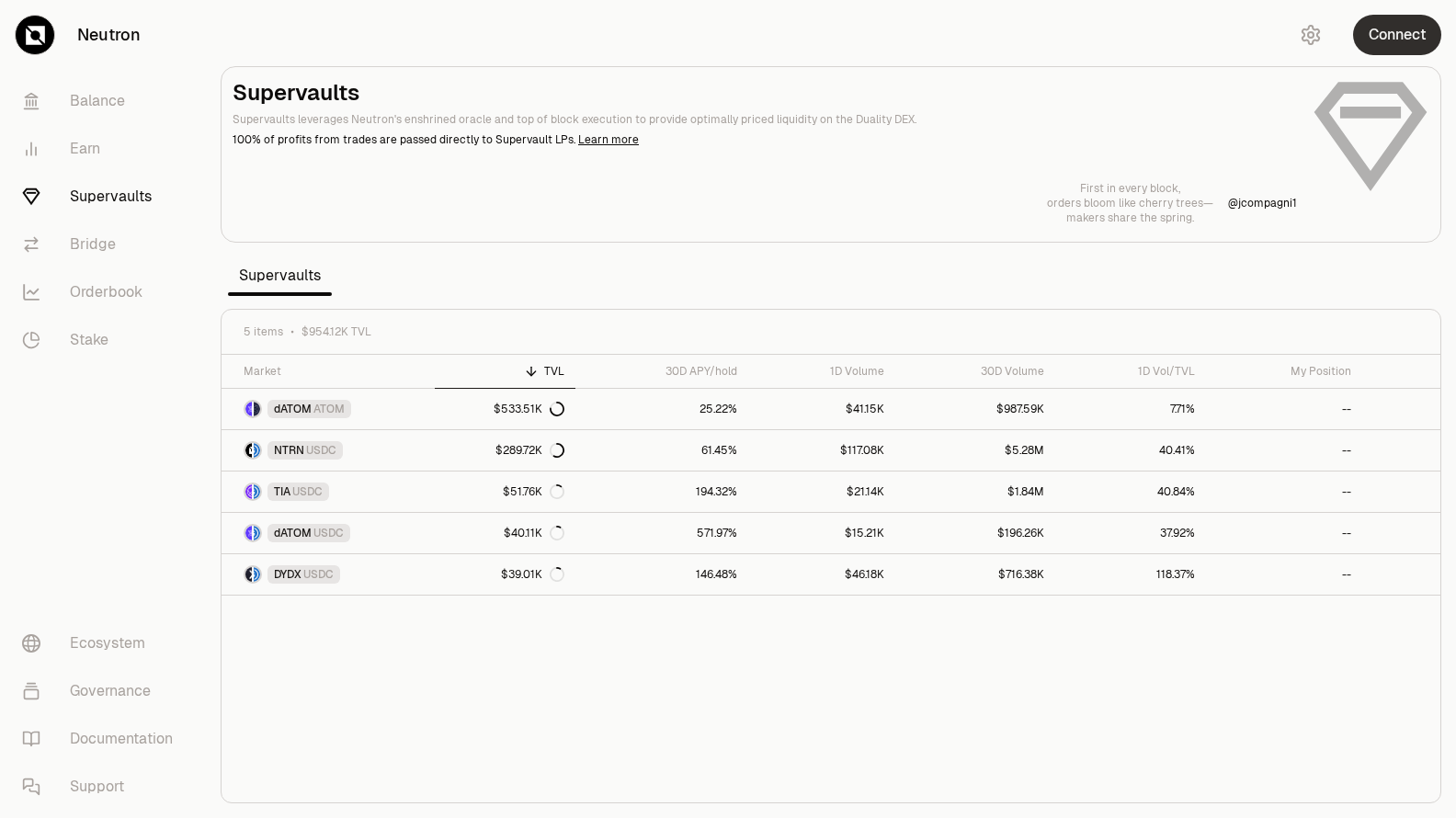
click at [1389, 39] on button "Connect" at bounding box center [1398, 34] width 88 height 40
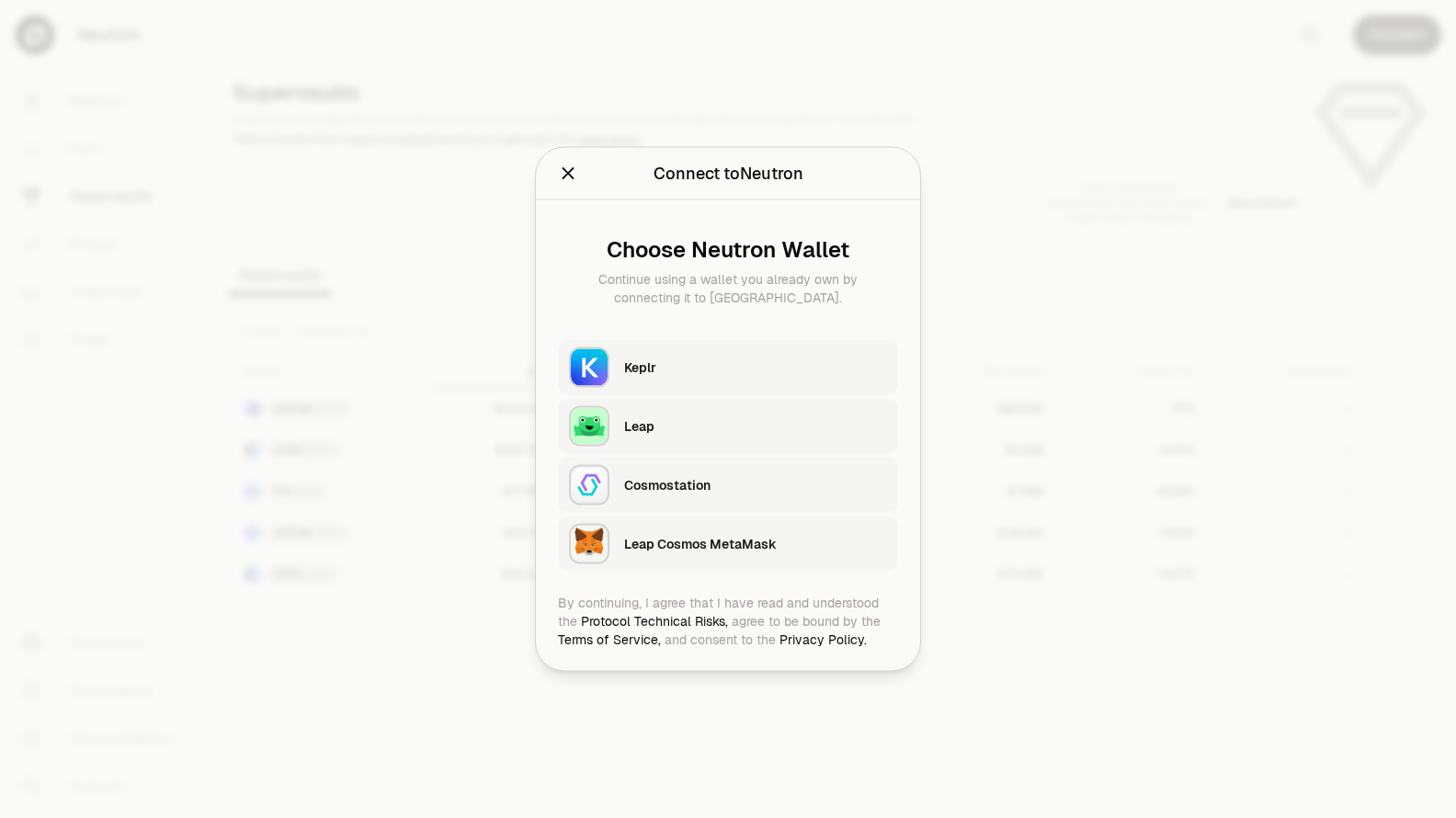
click at [642, 372] on div "Keplr" at bounding box center [756, 367] width 262 height 18
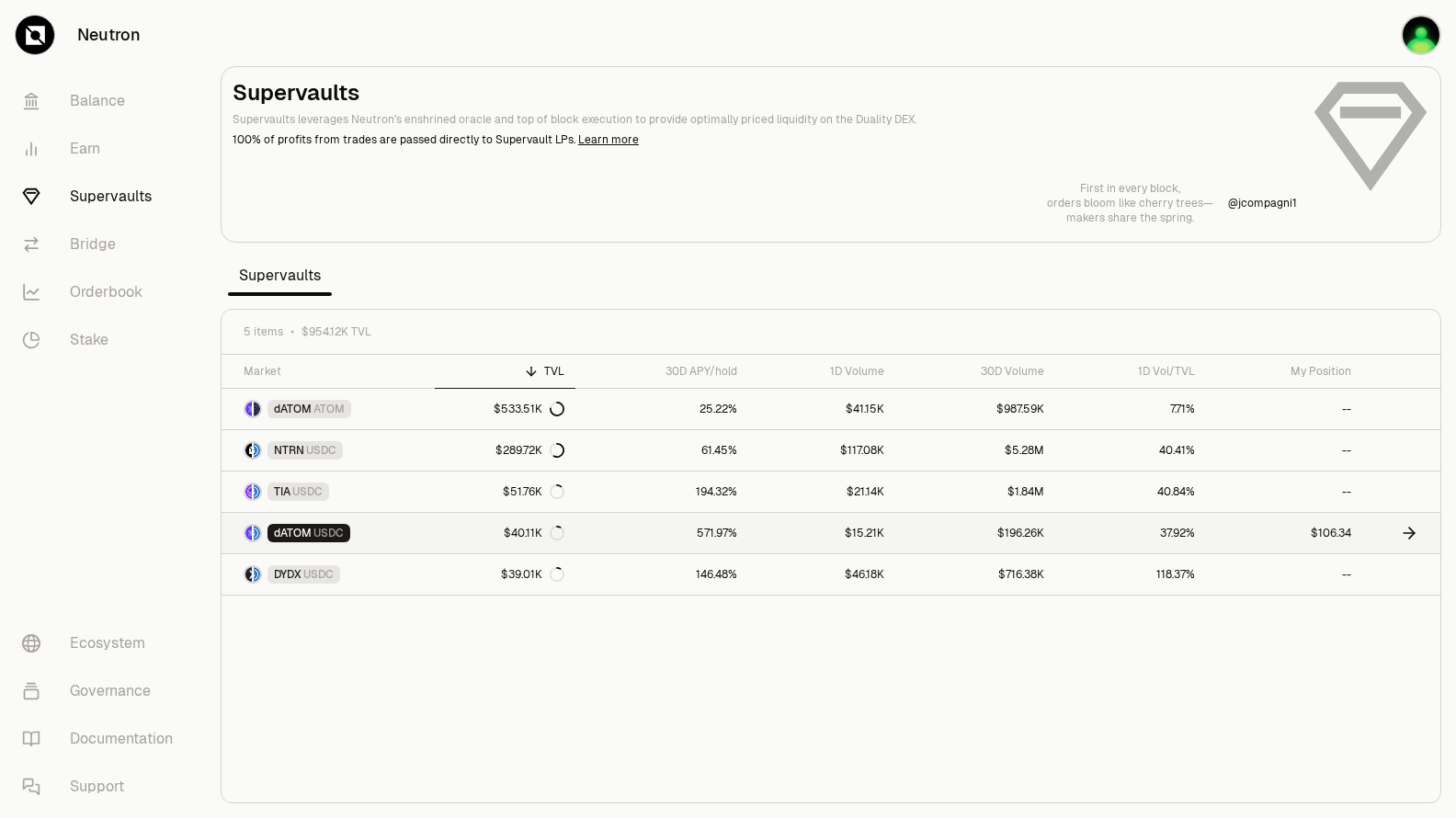
click at [1021, 534] on link "$196.26K" at bounding box center [975, 534] width 160 height 40
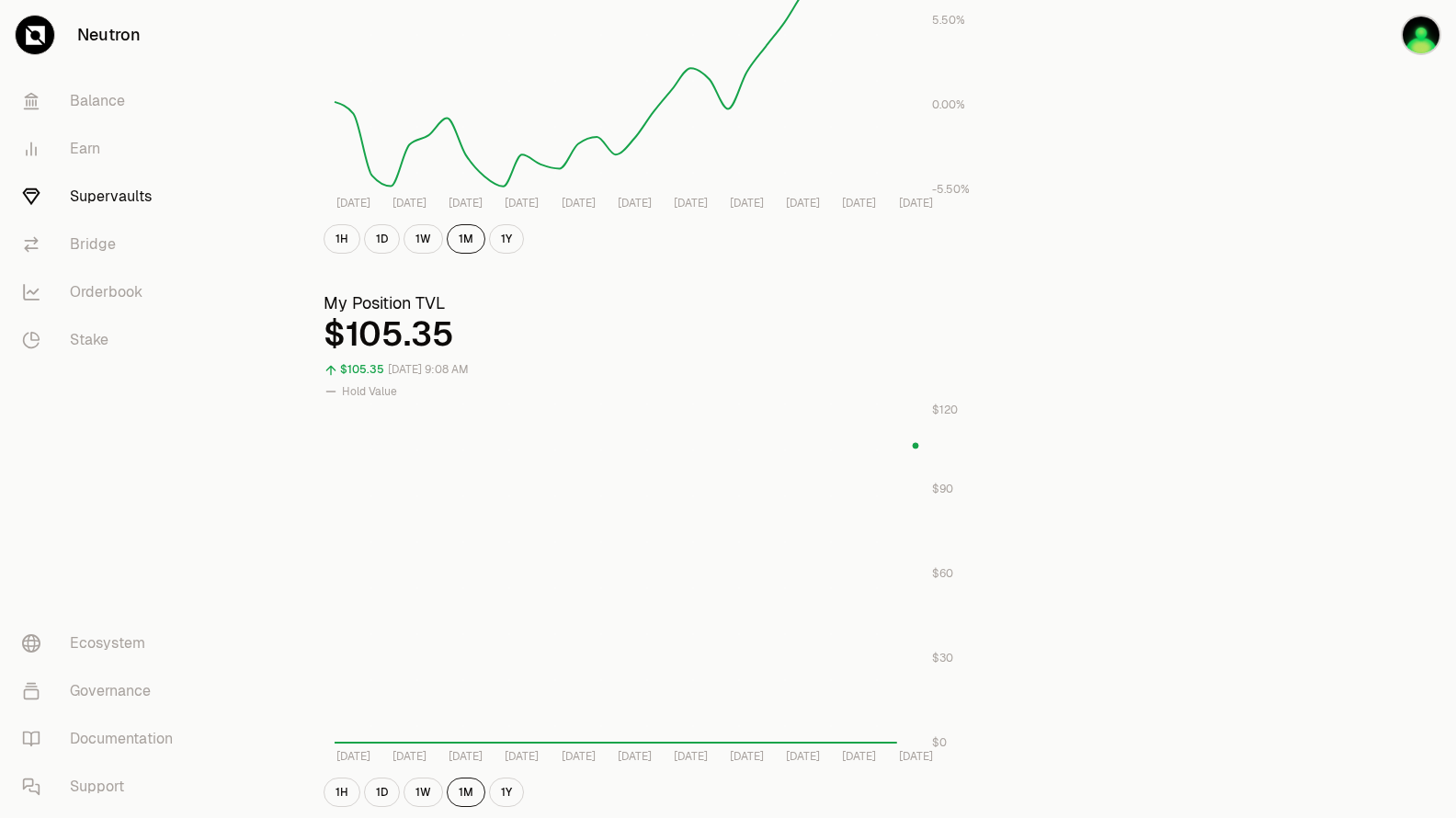
scroll to position [460, 0]
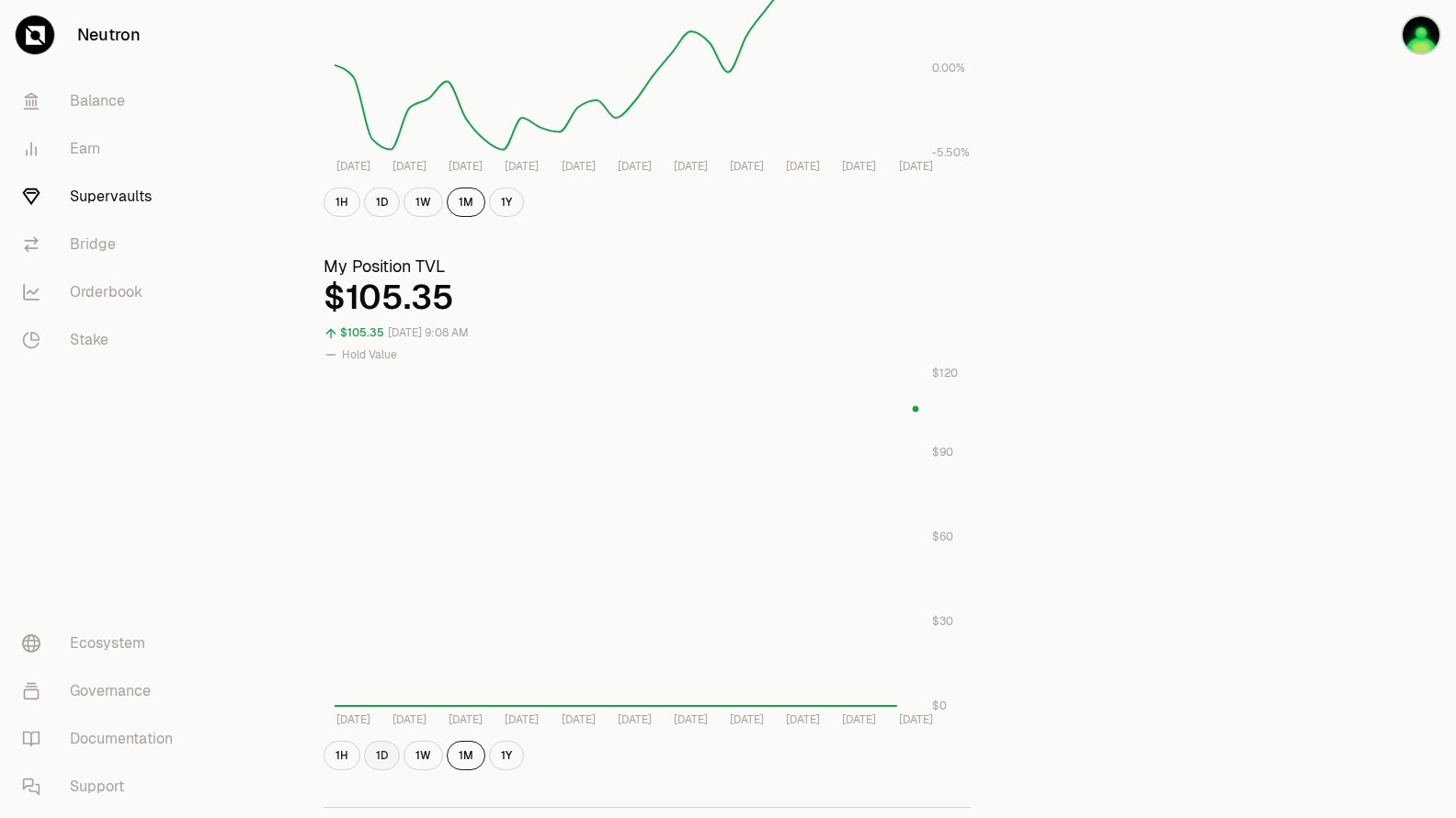
click at [383, 758] on button "1D" at bounding box center [381, 756] width 35 height 30
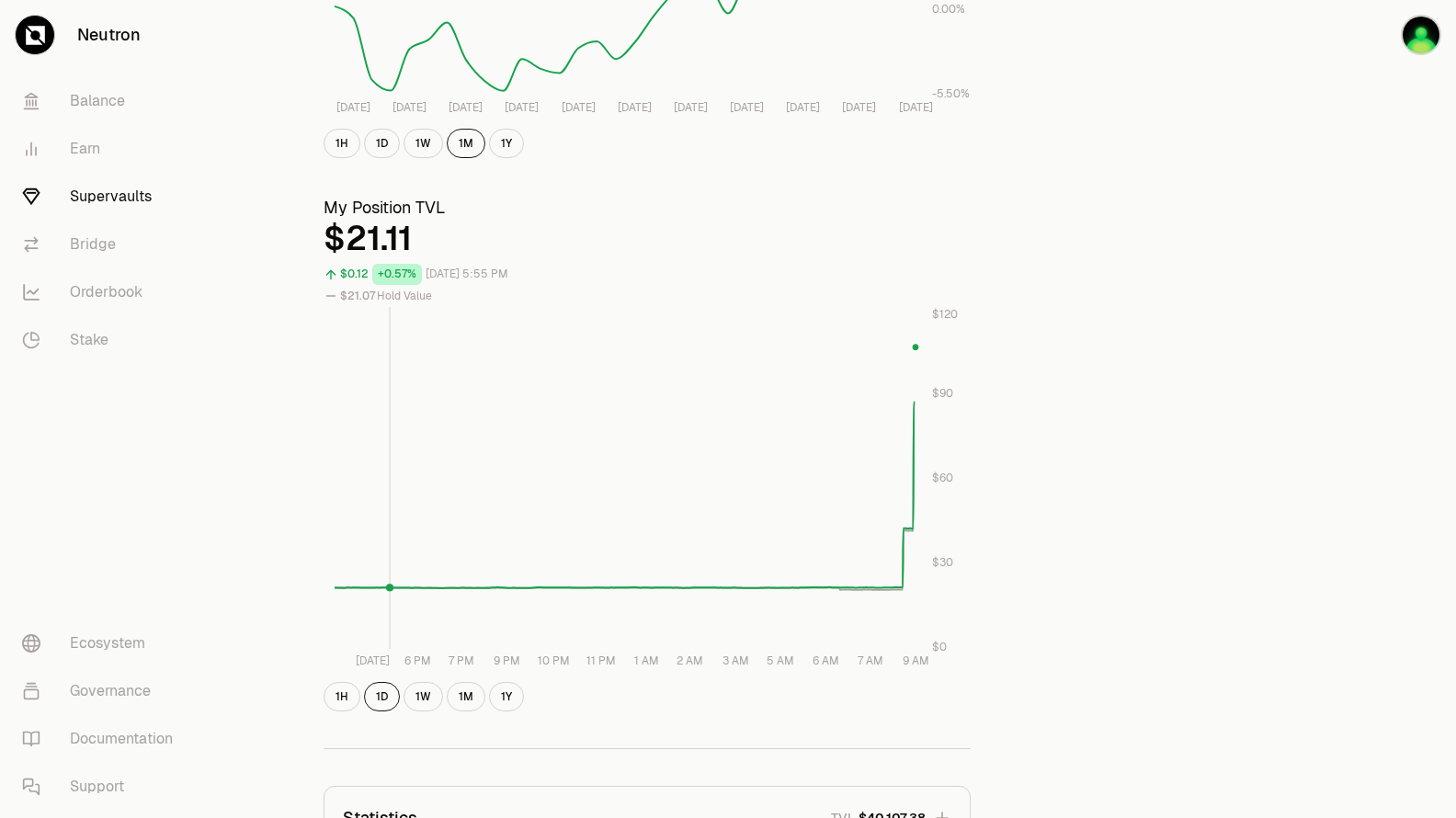
scroll to position [552, 0]
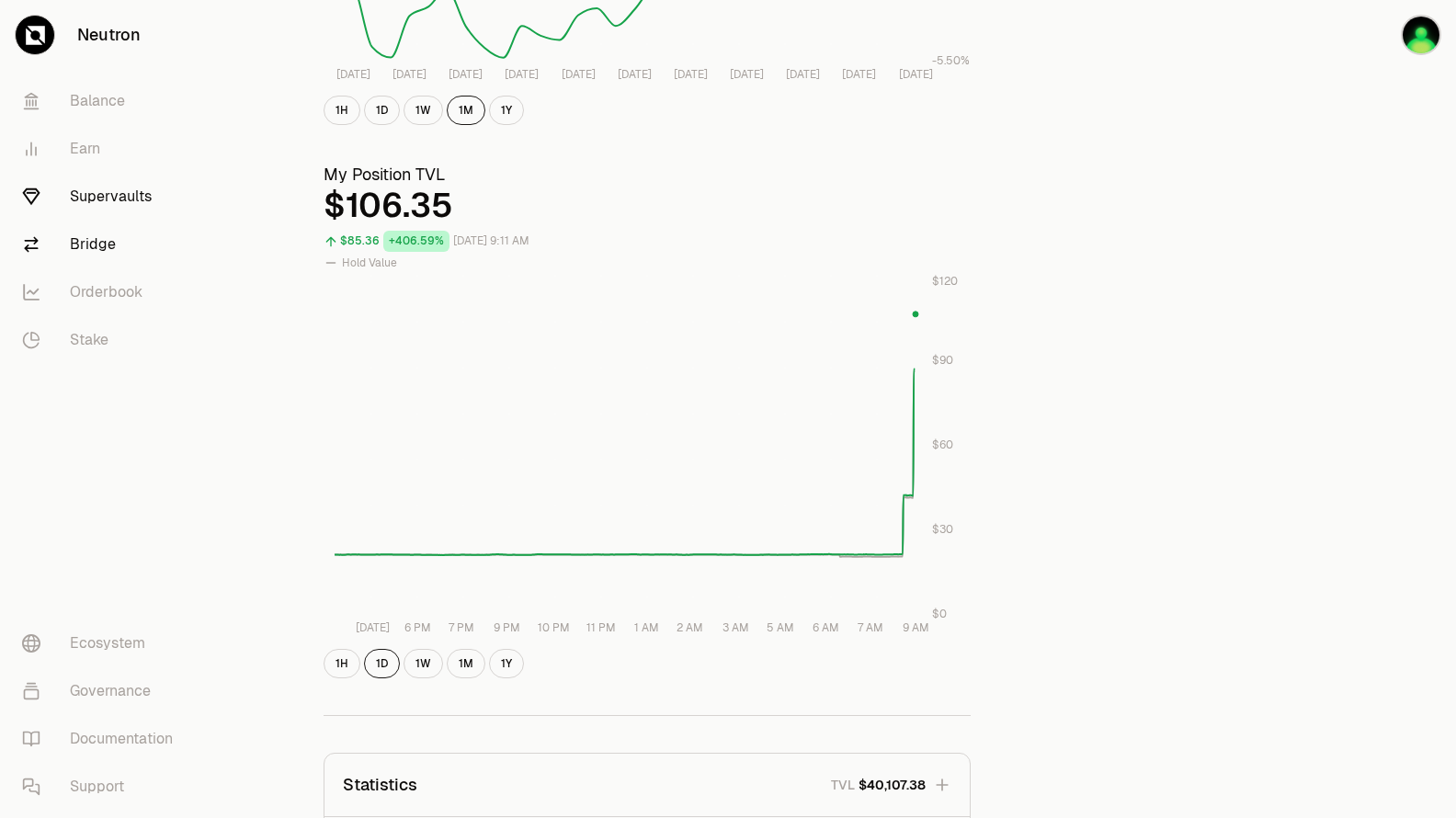
click at [93, 244] on link "Bridge" at bounding box center [103, 244] width 192 height 48
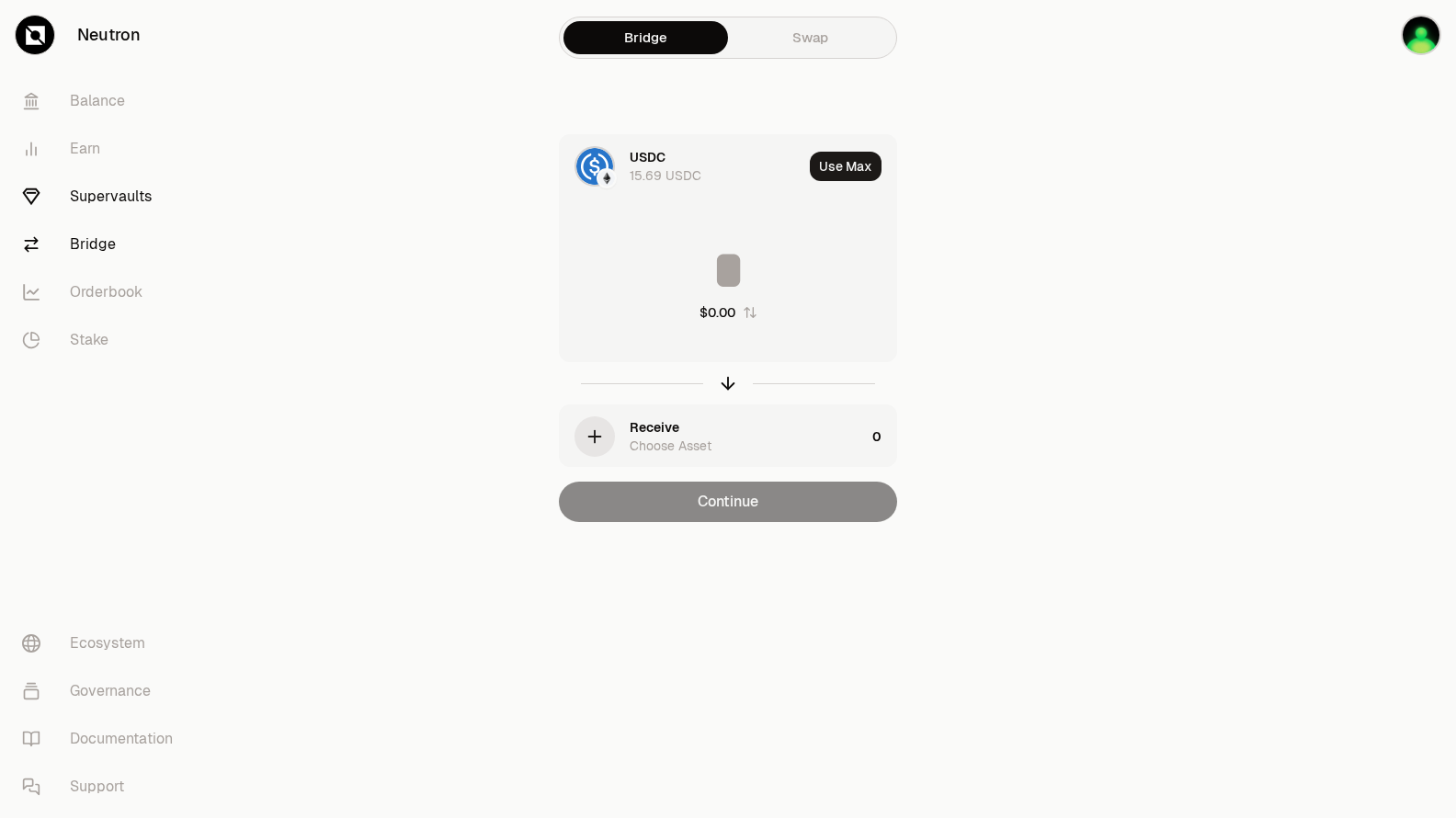
click at [102, 183] on link "Supervaults" at bounding box center [103, 196] width 192 height 48
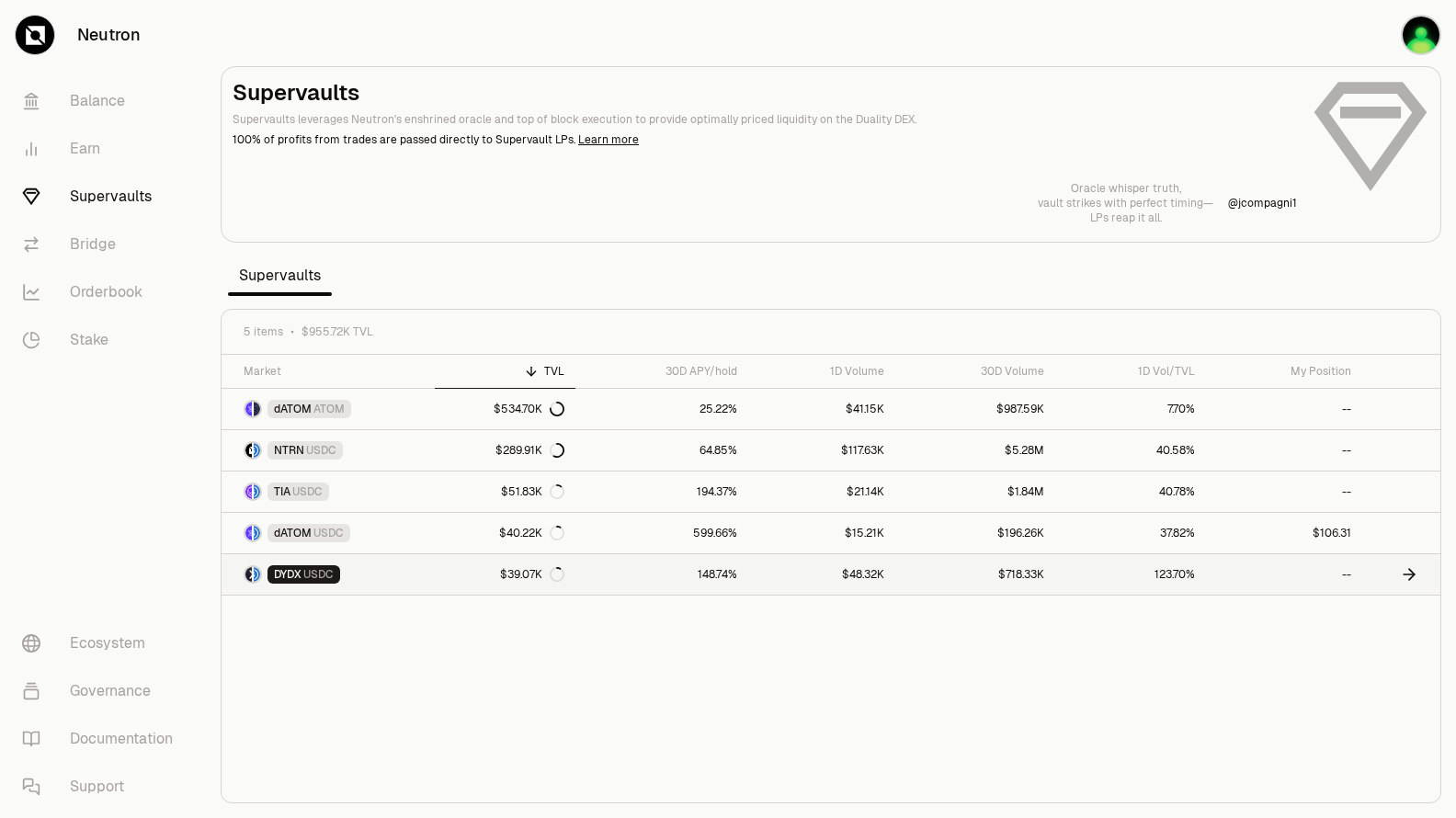
click at [681, 581] on link "148.74%" at bounding box center [662, 575] width 172 height 40
click at [766, 534] on link "$15.21K" at bounding box center [821, 534] width 147 height 40
